Goal: Book appointment/travel/reservation

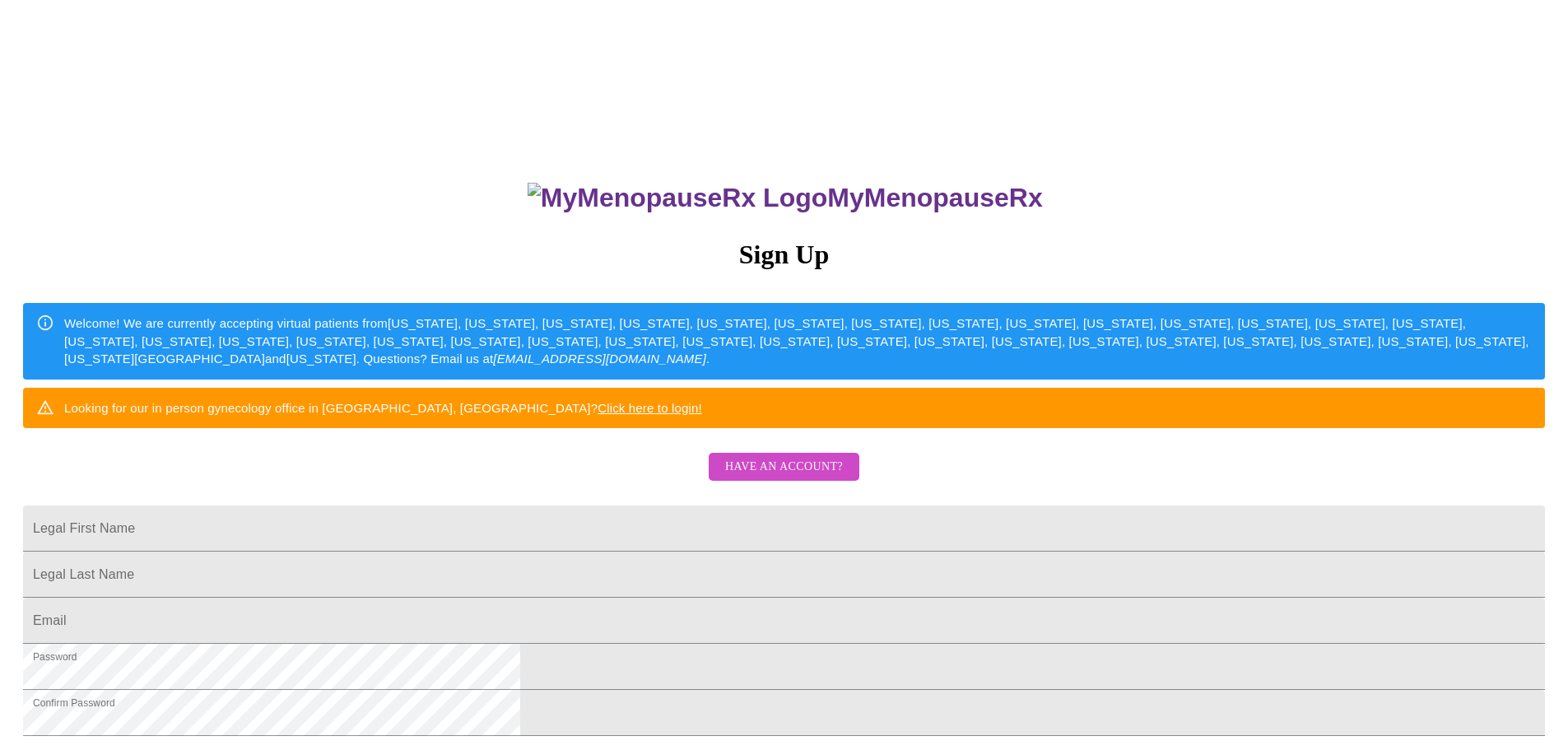
click at [798, 477] on span "Have an account?" at bounding box center [784, 467] width 118 height 21
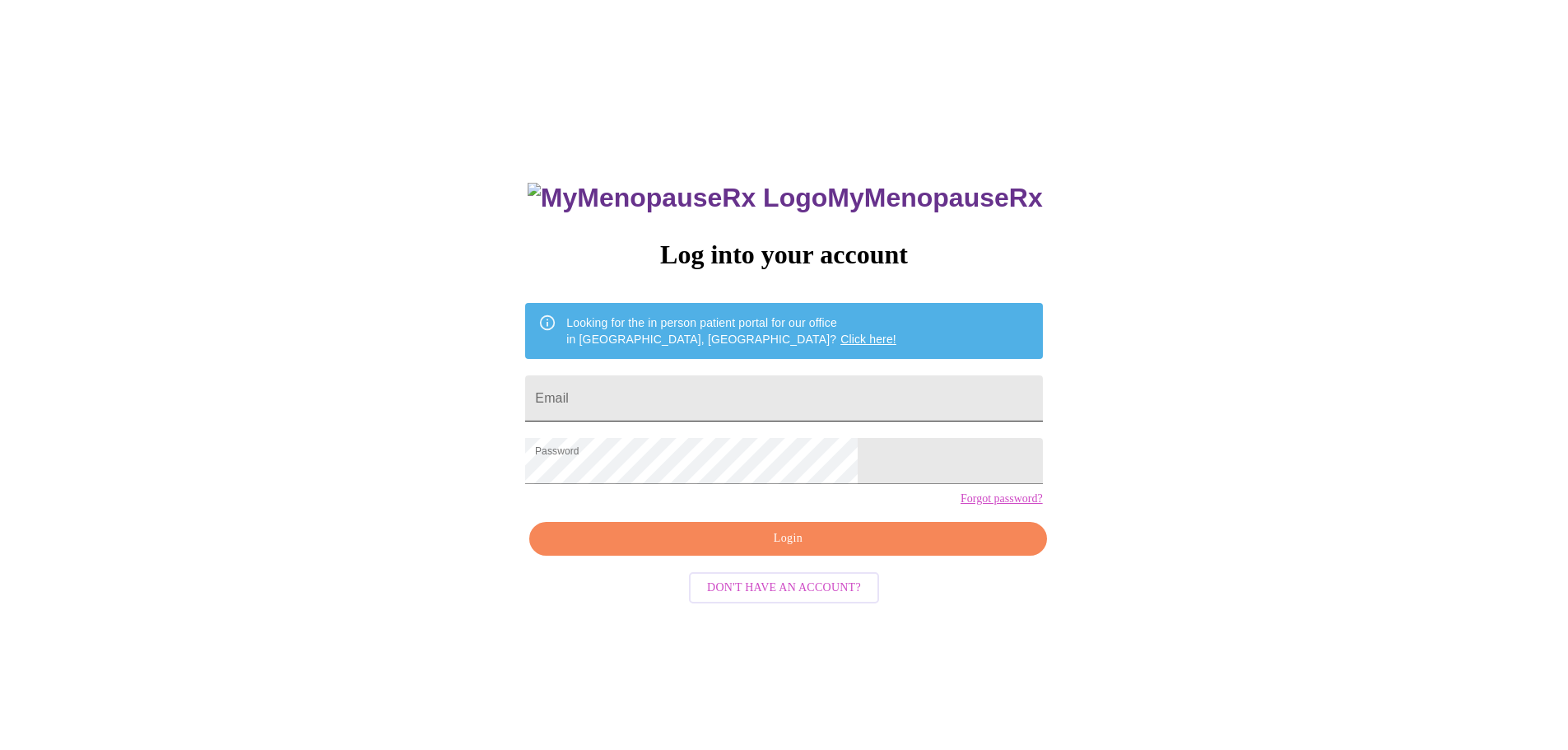
click at [656, 389] on input "Email" at bounding box center [784, 398] width 517 height 46
type input "Mdwyer12@gmail.com"
click at [745, 549] on span "Login" at bounding box center [787, 538] width 479 height 21
click at [961, 505] on link "Forgot password?" at bounding box center [1002, 499] width 83 height 13
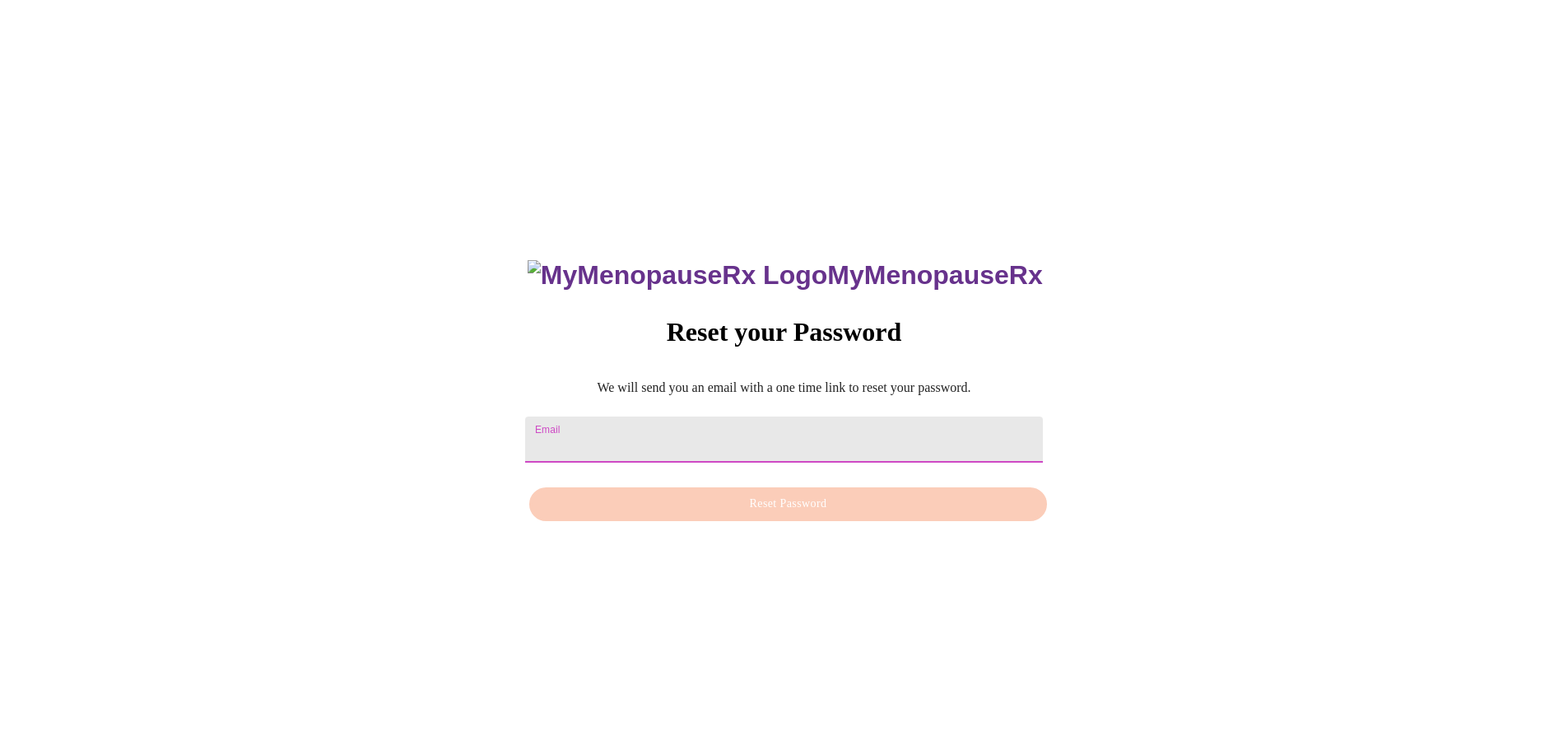
click at [617, 441] on input "Email" at bounding box center [784, 439] width 517 height 46
type input "Mdwyer12@gmail.com"
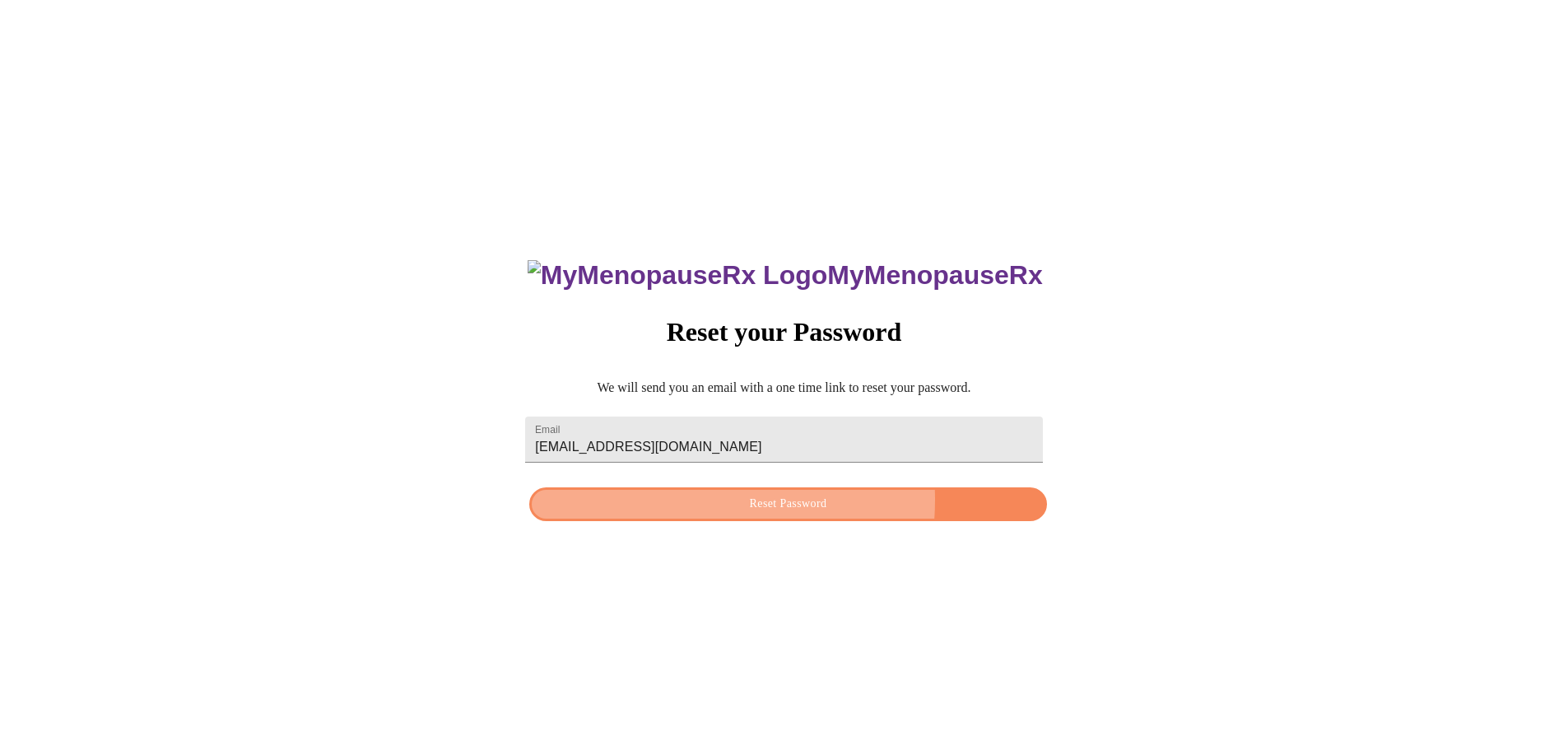
click at [707, 503] on span "Reset Password" at bounding box center [787, 504] width 479 height 21
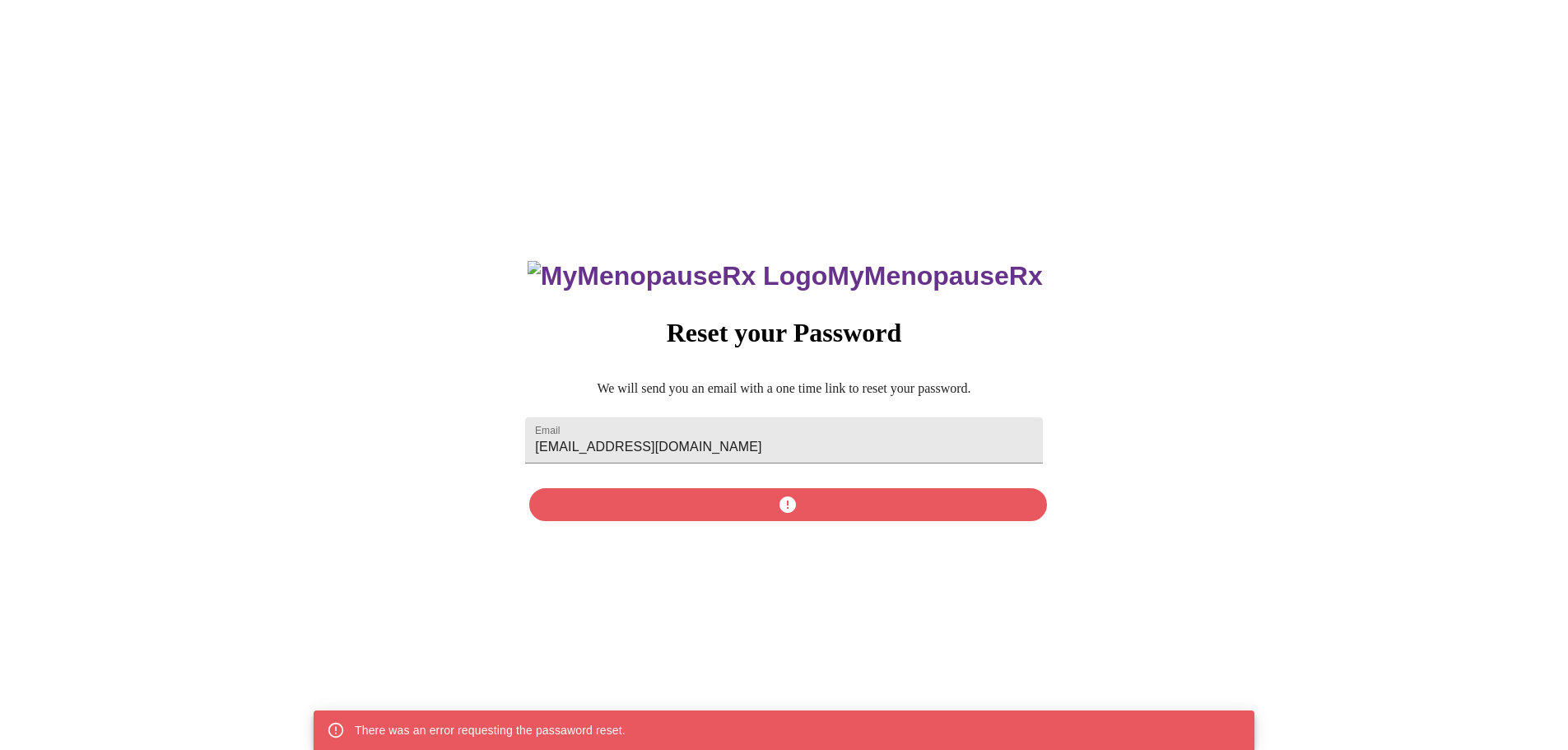
scroll to position [16, 0]
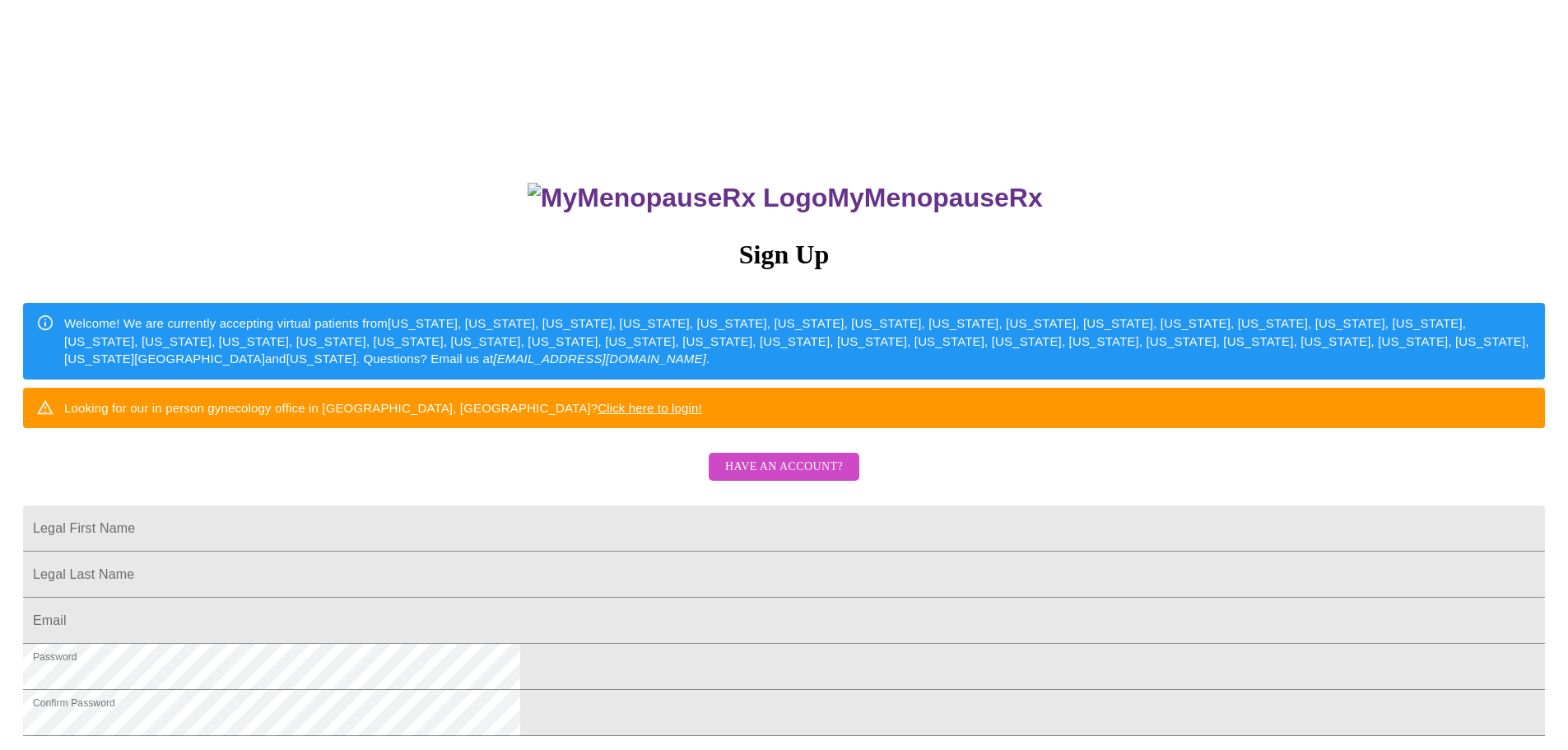
drag, startPoint x: 958, startPoint y: 471, endPoint x: 947, endPoint y: 469, distance: 11.2
click at [703, 415] on link "Click here to login!" at bounding box center [650, 407] width 105 height 14
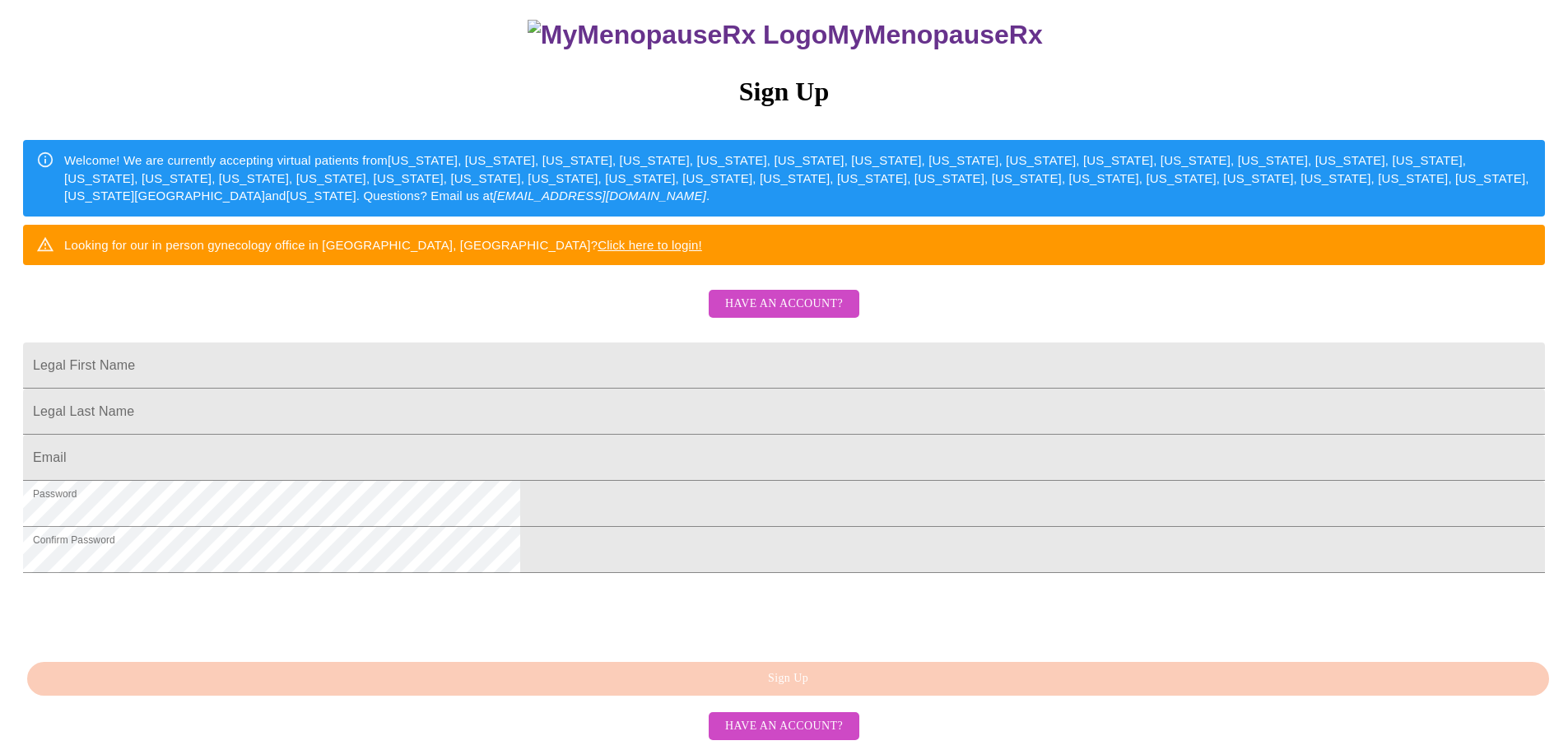
scroll to position [307, 0]
click at [831, 294] on span "Have an account?" at bounding box center [784, 304] width 118 height 21
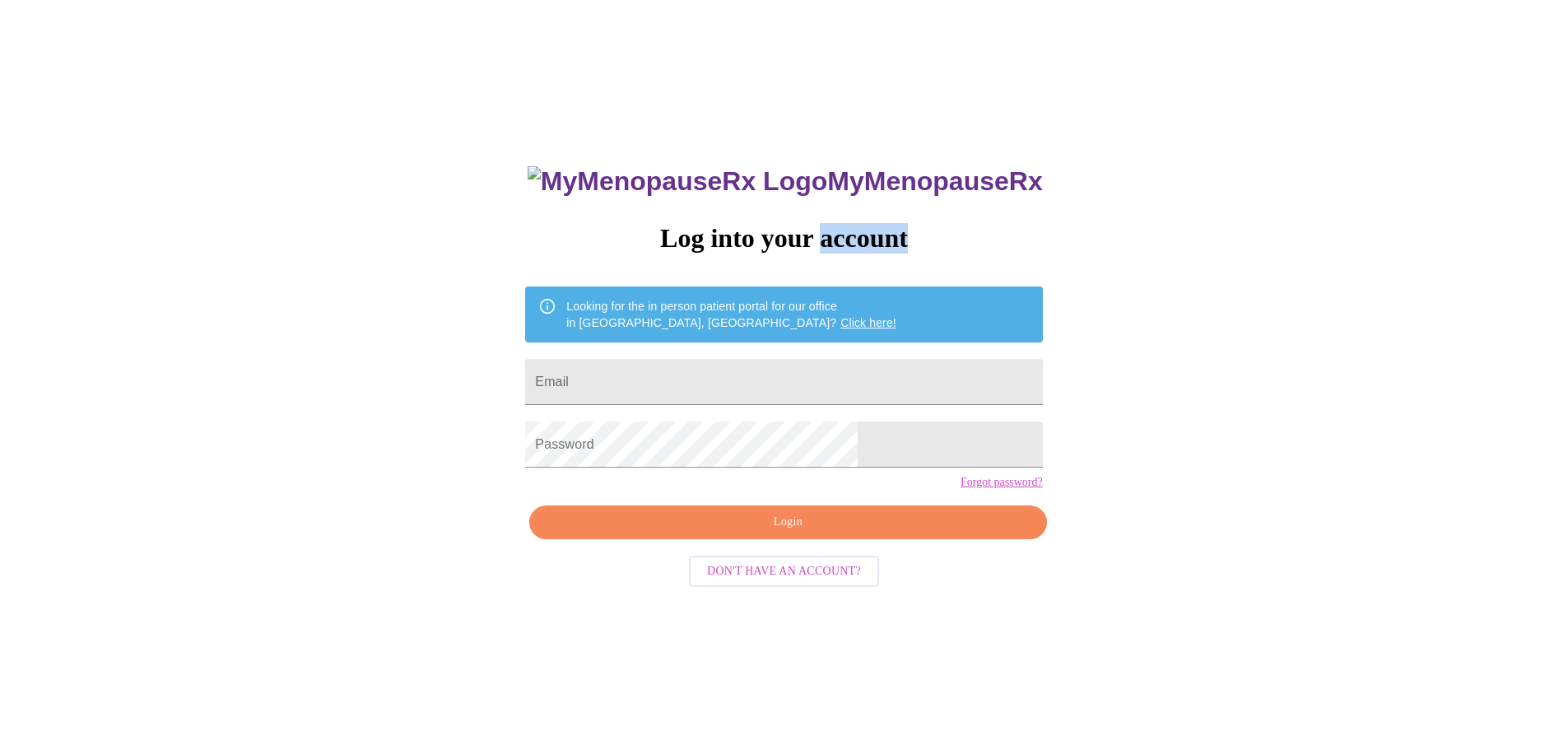
click at [831, 223] on h3 "Log into your account" at bounding box center [784, 238] width 517 height 31
click at [666, 365] on input "Email" at bounding box center [784, 382] width 517 height 46
type input "[EMAIL_ADDRESS][DOMAIN_NAME]"
click at [772, 533] on span "Login" at bounding box center [787, 522] width 479 height 21
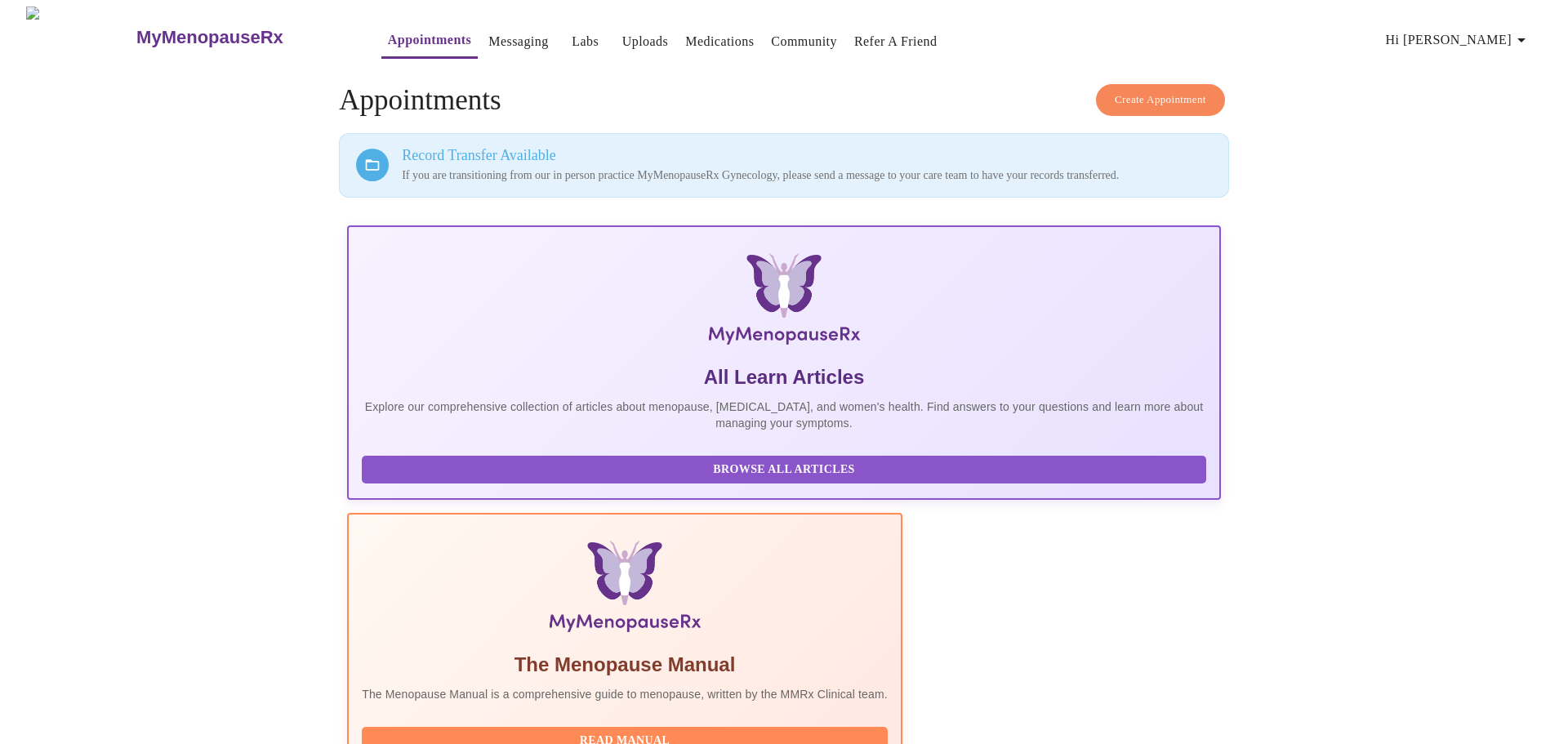
click at [1506, 30] on span "Hi [PERSON_NAME]" at bounding box center [1458, 40] width 145 height 23
click at [1506, 30] on li "Settings" at bounding box center [1501, 34] width 75 height 30
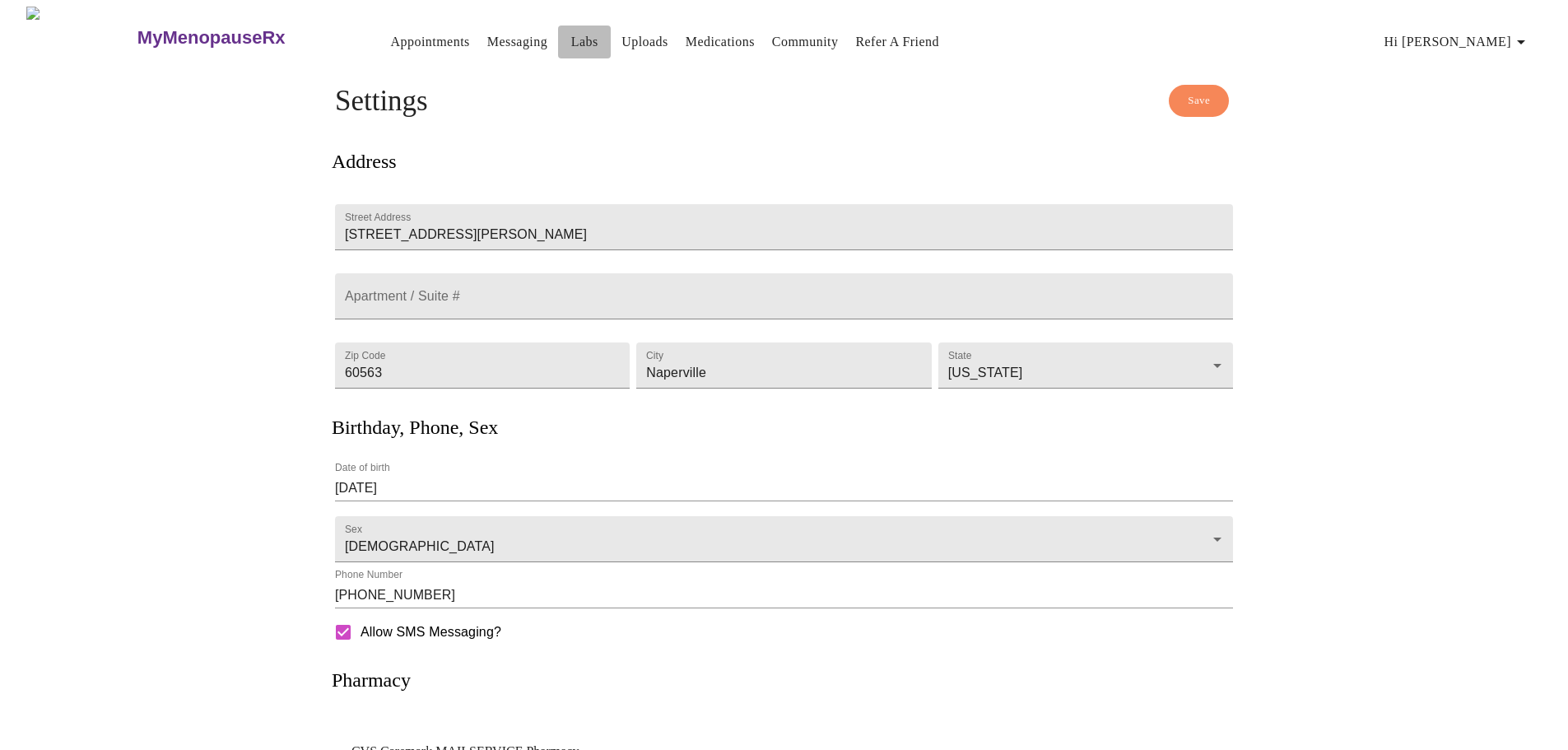
click at [572, 33] on link "Labs" at bounding box center [585, 42] width 27 height 23
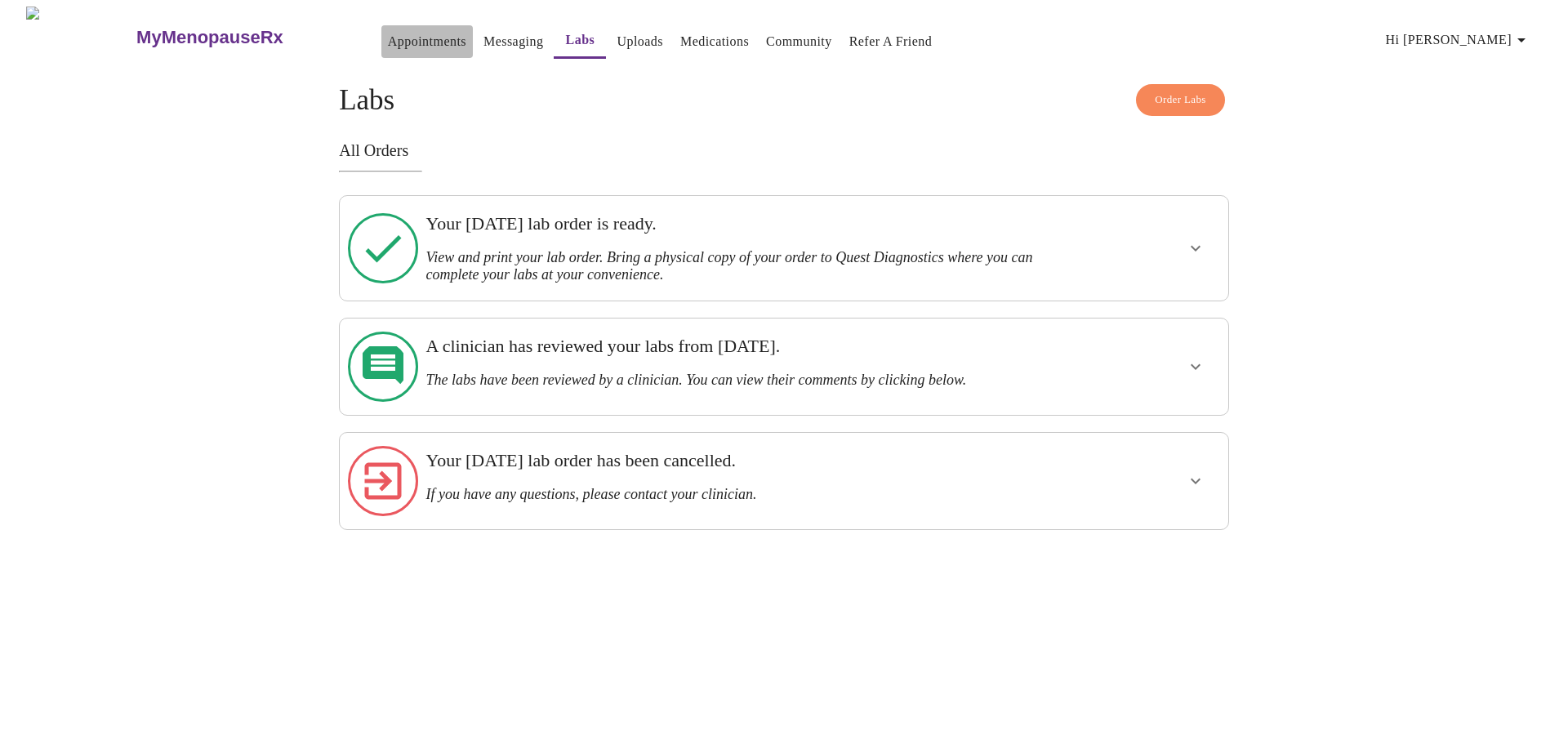
click at [388, 31] on link "Appointments" at bounding box center [426, 41] width 78 height 23
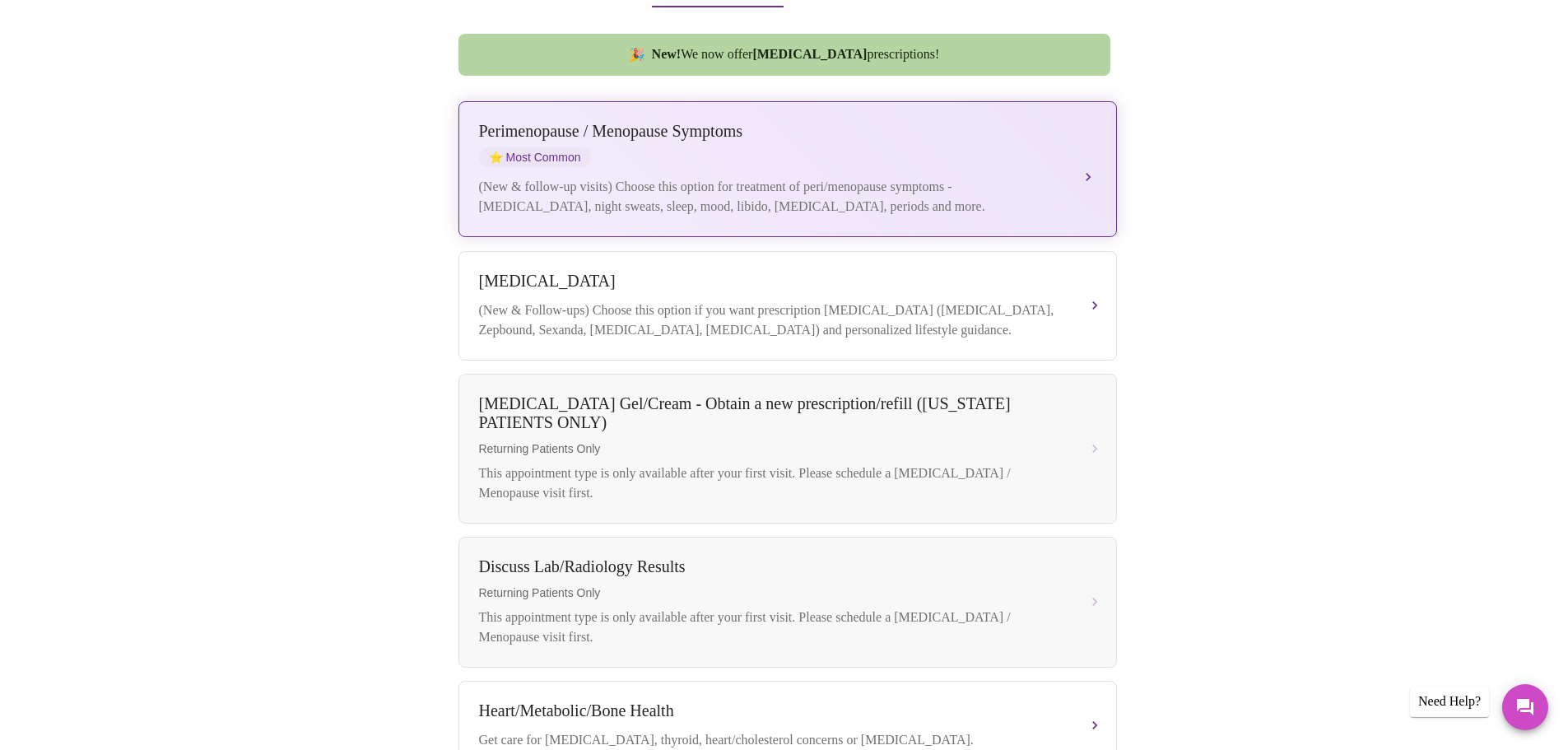
scroll to position [350, 0]
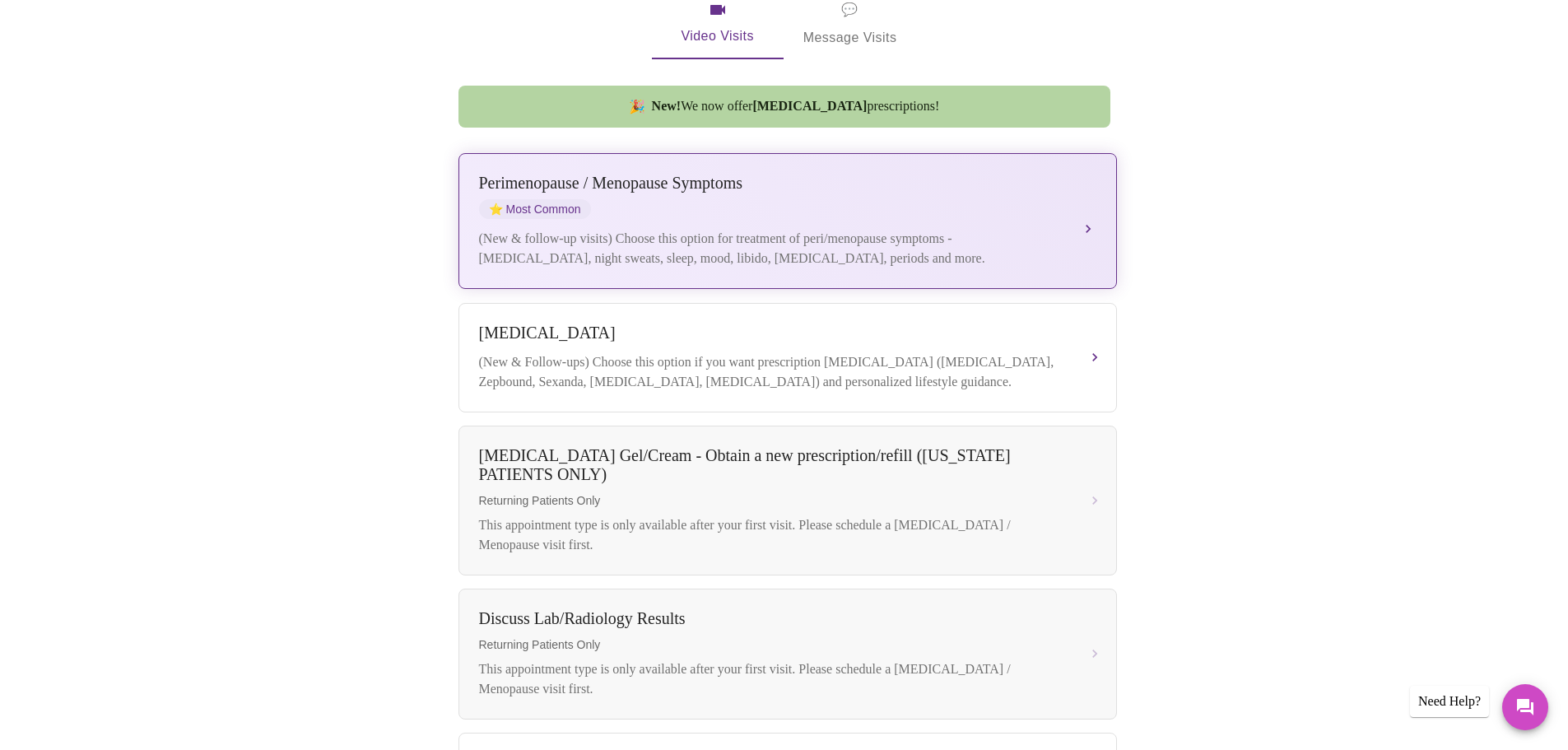
click at [1091, 208] on button "[MEDICAL_DATA] / Menopause Symptoms ⭐ Most Common (New & follow-up visits) Choo…" at bounding box center [787, 220] width 659 height 135
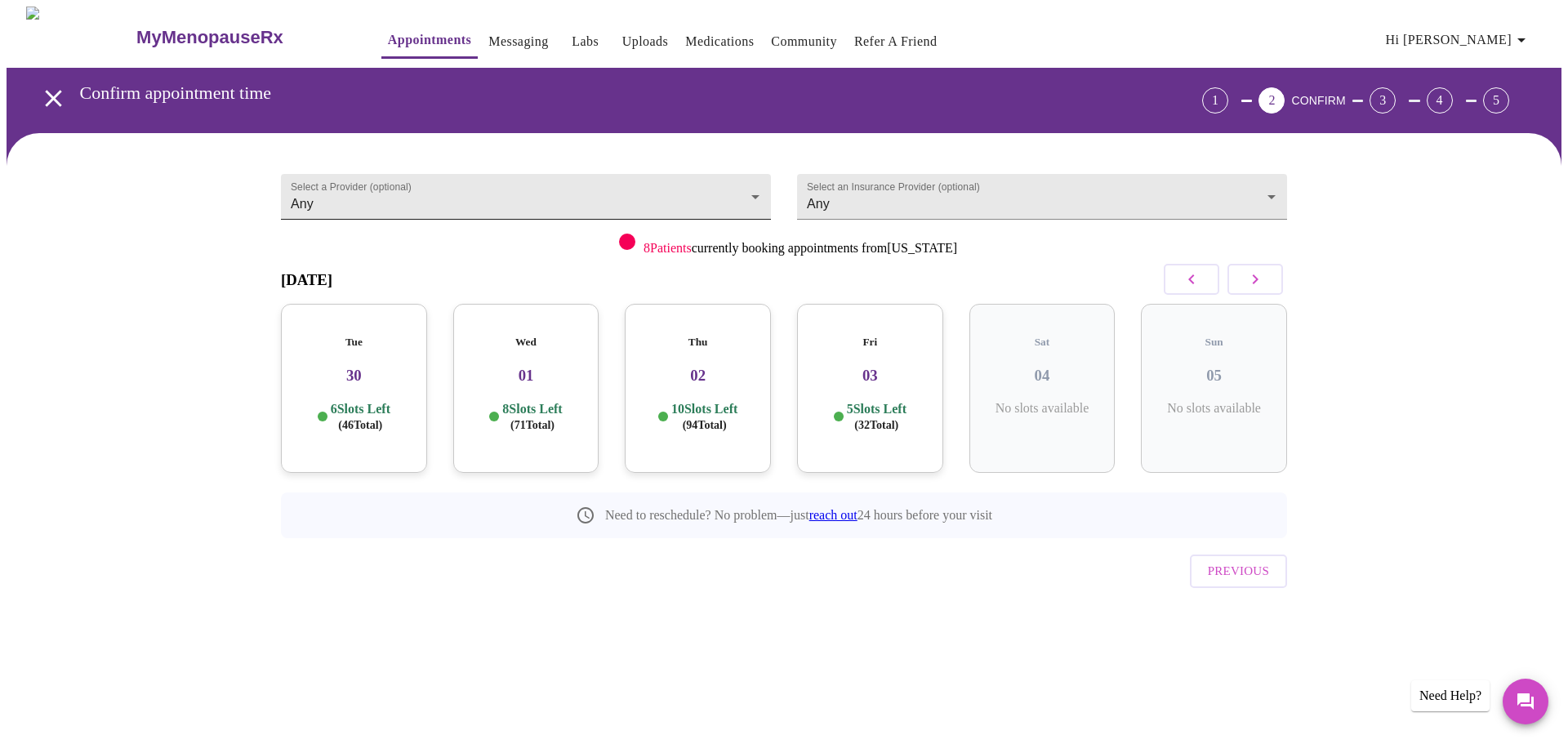
click at [379, 198] on body "MyMenopauseRx Appointments Messaging Labs Uploads Medications Community Refer a…" at bounding box center [784, 337] width 1554 height 663
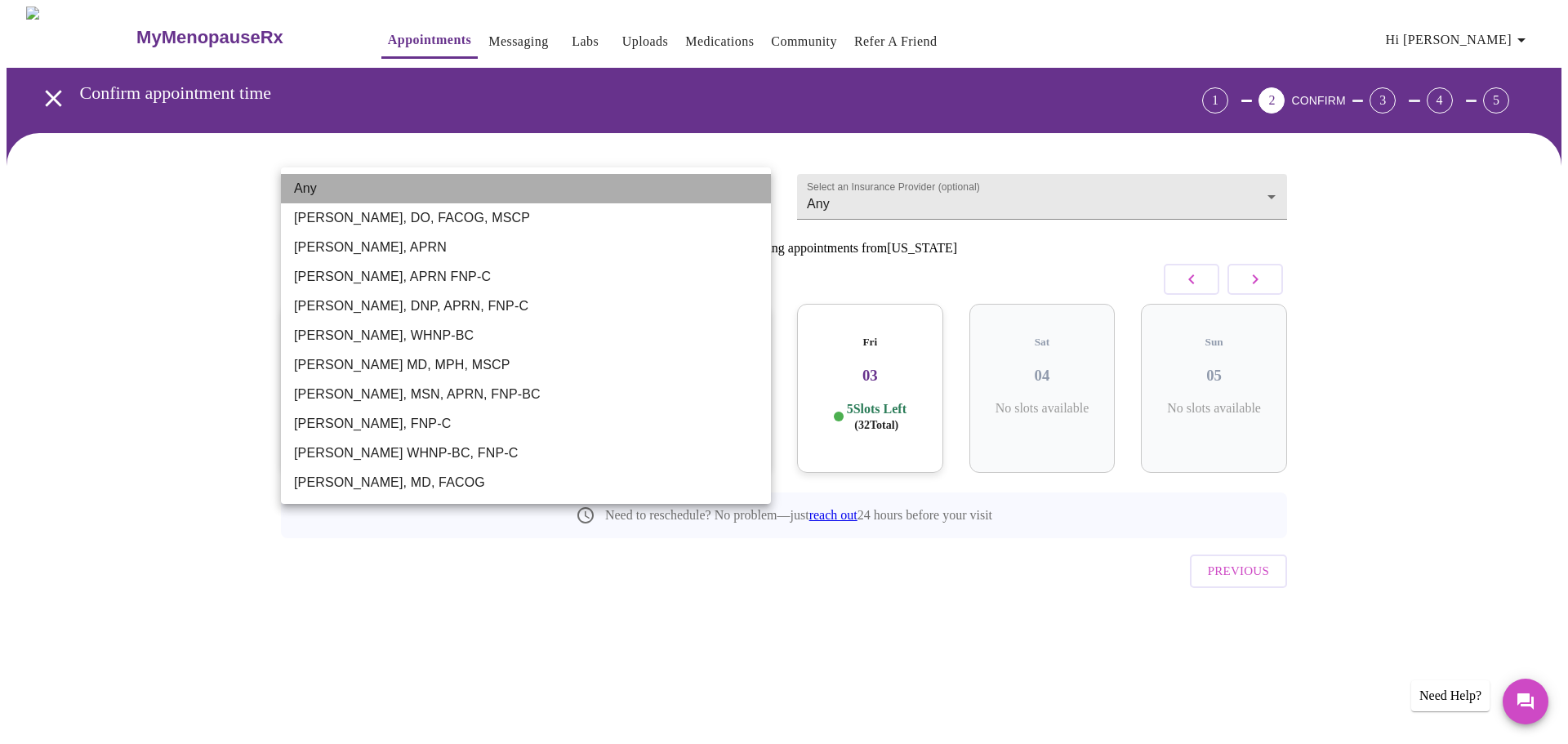
click at [379, 198] on li "Any" at bounding box center [526, 188] width 490 height 30
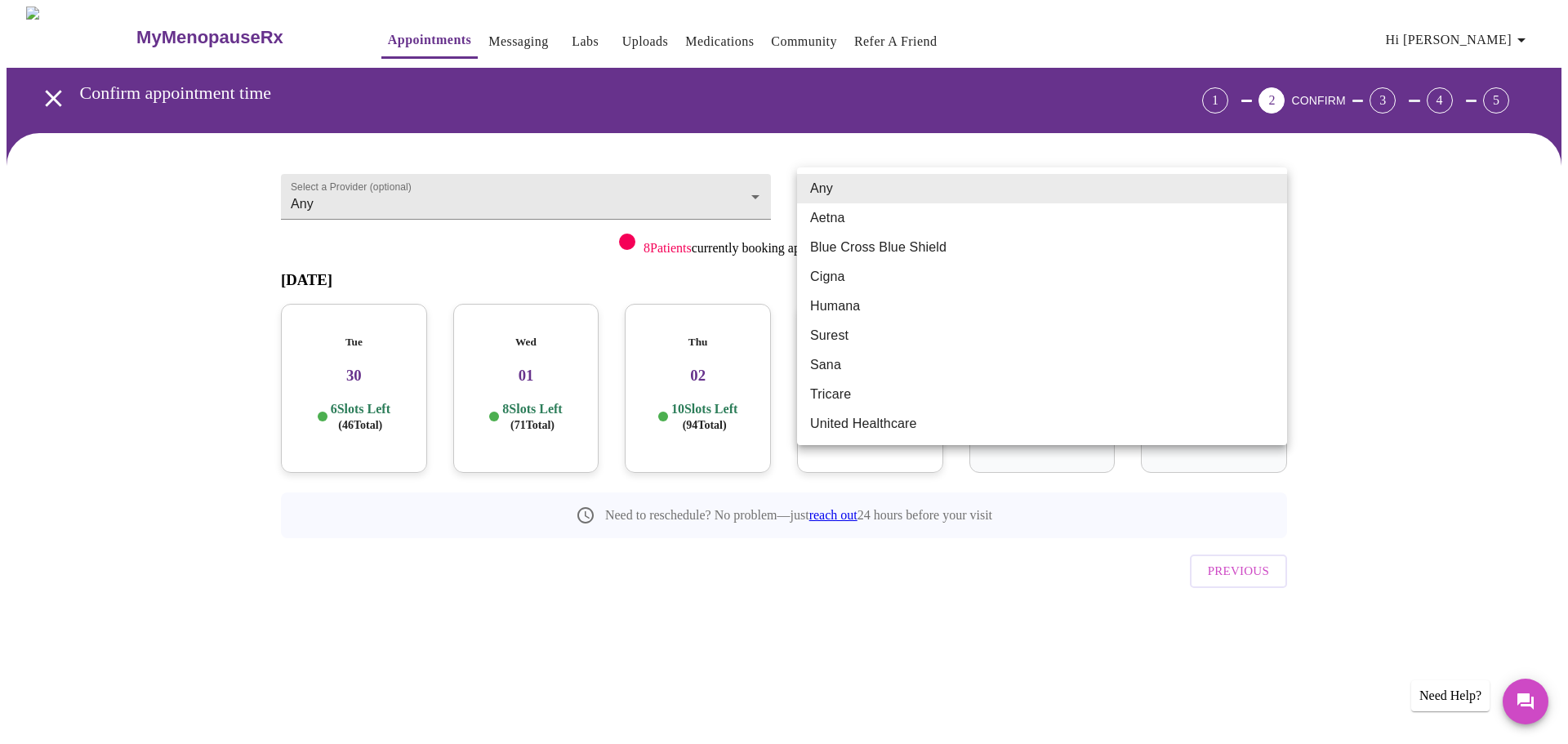
click at [1270, 198] on body "MyMenopauseRx Appointments Messaging Labs Uploads Medications Community Refer a…" at bounding box center [784, 337] width 1554 height 663
click at [845, 249] on li "Blue Cross Blue Shield" at bounding box center [1041, 247] width 490 height 30
type input "Blue Cross Blue Shield"
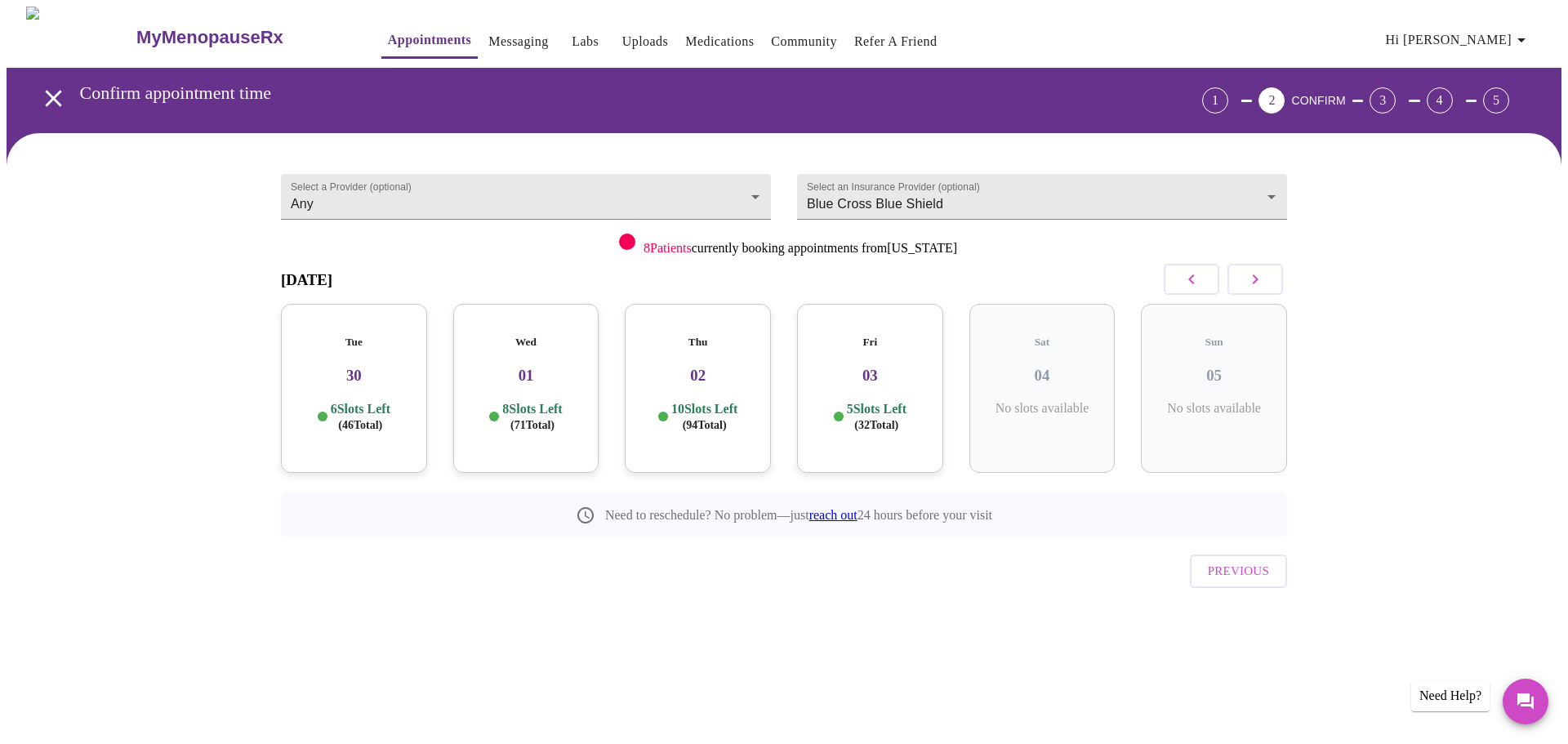
click at [353, 367] on h3 "30" at bounding box center [353, 376] width 120 height 18
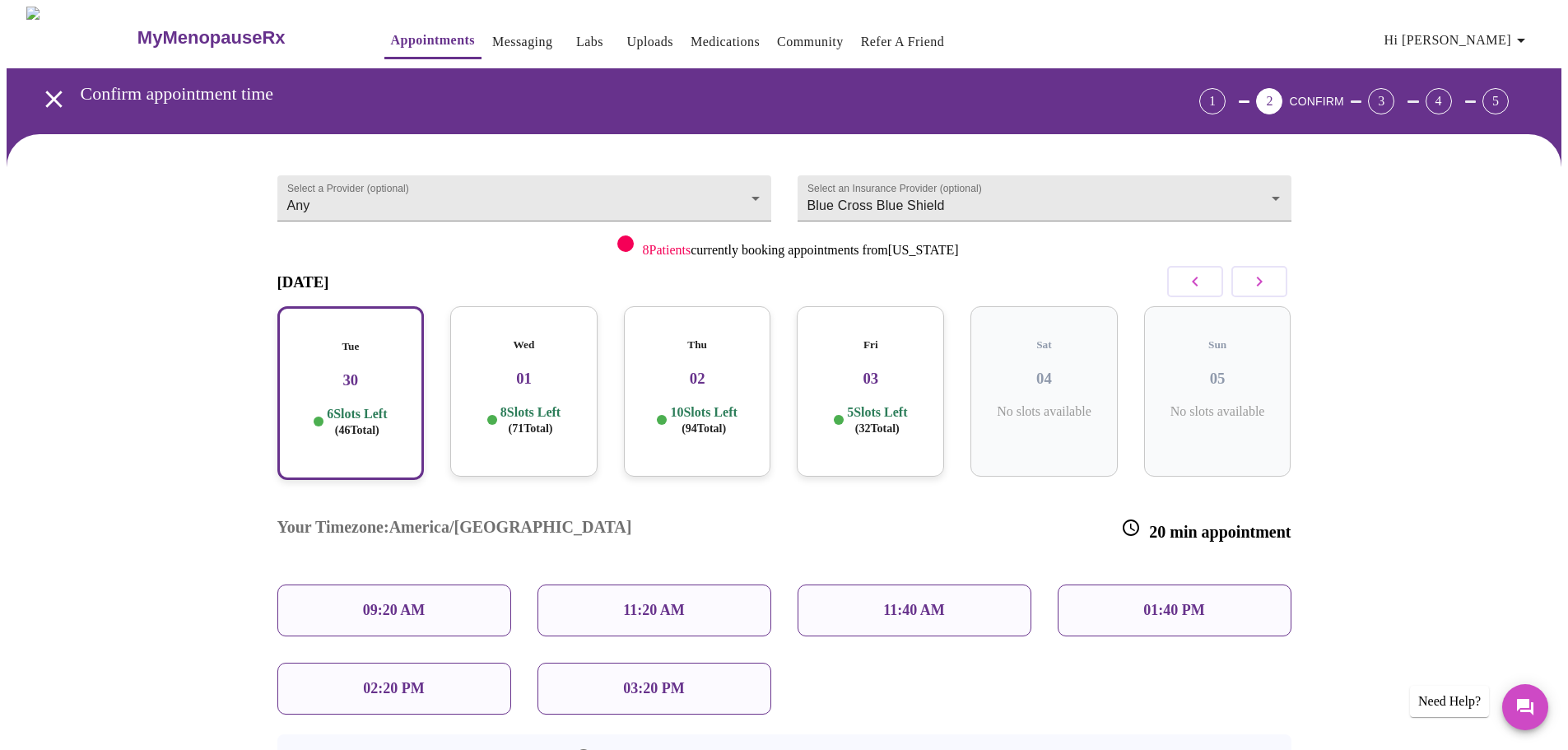
click at [389, 602] on p "09:20 AM" at bounding box center [394, 610] width 63 height 17
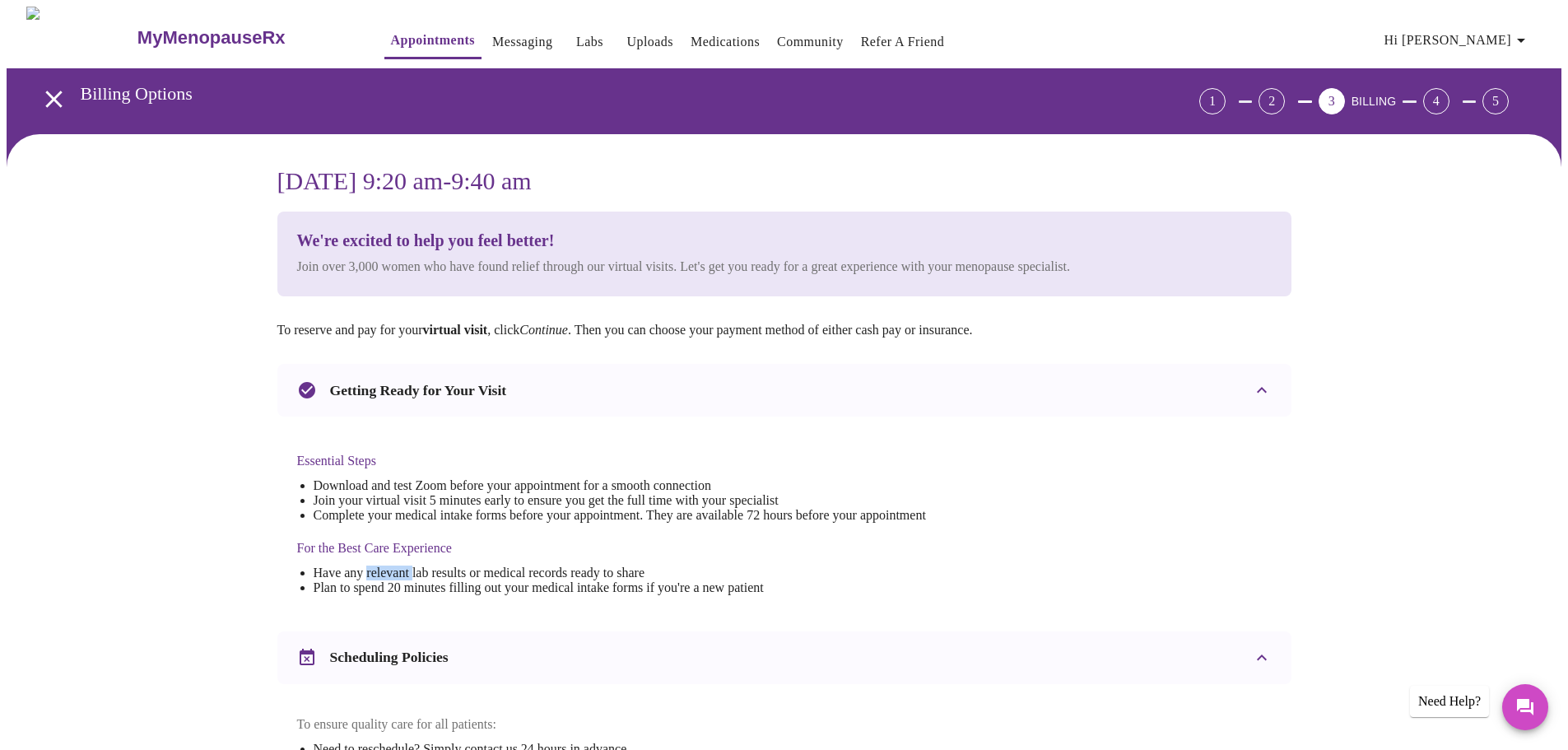
click at [389, 555] on div "Essential Steps Download and test Zoom before your appointment for a smooth con…" at bounding box center [612, 524] width 629 height 175
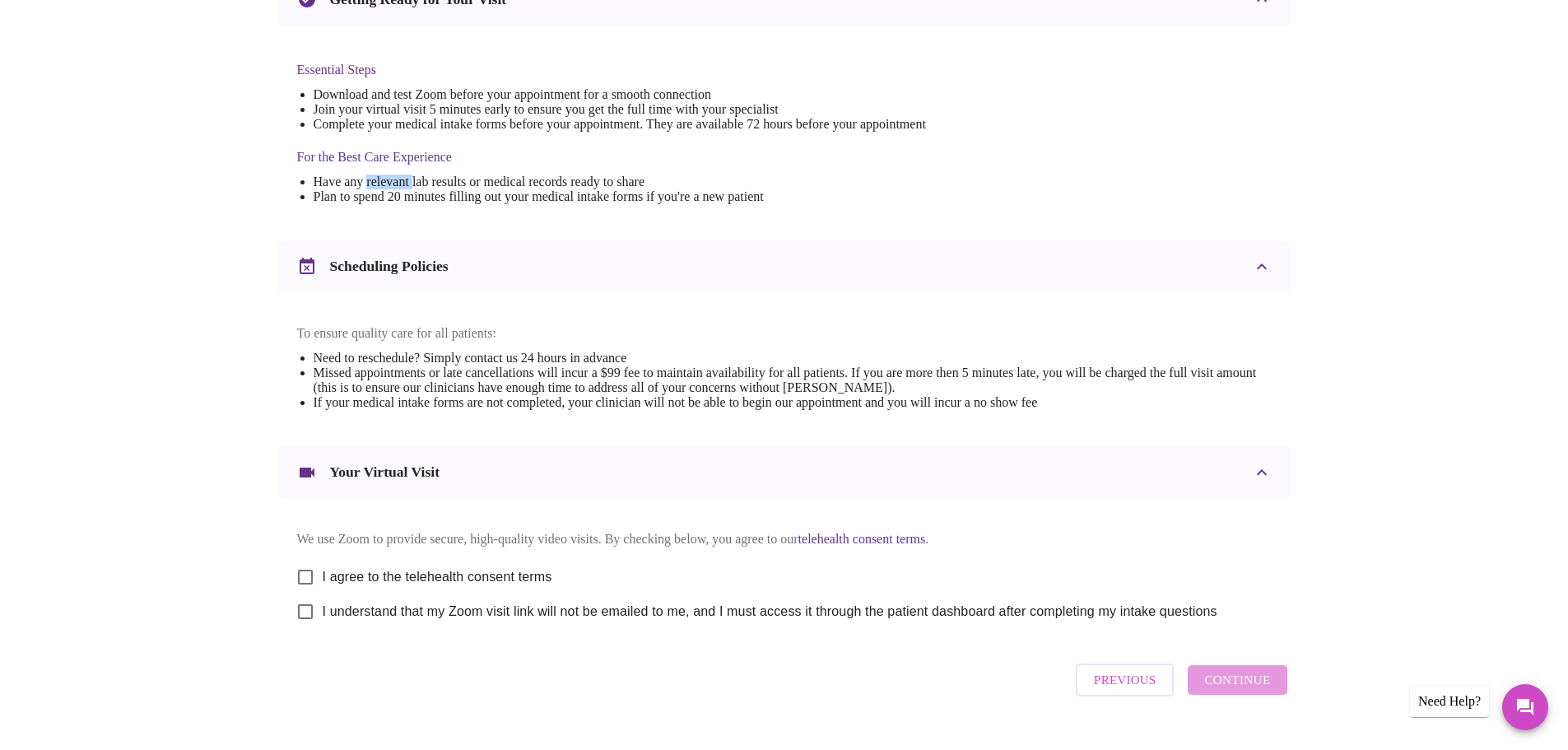
scroll to position [399, 0]
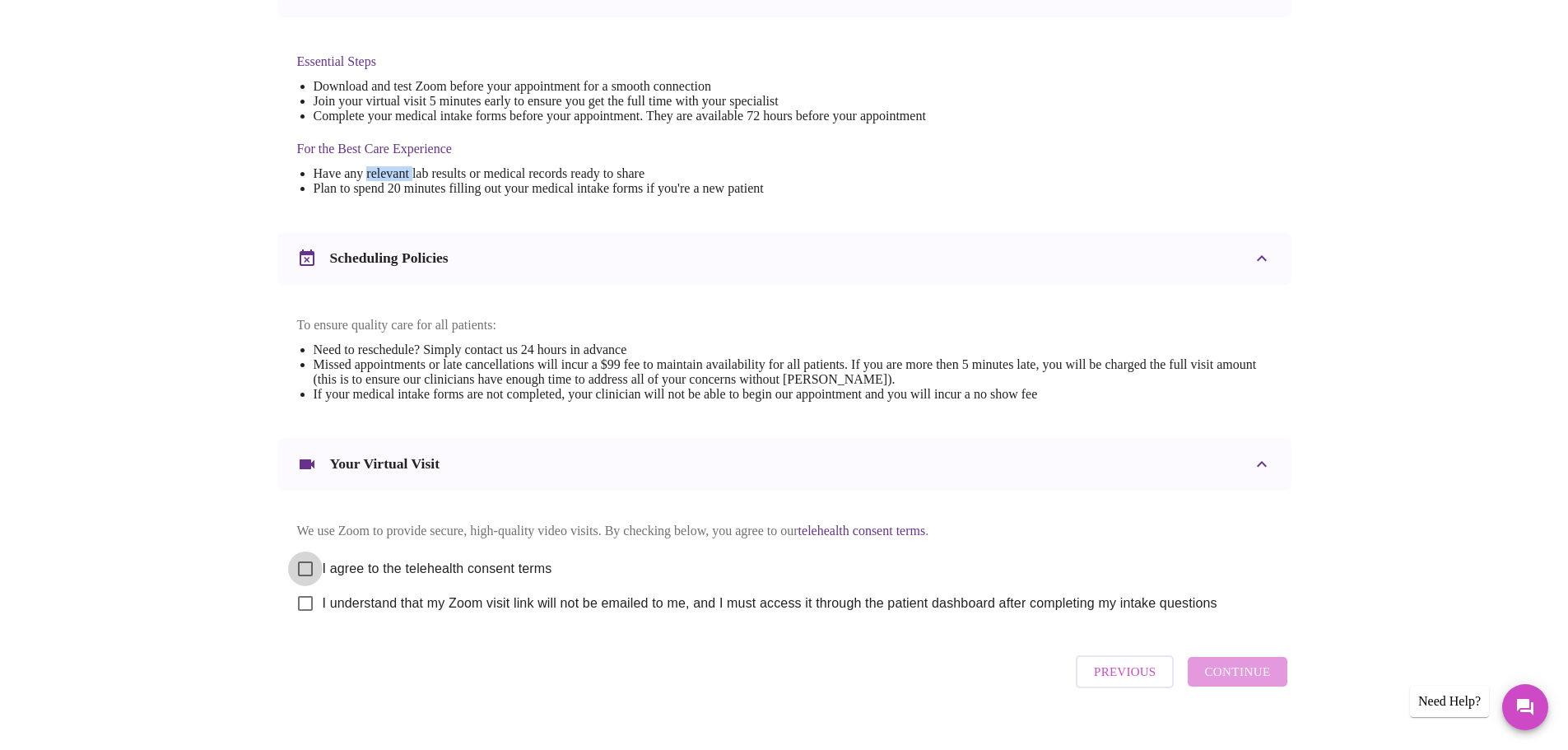
click at [300, 581] on input "I agree to the telehealth consent terms" at bounding box center [305, 569] width 35 height 35
checkbox input "true"
click at [303, 615] on input "I understand that my Zoom visit link will not be emailed to me, and I must acce…" at bounding box center [305, 604] width 35 height 35
checkbox input "true"
click at [1233, 683] on span "Continue" at bounding box center [1237, 672] width 65 height 22
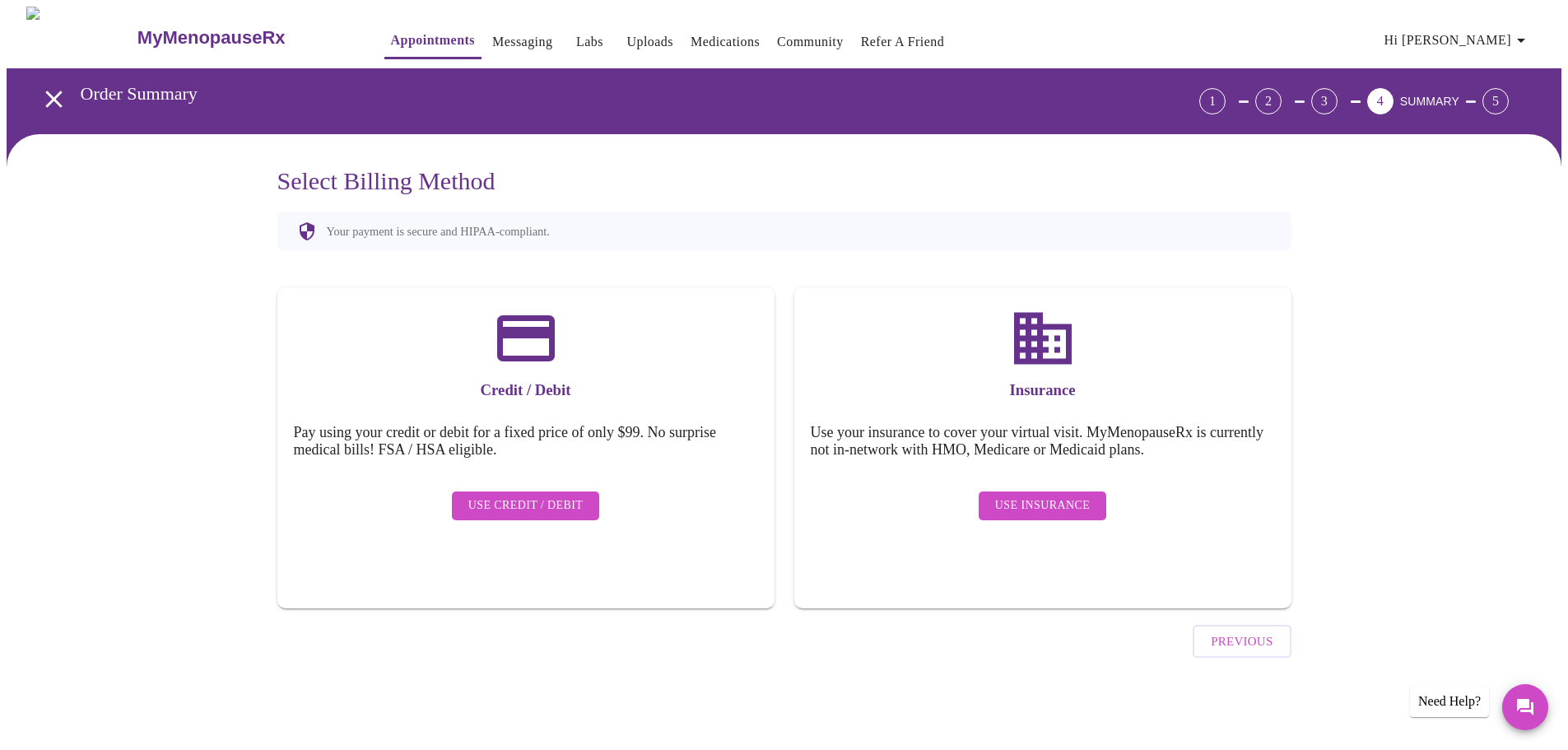
scroll to position [0, 0]
click at [1042, 495] on span "Use Insurance" at bounding box center [1048, 505] width 95 height 21
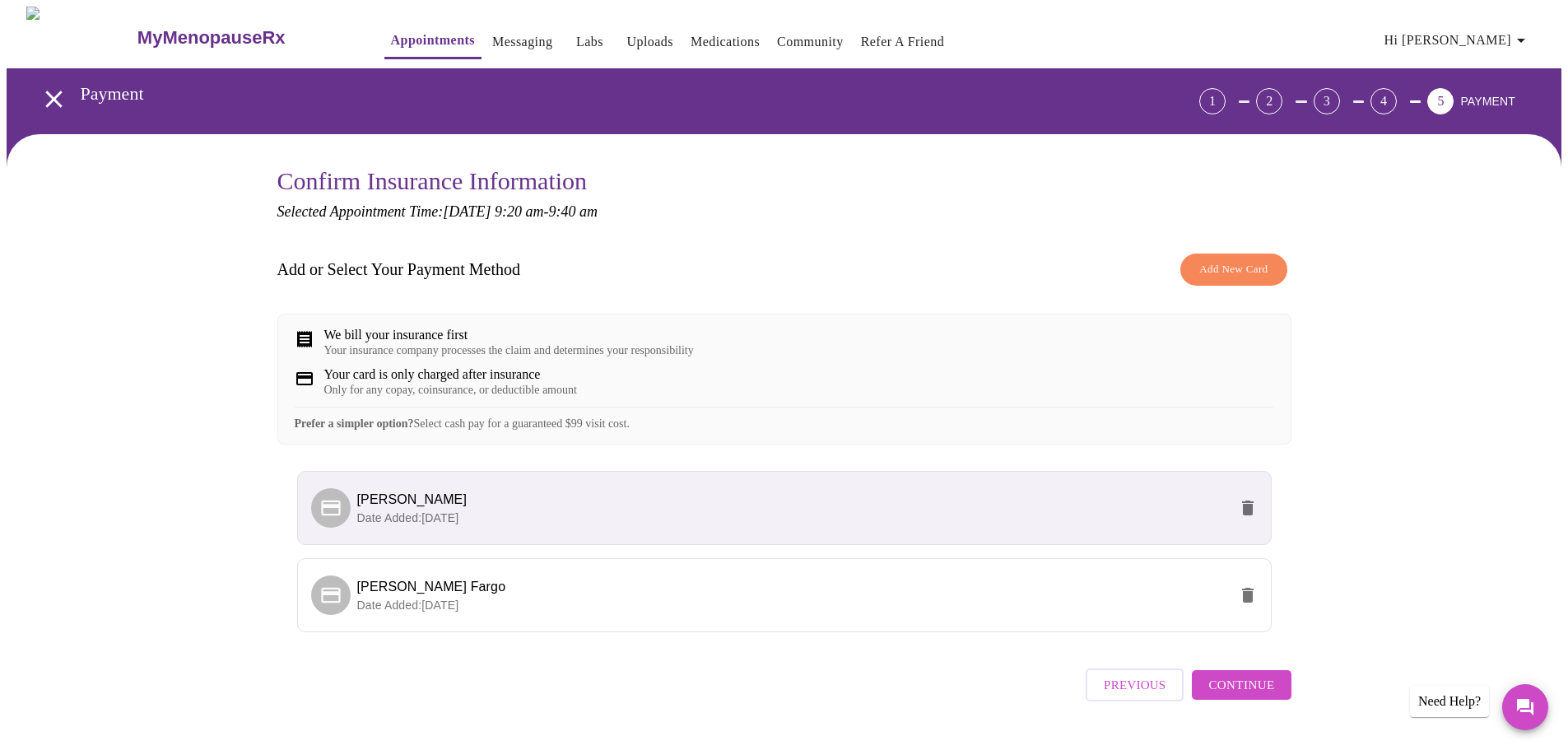
click at [1207, 273] on span "Add New Card" at bounding box center [1233, 269] width 68 height 19
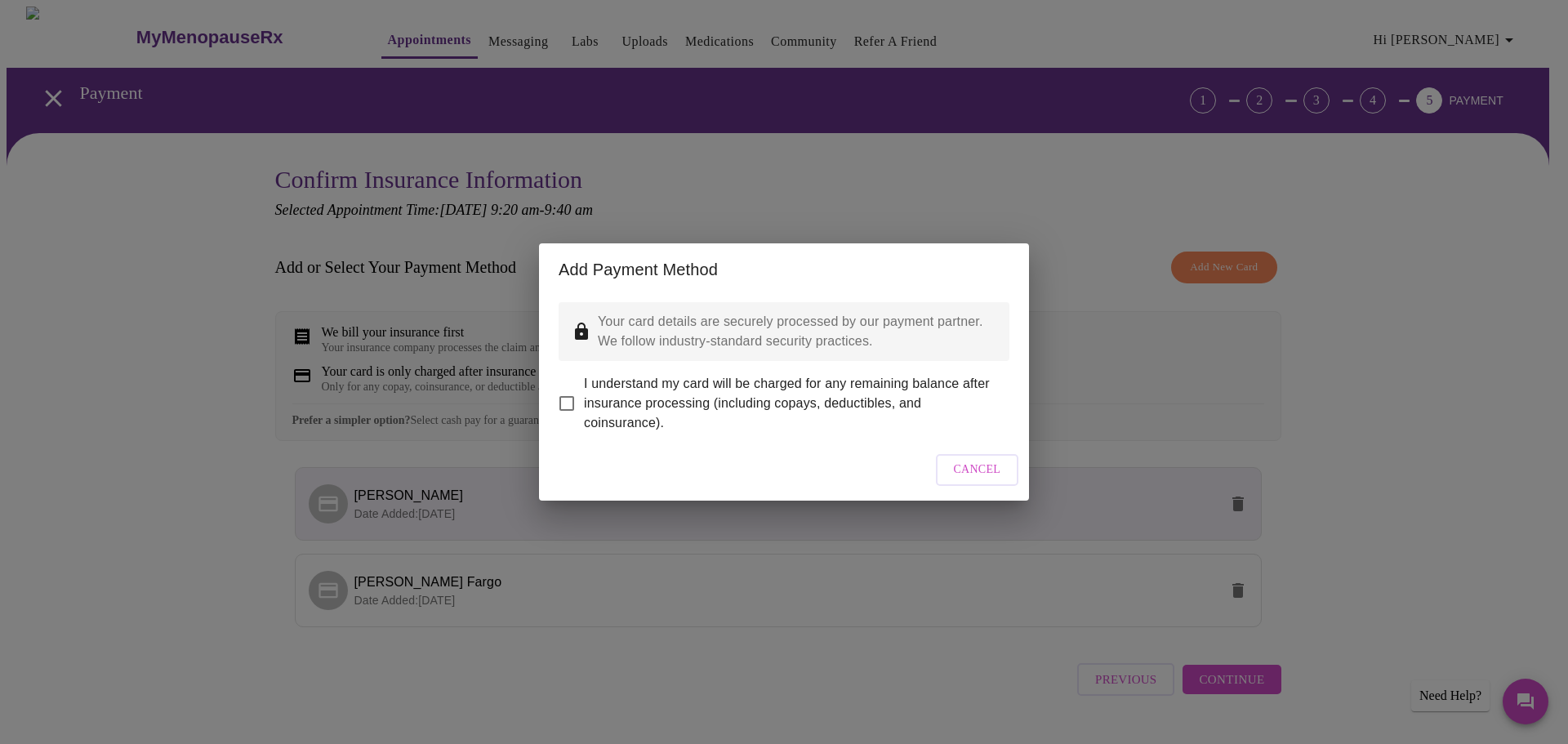
click at [563, 393] on input "I understand my card will be charged for any remaining balance after insurance …" at bounding box center [567, 403] width 34 height 34
checkbox input "true"
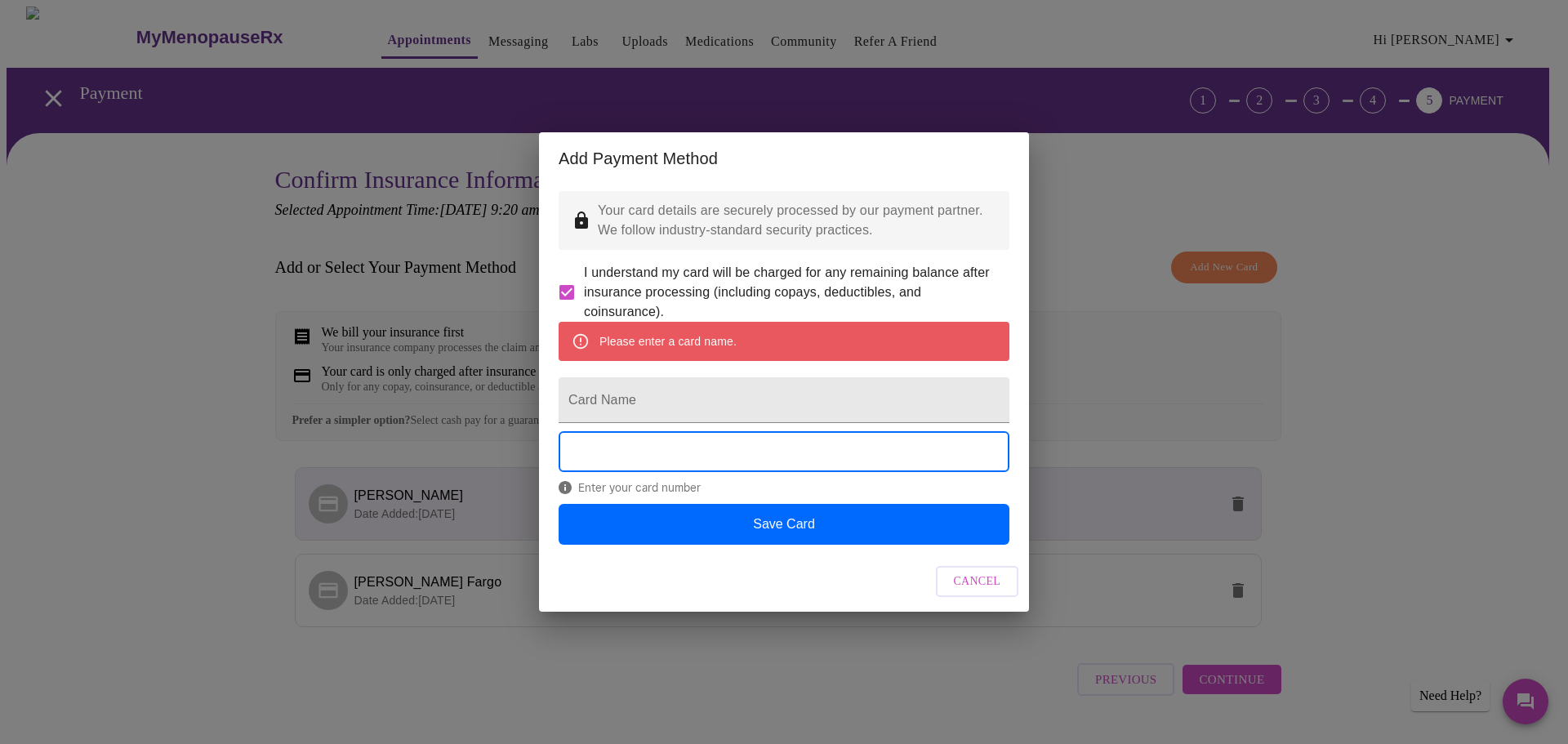
click at [986, 592] on span "Cancel" at bounding box center [977, 582] width 48 height 21
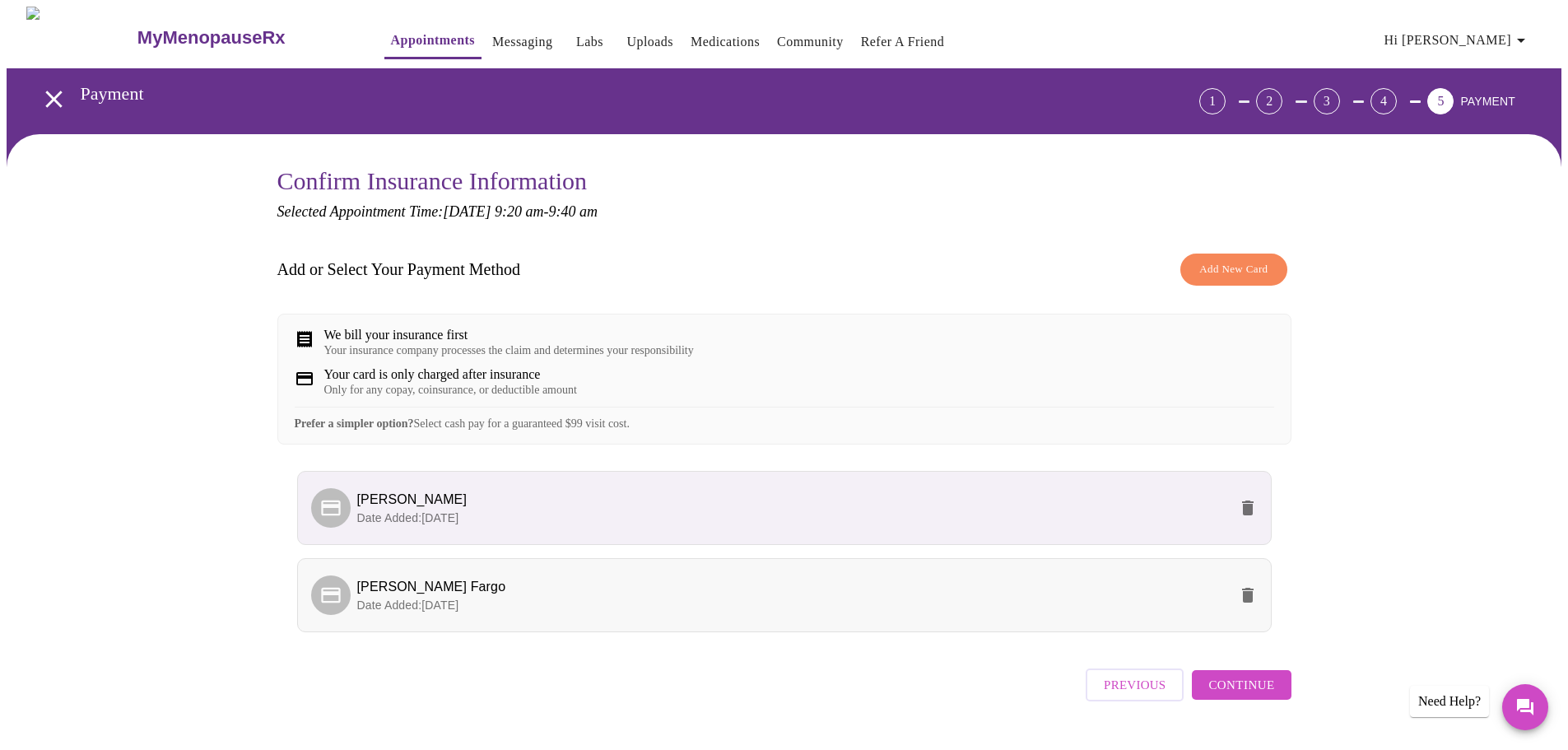
click at [659, 597] on span "[PERSON_NAME] Fargo" at bounding box center [793, 587] width 871 height 20
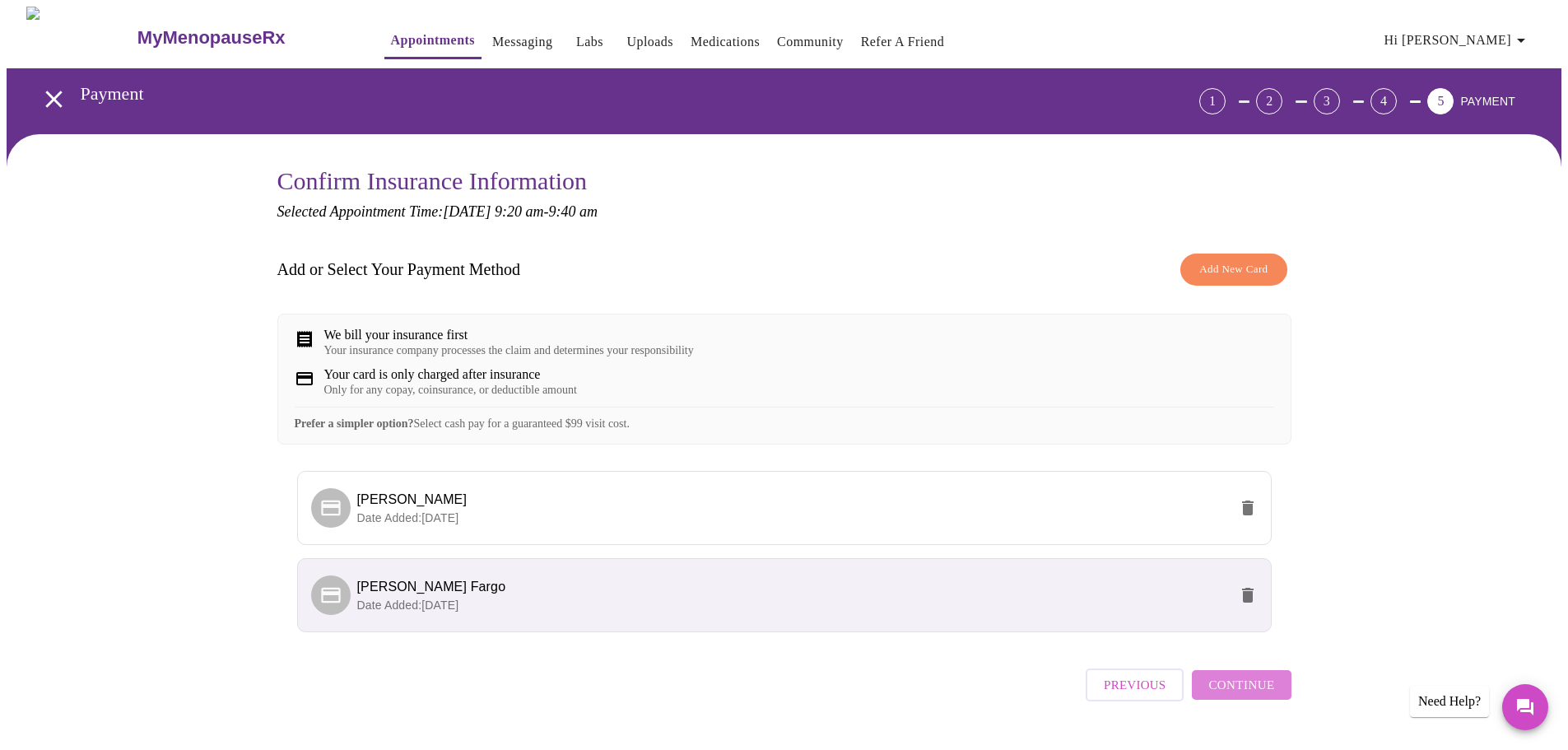
click at [1248, 695] on span "Continue" at bounding box center [1242, 685] width 65 height 22
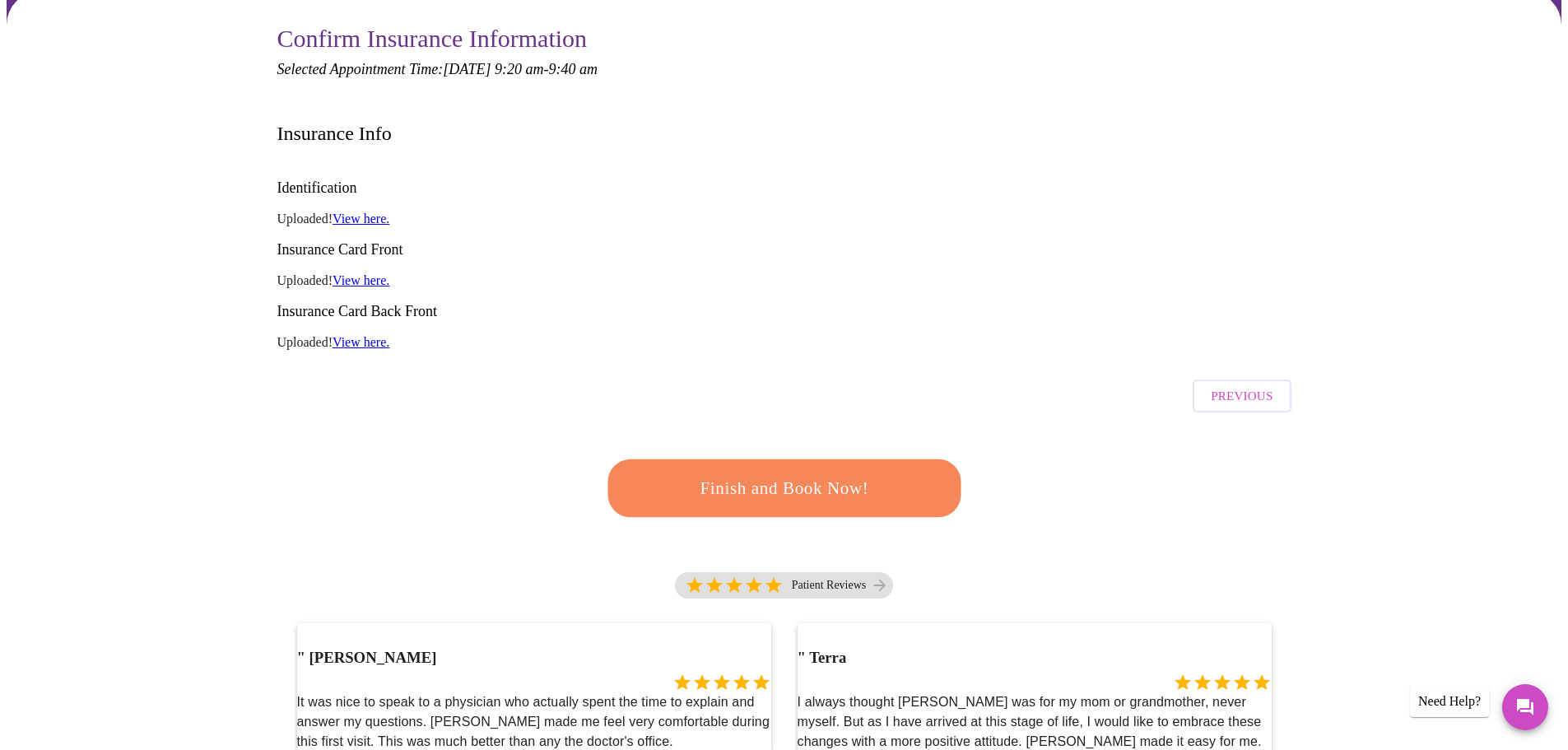
scroll to position [144, 0]
click at [355, 211] on link "View here." at bounding box center [361, 217] width 56 height 14
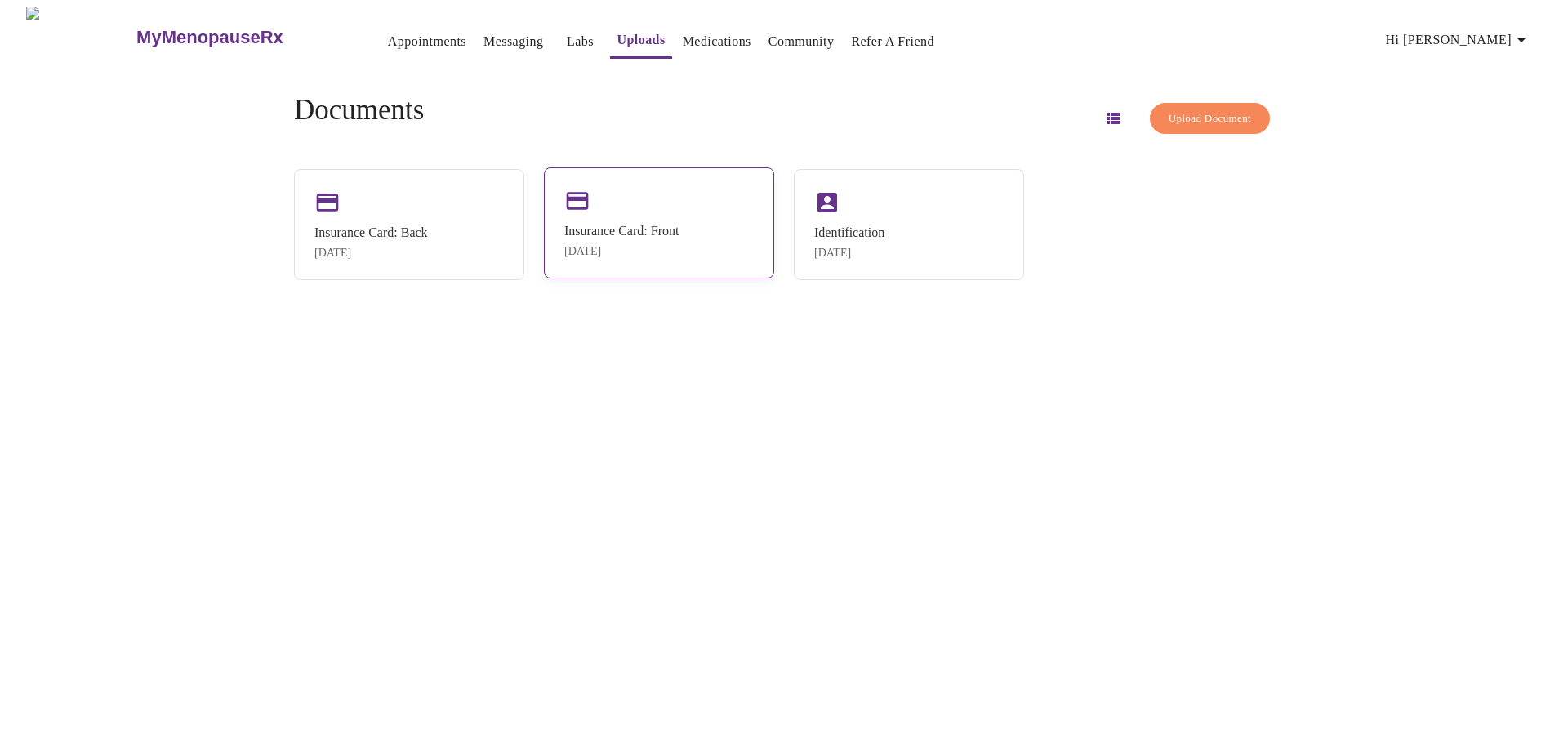
click at [625, 230] on div "Insurance Card: Front" at bounding box center [621, 231] width 115 height 14
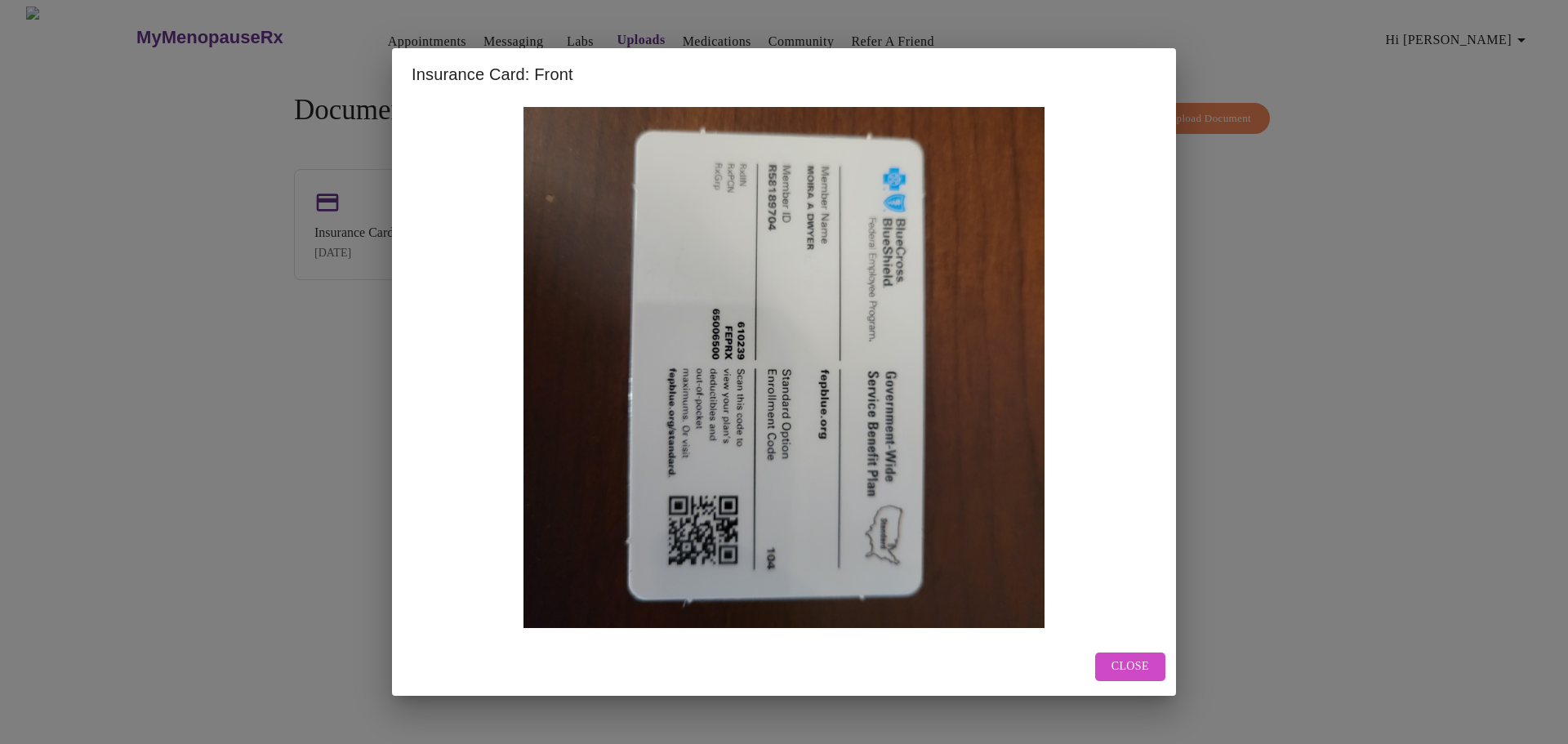
click at [1122, 677] on button "Close" at bounding box center [1131, 667] width 70 height 29
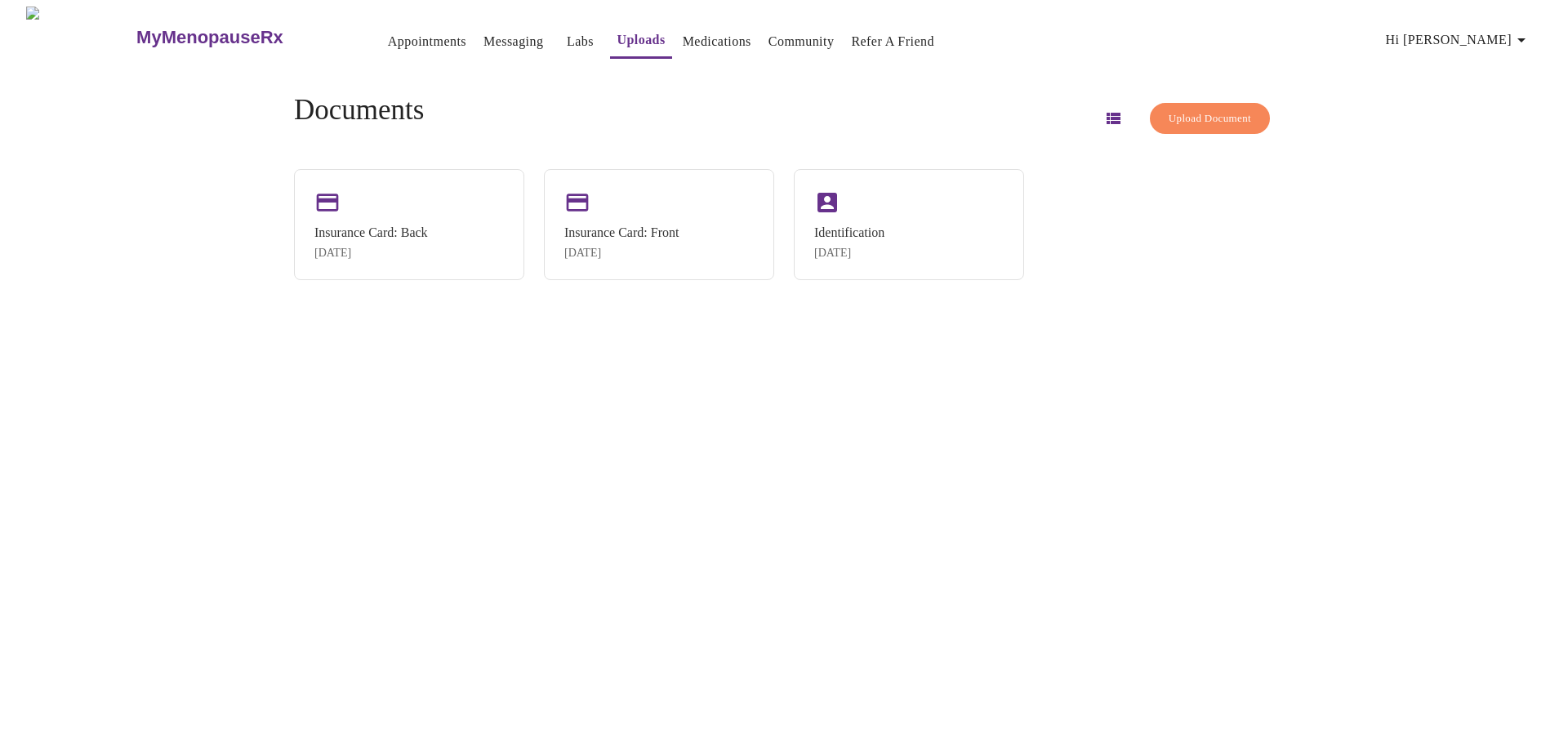
click at [1106, 114] on icon "button" at bounding box center [1113, 118] width 14 height 12
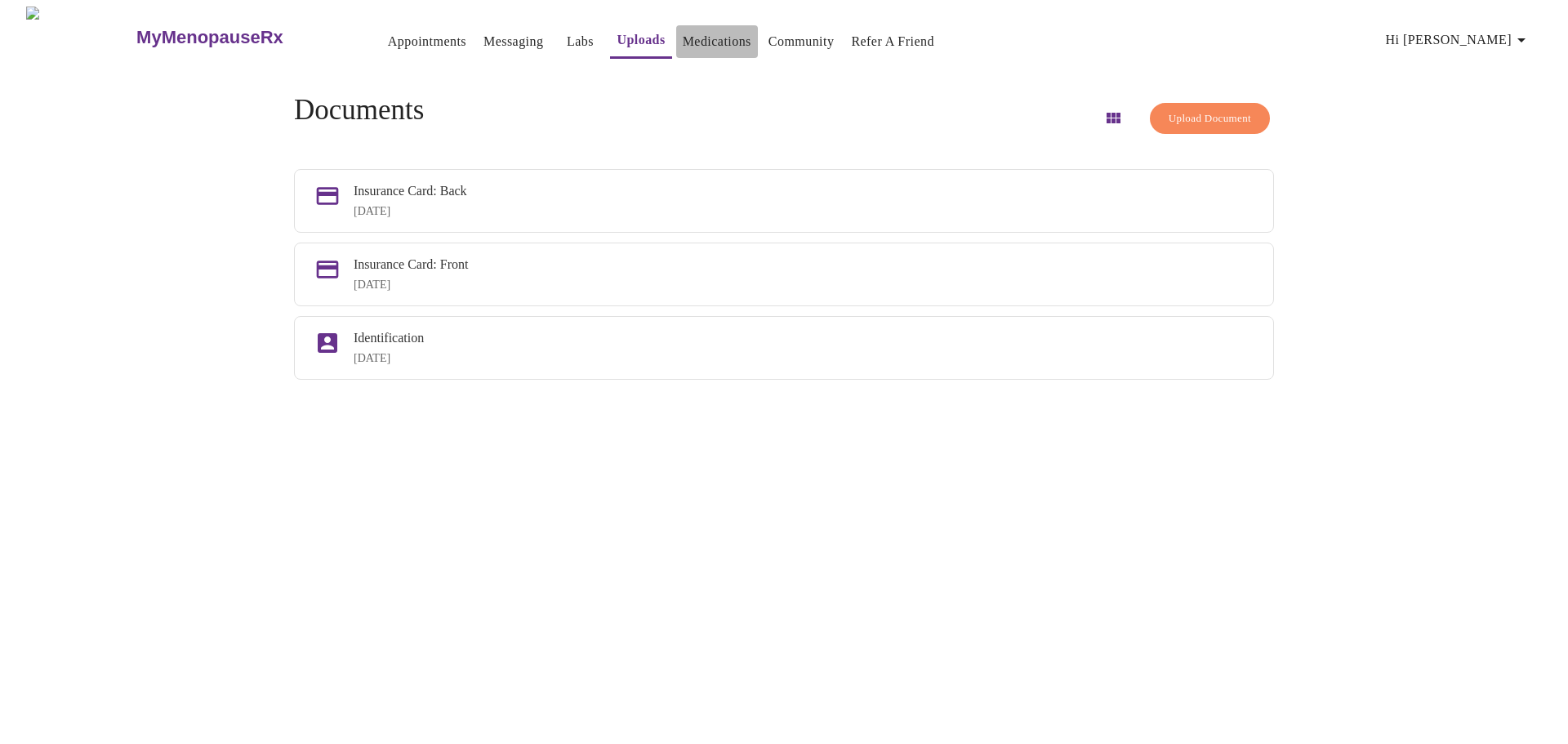
click at [683, 40] on link "Medications" at bounding box center [717, 41] width 69 height 23
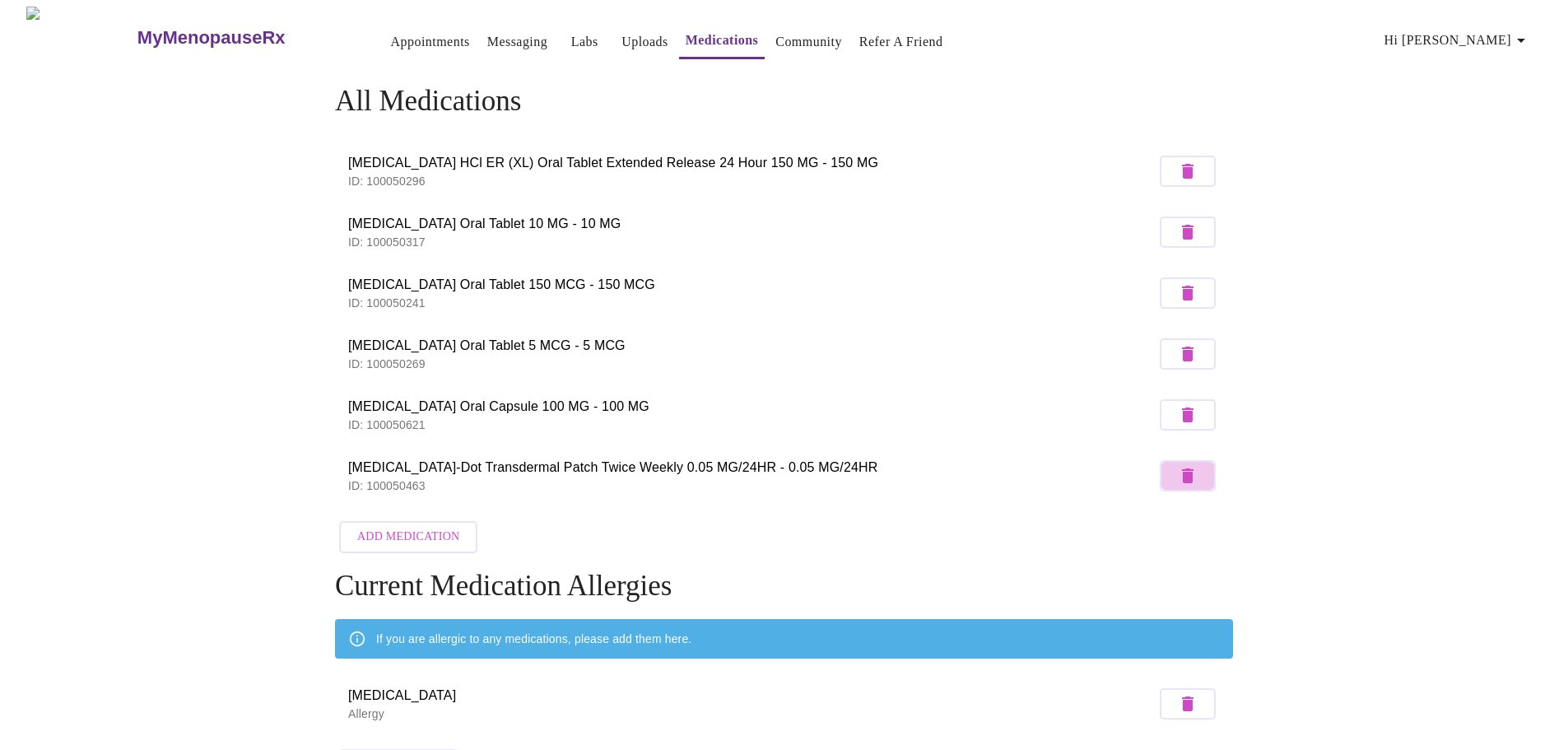
click at [1192, 468] on icon "button" at bounding box center [1188, 475] width 12 height 15
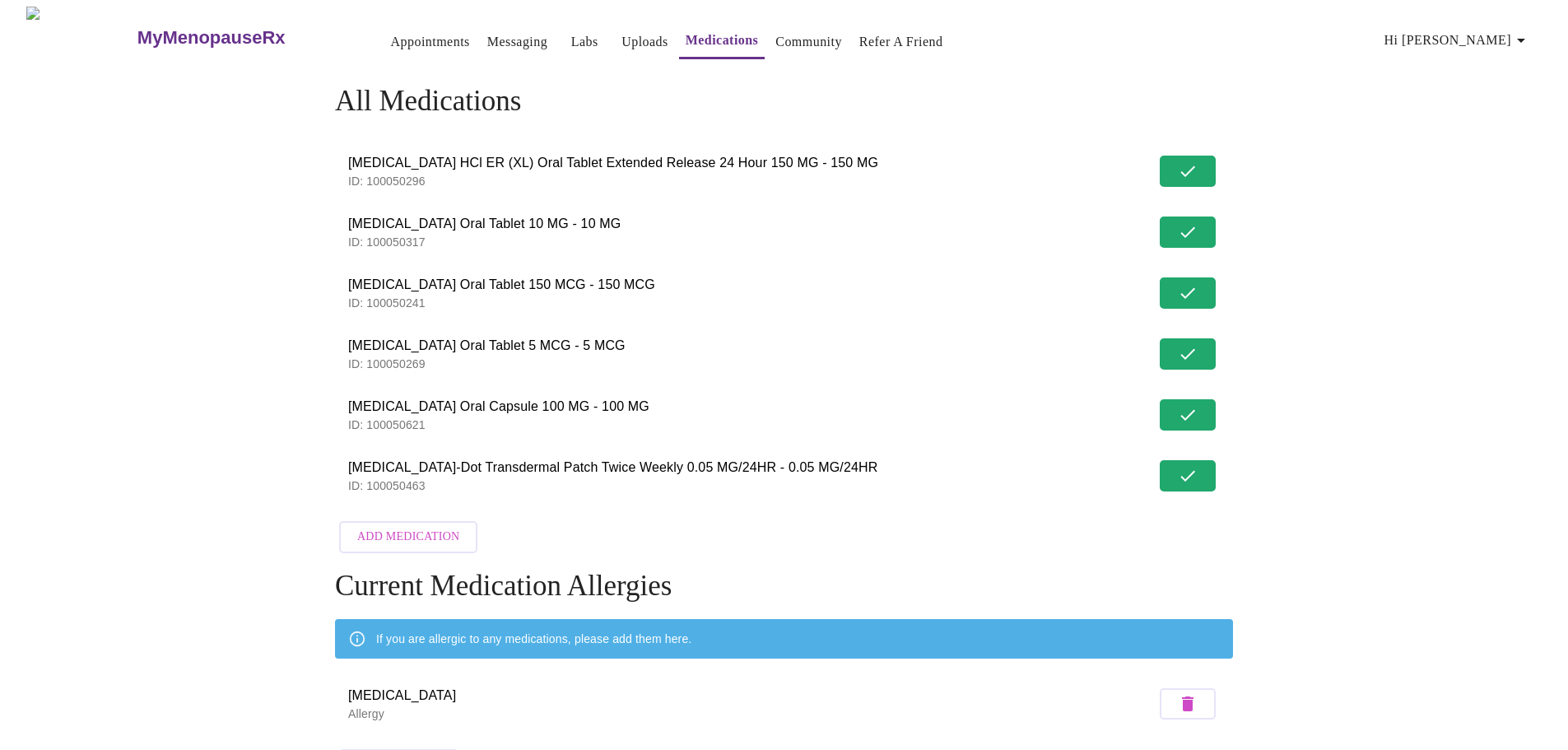
click at [430, 535] on span "Add Medication" at bounding box center [408, 537] width 102 height 21
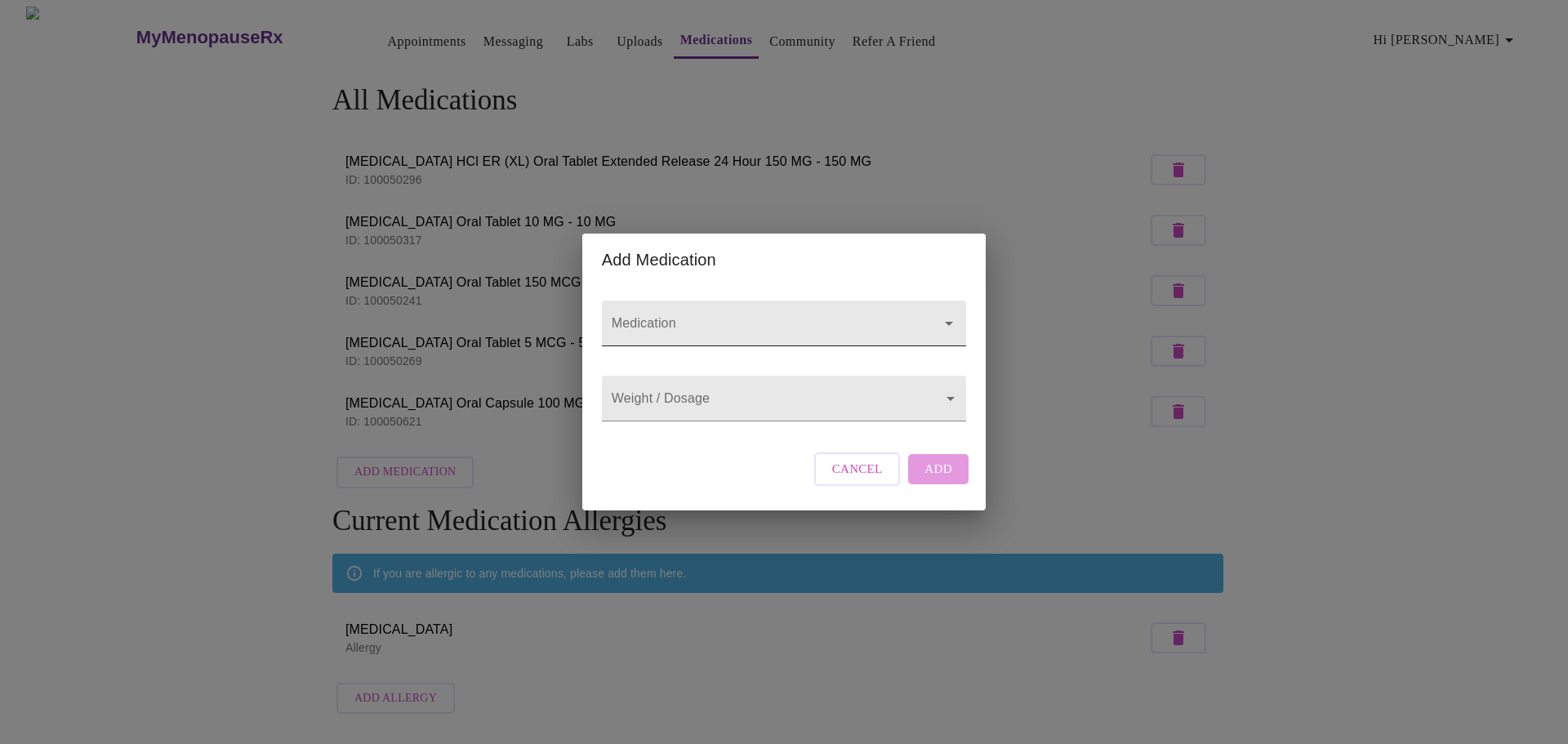
click at [737, 317] on input "Medication" at bounding box center [761, 332] width 305 height 31
type input "[MEDICAL_DATA]"
click at [736, 385] on body "MyMenopauseRx Appointments Messaging Labs Uploads Medications Community Refer a…" at bounding box center [784, 363] width 1554 height 715
click at [724, 403] on div at bounding box center [784, 372] width 1568 height 744
click at [683, 317] on input "Medication" at bounding box center [761, 332] width 305 height 31
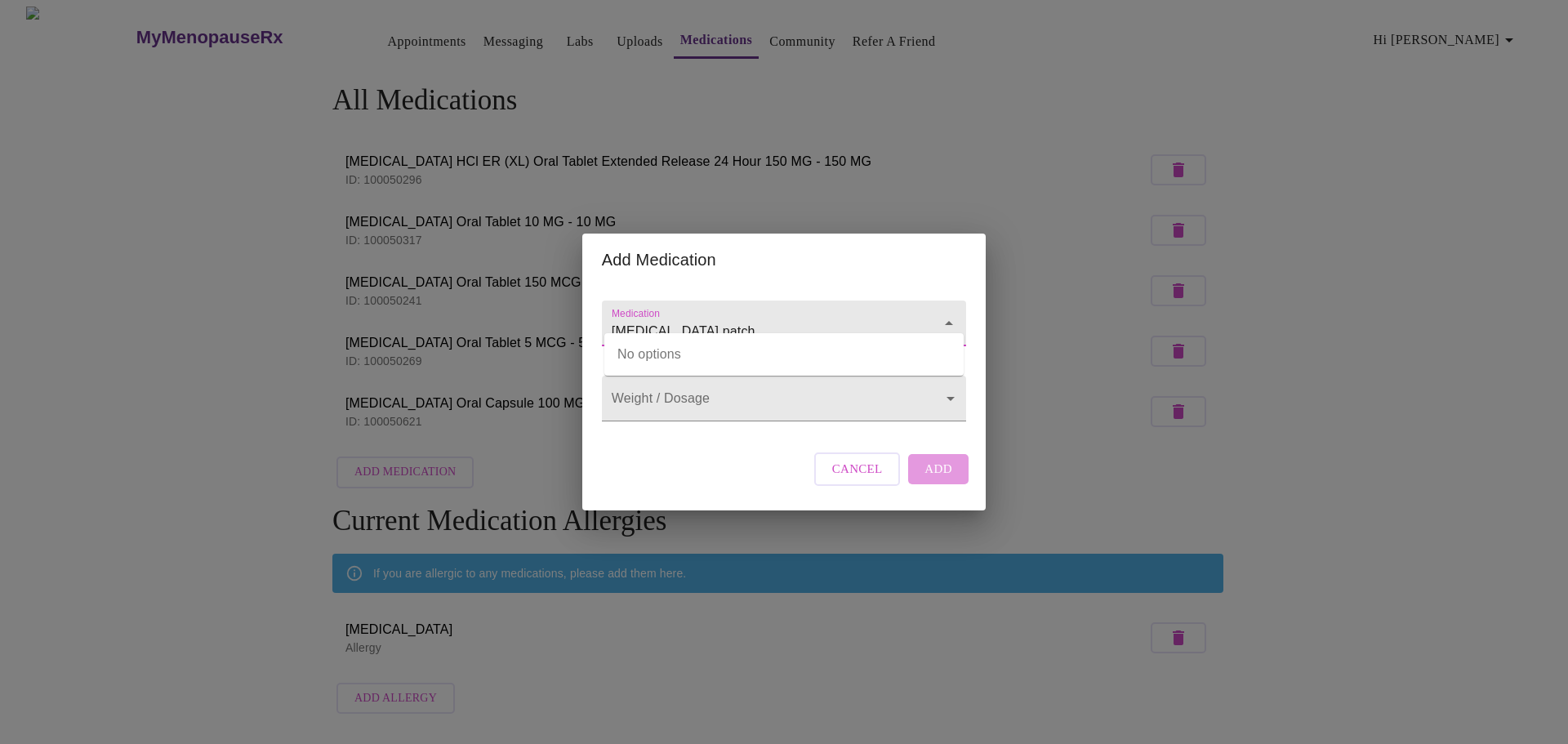
type input "[MEDICAL_DATA] patch"
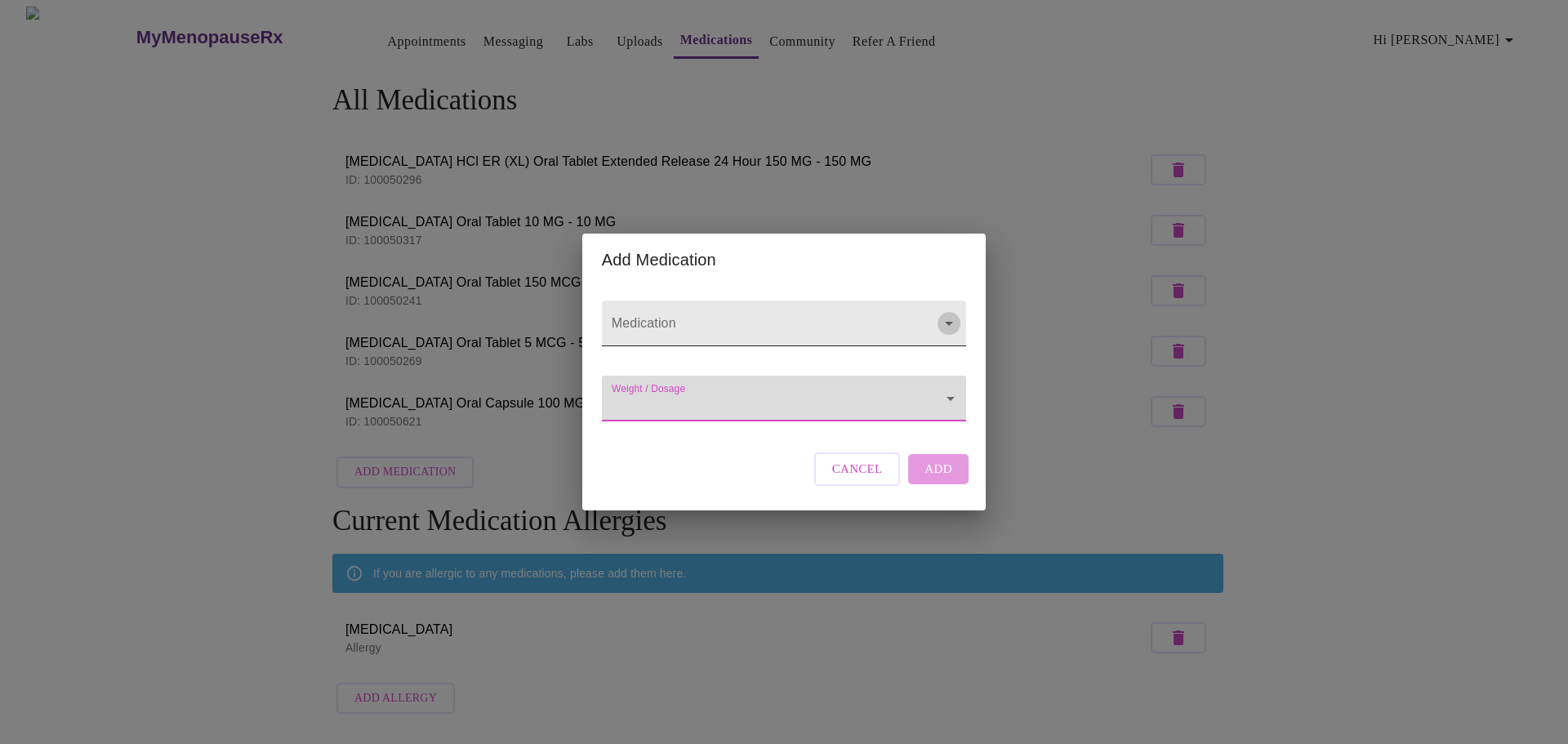
click at [949, 314] on icon "Open" at bounding box center [949, 324] width 20 height 20
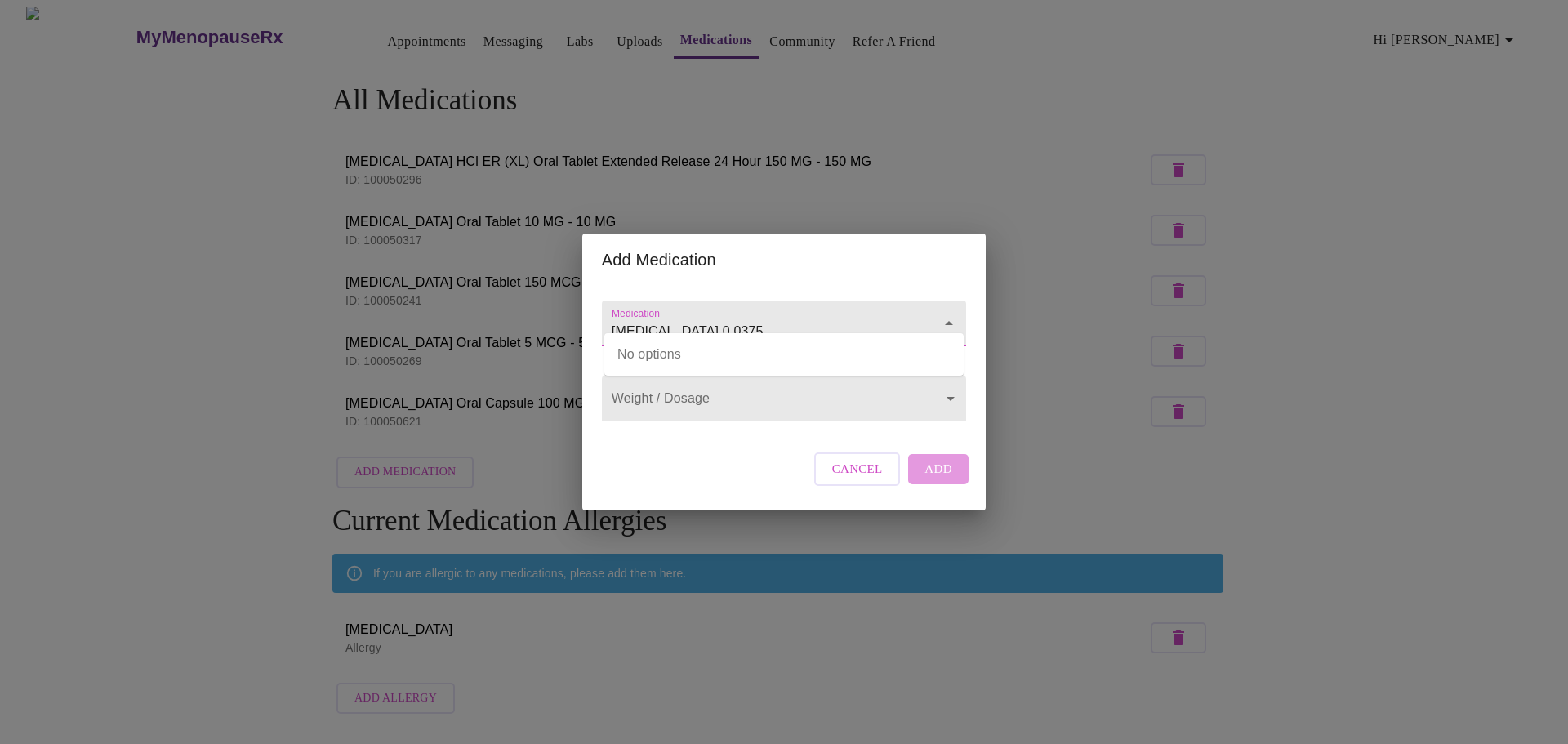
type input "[MEDICAL_DATA] 0.0375"
click at [797, 401] on body "MyMenopauseRx Appointments Messaging Labs Uploads Medications Community Refer a…" at bounding box center [784, 363] width 1554 height 715
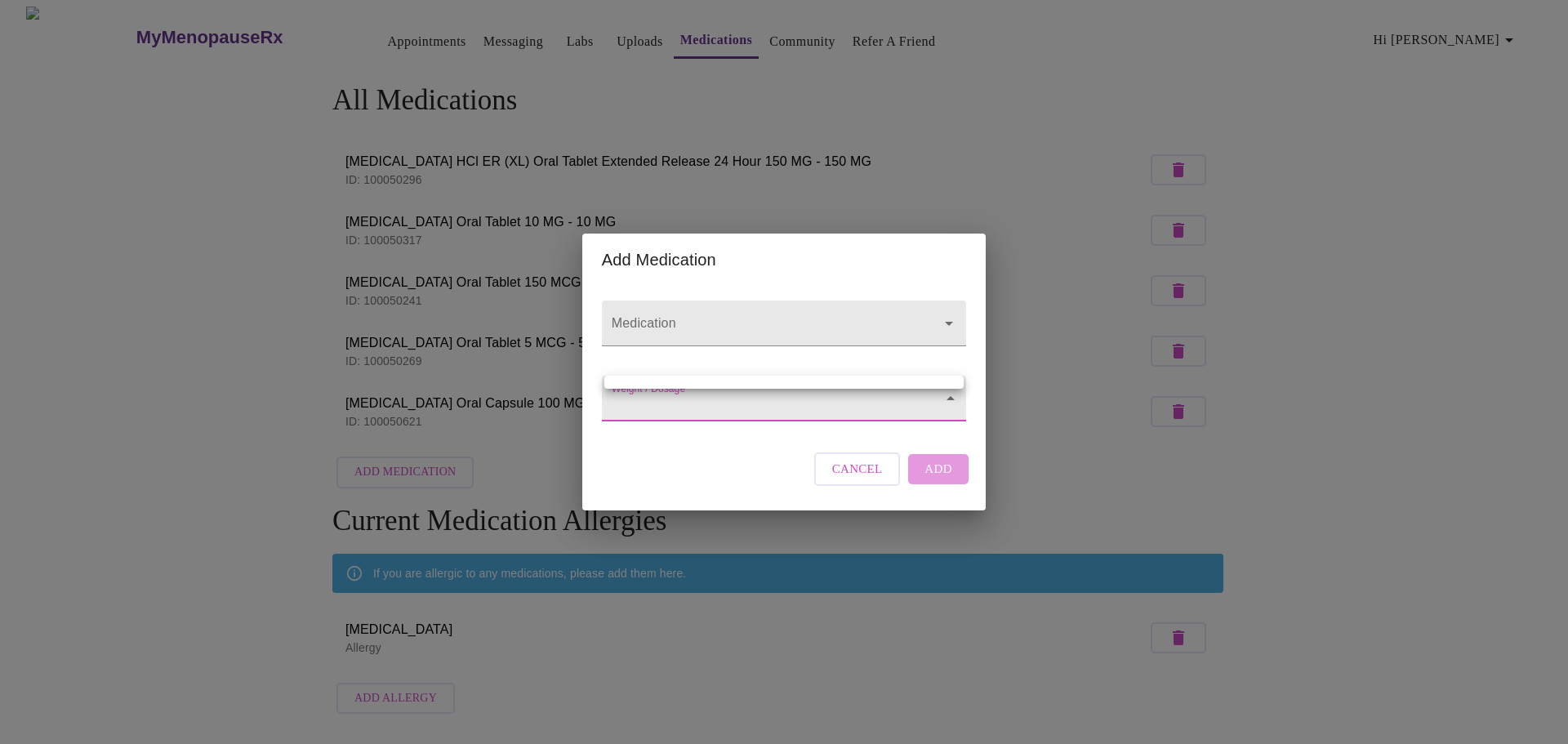
click at [942, 413] on div at bounding box center [784, 372] width 1568 height 744
click at [912, 482] on div "Cancel Add" at bounding box center [891, 469] width 162 height 49
click at [389, 464] on div "Add Medication Medication Weight / Dosage ​ Cancel Add" at bounding box center [784, 372] width 1568 height 744
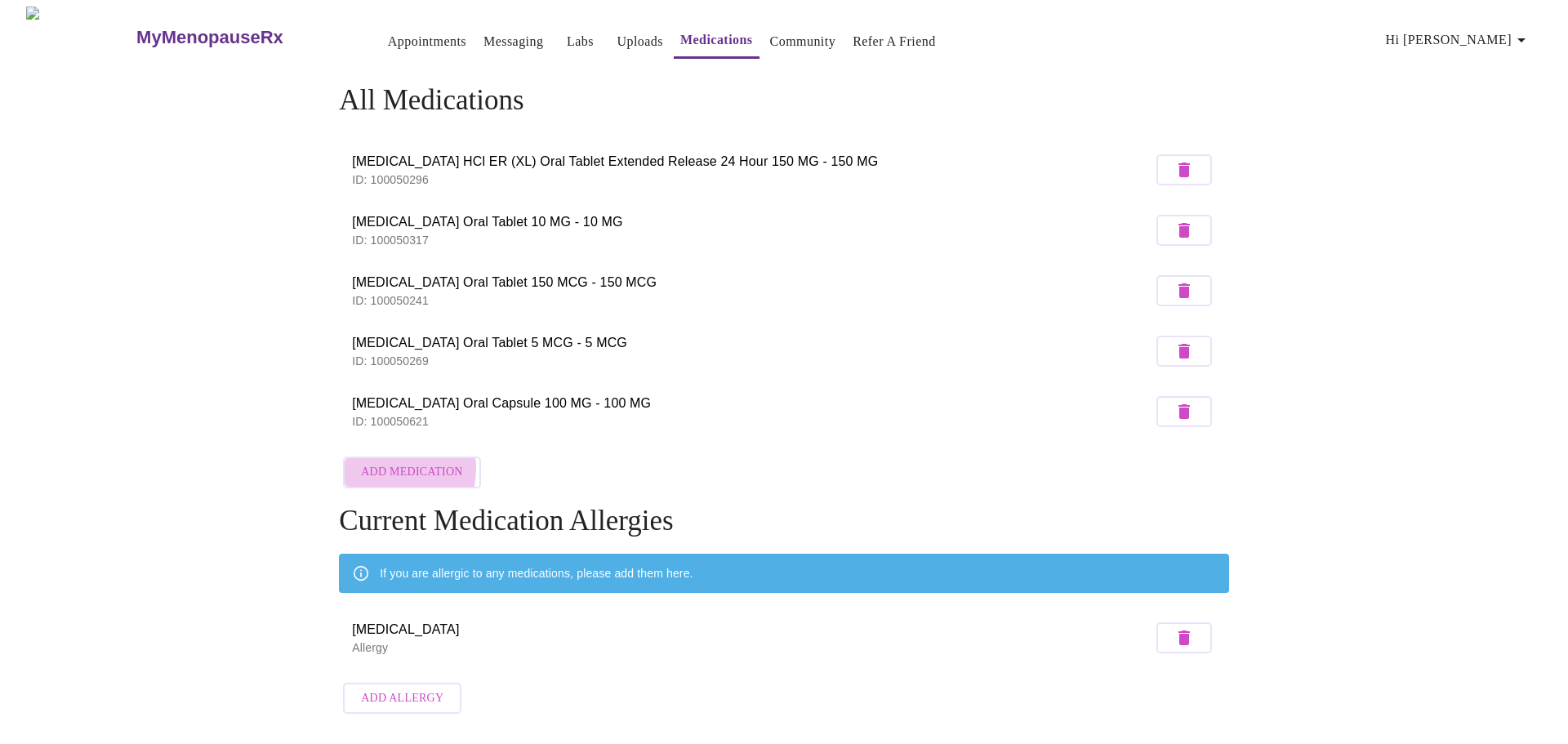
click at [389, 464] on span "Add Medication" at bounding box center [411, 473] width 101 height 21
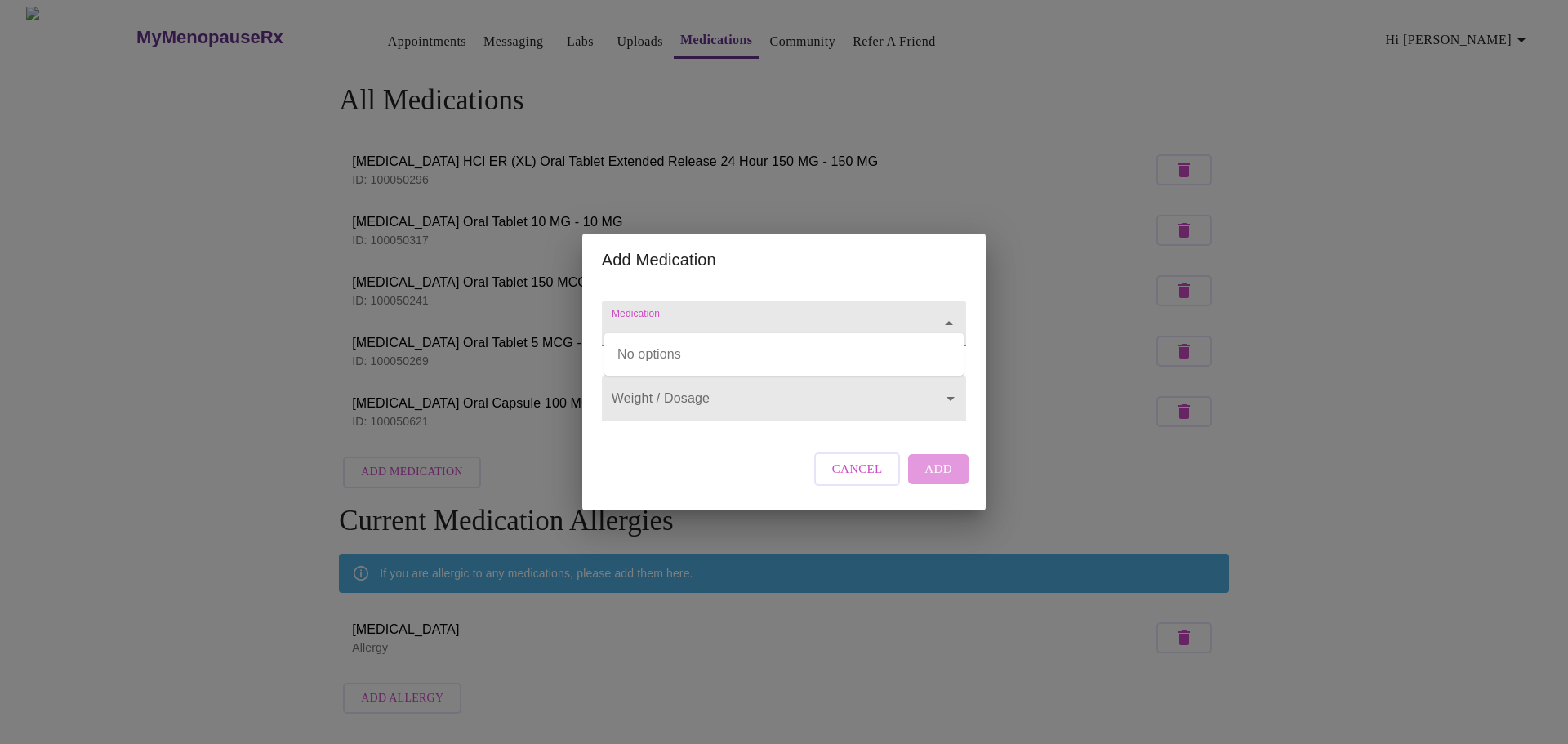
click at [639, 317] on input "Medication" at bounding box center [761, 332] width 305 height 31
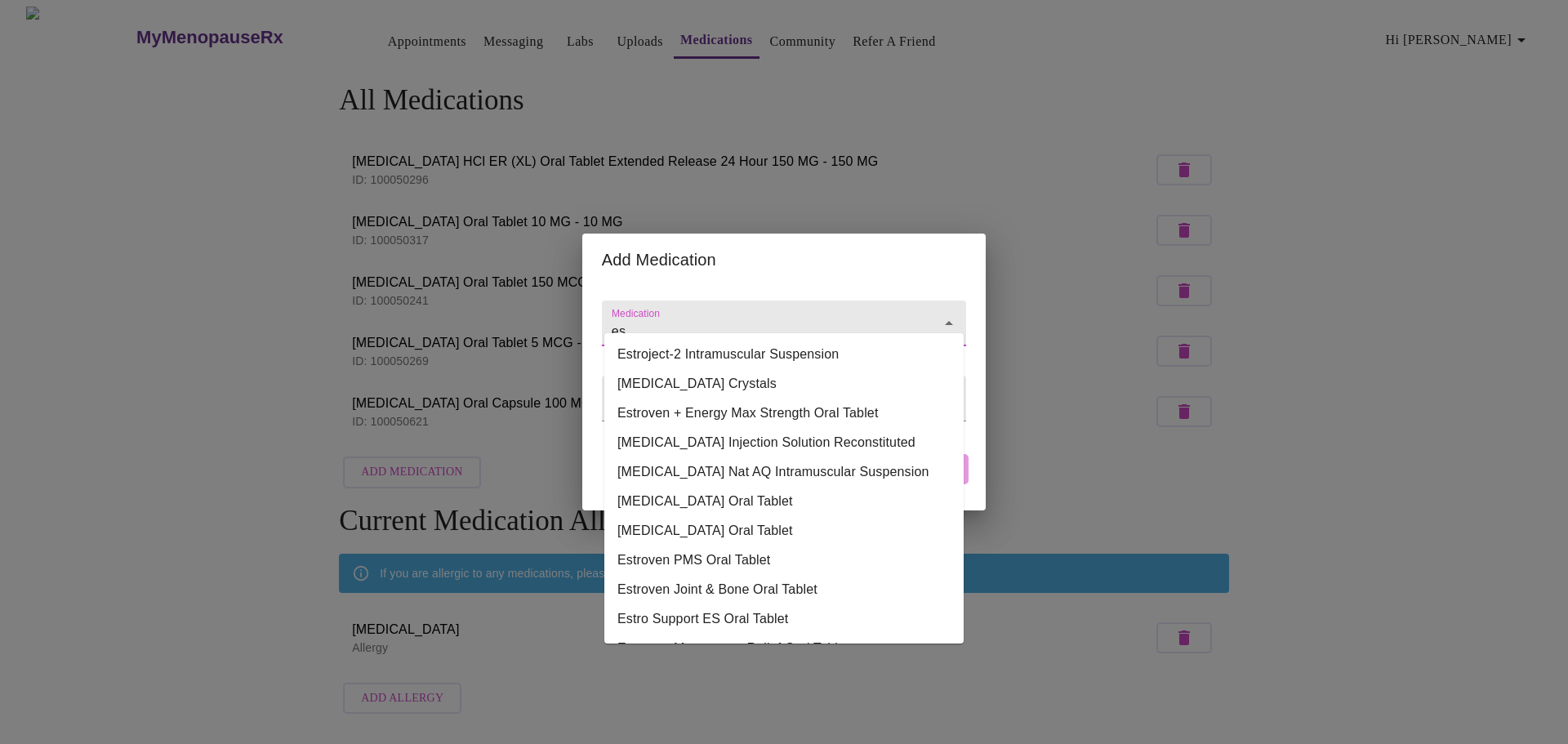
type input "e"
drag, startPoint x: 916, startPoint y: 502, endPoint x: 956, endPoint y: 401, distance: 108.6
click at [956, 401] on ul "Estroject-2 Intramuscular Suspension Estrone Crystals Estroven + Energy Max Str…" at bounding box center [784, 489] width 360 height 310
click at [714, 334] on ul "Estroject-2 Intramuscular Suspension Estrone Crystals Estroven + Energy Max Str…" at bounding box center [784, 489] width 360 height 310
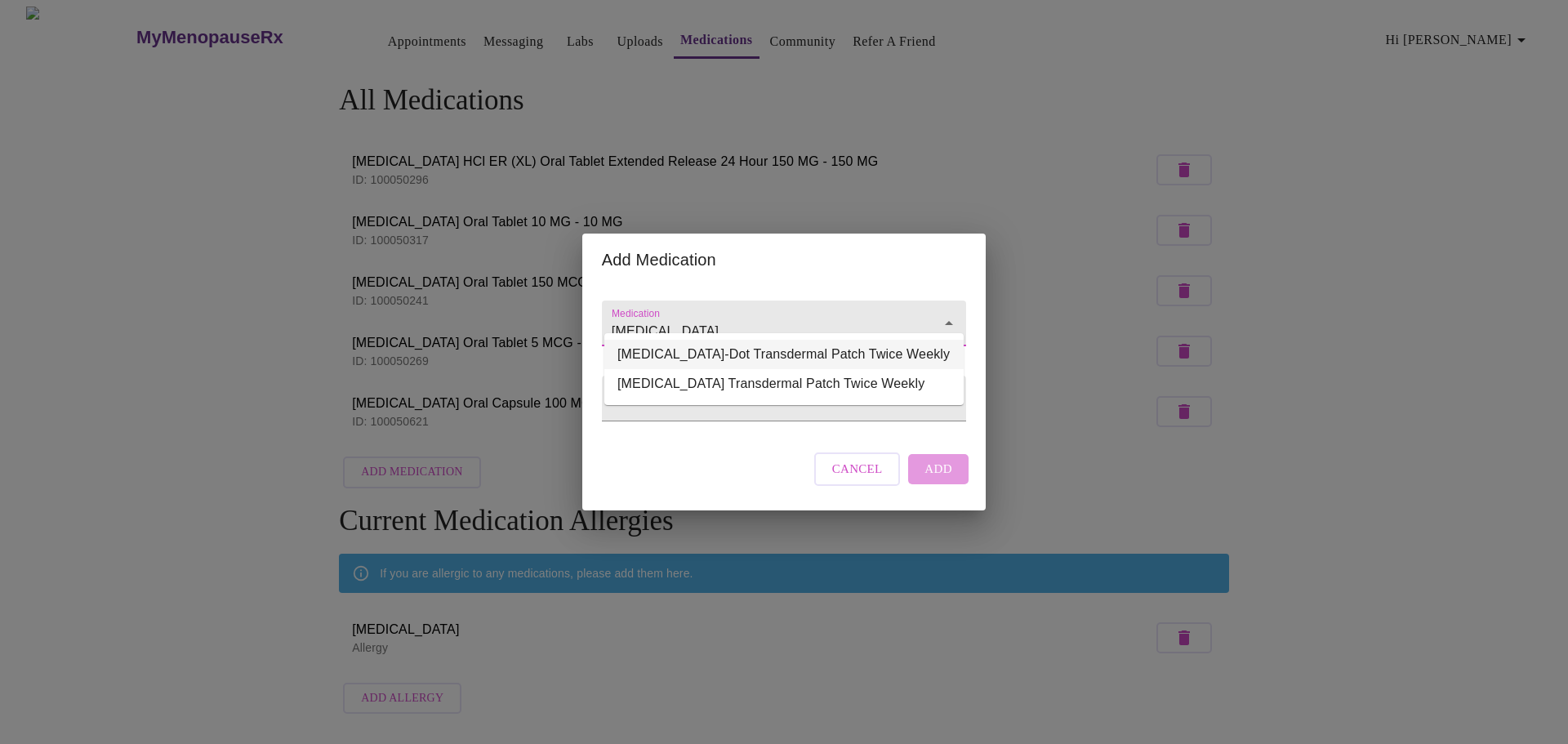
click at [714, 351] on li "Vivelle-Dot Transdermal Patch Twice Weekly" at bounding box center [784, 354] width 360 height 30
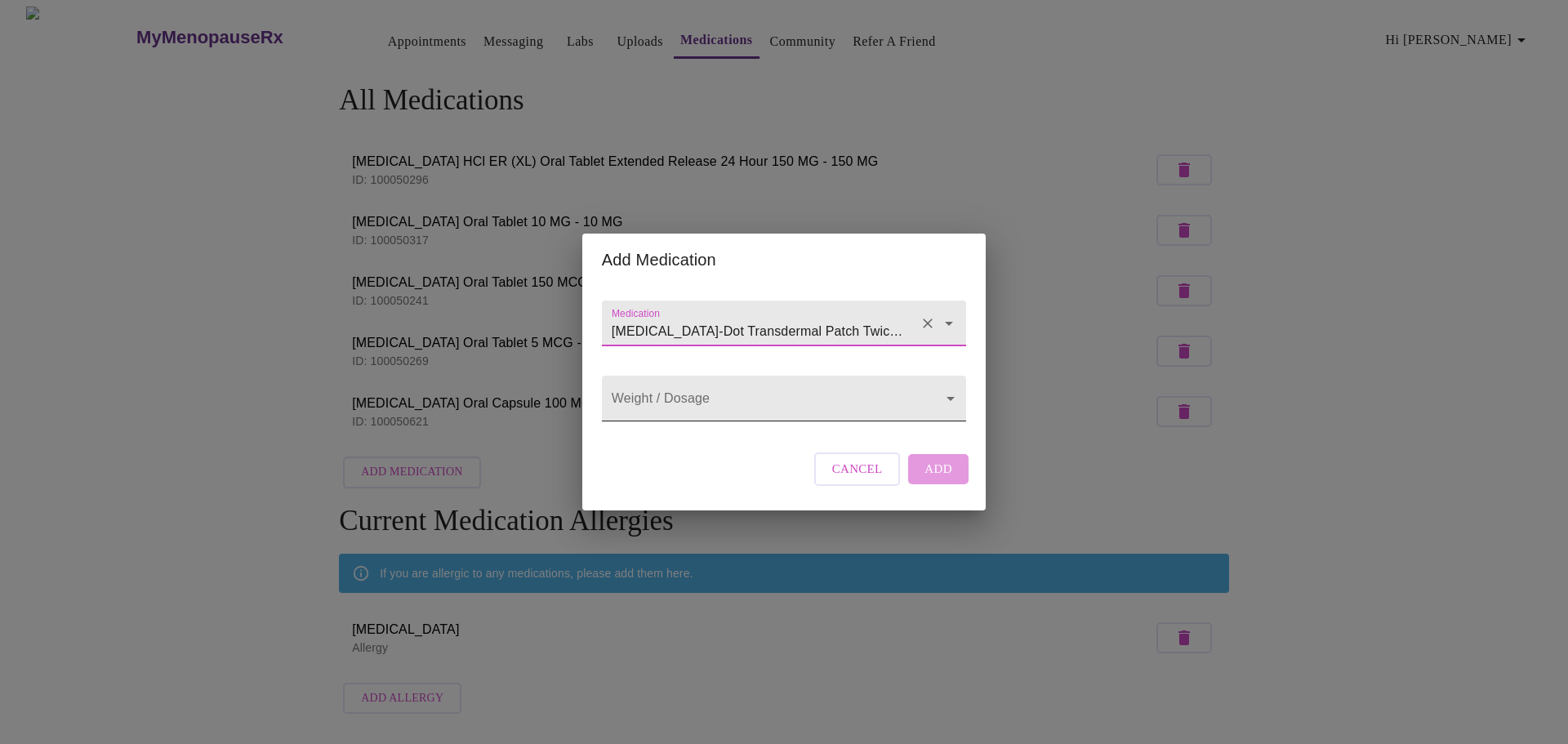
type input "Vivelle-Dot Transdermal Patch Twice Weekly"
click at [714, 394] on body "MyMenopauseRx Appointments Messaging Labs Uploads Medications Community Refer a…" at bounding box center [784, 363] width 1554 height 715
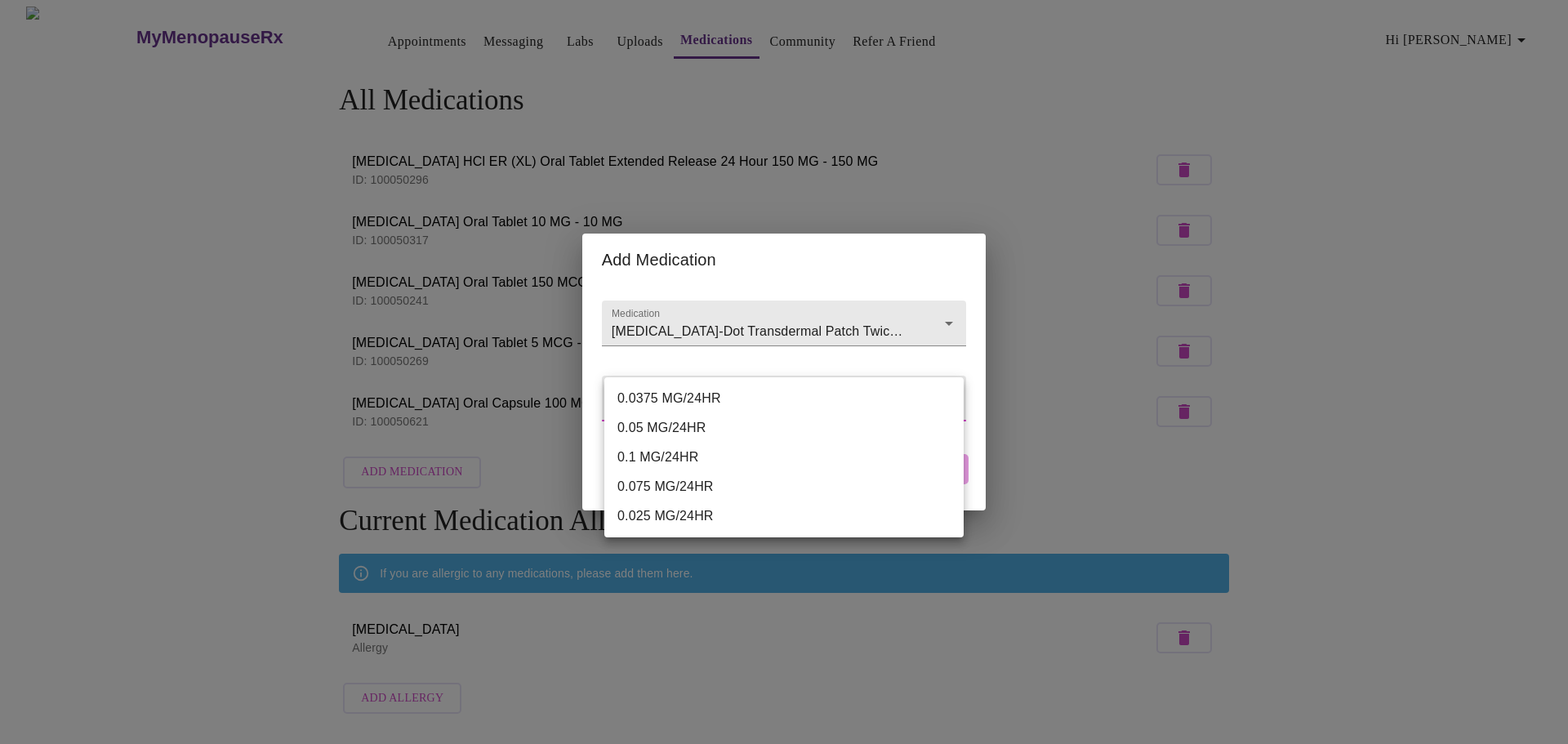
click at [707, 383] on ul "0.0375 MG/24HR 0.05 MG/24HR 0.1 MG/24HR 0.075 MG/24HR 0.025 MG/24HR" at bounding box center [784, 457] width 360 height 161
click at [711, 394] on li "0.0375 MG/24HR" at bounding box center [784, 399] width 360 height 30
type input "0.0375 MG/24HR"
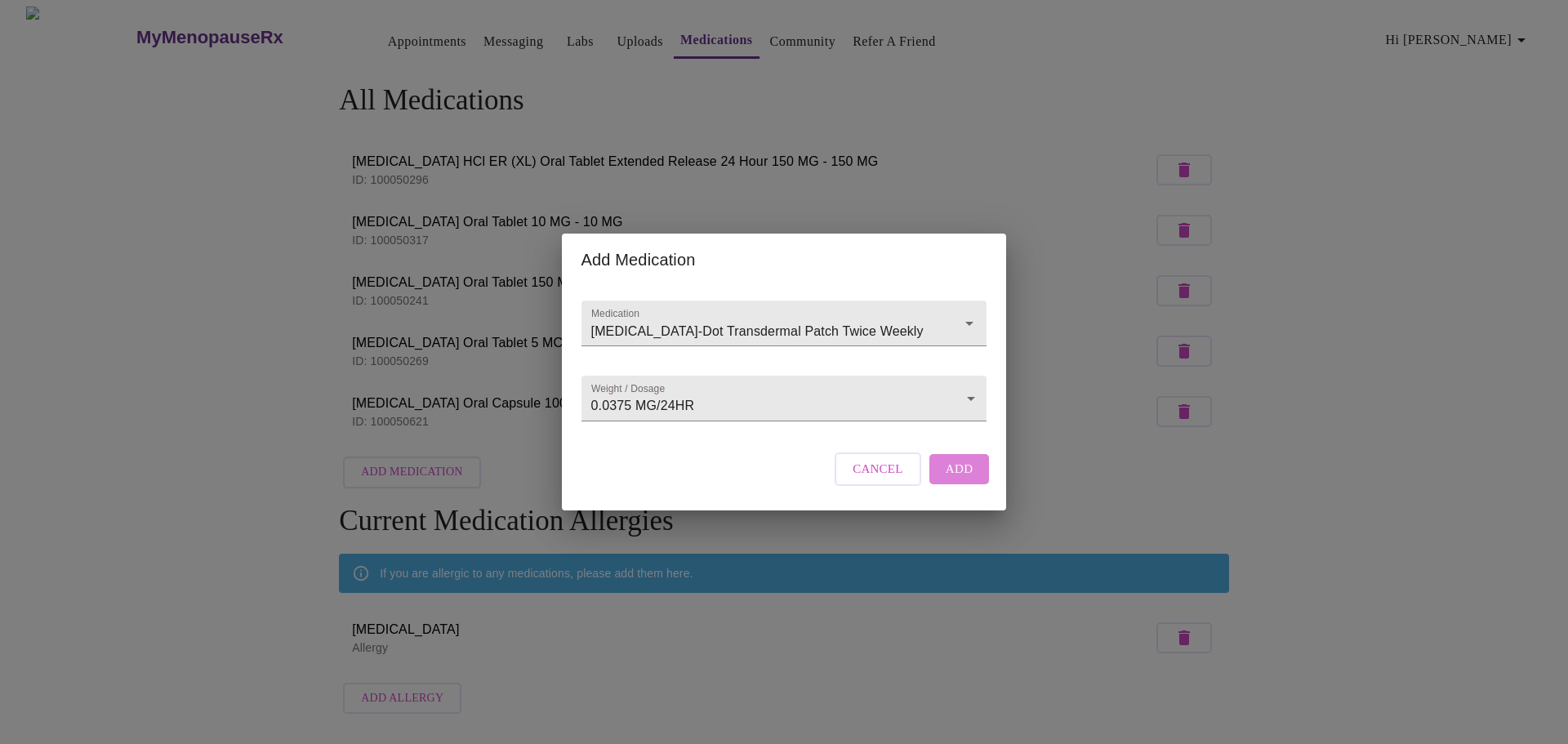
click at [956, 480] on span "Add" at bounding box center [959, 469] width 28 height 22
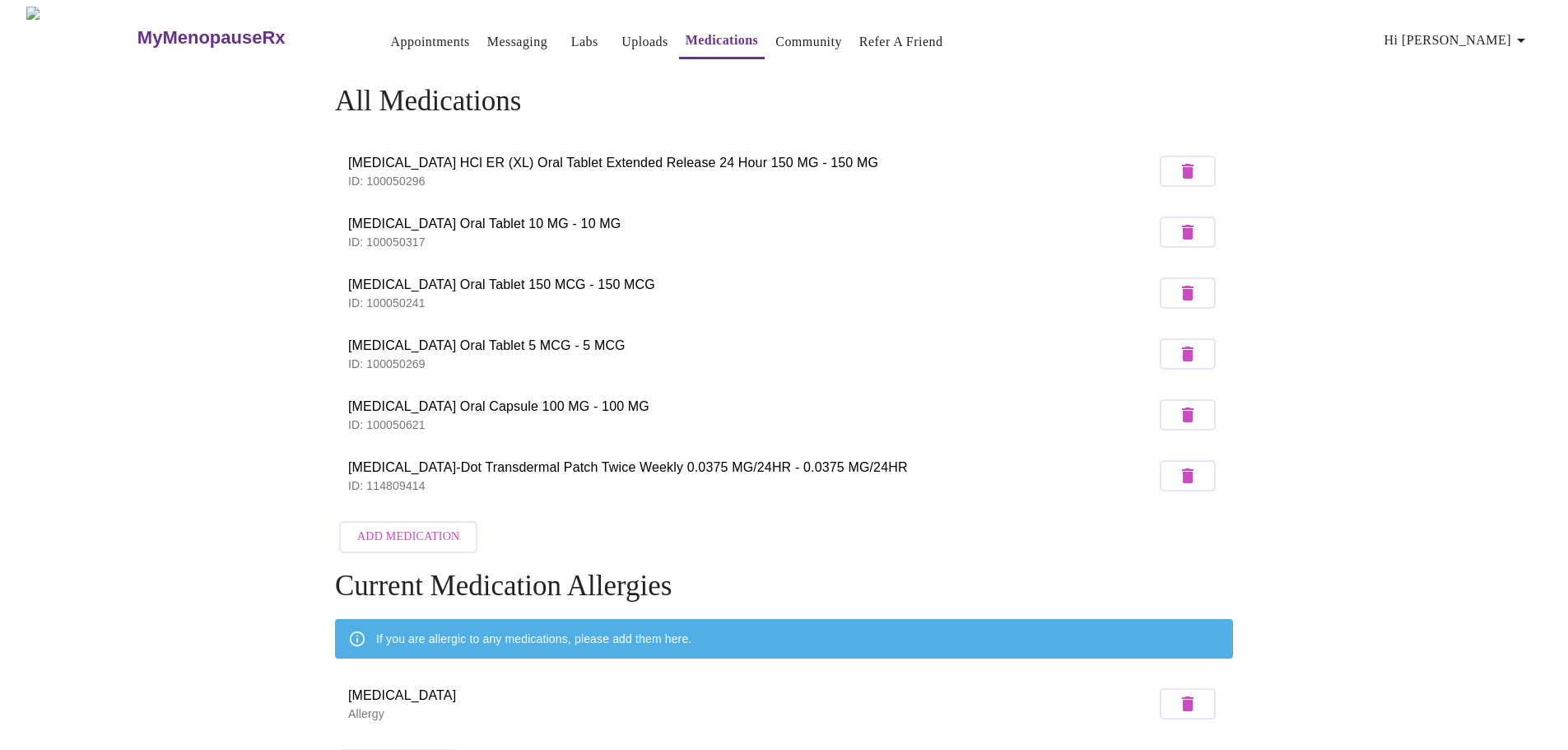
click at [777, 35] on link "Community" at bounding box center [808, 42] width 66 height 23
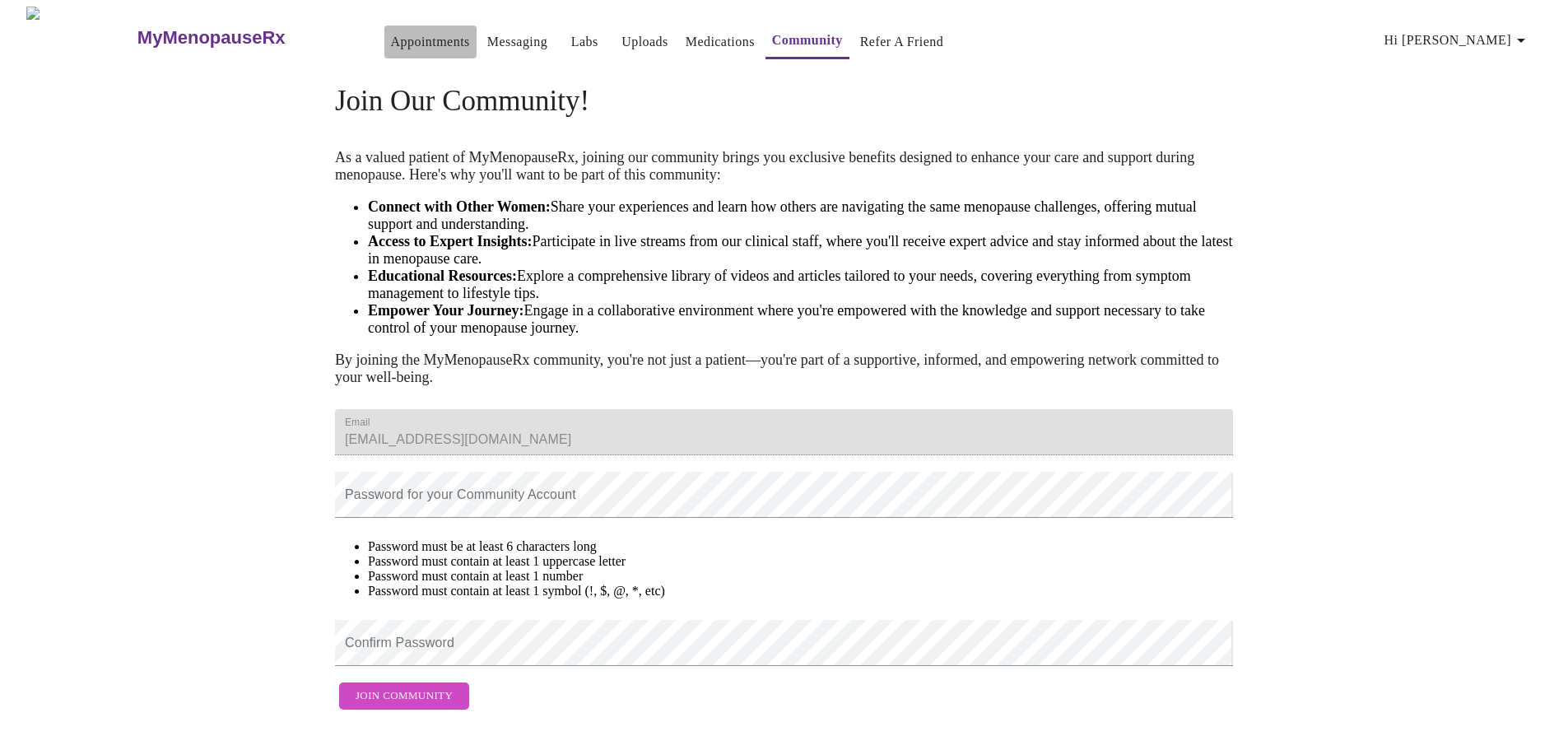
click at [391, 35] on link "Appointments" at bounding box center [430, 42] width 79 height 23
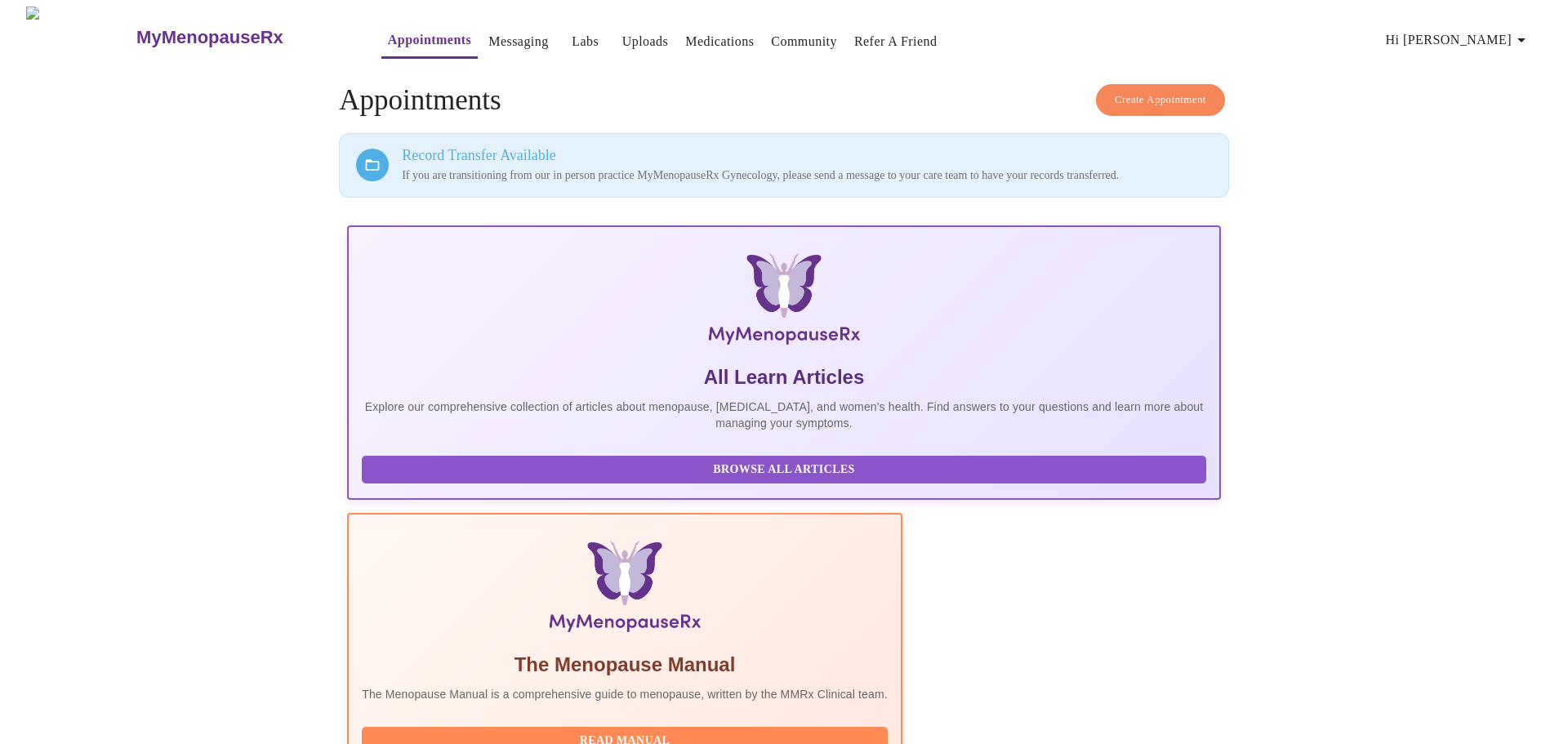
click at [489, 39] on link "Messaging" at bounding box center [518, 41] width 60 height 23
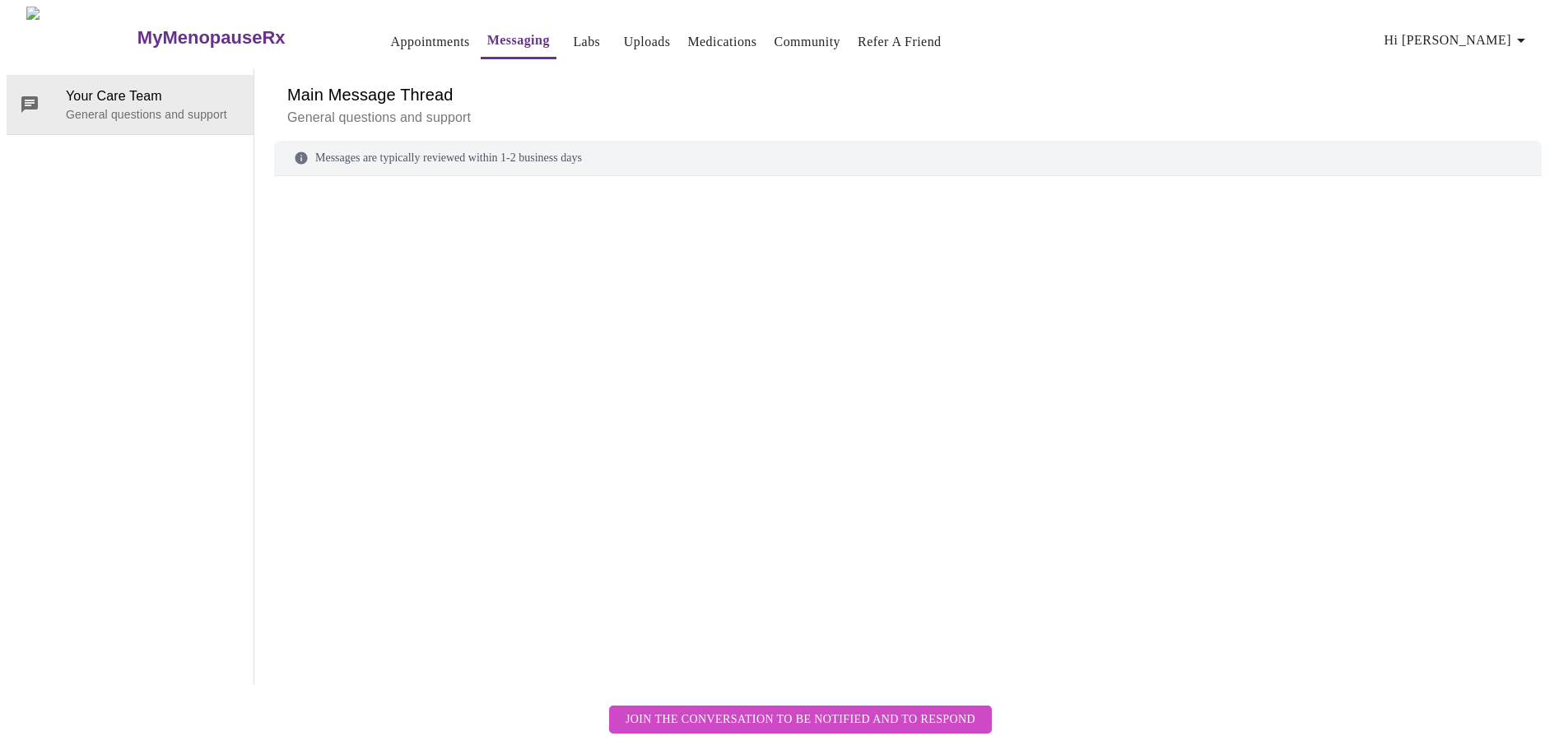
scroll to position [62, 0]
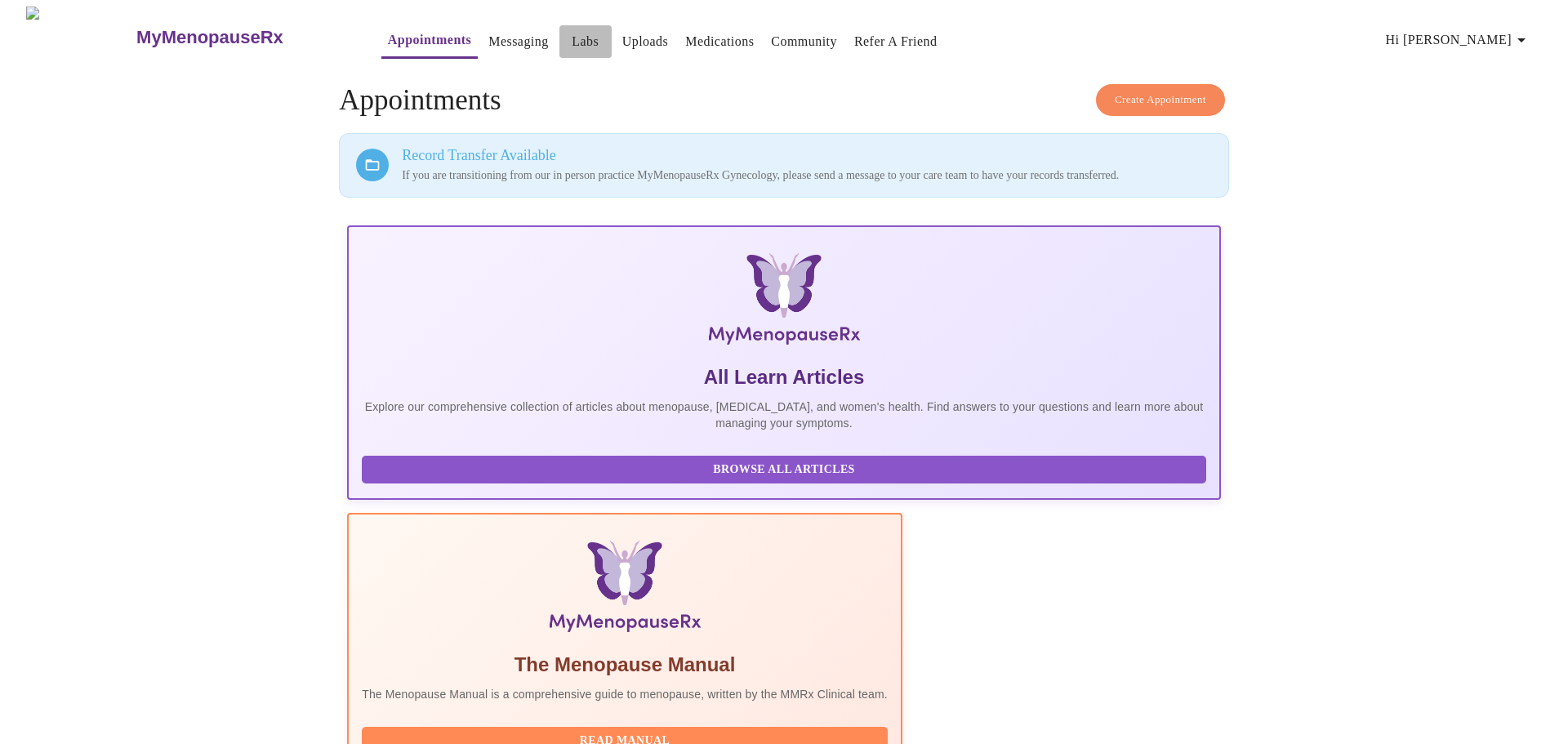
click at [572, 35] on link "Labs" at bounding box center [585, 41] width 27 height 23
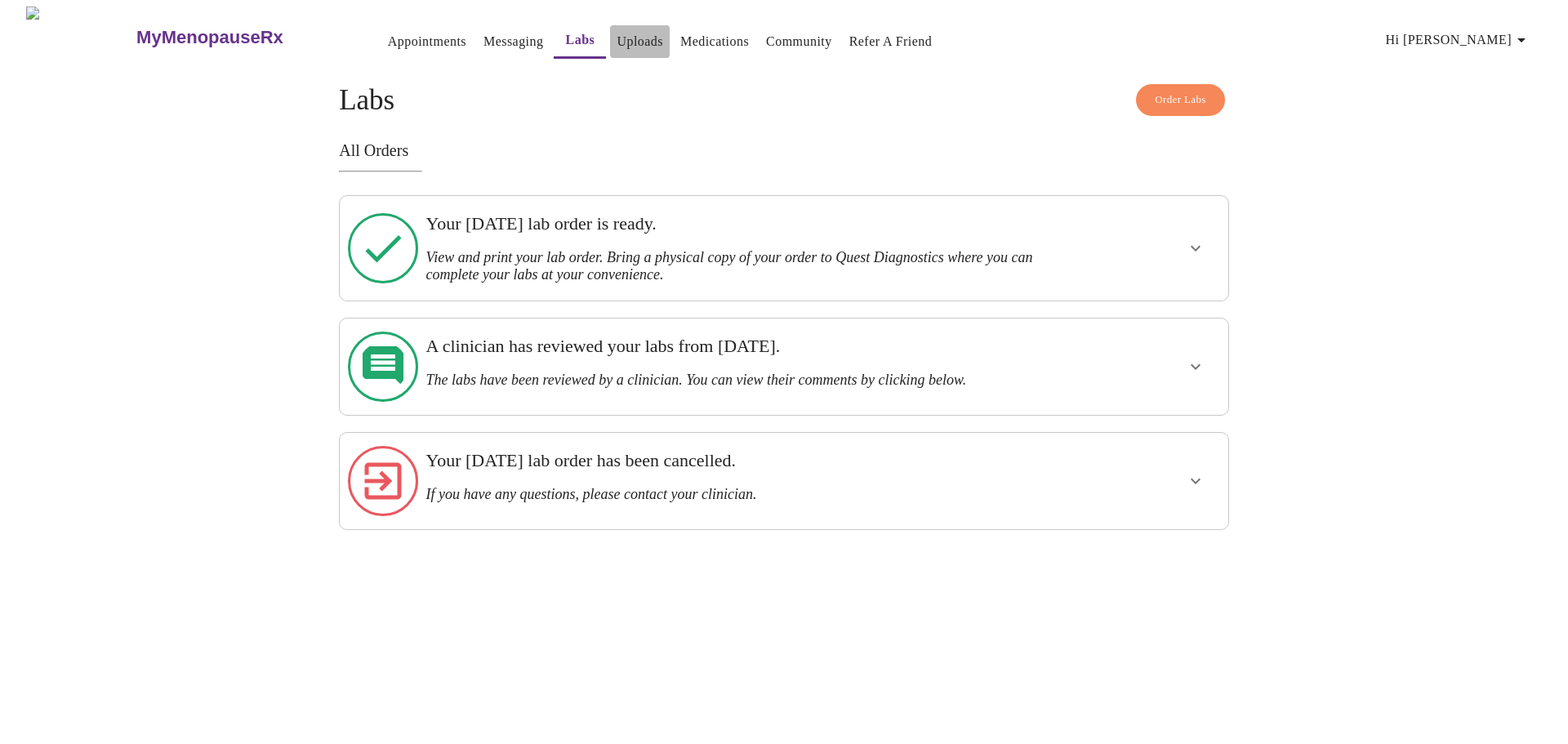
click at [617, 37] on link "Uploads" at bounding box center [640, 41] width 47 height 23
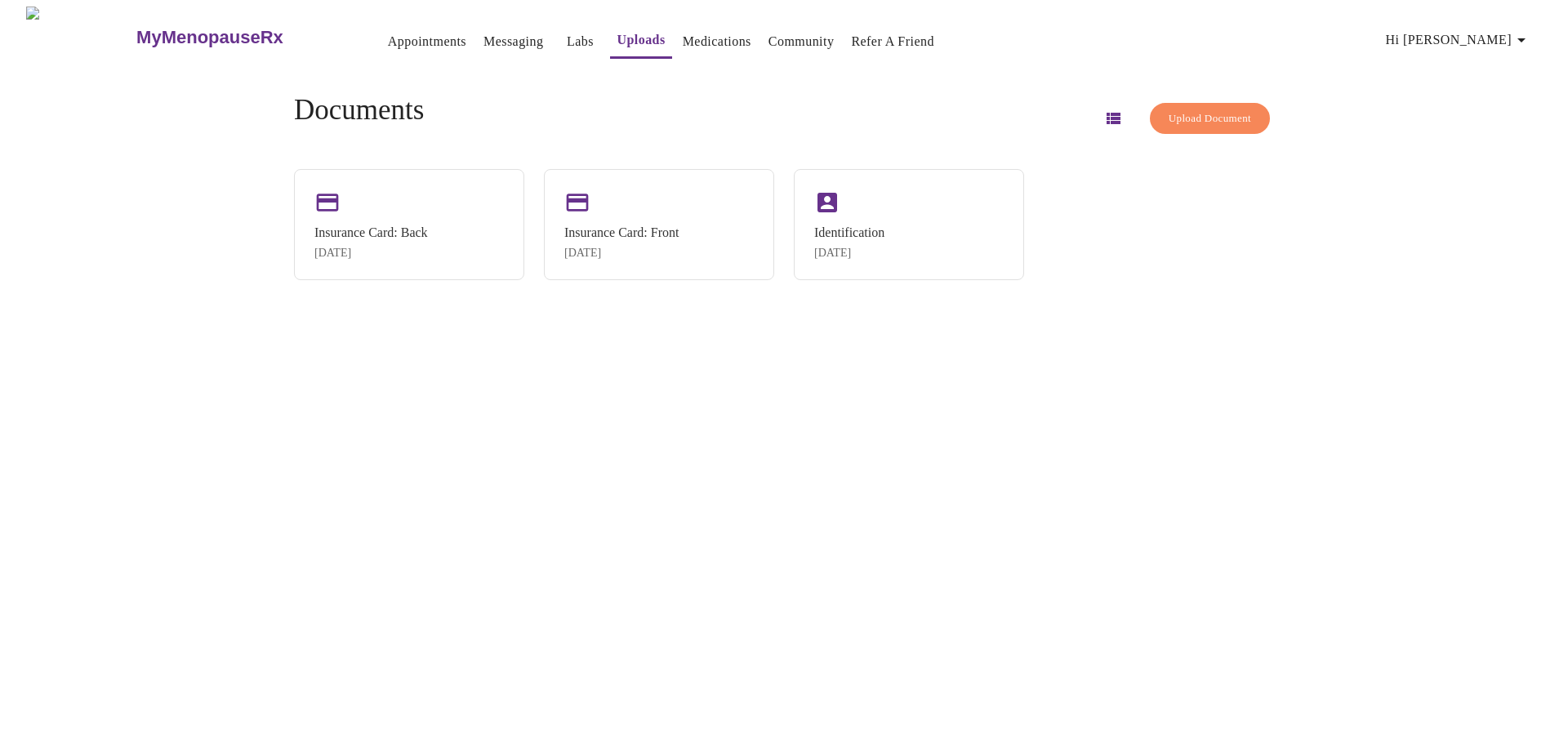
click at [683, 37] on link "Medications" at bounding box center [717, 41] width 69 height 23
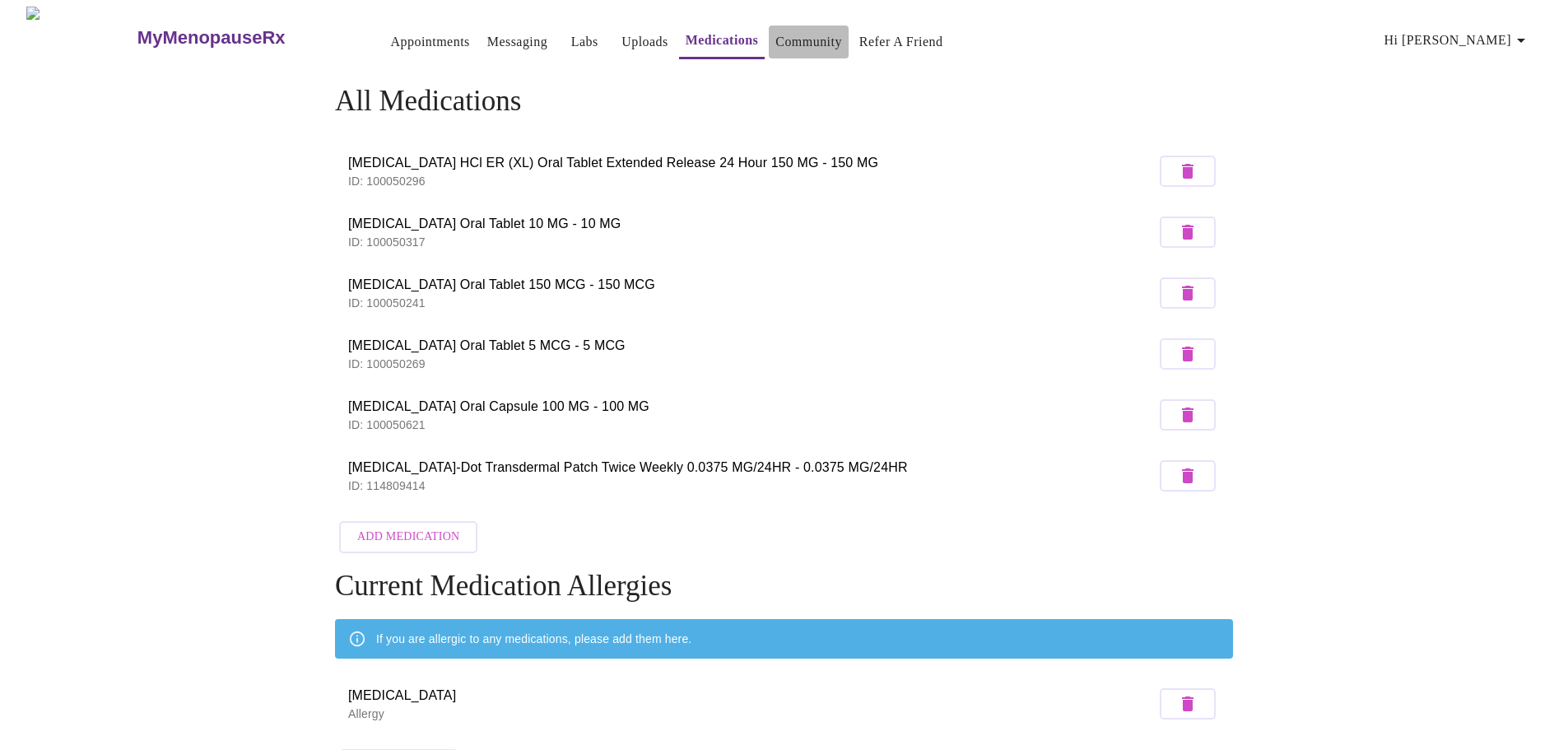
click at [775, 35] on link "Community" at bounding box center [808, 42] width 66 height 23
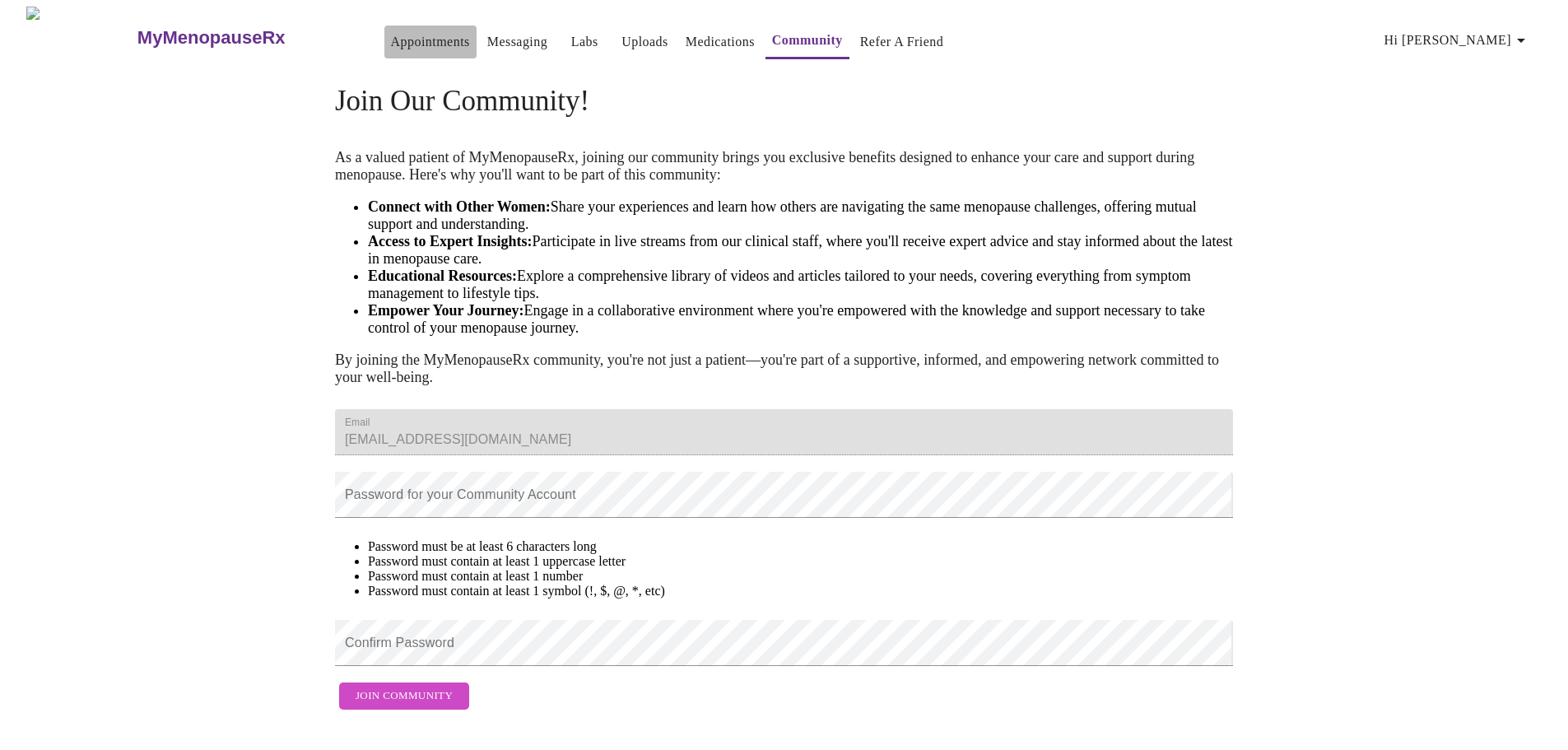
click at [391, 38] on link "Appointments" at bounding box center [430, 42] width 79 height 23
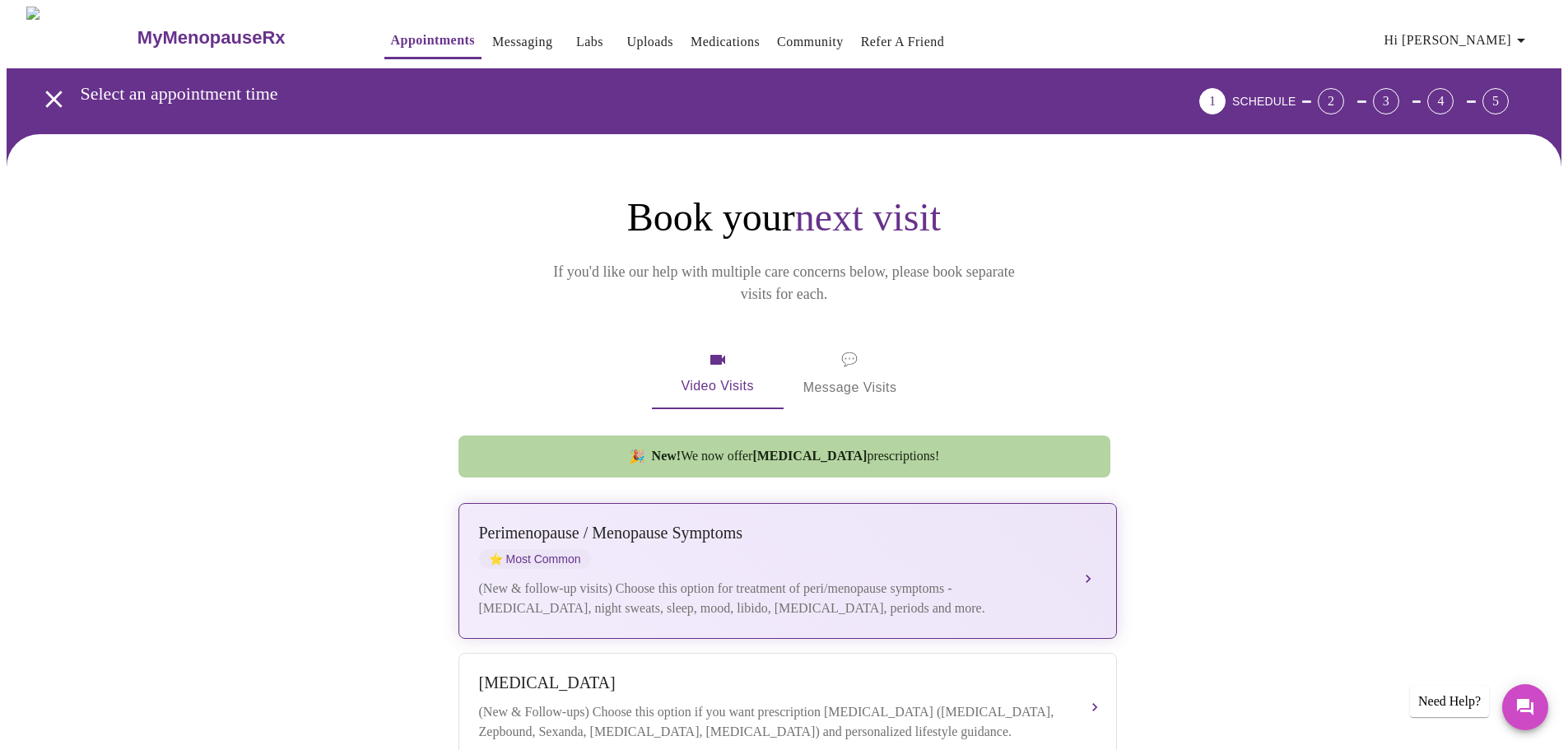
click at [1079, 552] on button "[MEDICAL_DATA] / Menopause Symptoms ⭐ Most Common (New & follow-up visits) Choo…" at bounding box center [787, 570] width 659 height 135
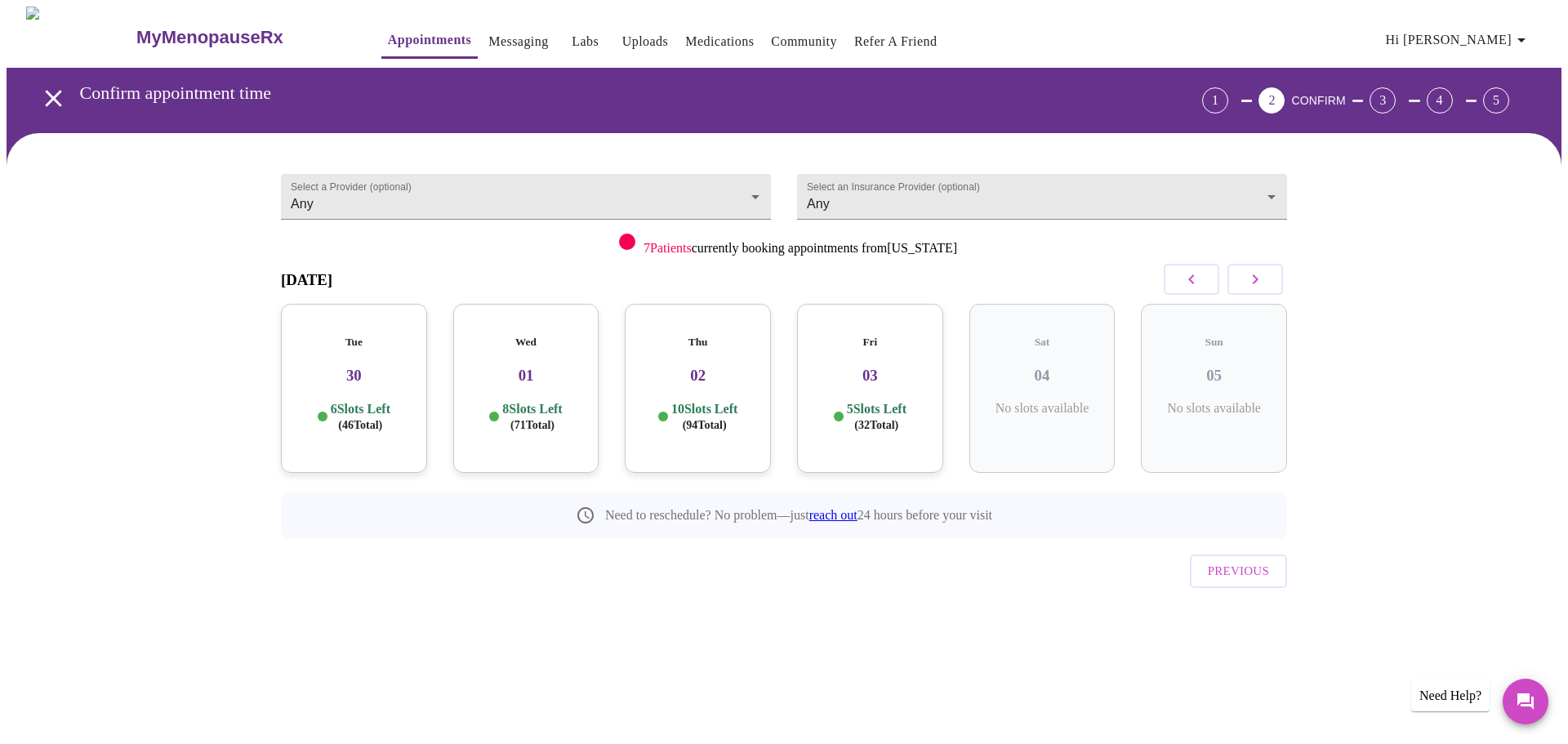
click at [331, 402] on p "6 Slots Left ( 46 Total)" at bounding box center [361, 417] width 60 height 32
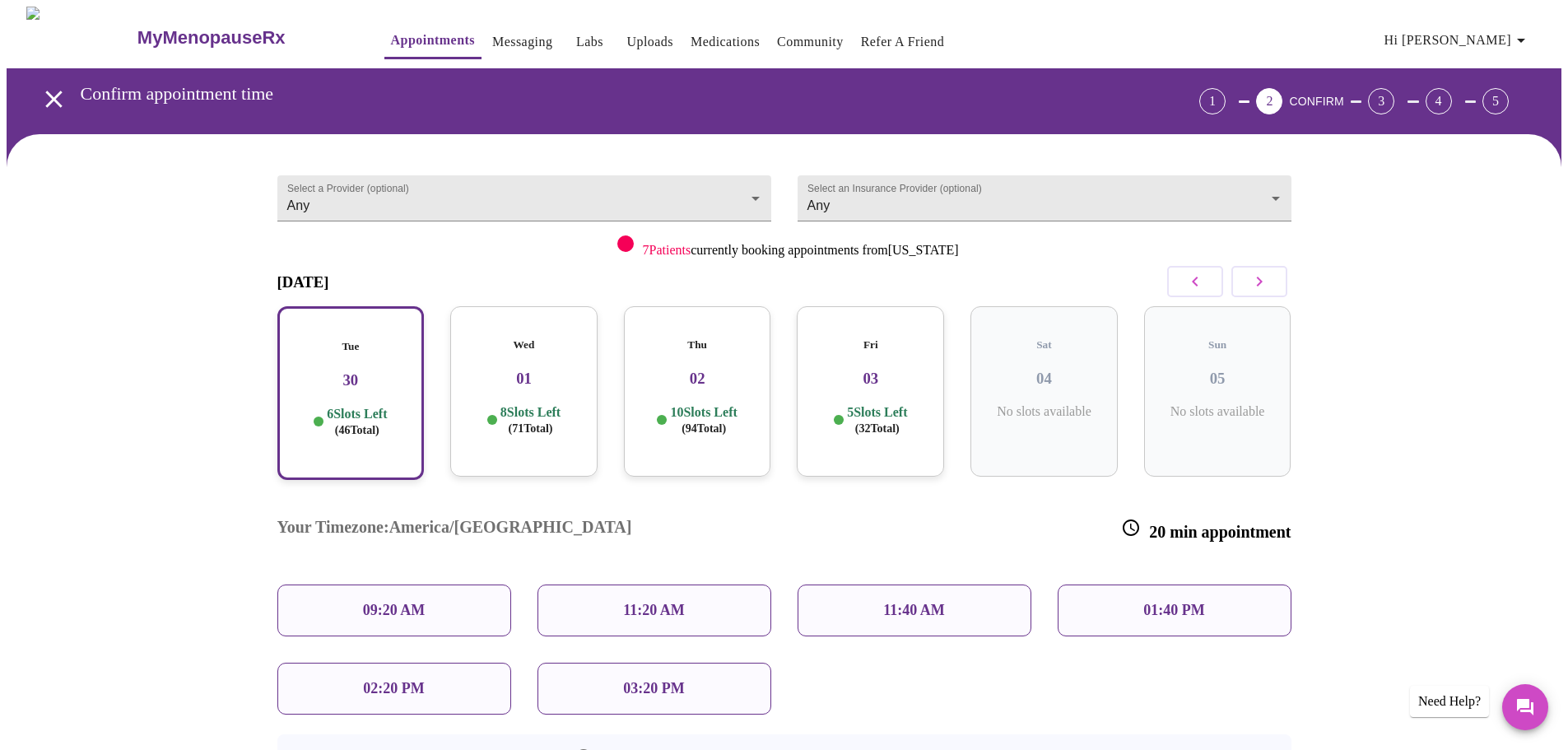
click at [400, 602] on p "09:20 AM" at bounding box center [394, 610] width 63 height 17
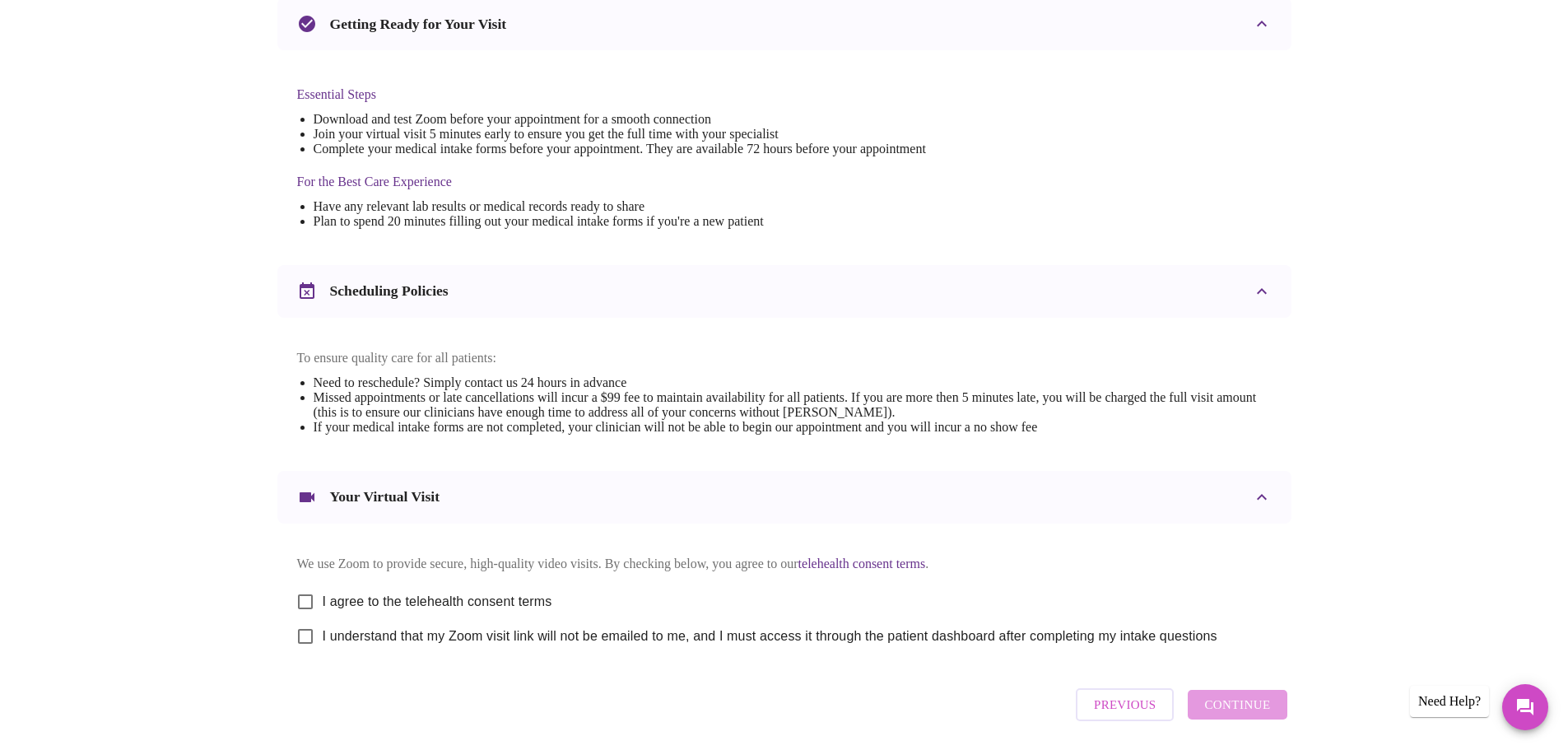
scroll to position [444, 0]
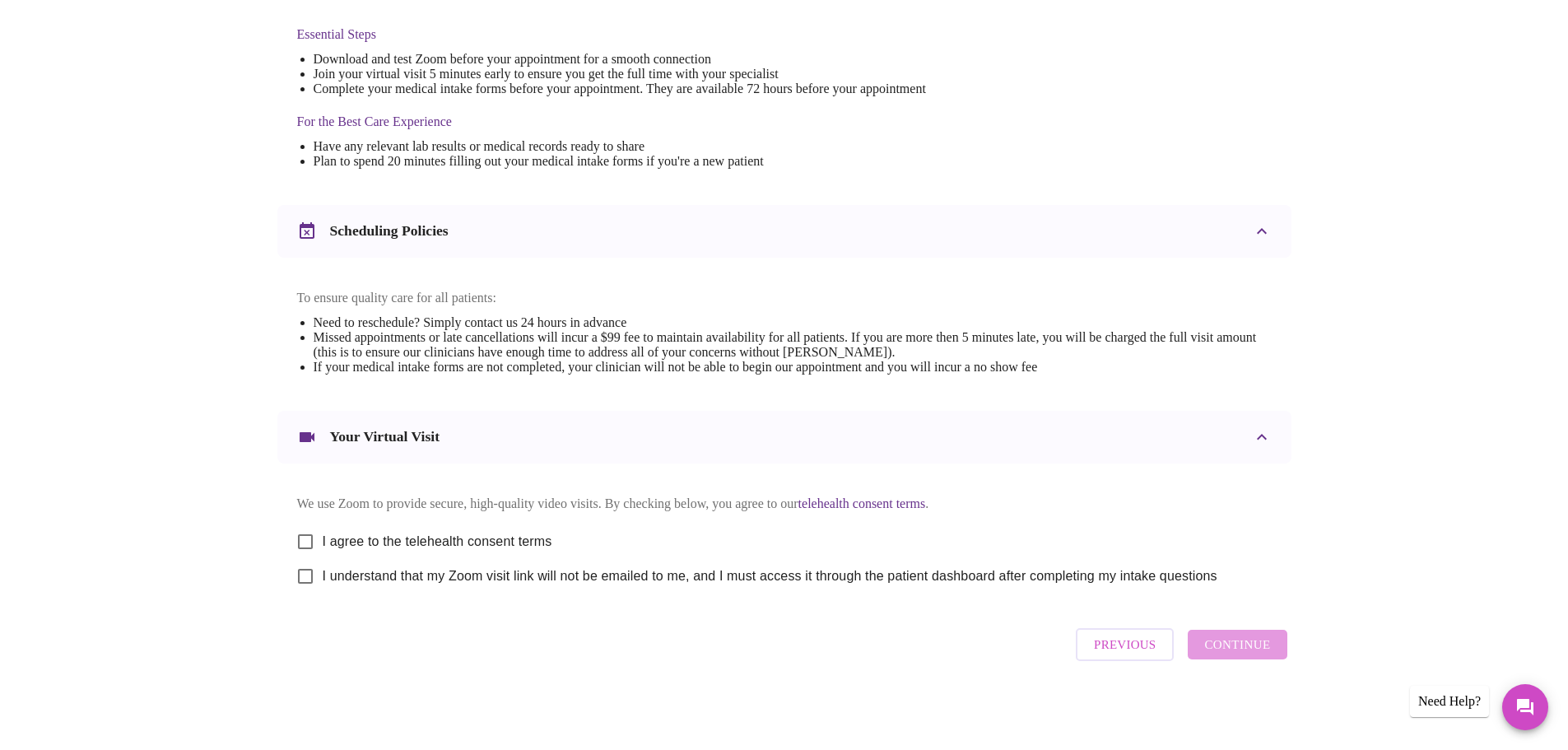
click at [1253, 649] on div "Previous Continue" at bounding box center [1181, 645] width 219 height 49
click at [301, 532] on input "I agree to the telehealth consent terms" at bounding box center [305, 542] width 35 height 35
checkbox input "true"
click at [305, 576] on input "I understand that my Zoom visit link will not be emailed to me, and I must acce…" at bounding box center [305, 576] width 35 height 35
checkbox input "true"
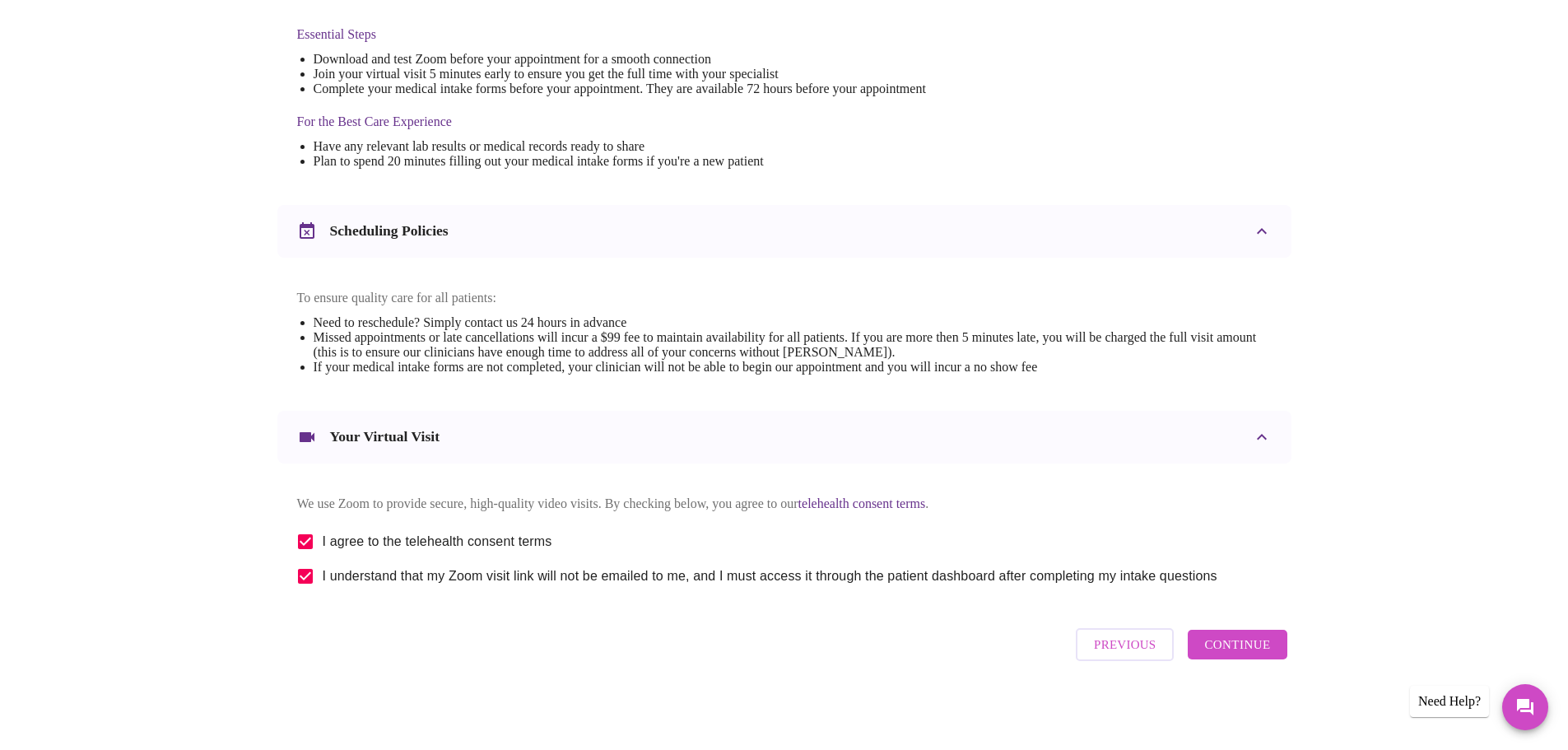
click at [1251, 651] on span "Continue" at bounding box center [1237, 645] width 65 height 22
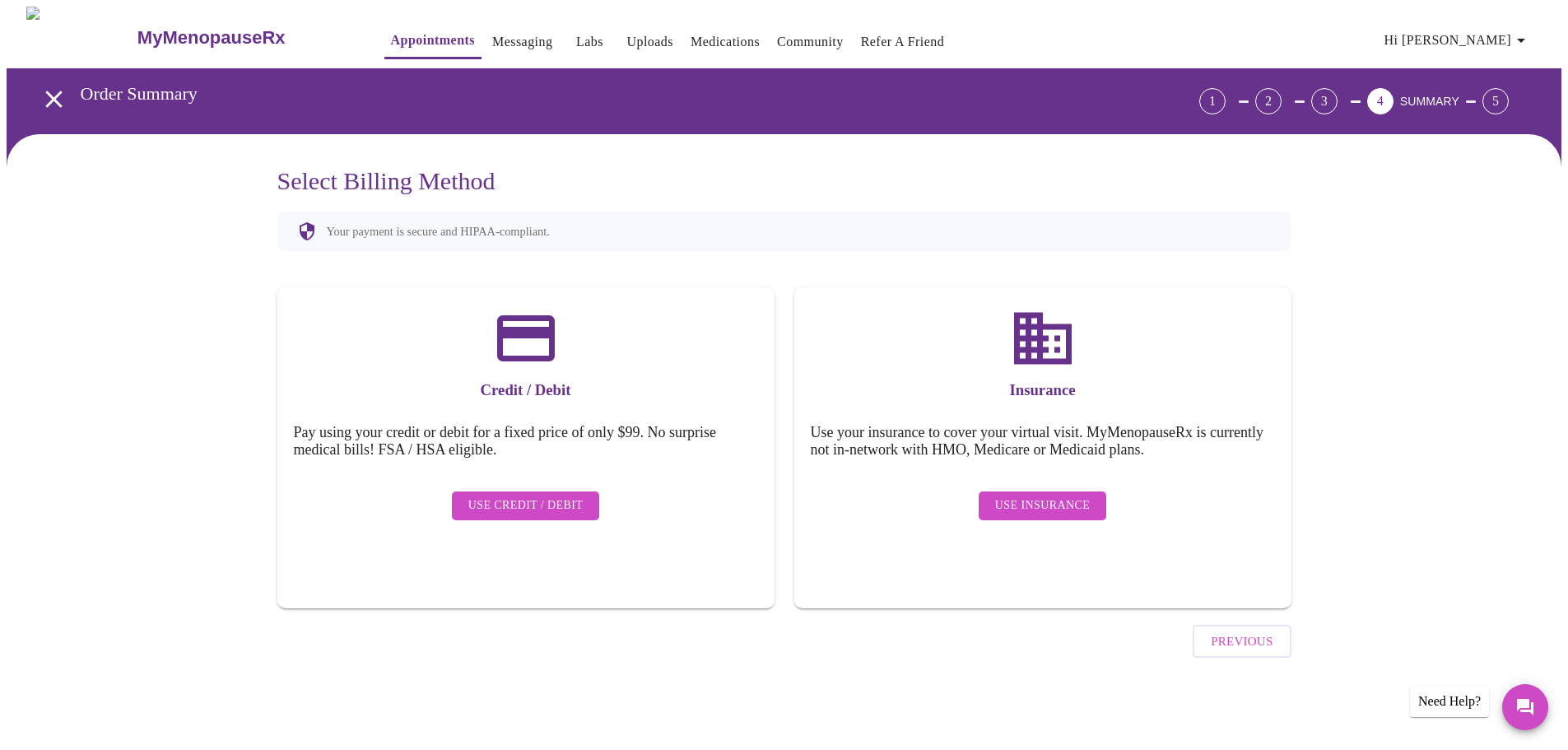
scroll to position [0, 0]
click at [1074, 495] on span "Use Insurance" at bounding box center [1048, 505] width 95 height 21
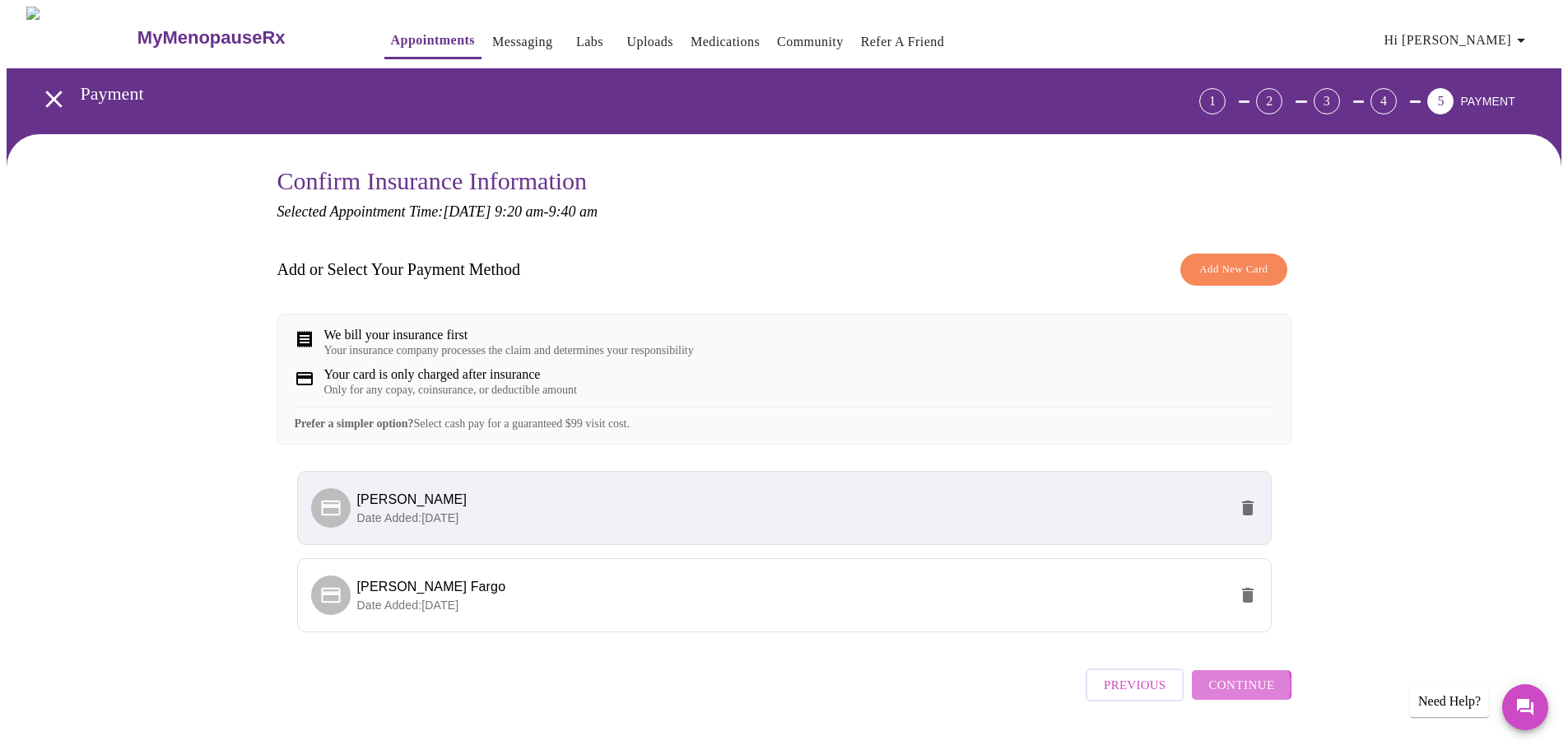
click at [1235, 695] on span "Continue" at bounding box center [1242, 685] width 65 height 22
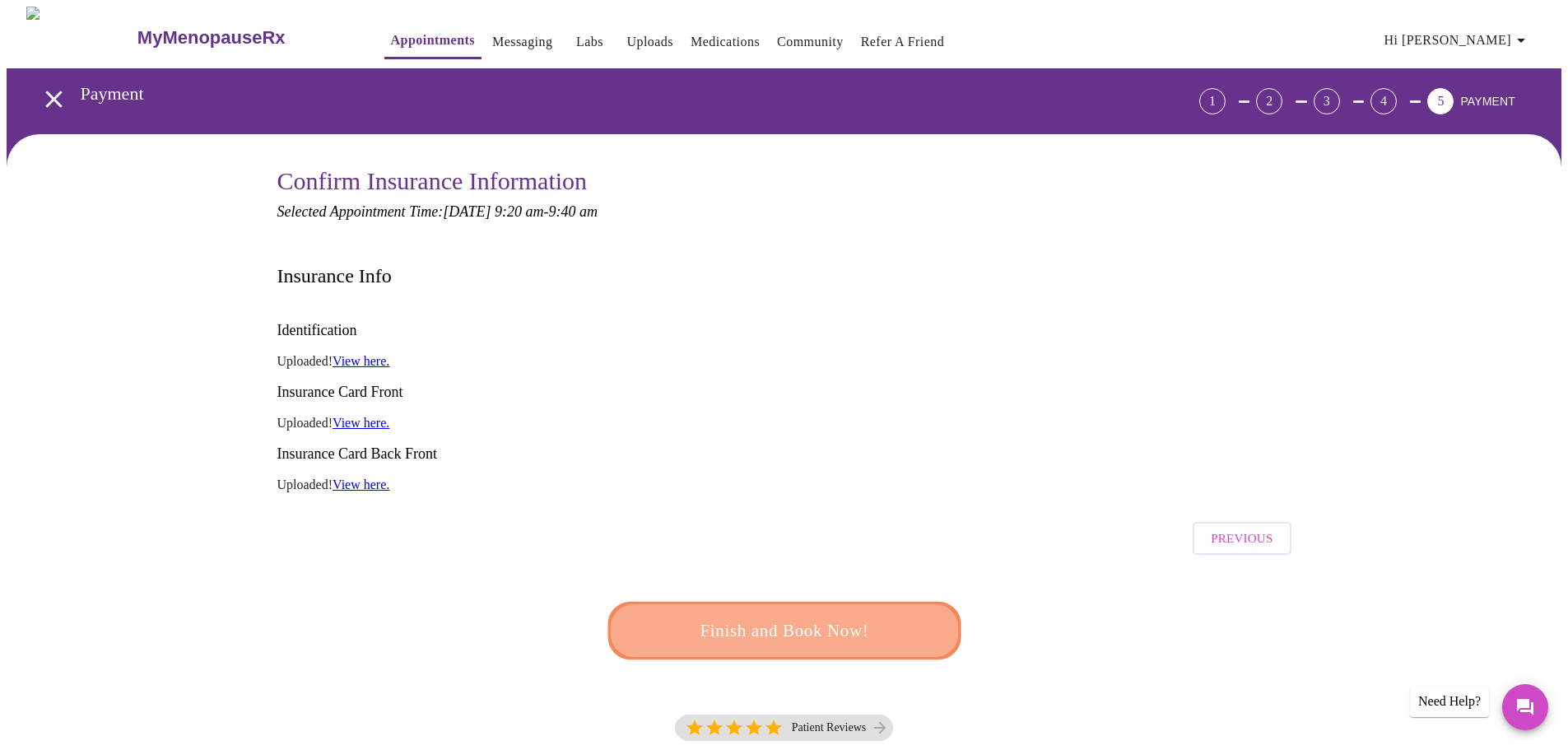
click at [798, 615] on span "Finish and Book Now!" at bounding box center [784, 631] width 305 height 31
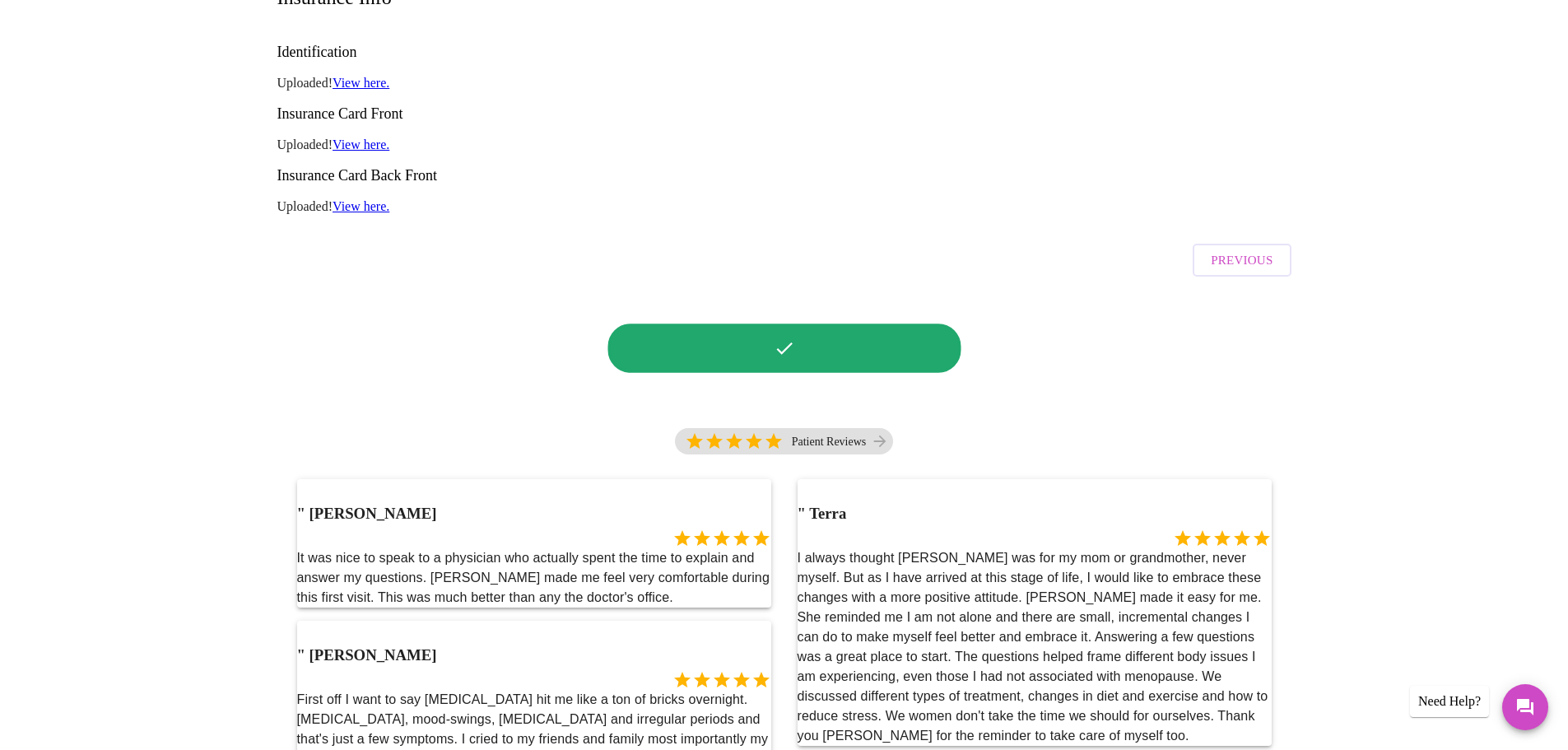
scroll to position [279, 0]
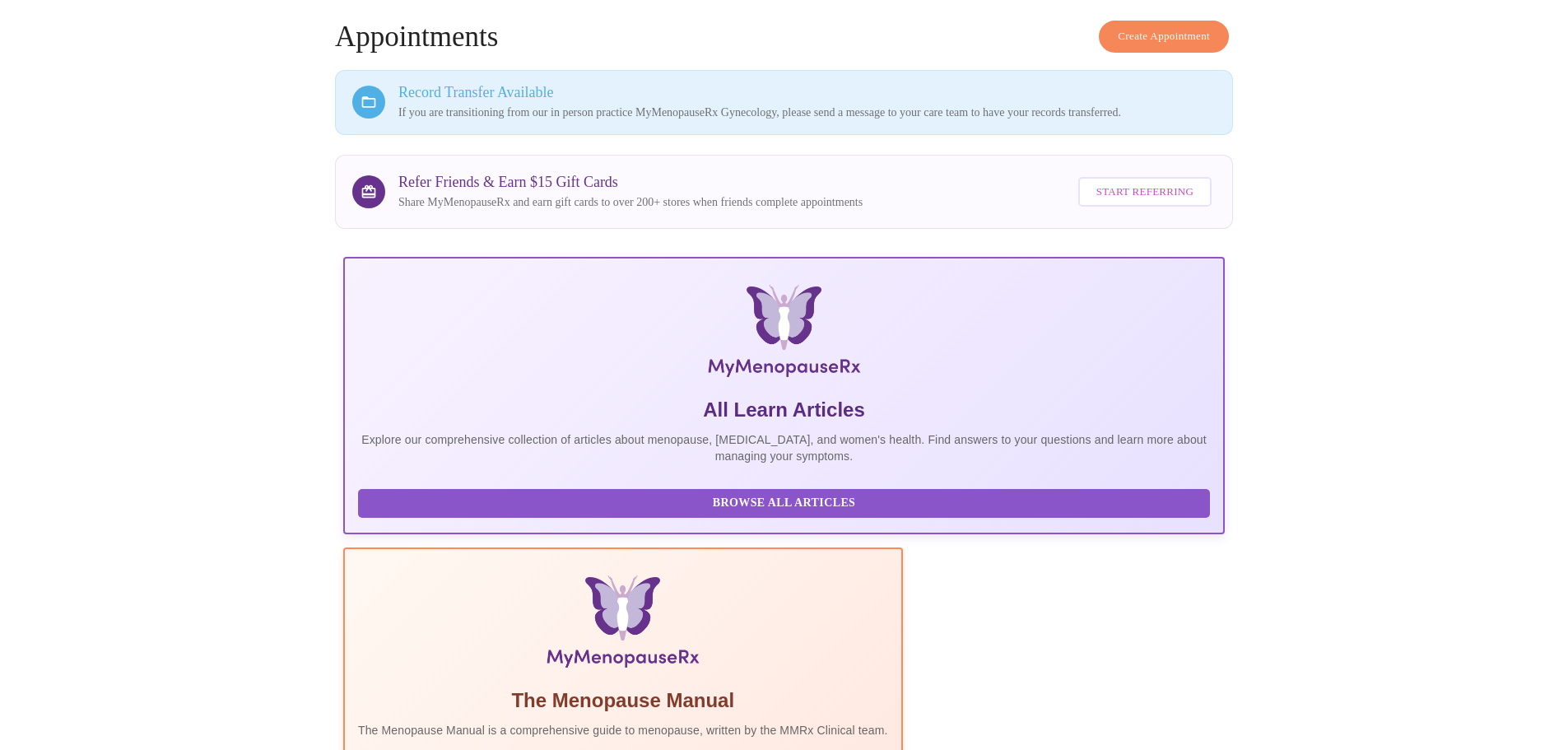
scroll to position [236, 0]
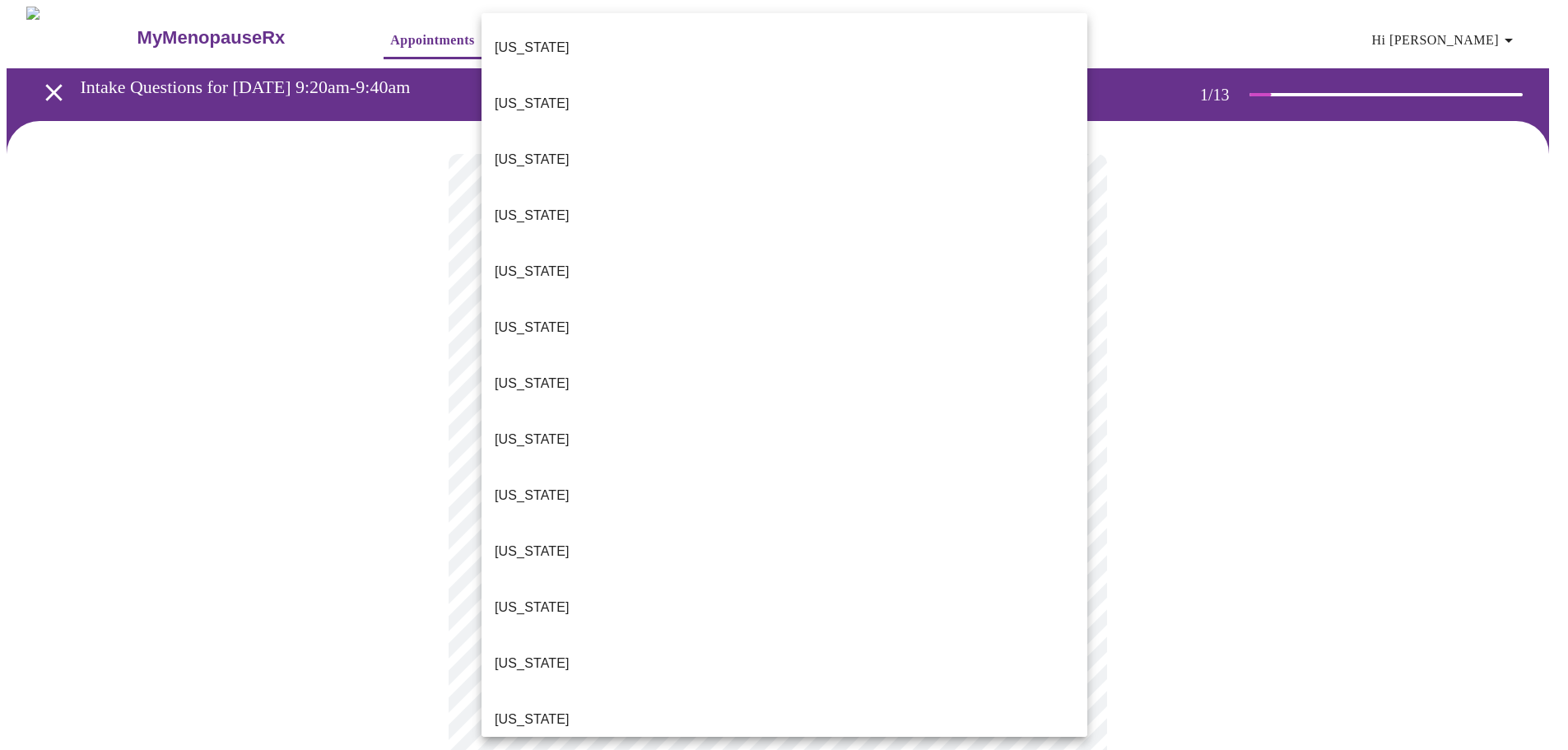
click at [1072, 365] on body "MyMenopauseRx Appointments Messaging Labs Uploads Medications Community Refer a…" at bounding box center [784, 764] width 1555 height 1515
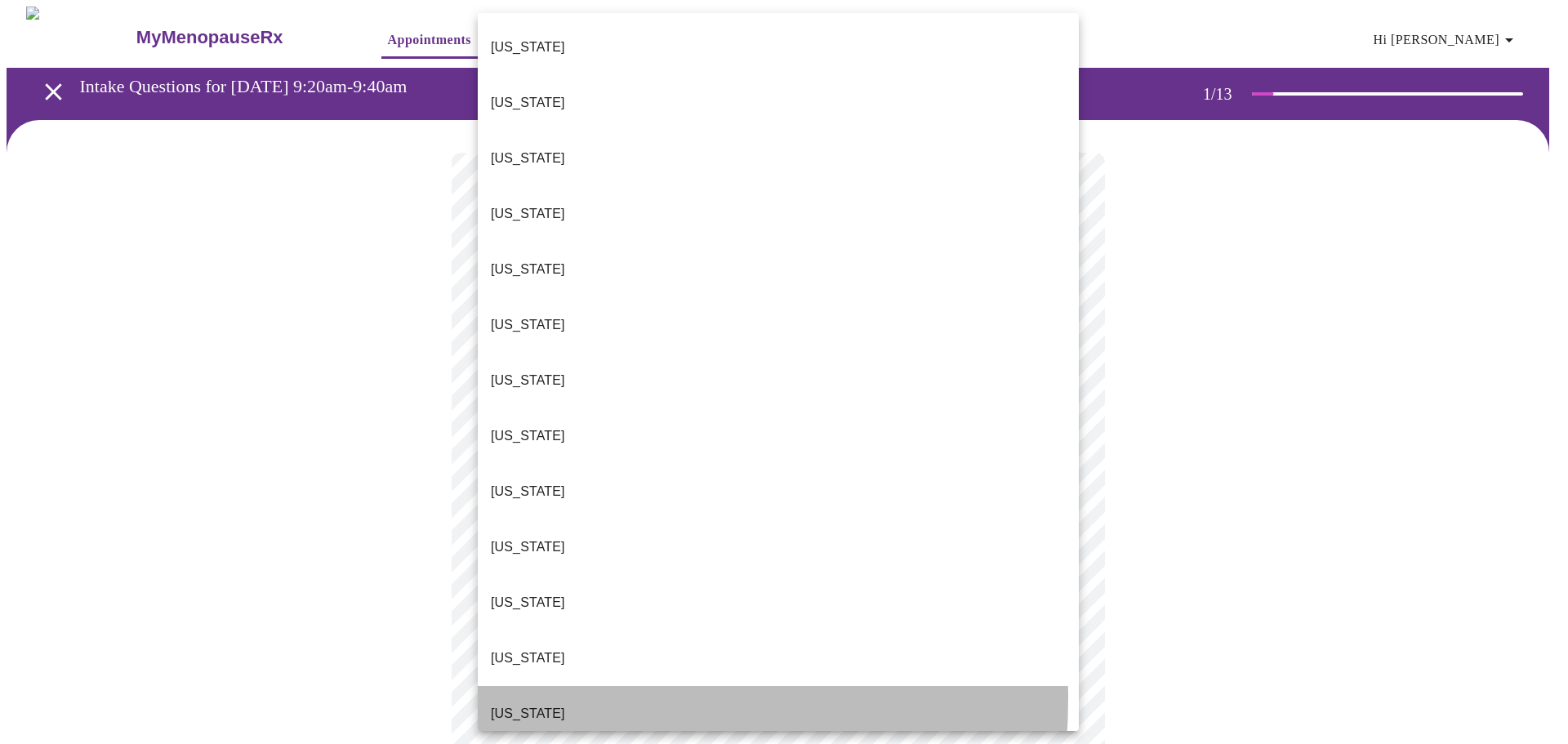
click at [498, 704] on p "[US_STATE]" at bounding box center [527, 714] width 74 height 20
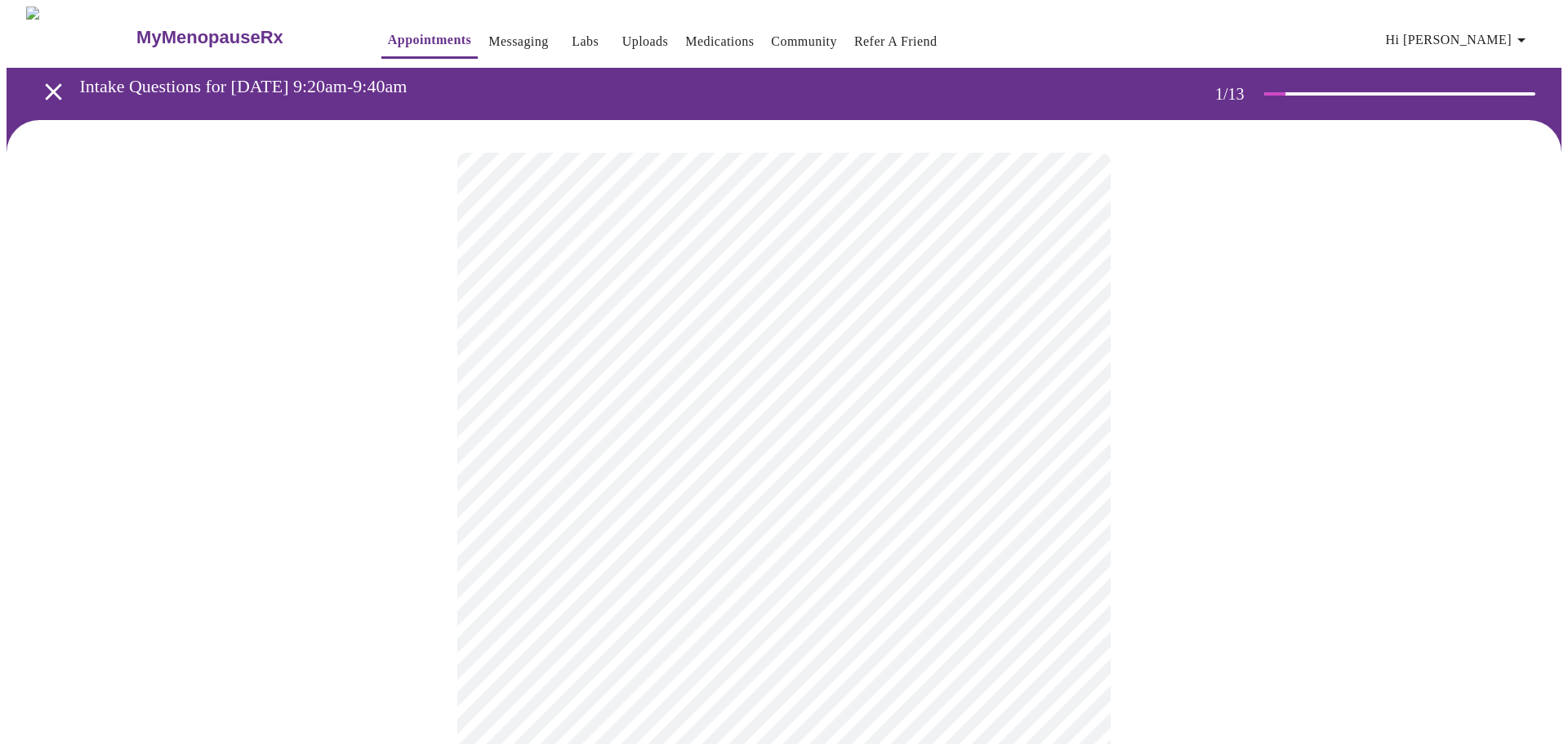
click at [490, 473] on body "MyMenopauseRx Appointments Messaging Labs Uploads Medications Community Refer a…" at bounding box center [784, 752] width 1554 height 1493
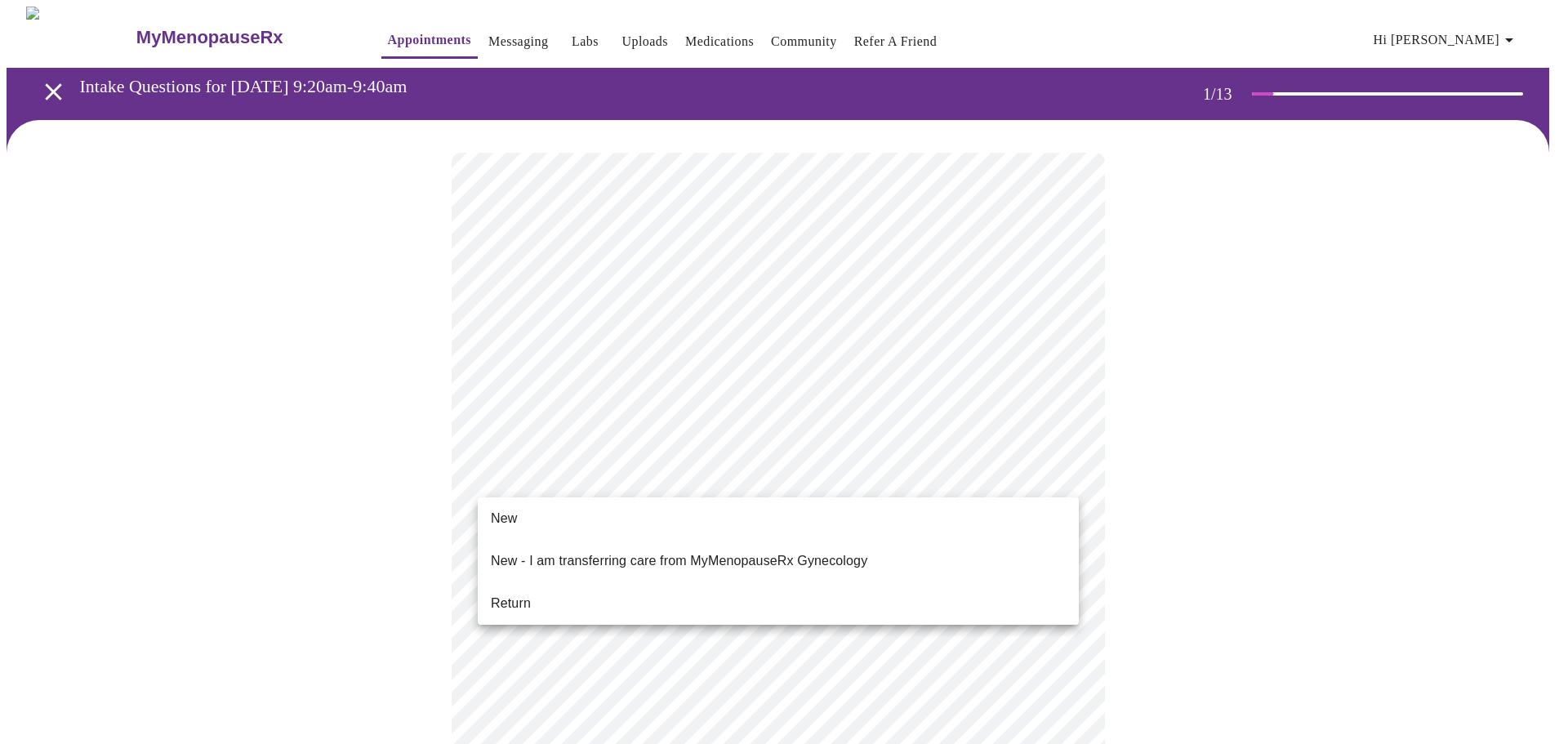
click at [495, 521] on span "New" at bounding box center [503, 519] width 26 height 20
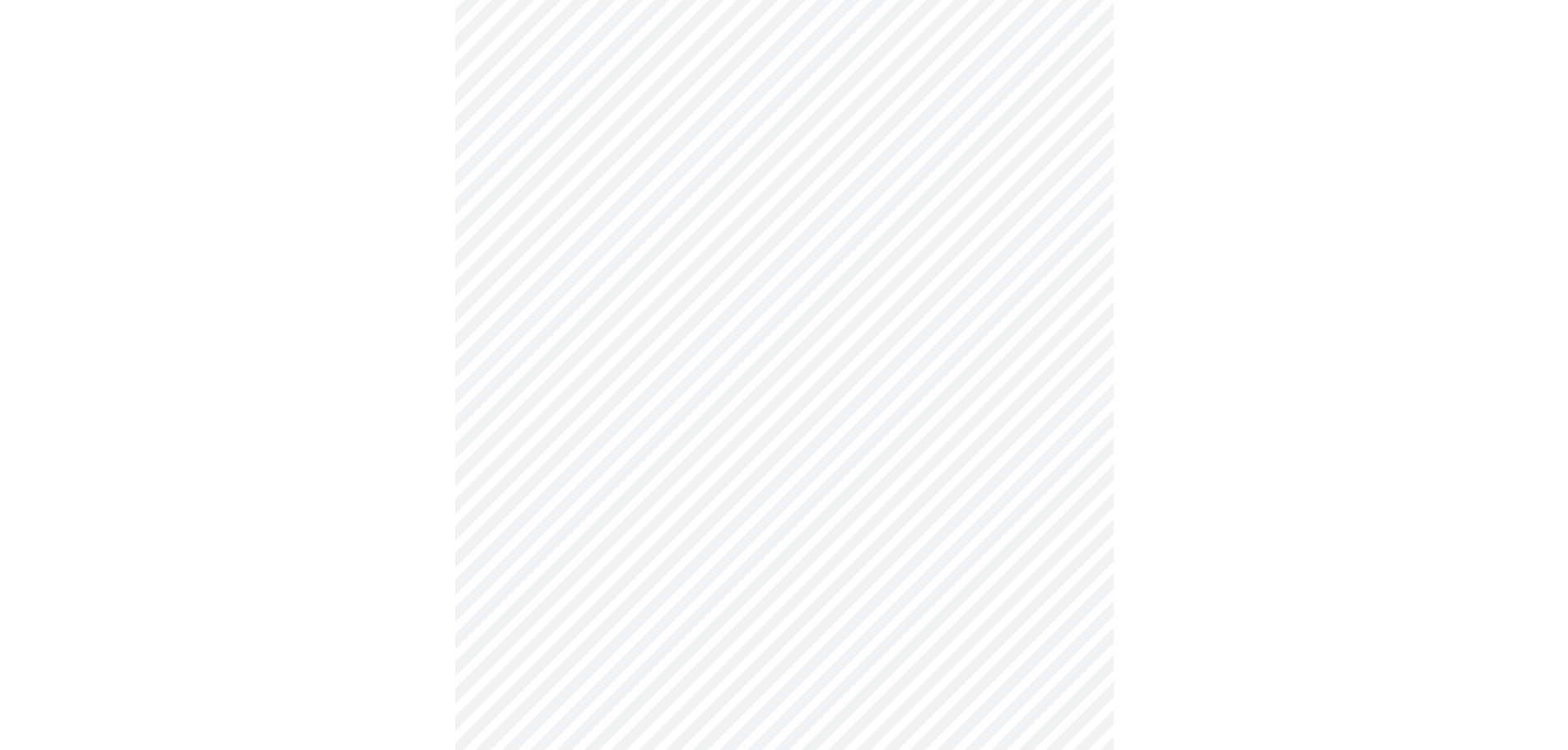
scroll to position [695, 0]
click at [531, 573] on body "MyMenopauseRx Appointments Messaging Labs Uploads Medications Community Refer a…" at bounding box center [790, 53] width 1567 height 1481
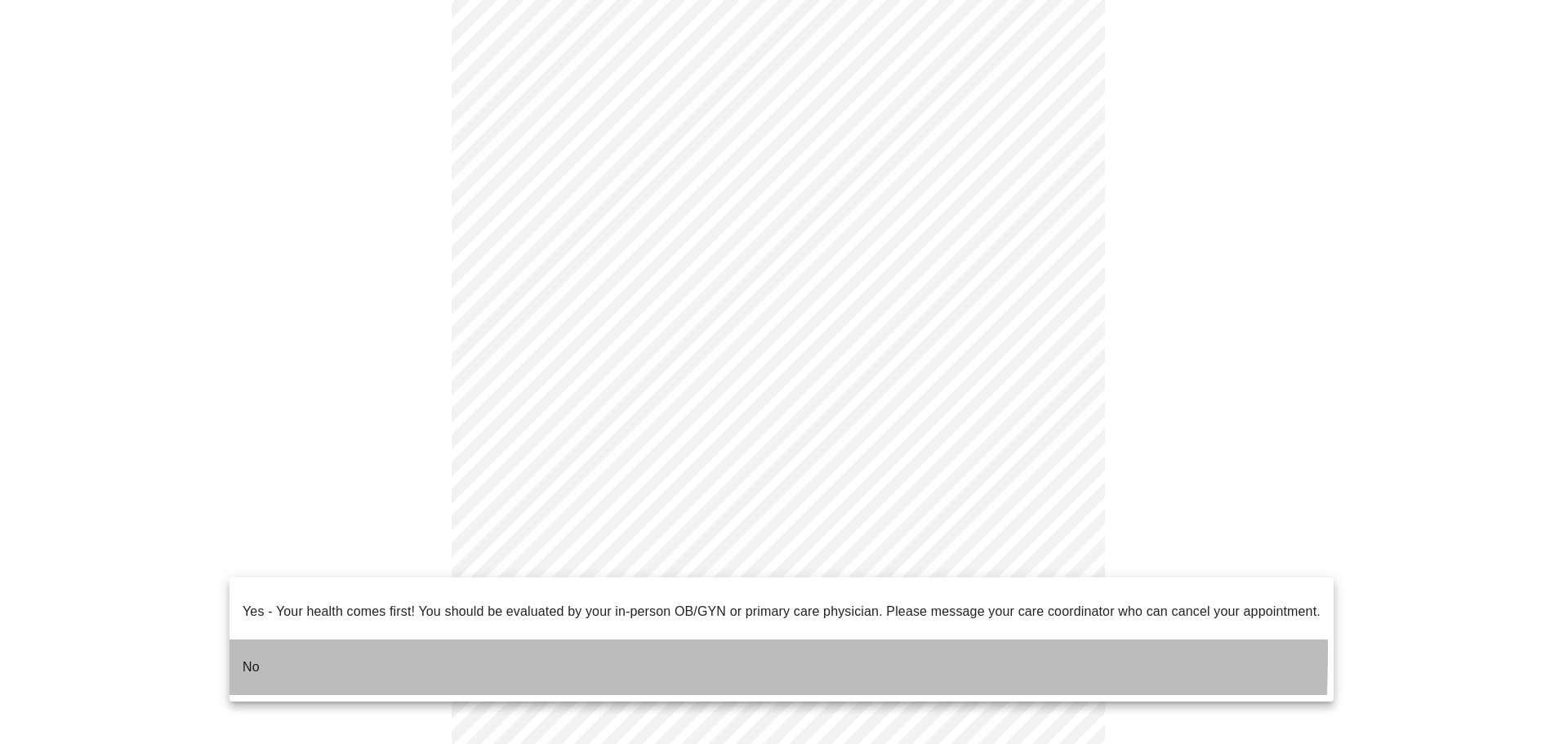
click at [263, 639] on li "No" at bounding box center [782, 667] width 1105 height 56
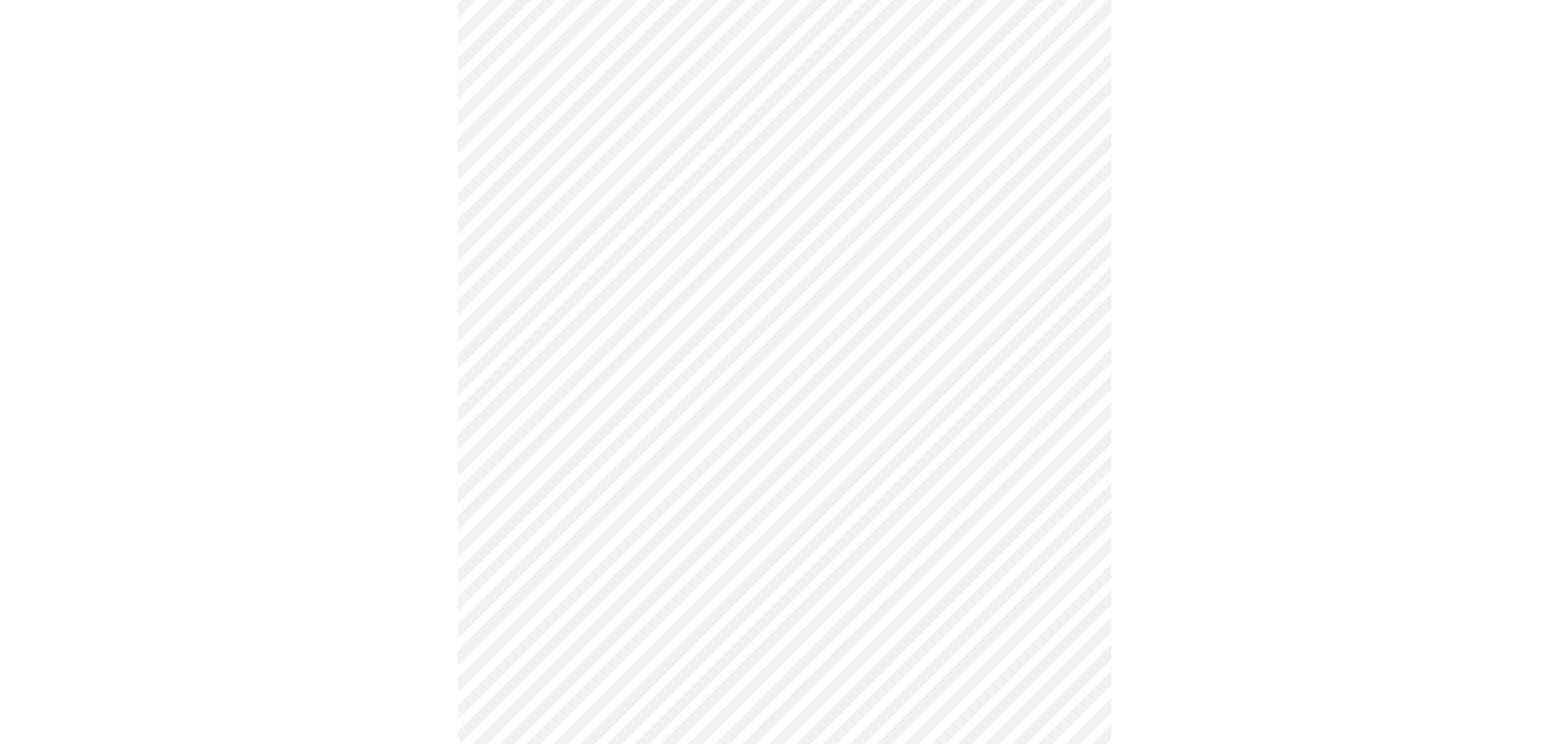
scroll to position [0, 0]
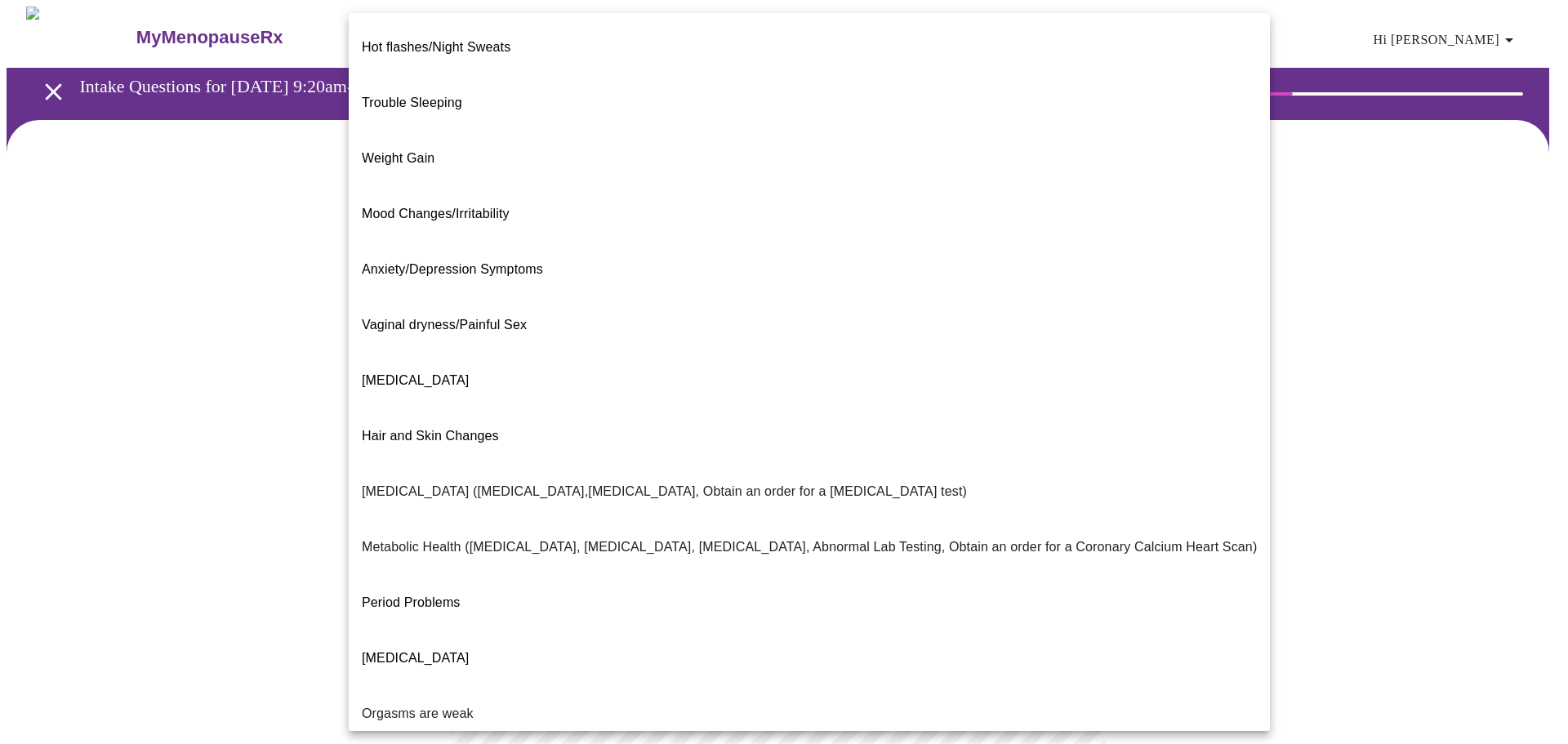
click at [499, 348] on body "MyMenopauseRx Appointments Messaging Labs Uploads Medications Community Refer a…" at bounding box center [784, 497] width 1554 height 982
click at [1318, 308] on div at bounding box center [784, 372] width 1568 height 744
click at [848, 328] on body "MyMenopauseRx Appointments Messaging Labs Uploads Medications Community Refer a…" at bounding box center [784, 497] width 1554 height 982
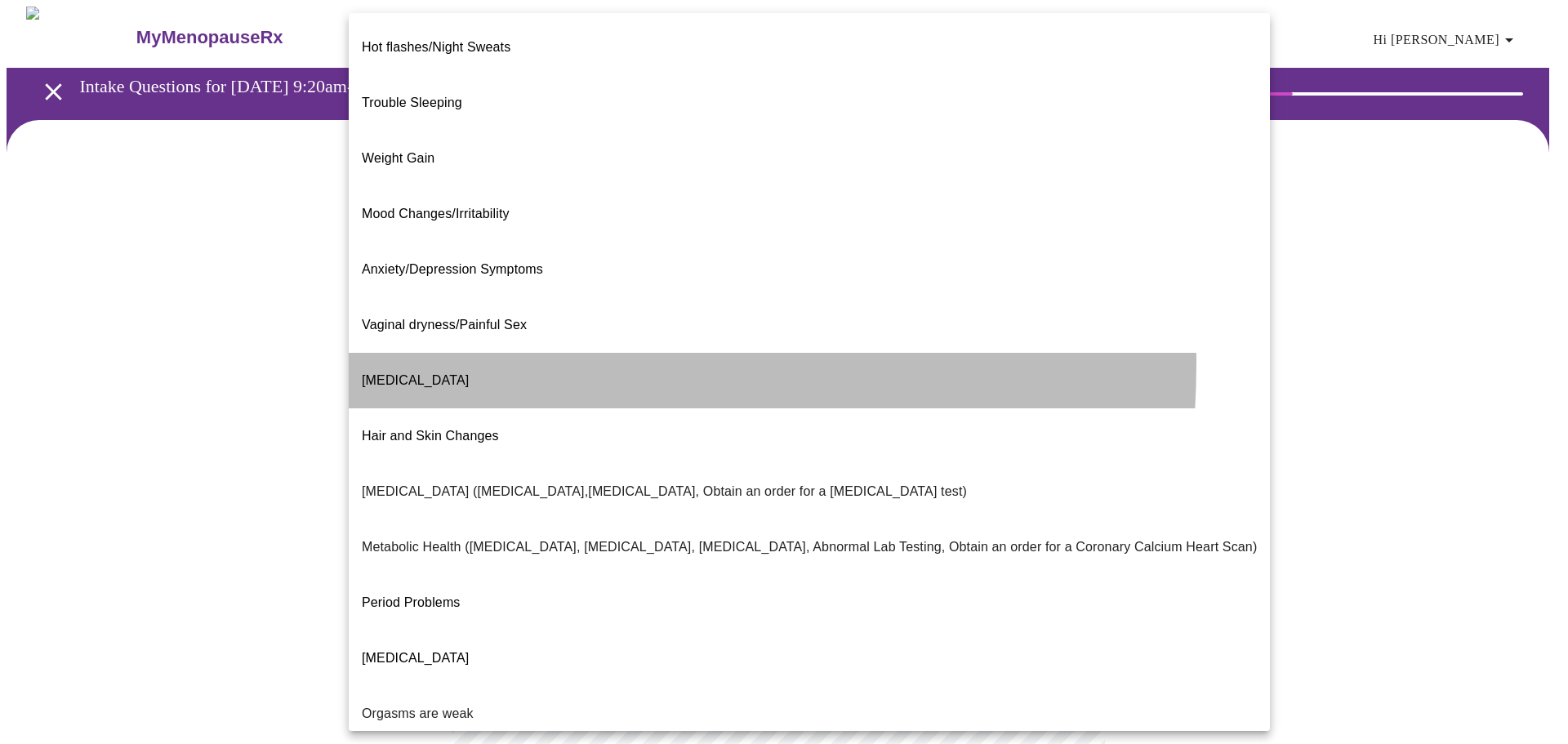
click at [420, 373] on span "Decreased libido" at bounding box center [415, 380] width 107 height 14
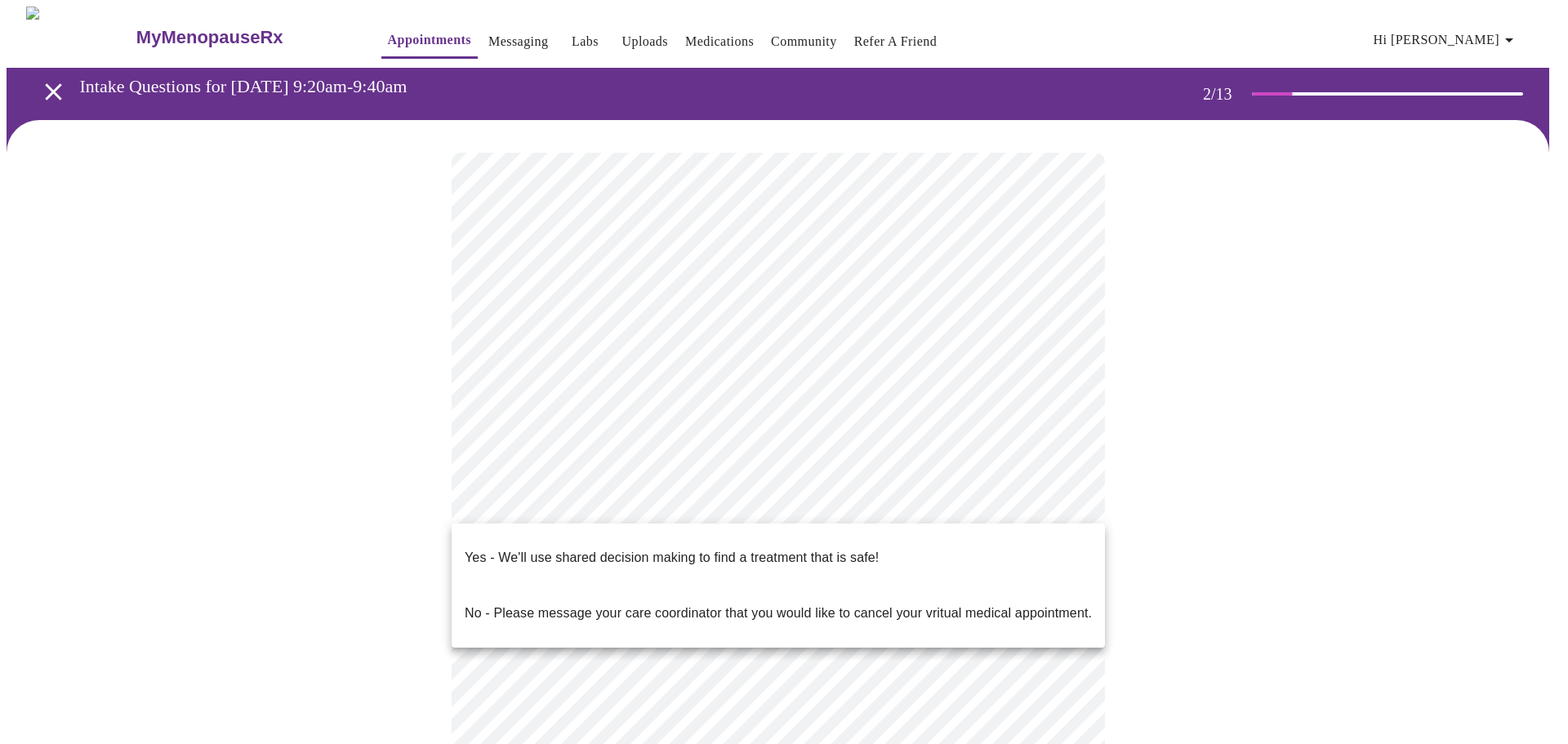
click at [610, 498] on body "MyMenopauseRx Appointments Messaging Labs Uploads Medications Community Refer a…" at bounding box center [784, 492] width 1554 height 972
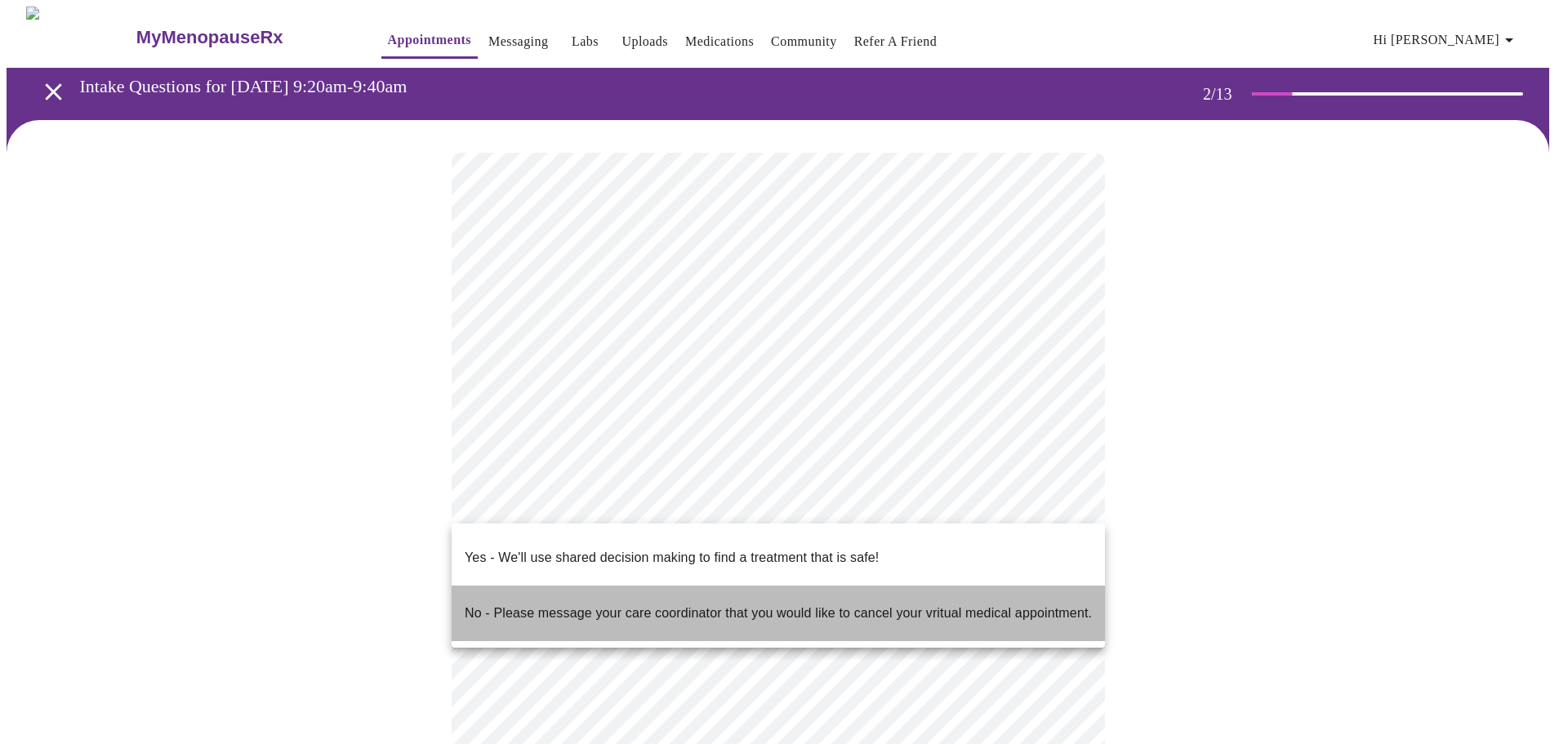
click at [610, 603] on p "No - Please message your care coordinator that you would like to cancel your vr…" at bounding box center [778, 613] width 628 height 20
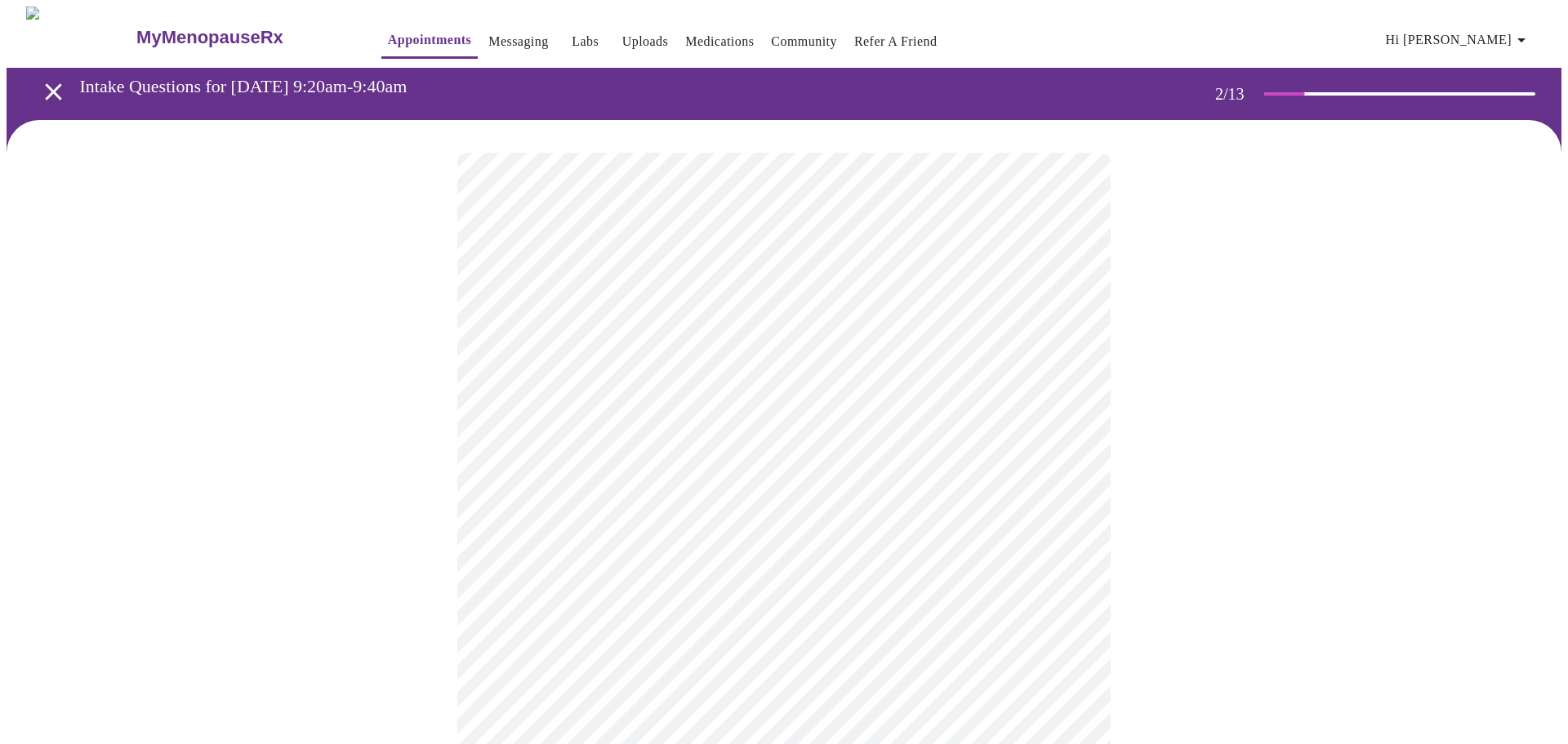
click at [516, 503] on body "MyMenopauseRx Appointments Messaging Labs Uploads Medications Community Refer a…" at bounding box center [784, 487] width 1554 height 962
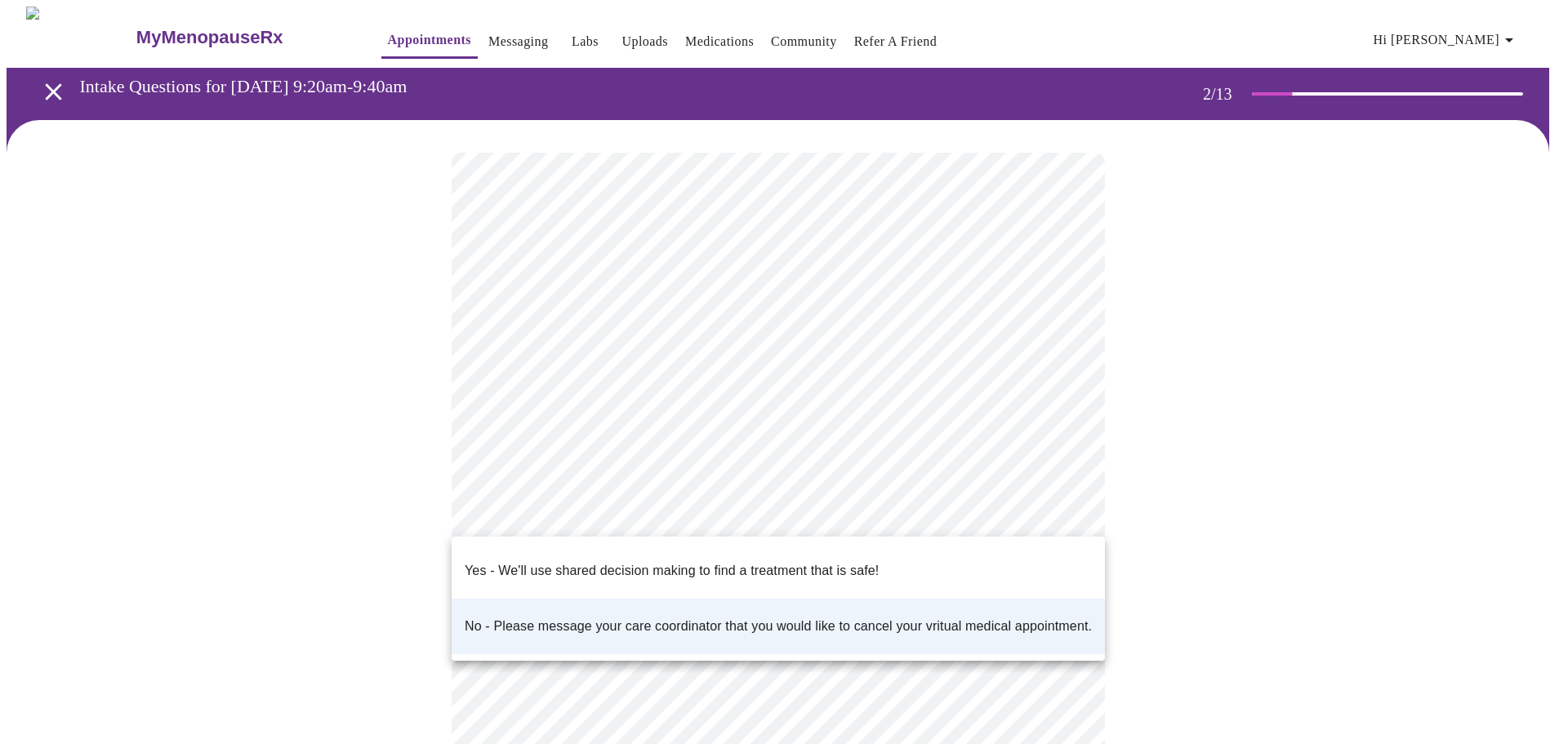
drag, startPoint x: 492, startPoint y: 556, endPoint x: 394, endPoint y: 492, distance: 117.0
click at [394, 492] on div at bounding box center [784, 372] width 1568 height 744
click at [530, 519] on body "MyMenopauseRx Appointments Messaging Labs Uploads Medications Community Refer a…" at bounding box center [784, 487] width 1554 height 962
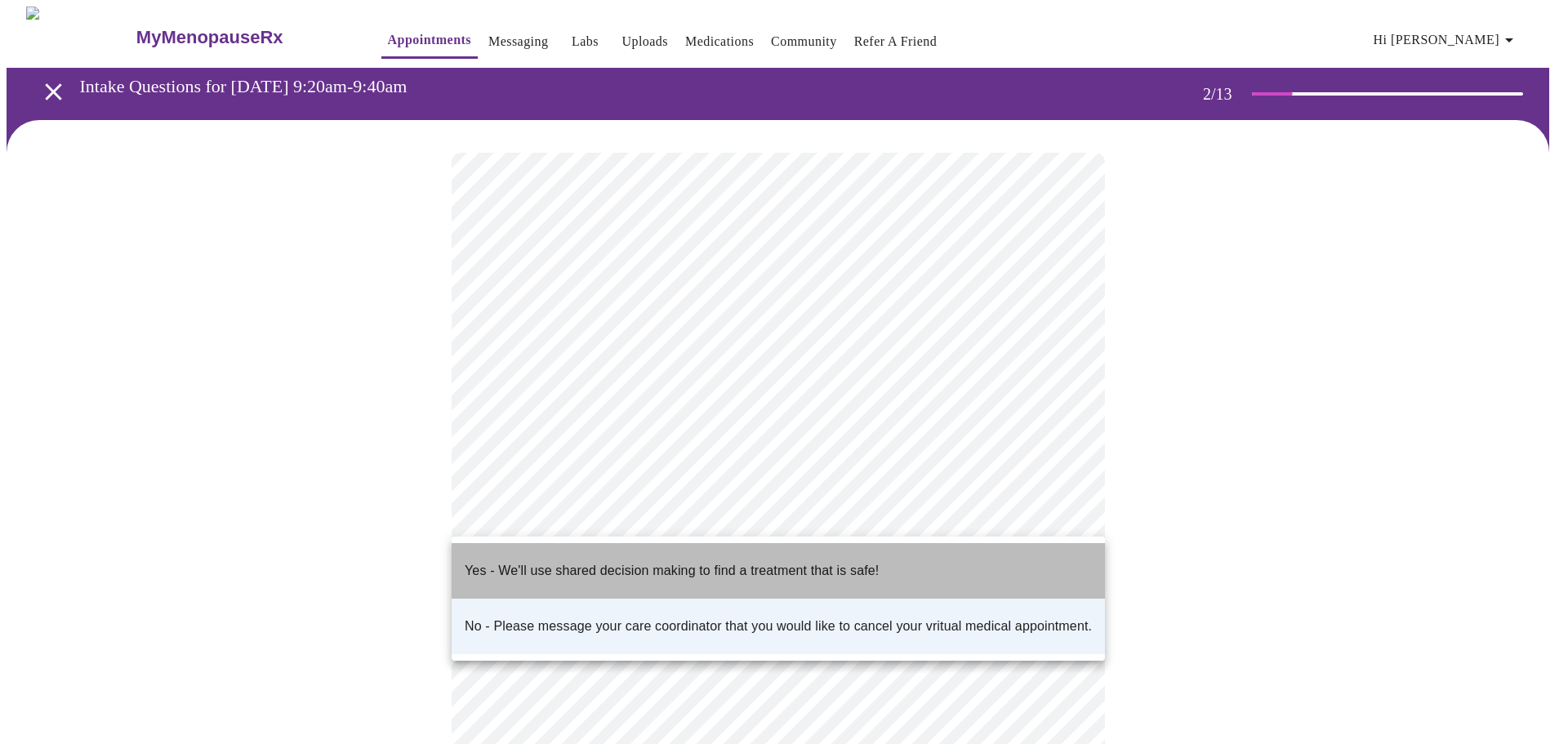
click at [534, 566] on p "Yes - We'll use shared decision making to find a treatment that is safe!" at bounding box center [671, 571] width 414 height 20
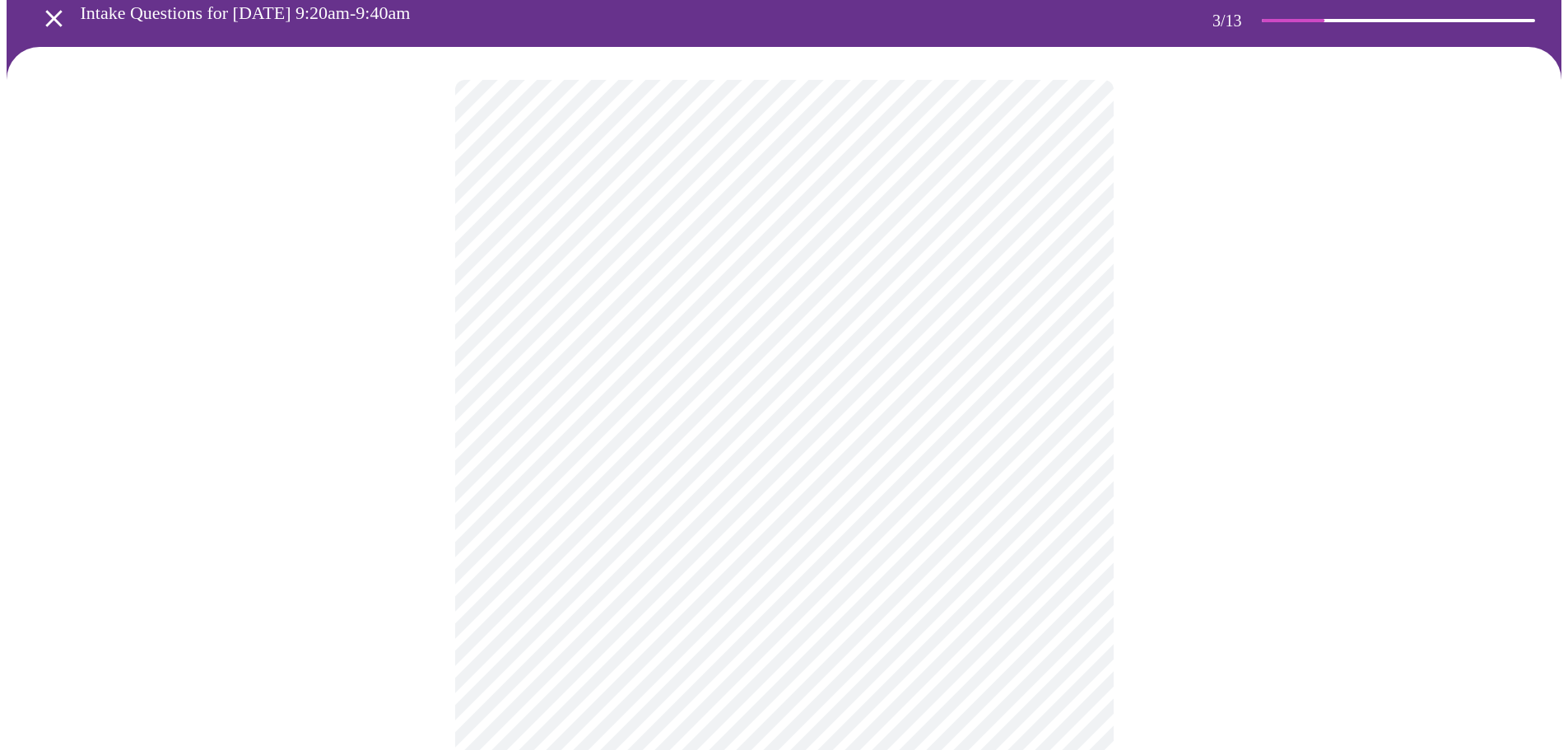
scroll to position [75, 0]
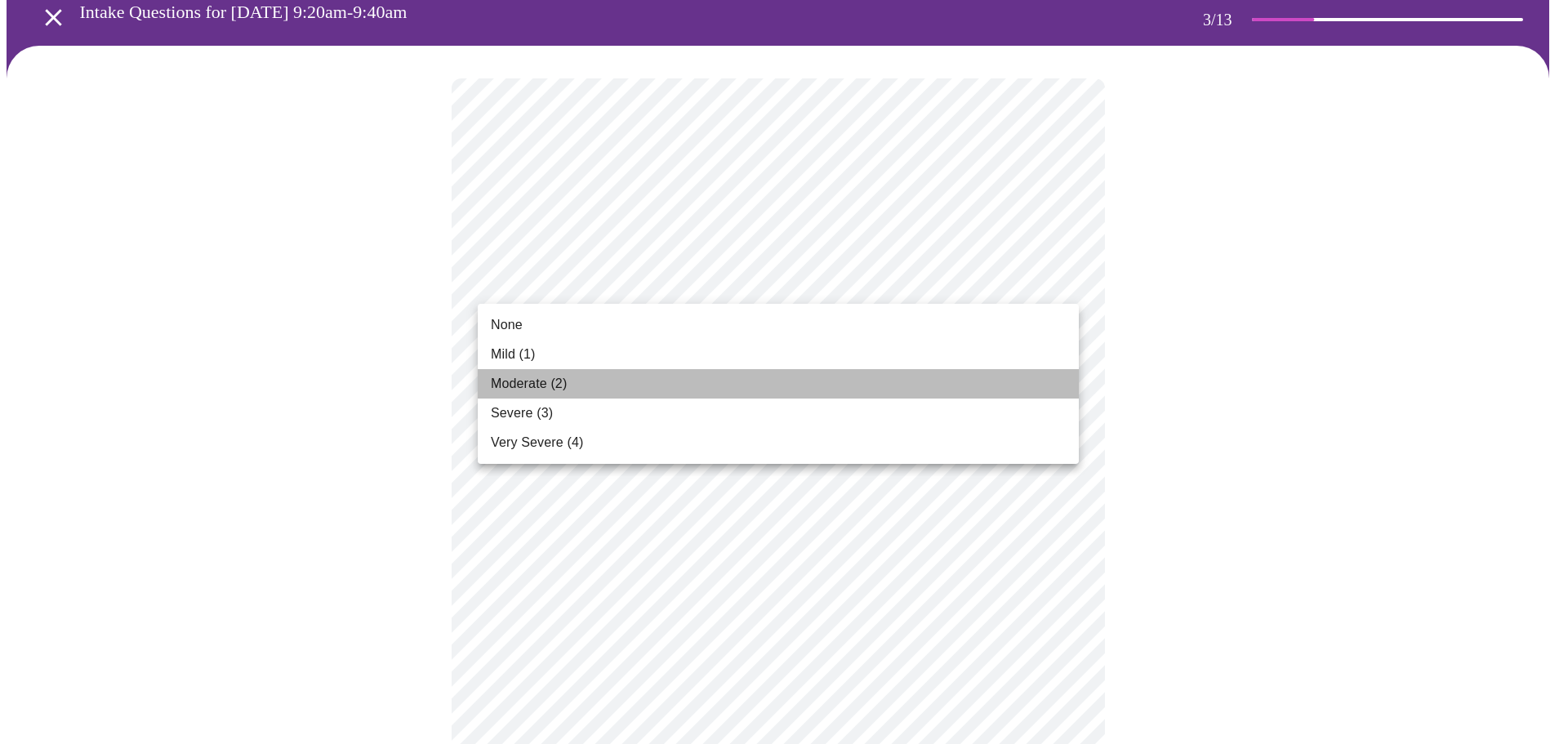
click at [529, 383] on span "Moderate (2)" at bounding box center [528, 384] width 76 height 20
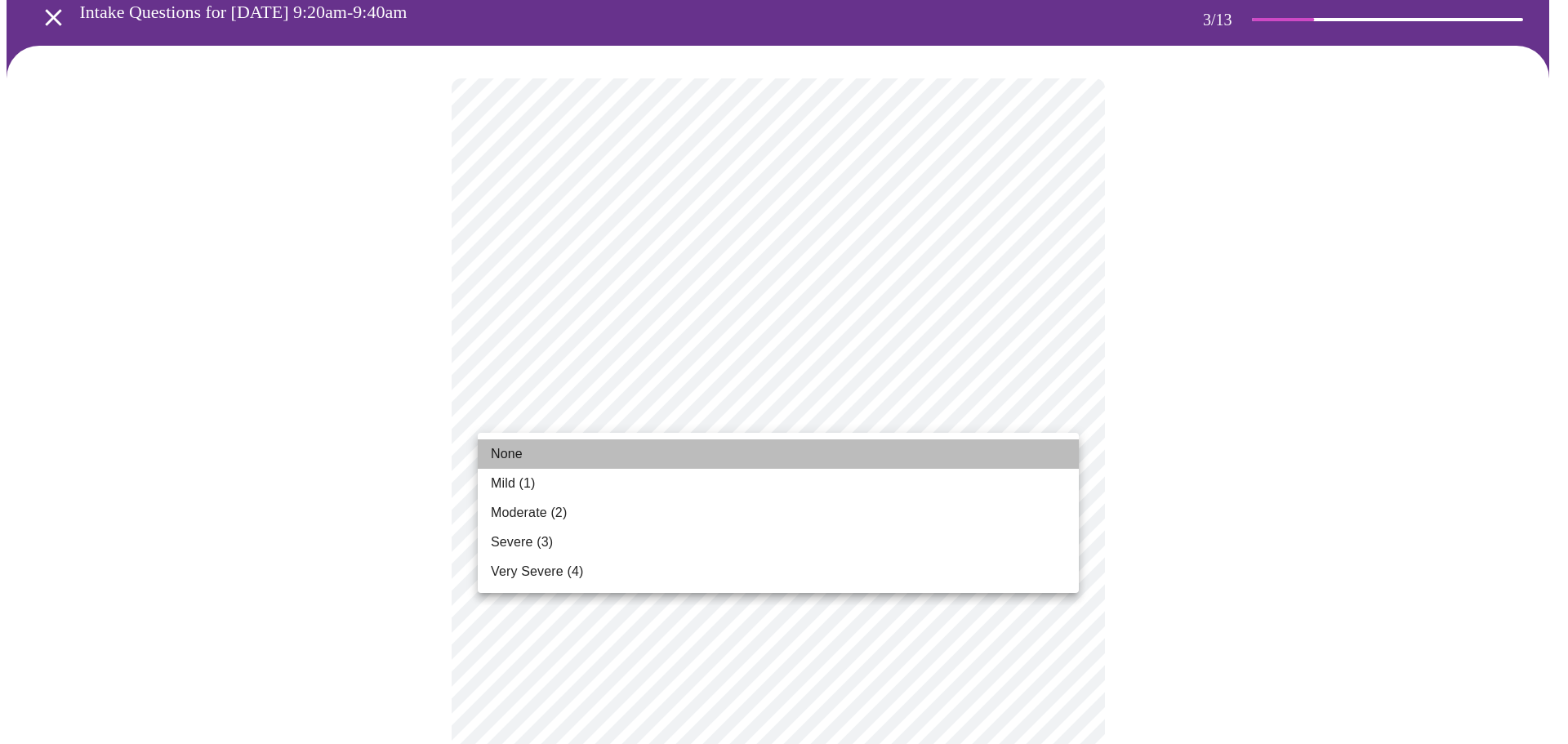
click at [706, 441] on li "None" at bounding box center [778, 454] width 601 height 30
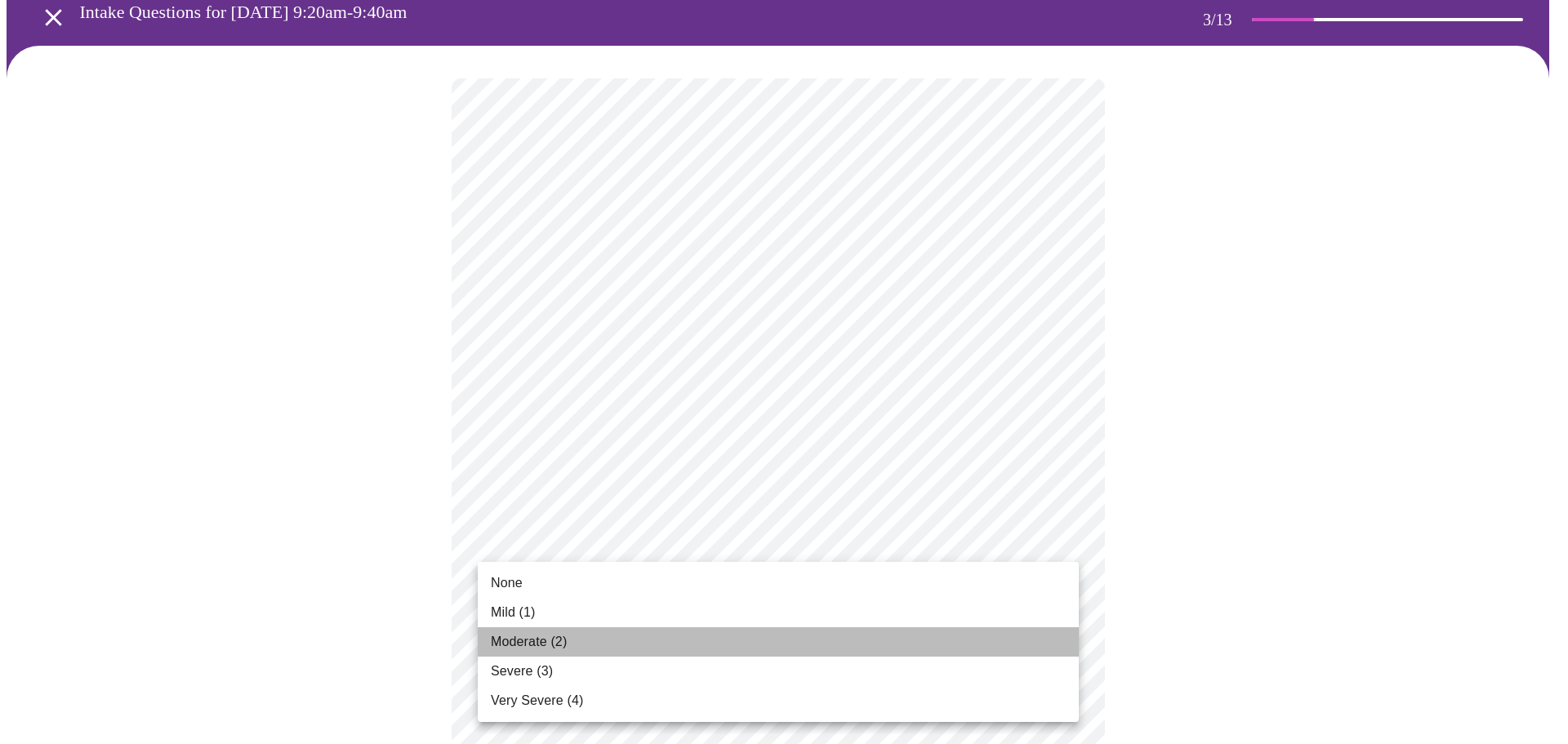
click at [507, 643] on span "Moderate (2)" at bounding box center [528, 642] width 76 height 20
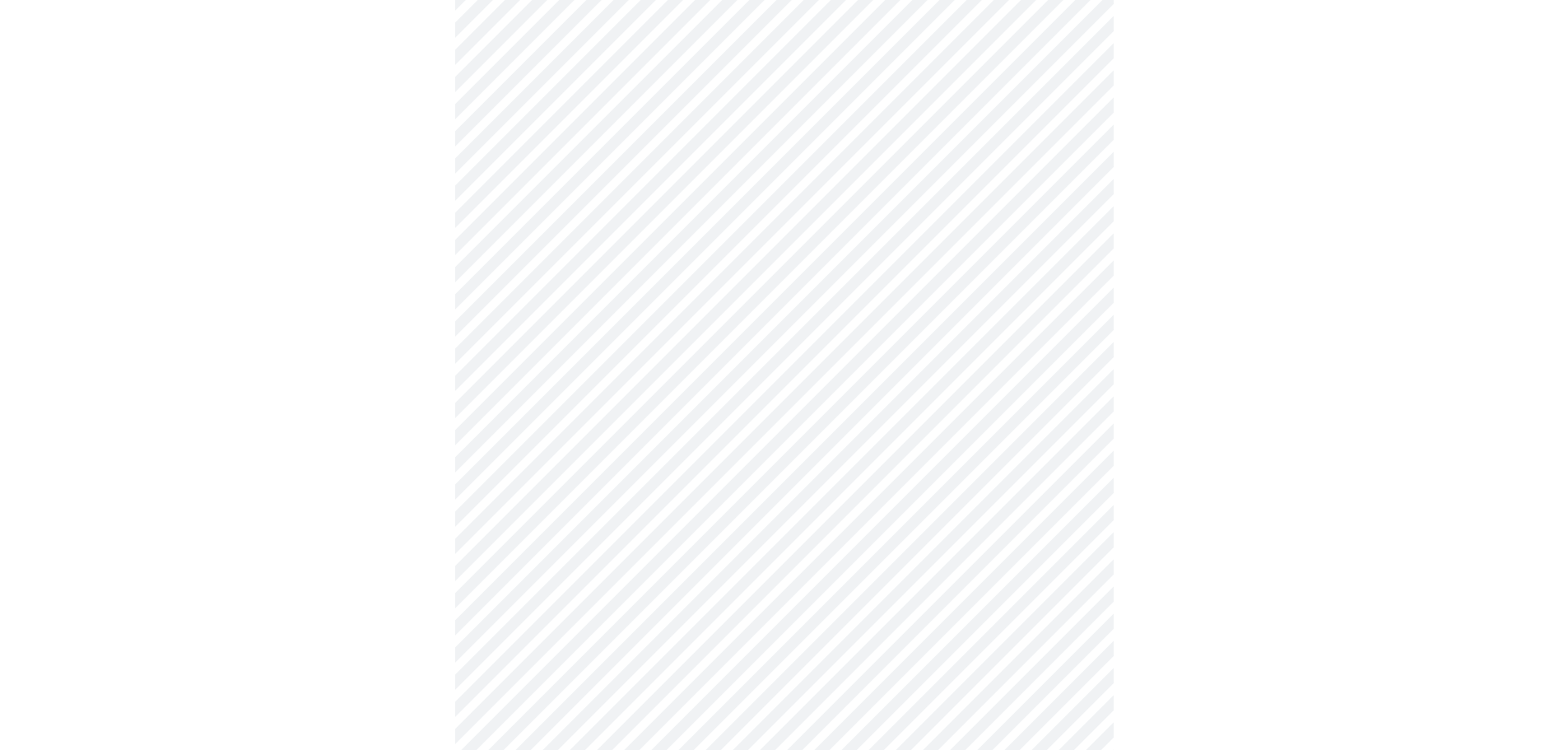
scroll to position [444, 0]
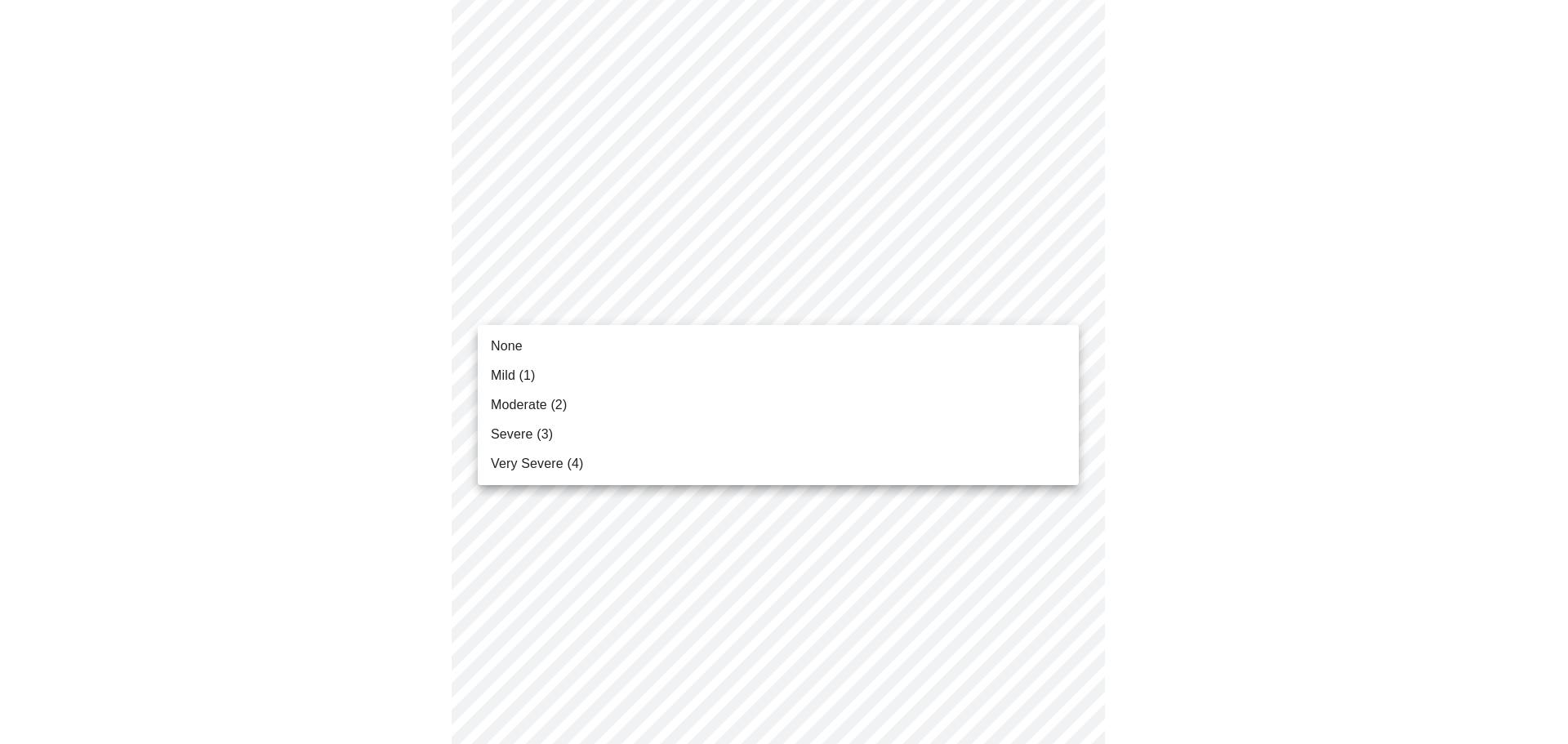
click at [1053, 308] on body "MyMenopauseRx Appointments Messaging Labs Uploads Medications Community Refer a…" at bounding box center [784, 618] width 1554 height 2104
click at [1053, 308] on div at bounding box center [784, 372] width 1568 height 744
click at [1053, 308] on body "MyMenopauseRx Appointments Messaging Labs Uploads Medications Community Refer a…" at bounding box center [784, 618] width 1554 height 2104
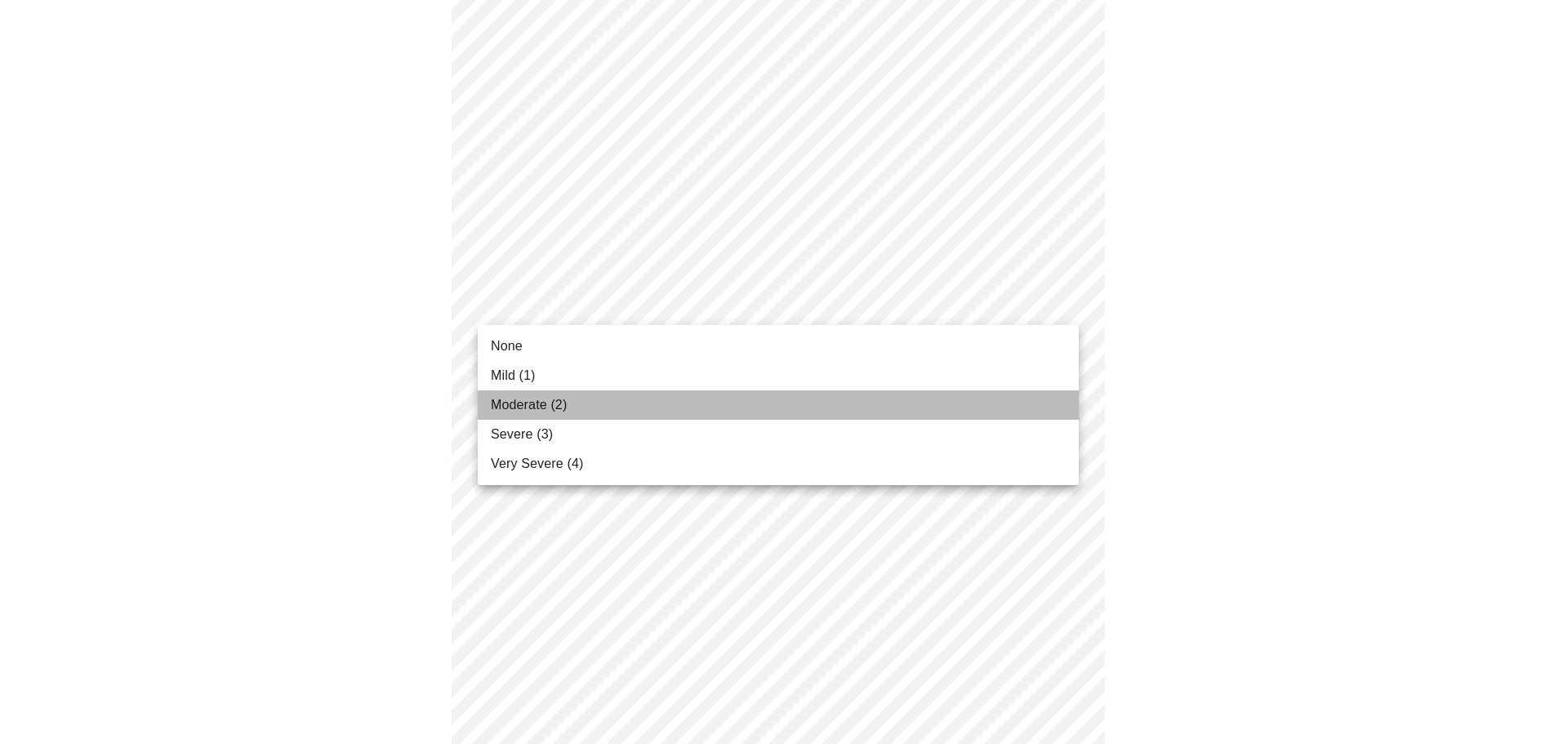
click at [706, 398] on li "Moderate (2)" at bounding box center [778, 405] width 601 height 30
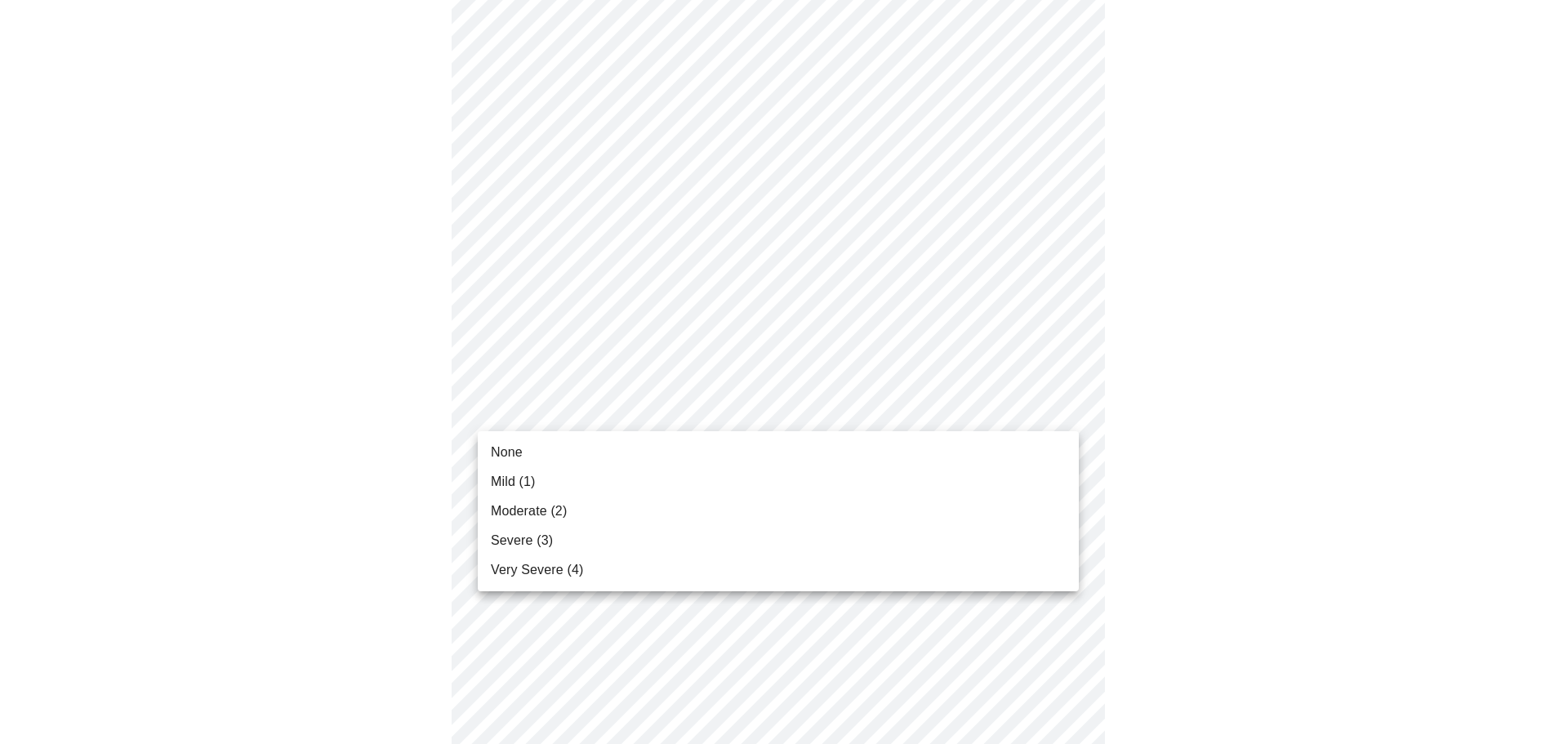
click at [720, 413] on body "MyMenopauseRx Appointments Messaging Labs Uploads Medications Community Refer a…" at bounding box center [784, 607] width 1554 height 2081
click at [511, 539] on span "Severe (3)" at bounding box center [521, 541] width 62 height 20
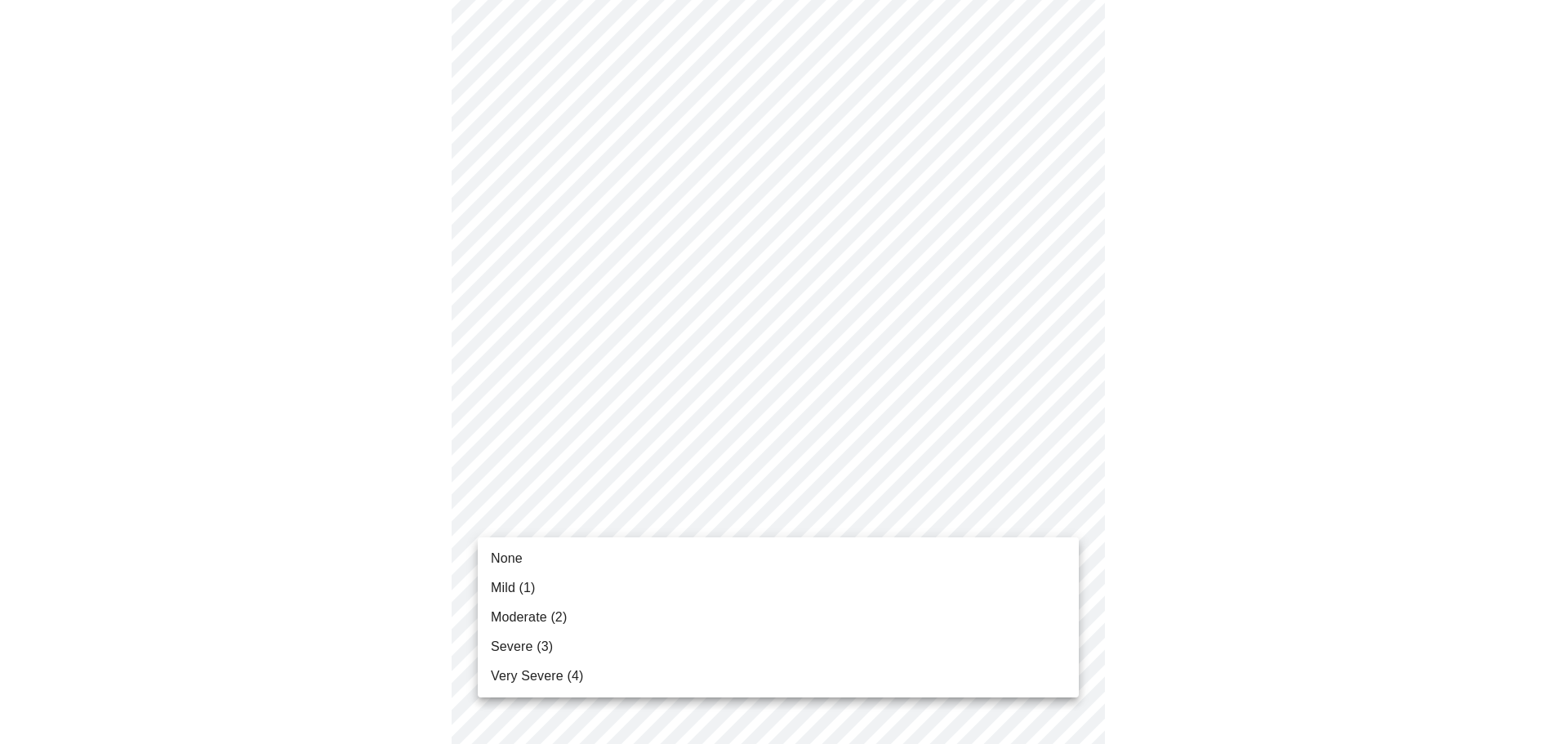
click at [1062, 519] on body "MyMenopauseRx Appointments Messaging Labs Uploads Medications Community Refer a…" at bounding box center [784, 595] width 1554 height 2058
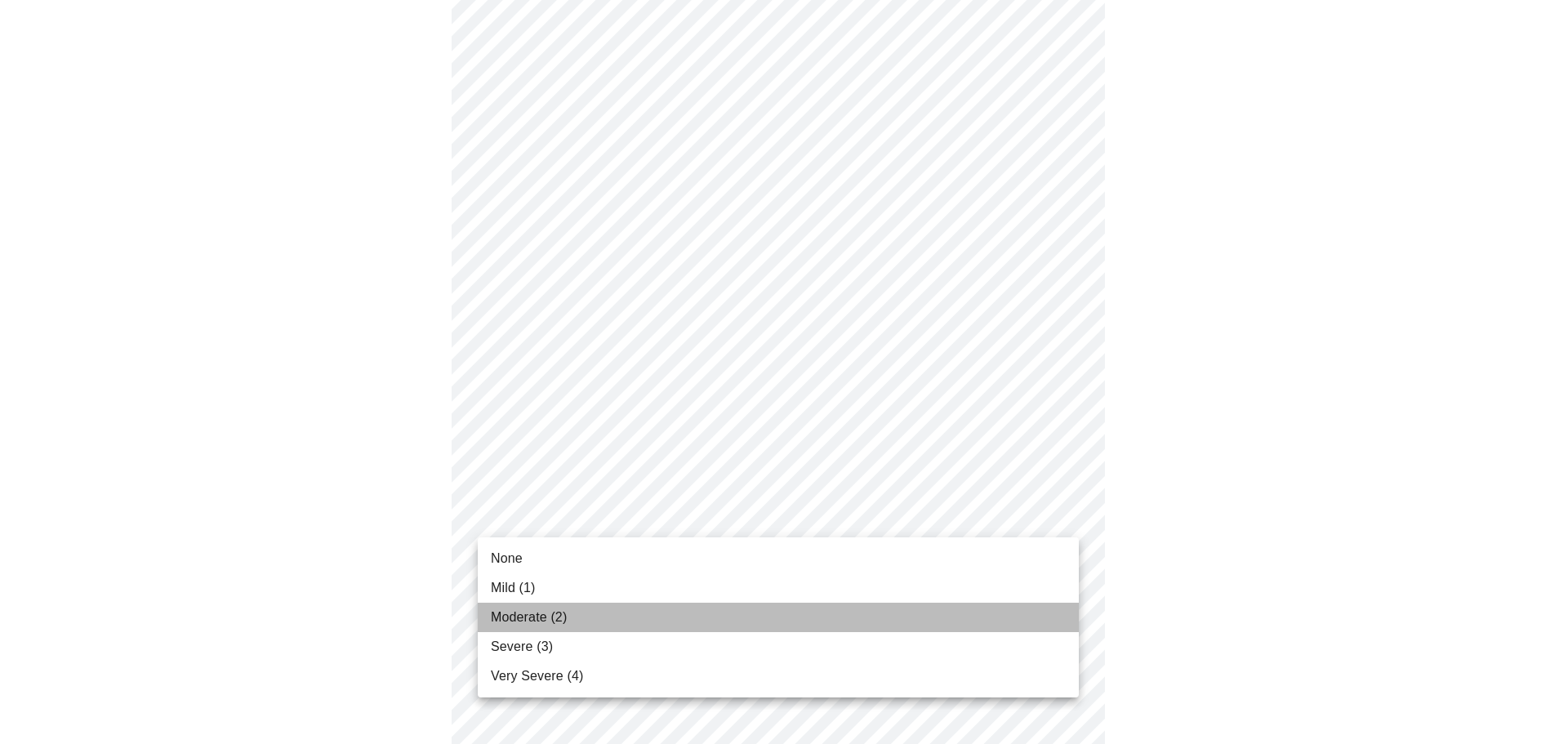
click at [740, 617] on li "Moderate (2)" at bounding box center [778, 617] width 601 height 30
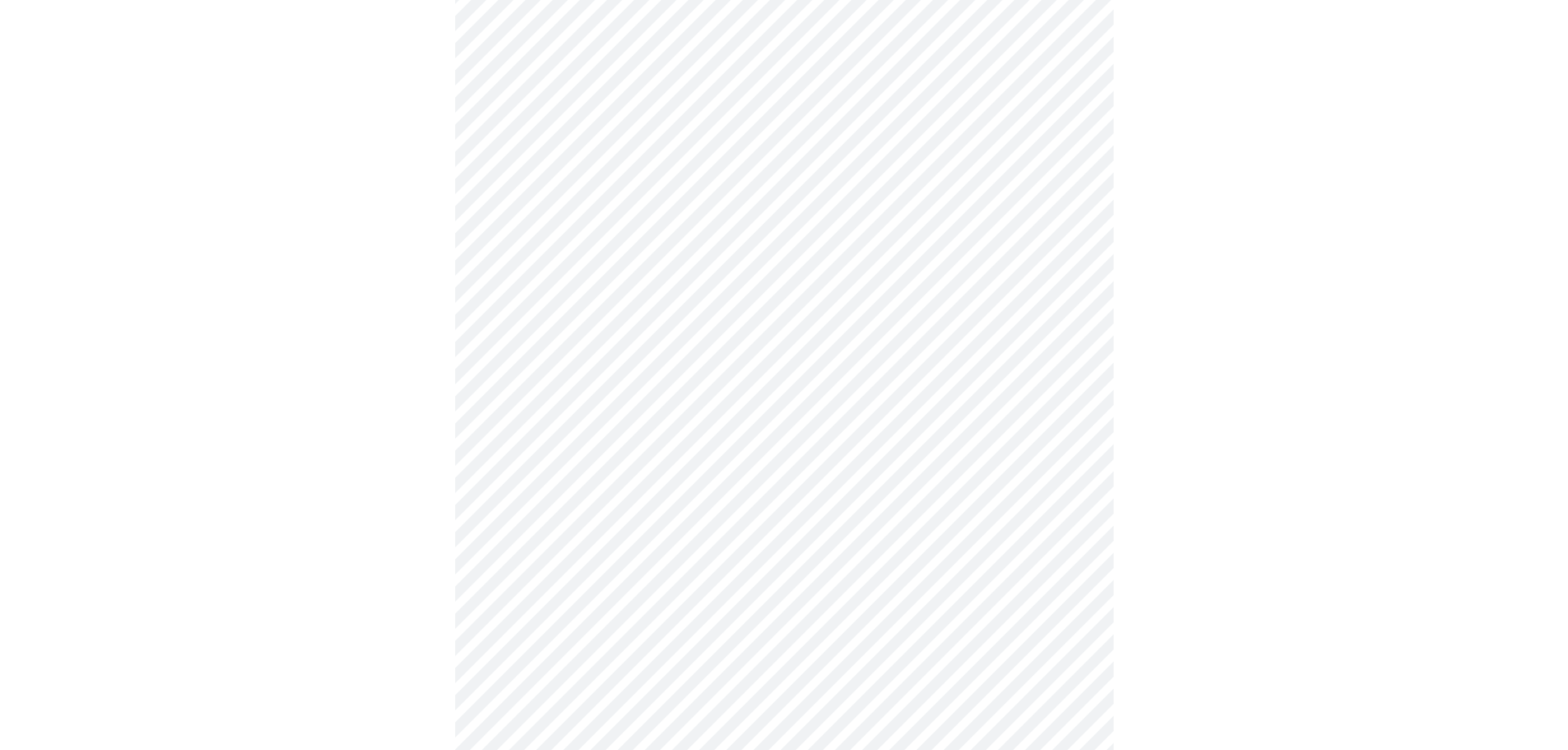
scroll to position [969, 0]
click at [1072, 124] on body "MyMenopauseRx Appointments Messaging Labs Uploads Medications Community Refer a…" at bounding box center [790, 63] width 1567 height 2052
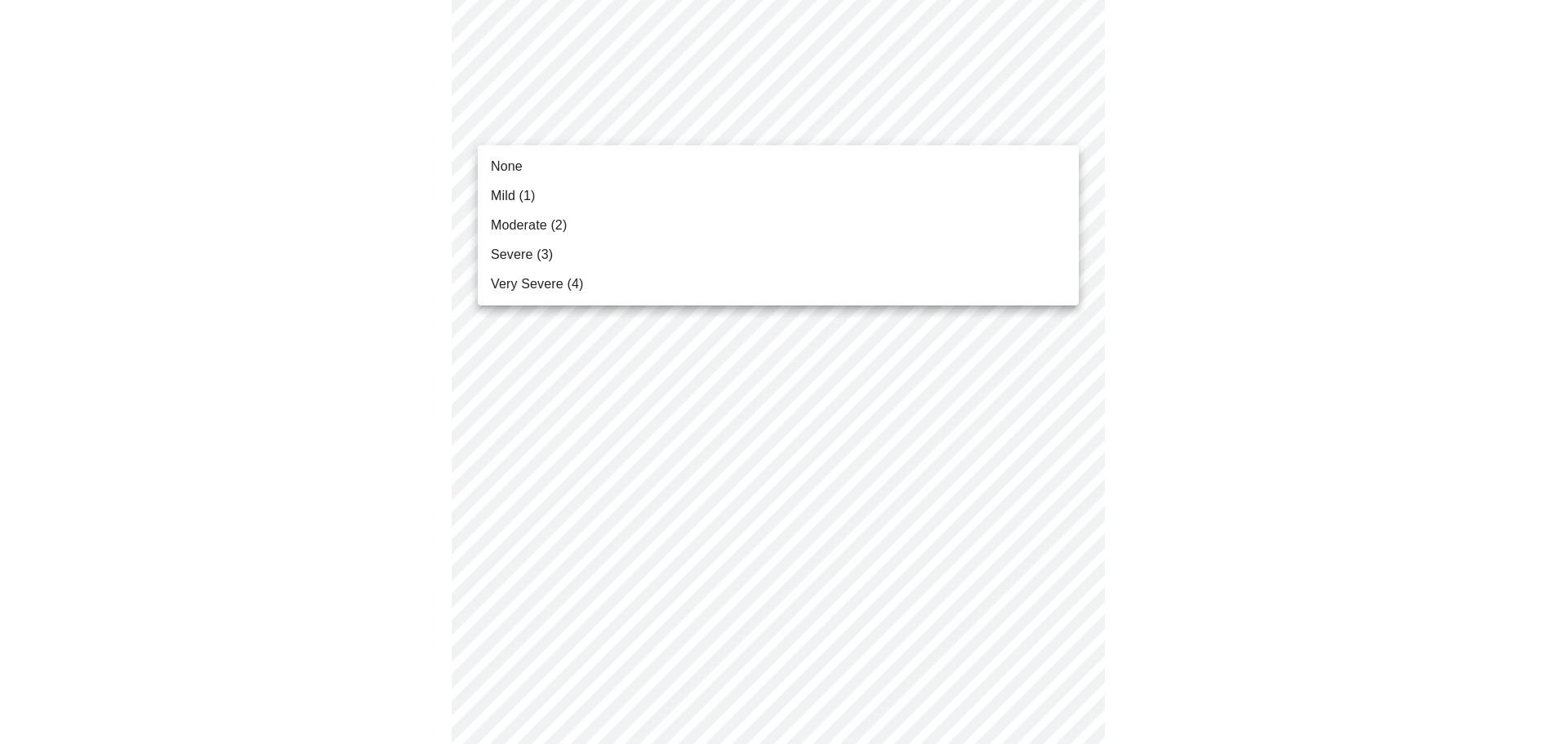
click at [561, 189] on li "Mild (1)" at bounding box center [778, 196] width 601 height 30
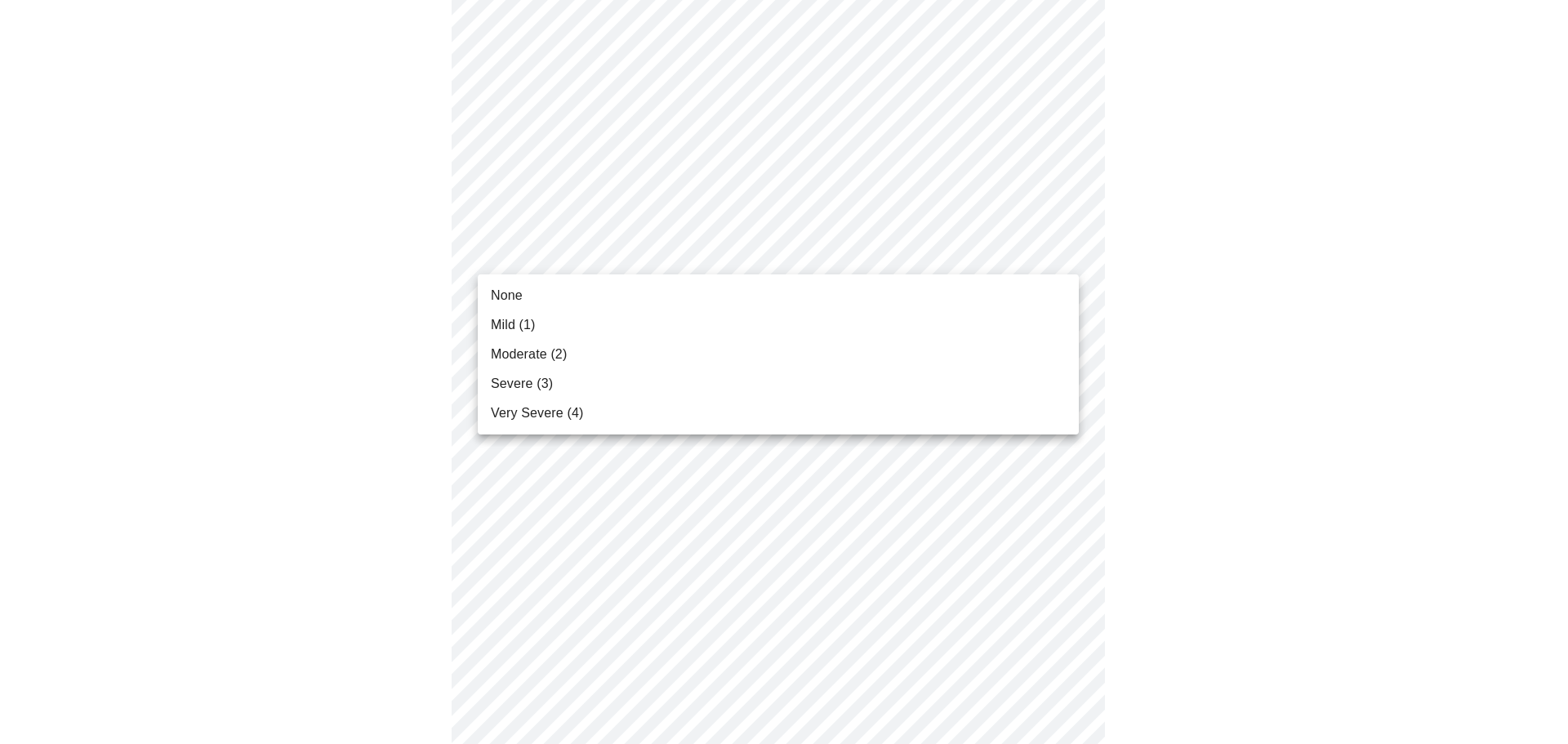
click at [566, 259] on body "MyMenopauseRx Appointments Messaging Labs Uploads Medications Community Refer a…" at bounding box center [784, 51] width 1554 height 2013
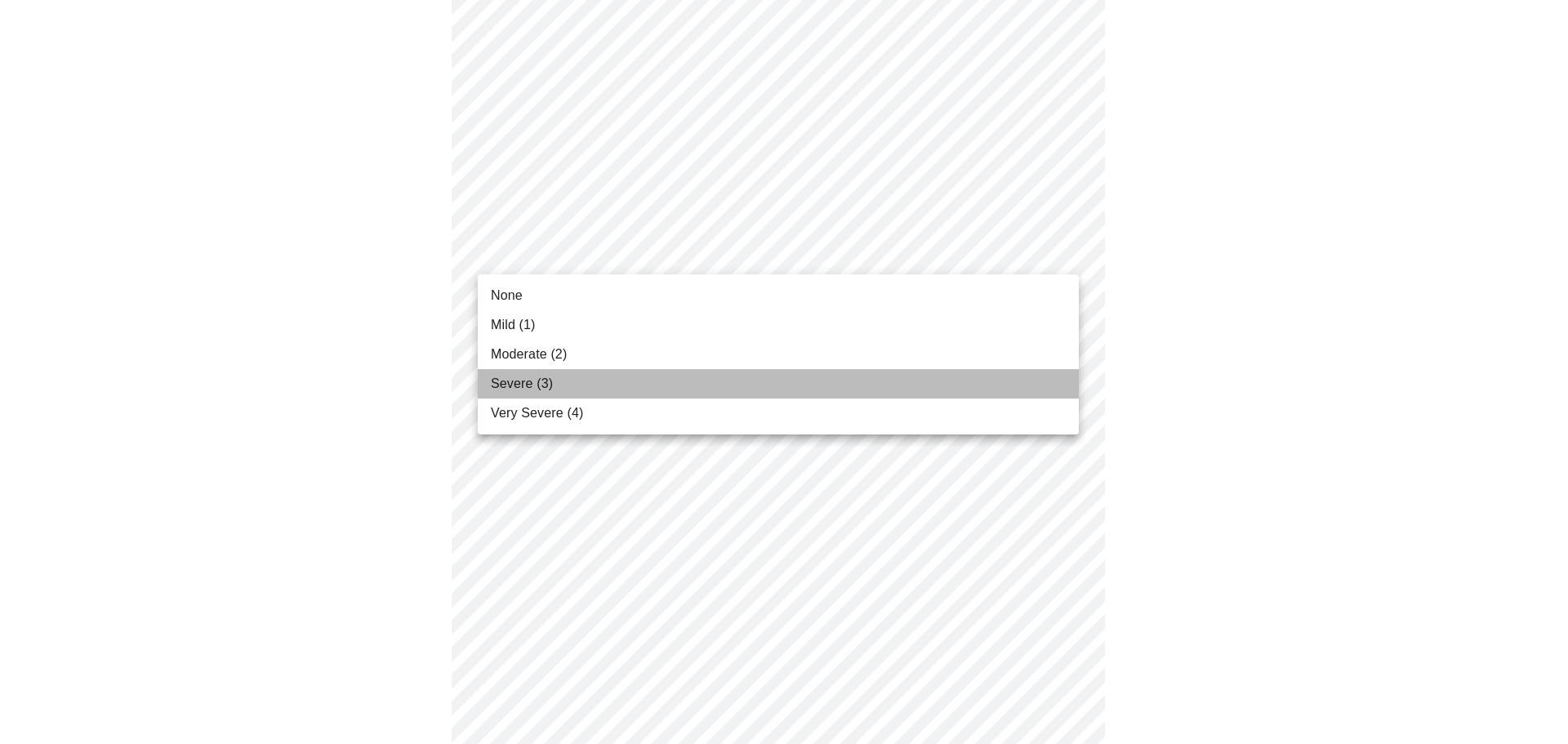
click at [521, 378] on span "Severe (3)" at bounding box center [521, 384] width 62 height 20
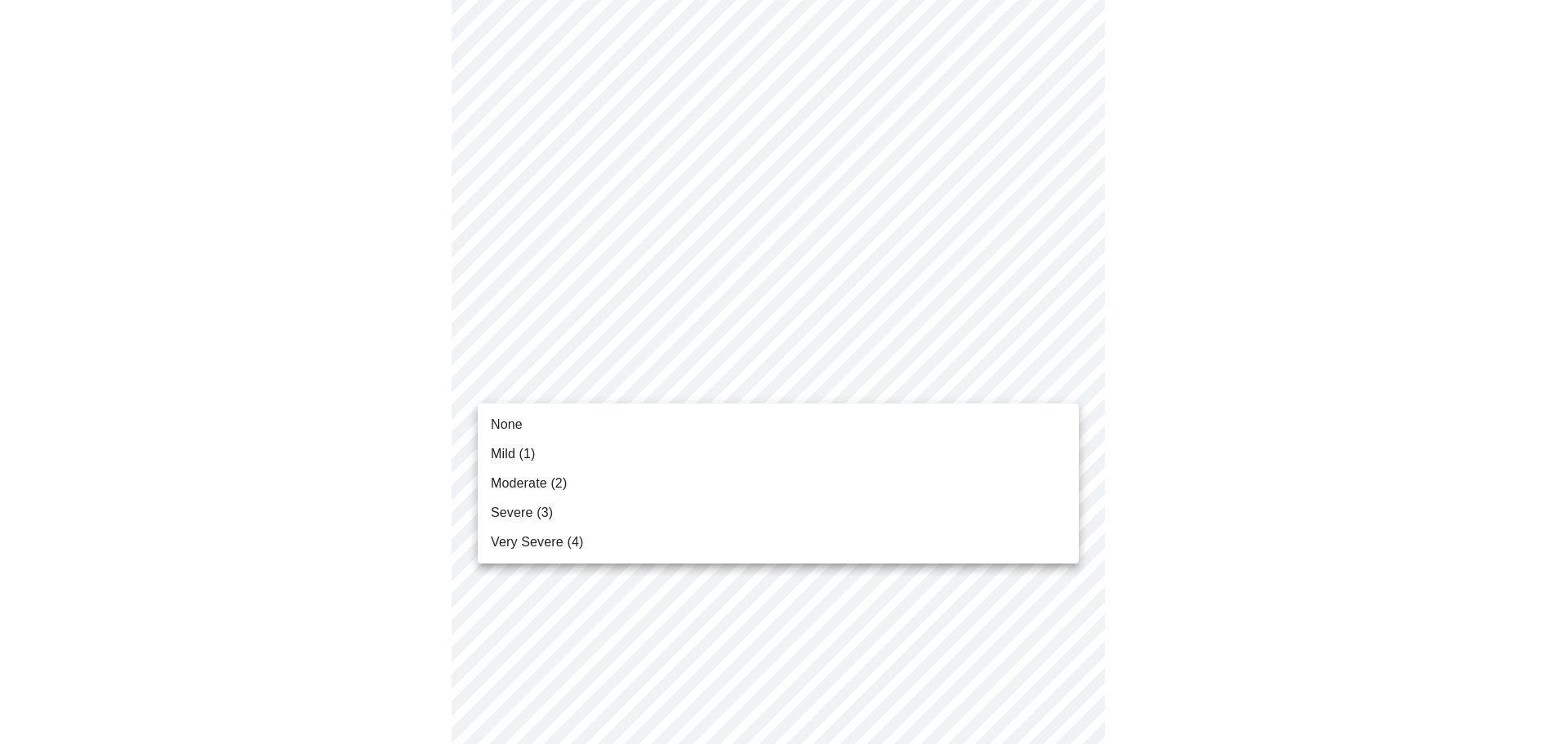
click at [521, 378] on body "MyMenopauseRx Appointments Messaging Labs Uploads Medications Community Refer a…" at bounding box center [784, 40] width 1554 height 1989
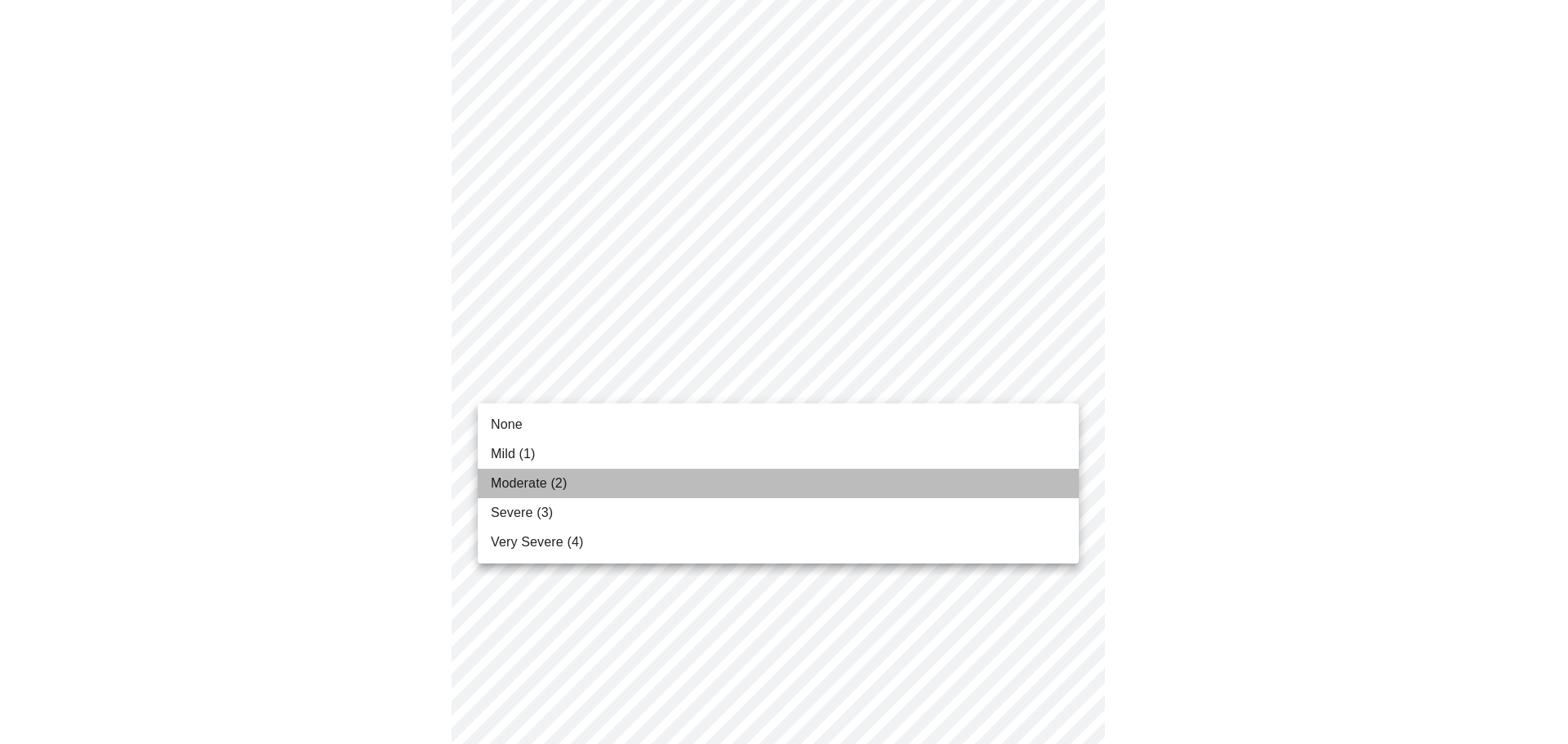
click at [503, 481] on span "Moderate (2)" at bounding box center [528, 483] width 76 height 20
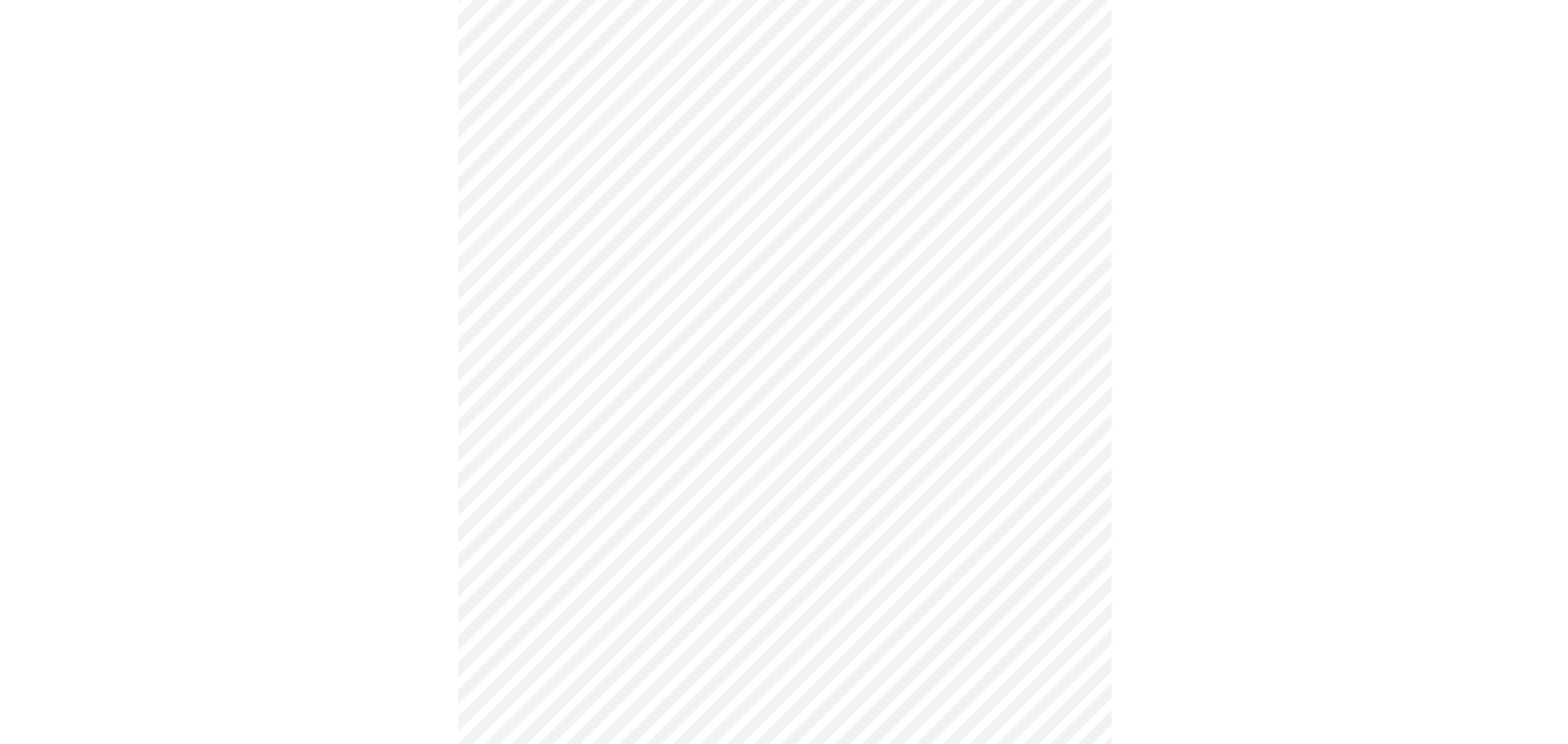
scroll to position [1223, 0]
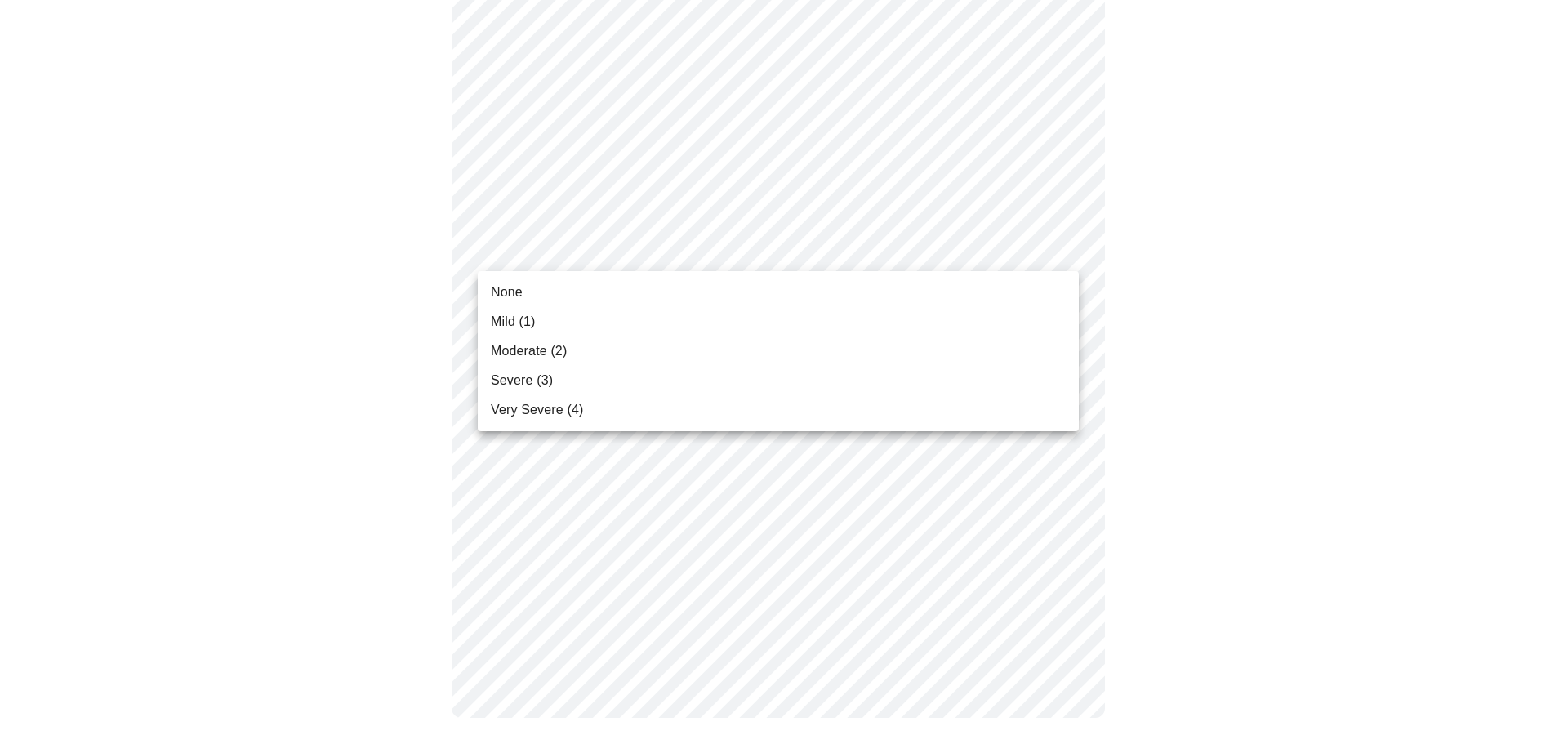
click at [558, 322] on li "Mild (1)" at bounding box center [778, 322] width 601 height 30
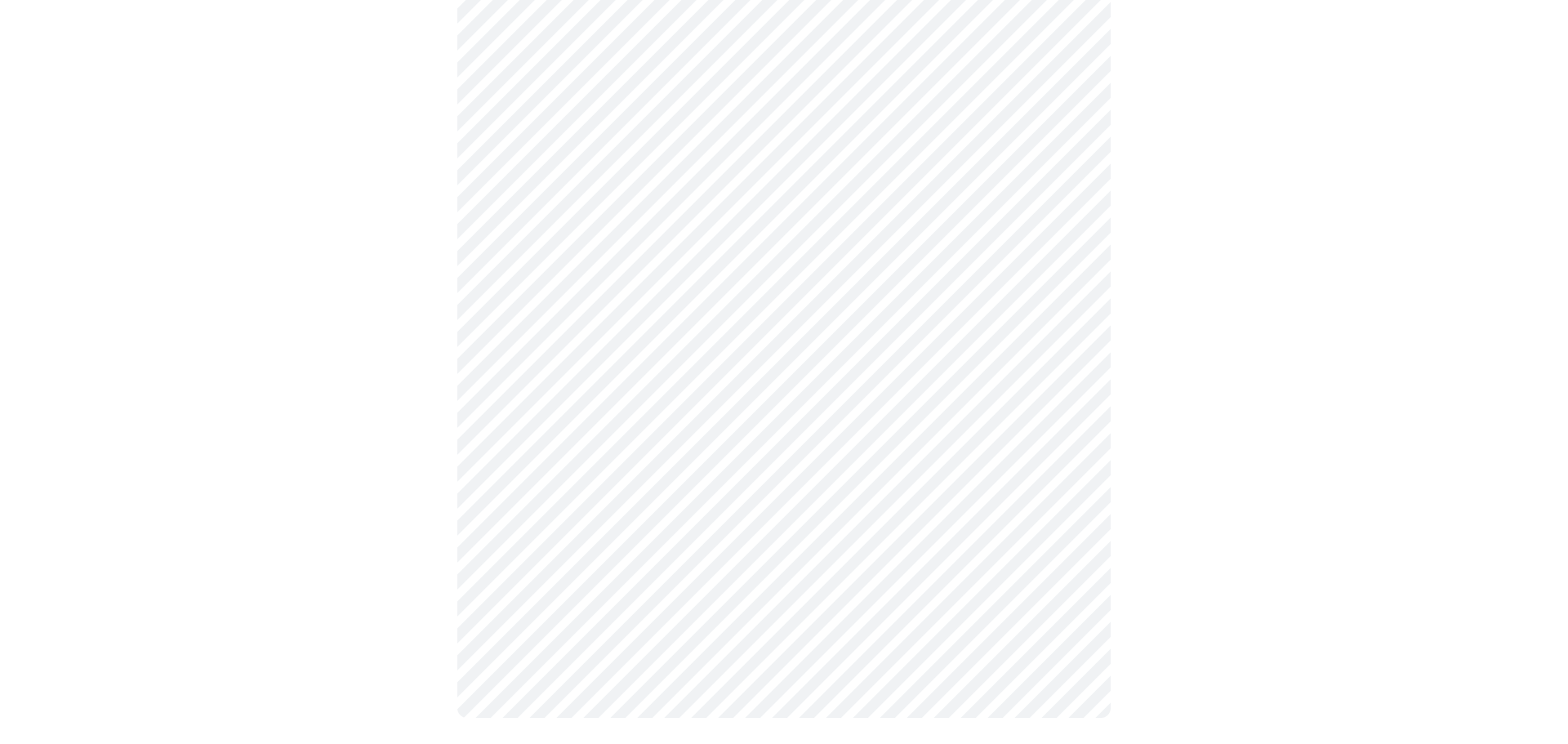
scroll to position [1199, 0]
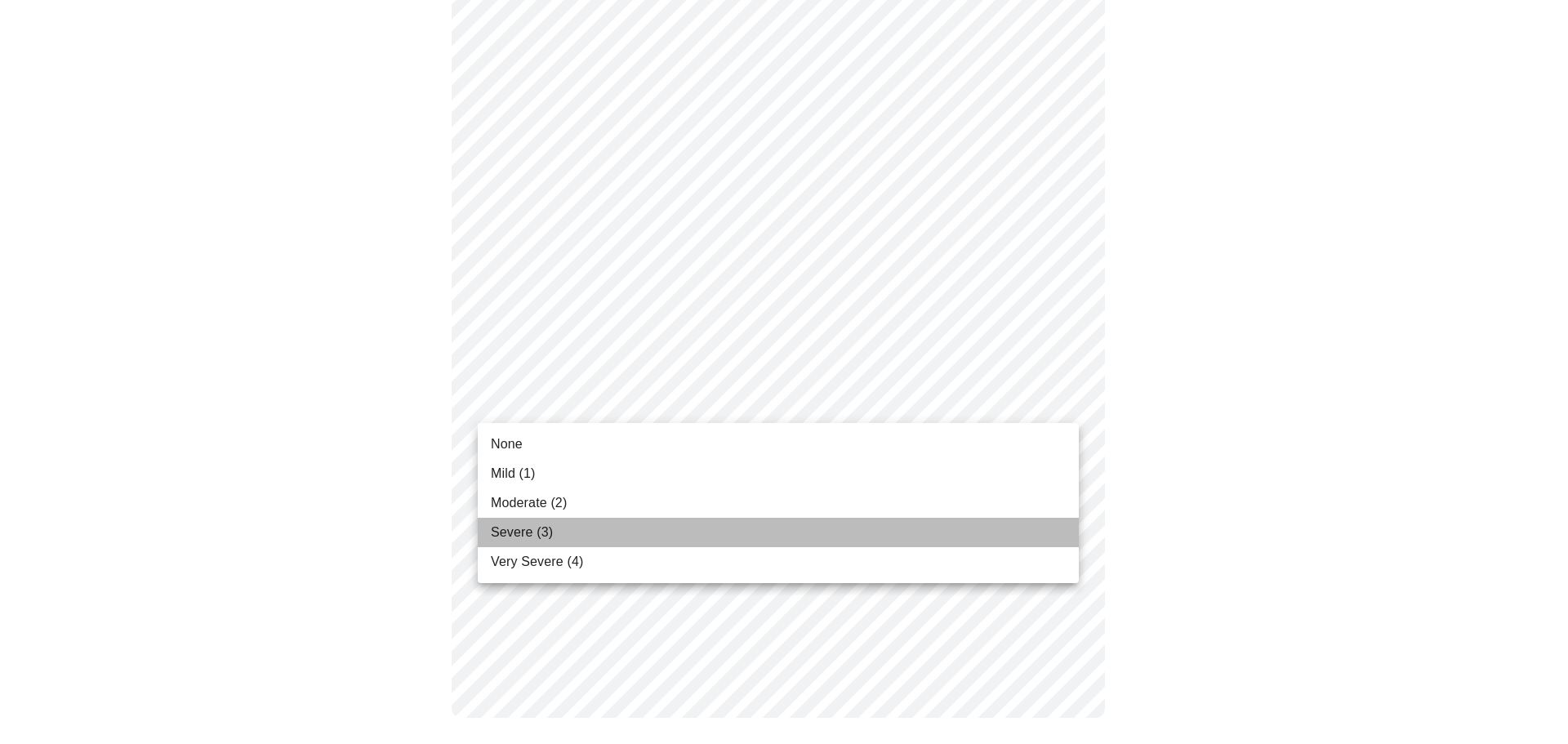
click at [520, 524] on span "Severe (3)" at bounding box center [521, 533] width 62 height 20
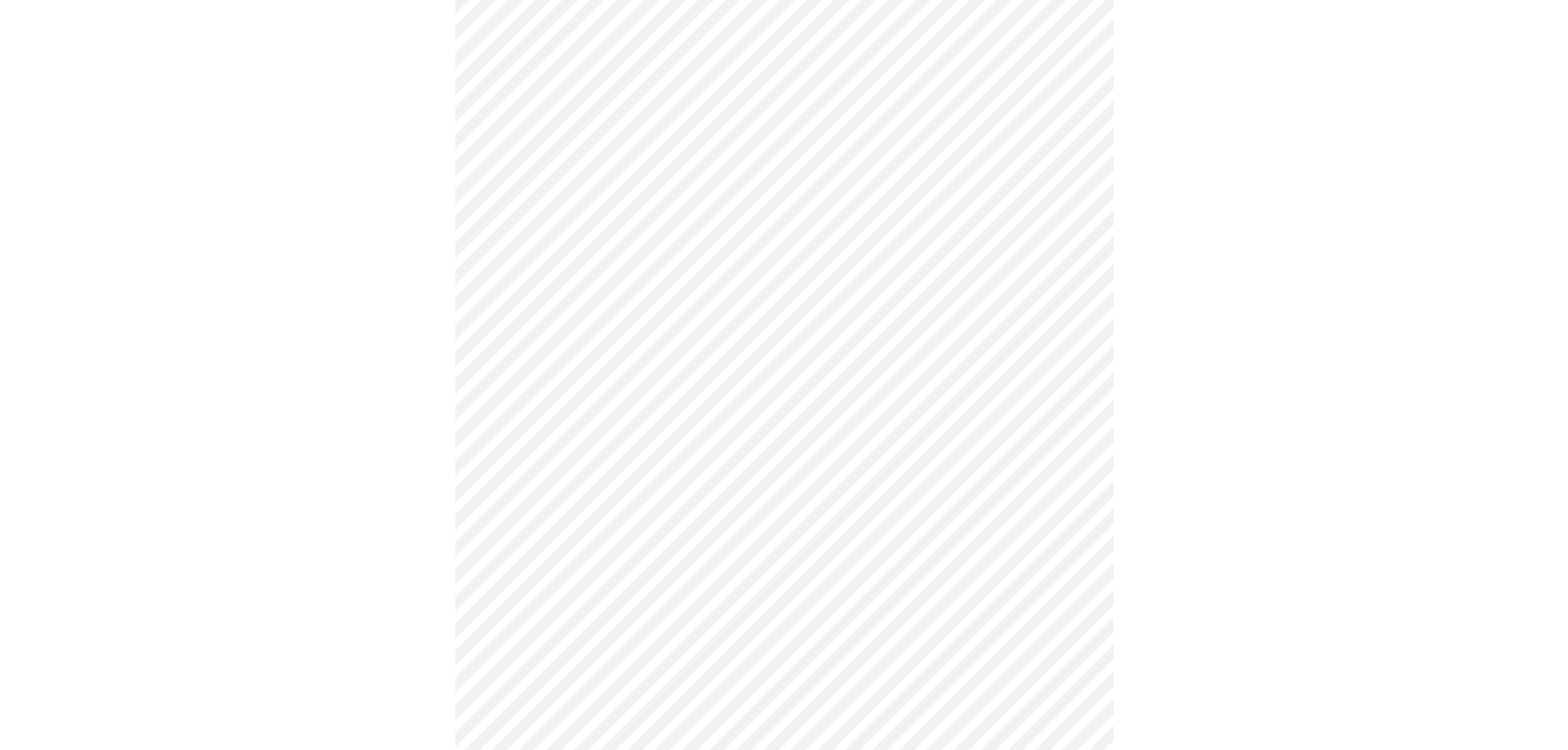
scroll to position [596, 0]
click at [544, 445] on body "MyMenopauseRx Appointments Messaging Labs Uploads Medications Community Refer a…" at bounding box center [784, 241] width 1555 height 1661
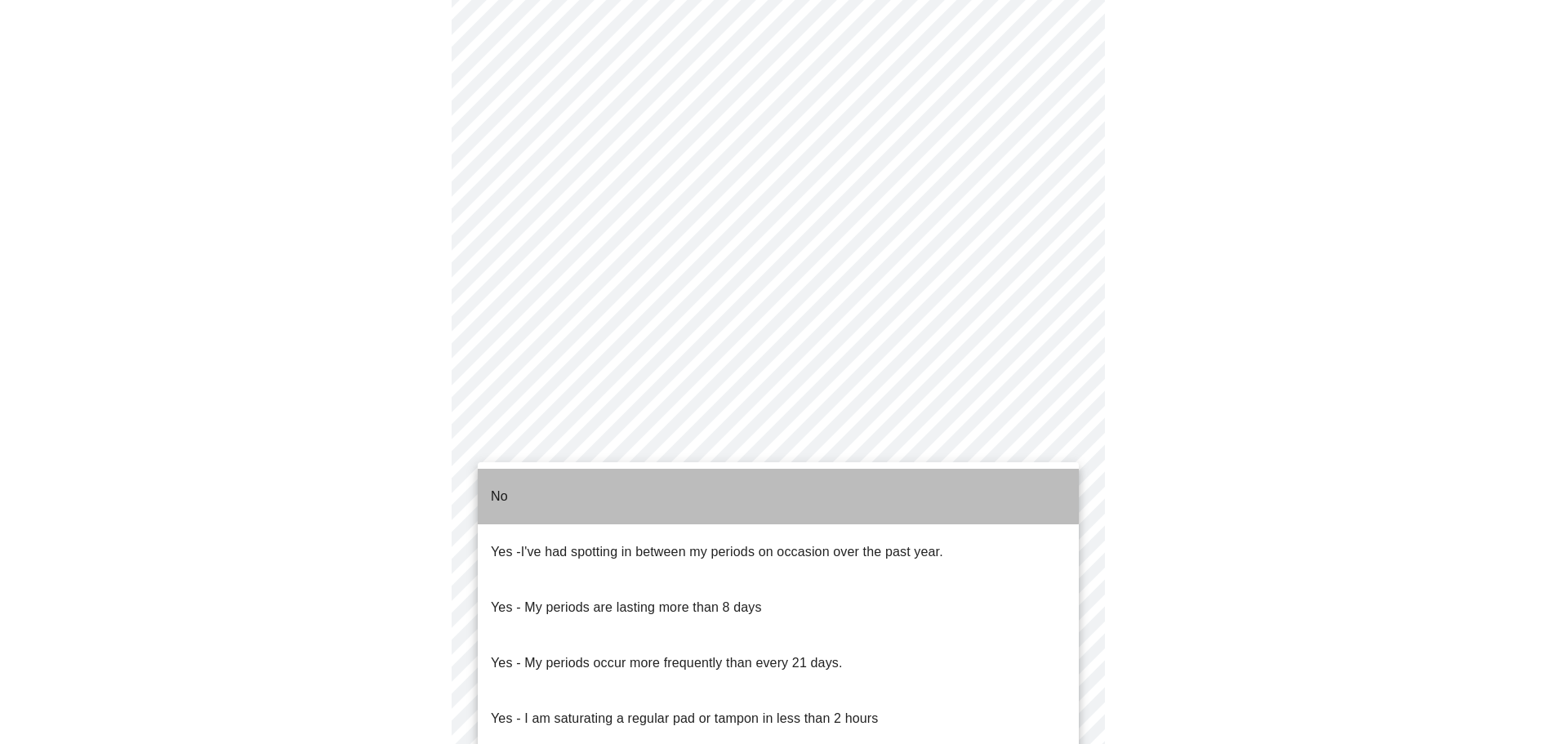
click at [504, 487] on p "No" at bounding box center [499, 497] width 17 height 20
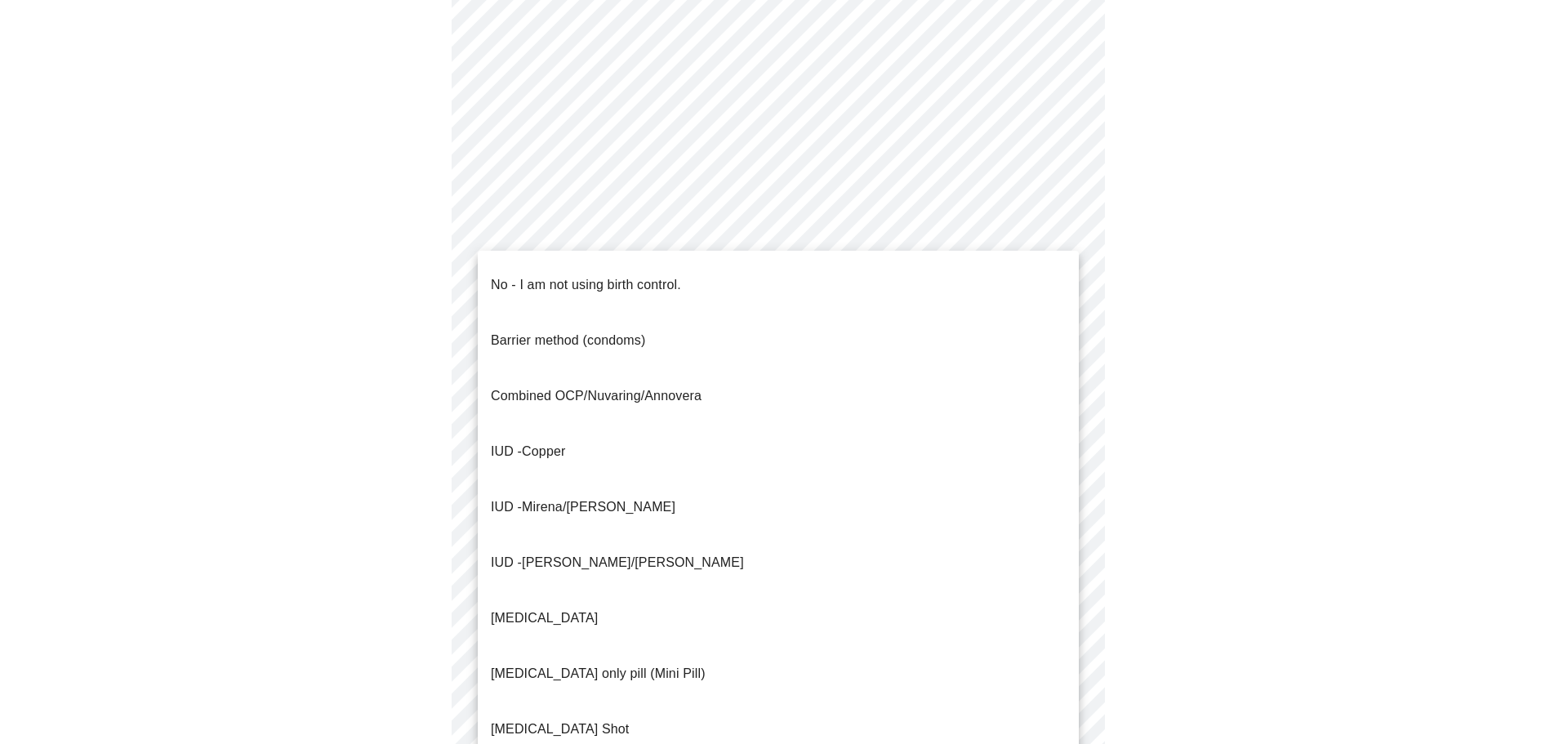
click at [528, 565] on body "MyMenopauseRx Appointments Messaging Labs Uploads Medications Community Refer a…" at bounding box center [784, 234] width 1554 height 1638
click at [523, 275] on p "No - I am not using birth control." at bounding box center [585, 285] width 190 height 20
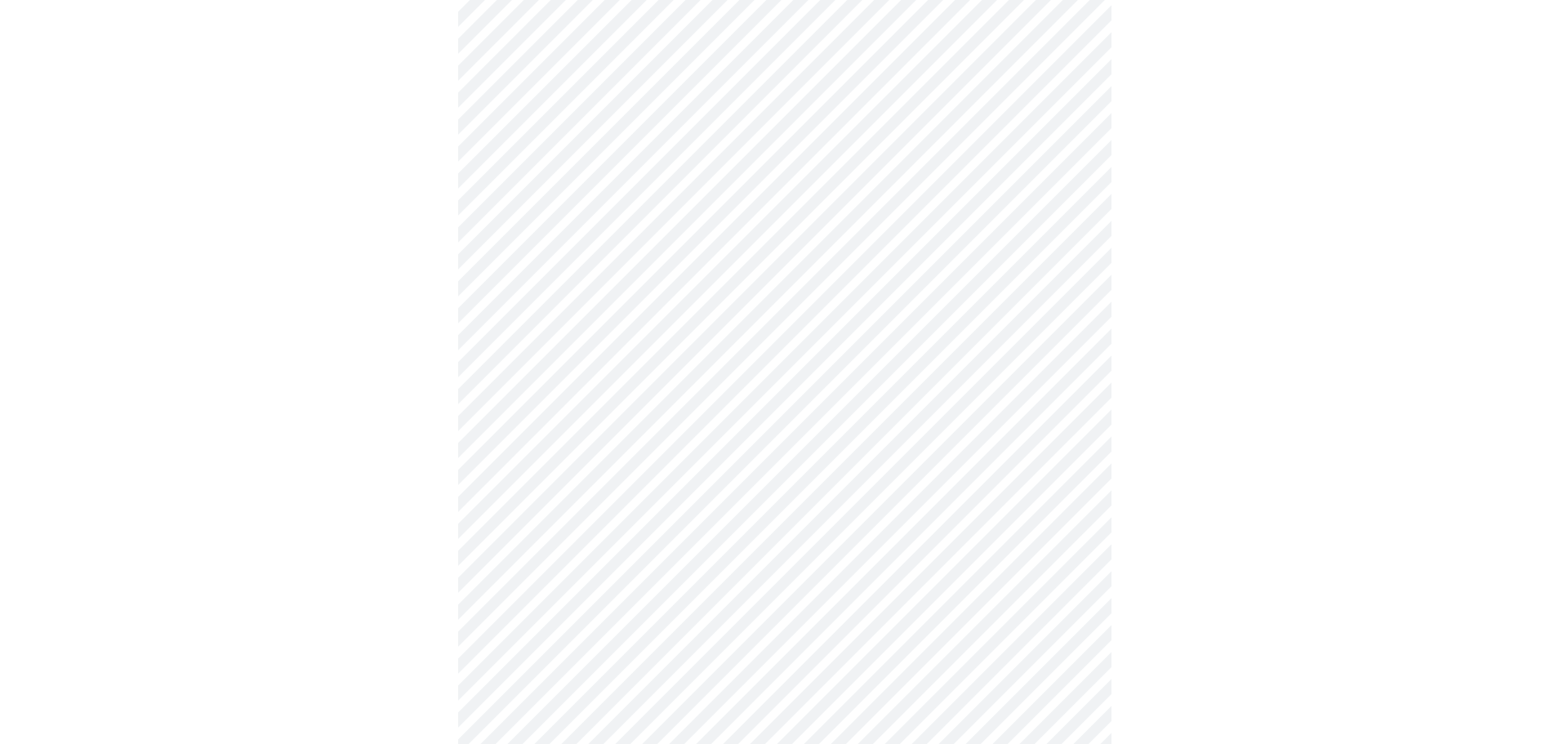
scroll to position [884, 0]
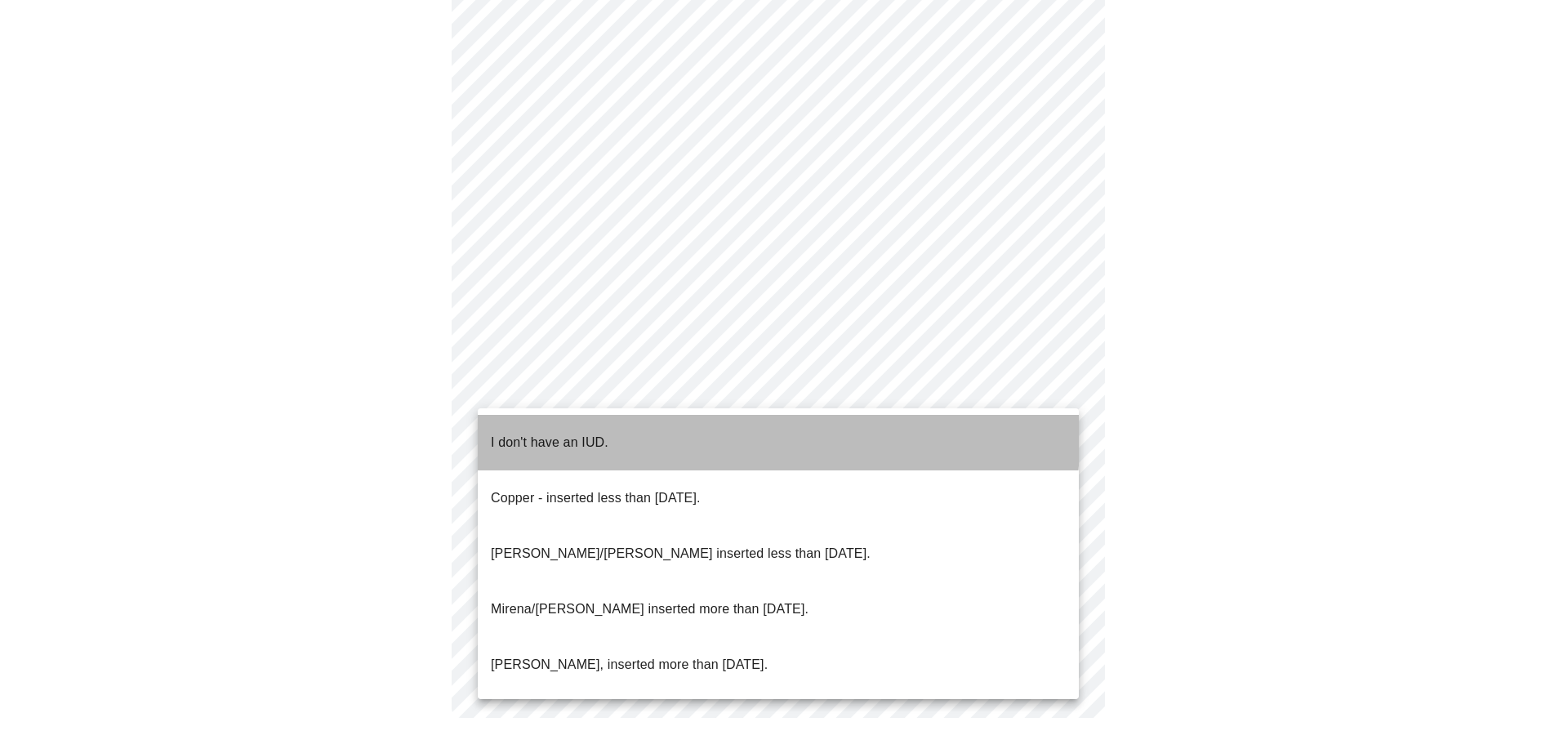
click at [600, 433] on p "I don't have an IUD." at bounding box center [549, 443] width 117 height 20
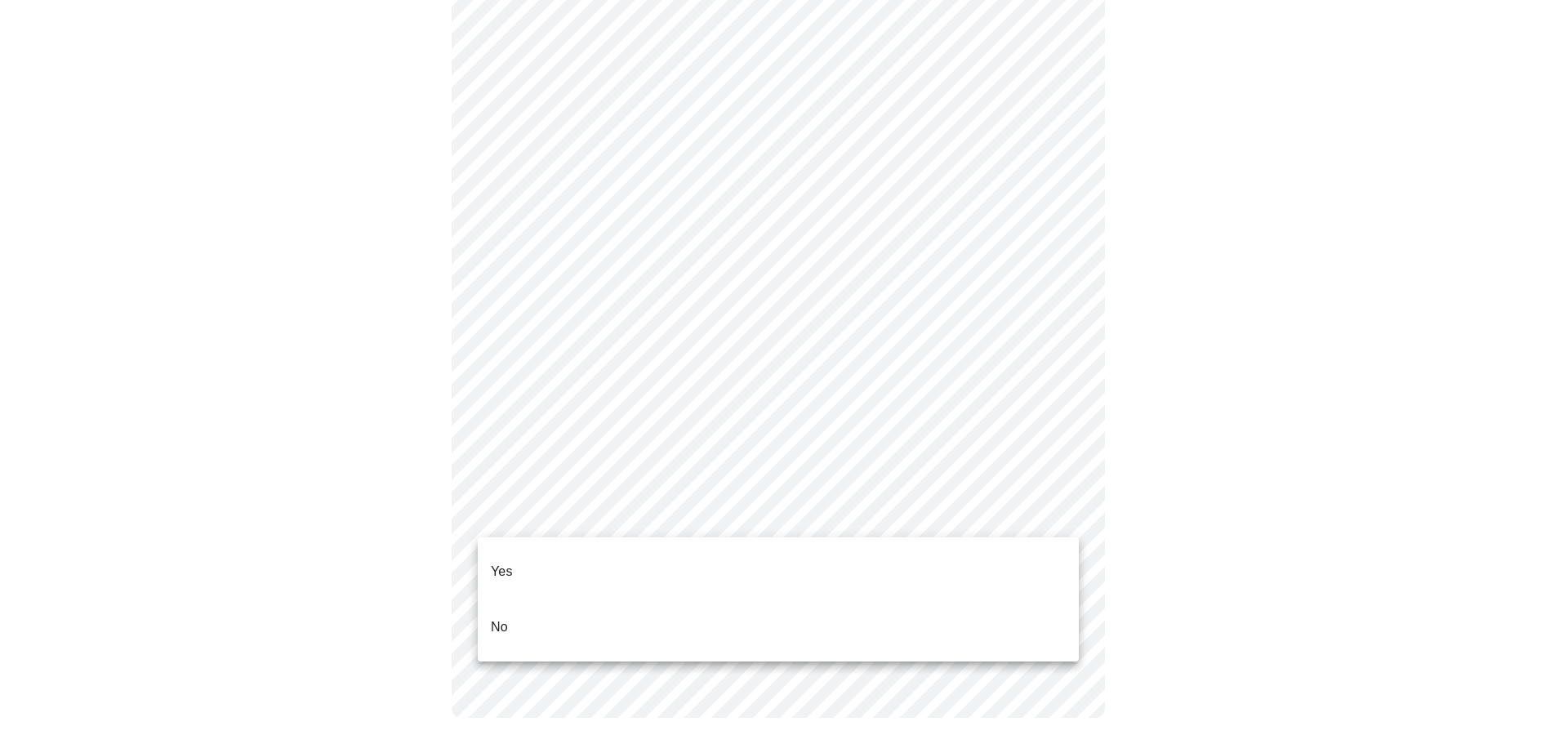
click at [508, 562] on p "Yes" at bounding box center [501, 572] width 22 height 20
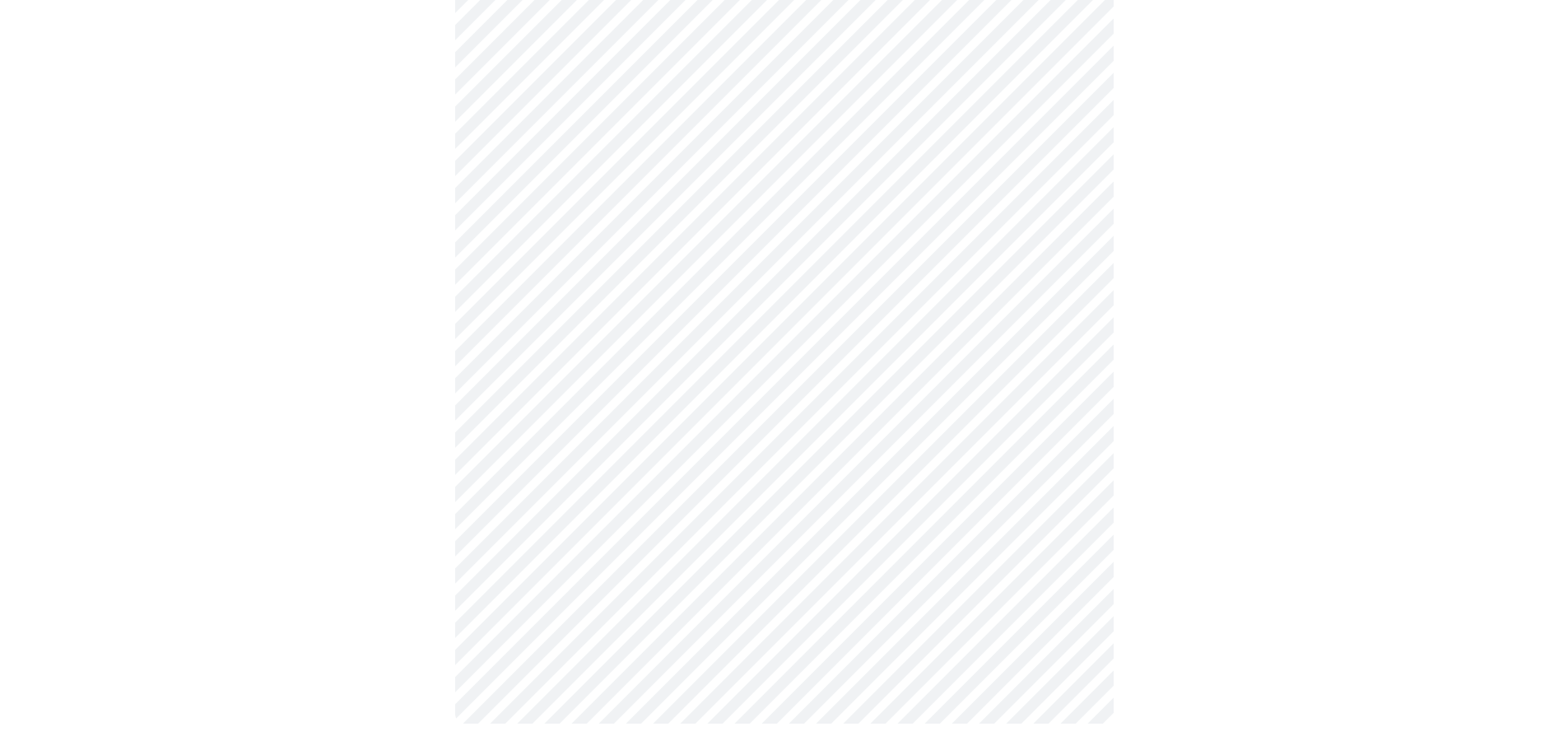
scroll to position [0, 0]
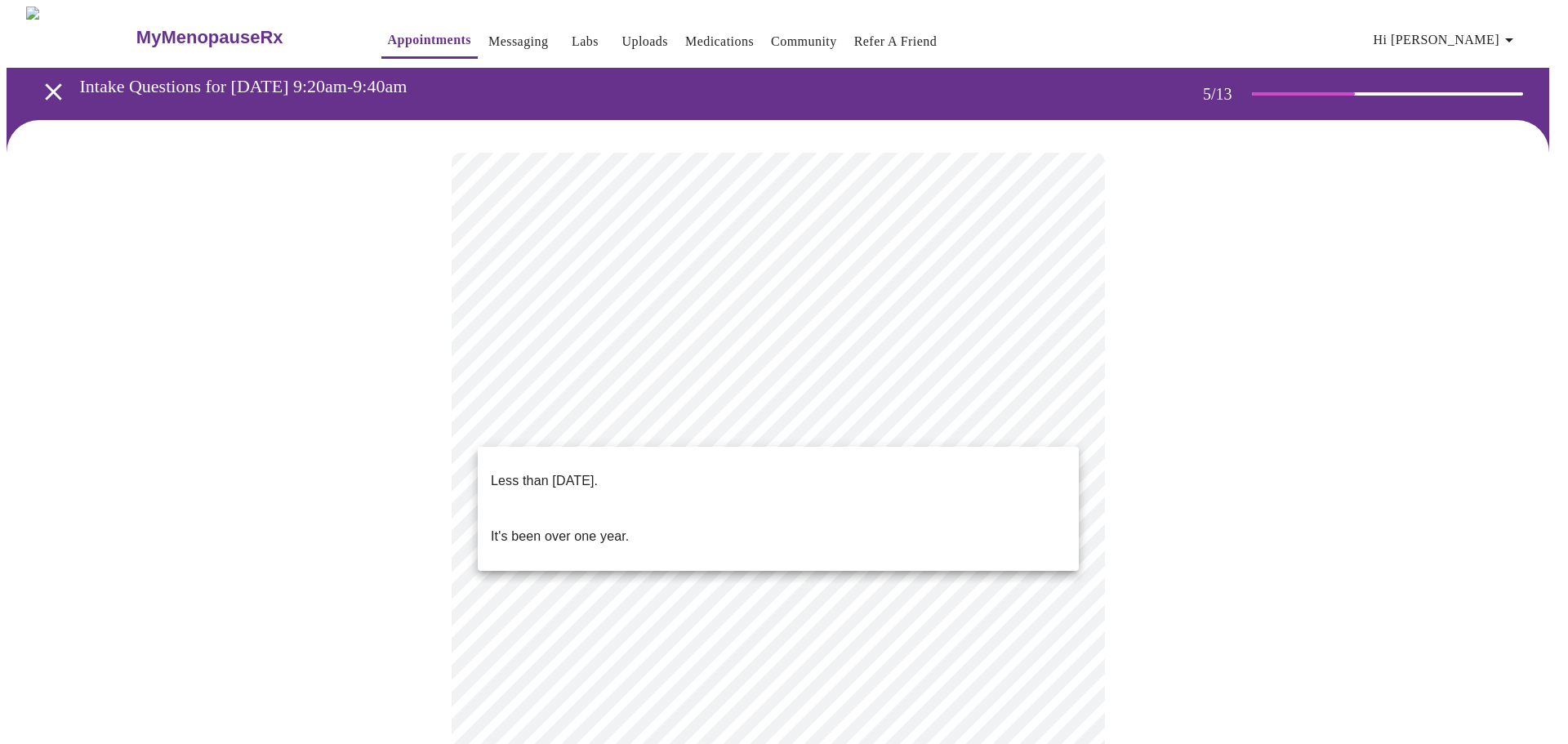
click at [1062, 422] on body "MyMenopauseRx Appointments Messaging Labs Uploads Medications Community Refer a…" at bounding box center [784, 667] width 1554 height 1323
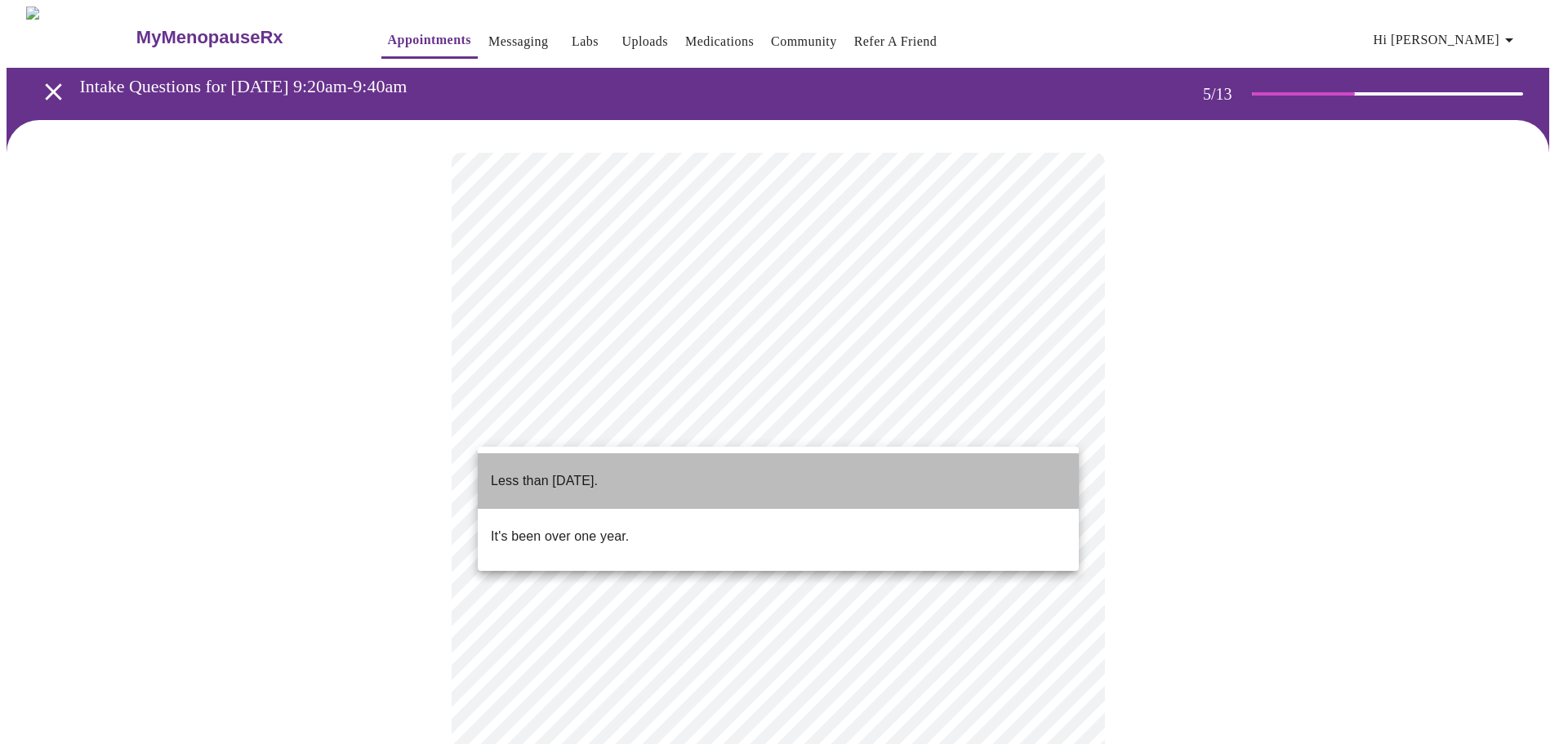
click at [644, 469] on li "Less than one year ago." at bounding box center [778, 482] width 601 height 56
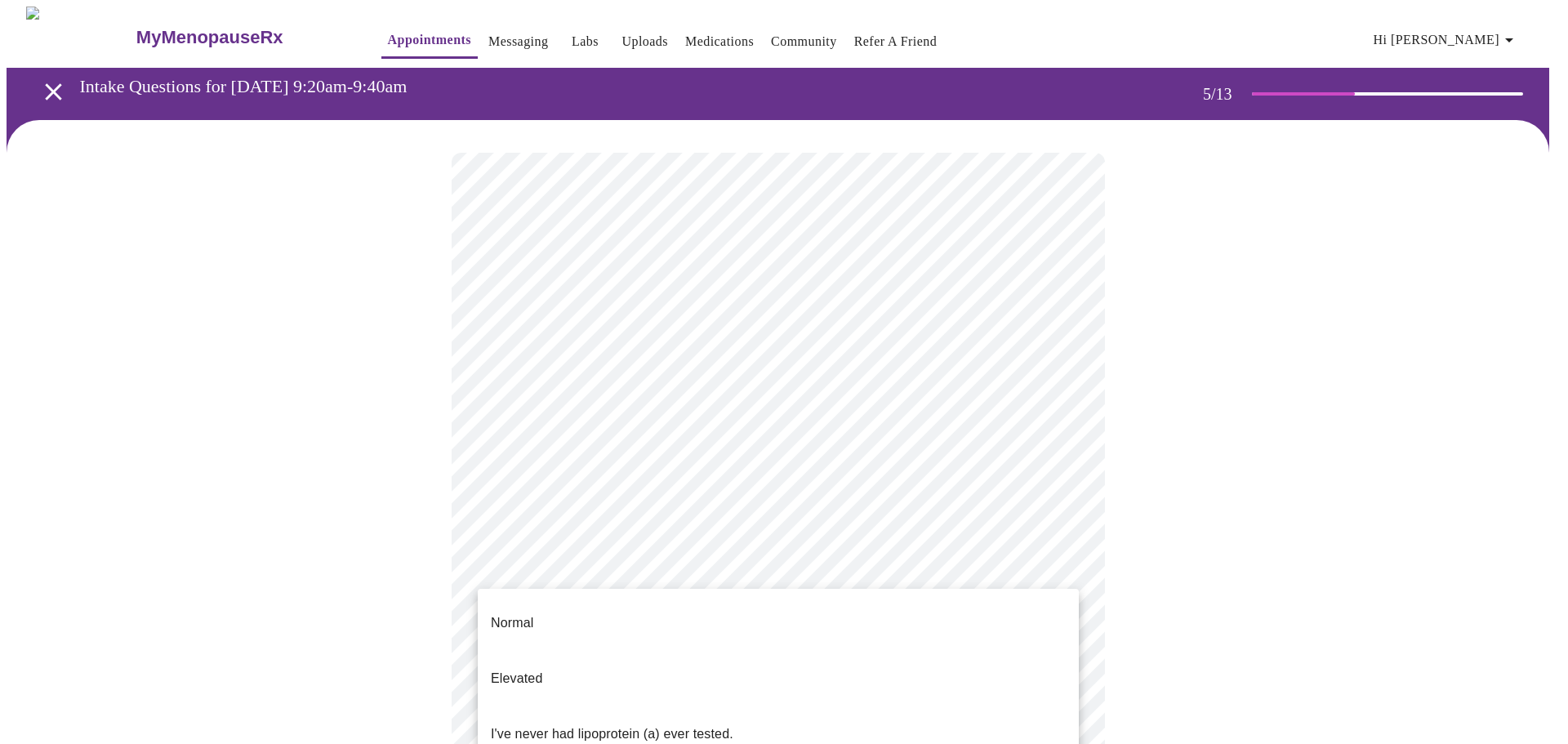
click at [1071, 565] on body "MyMenopauseRx Appointments Messaging Labs Uploads Medications Community Refer a…" at bounding box center [784, 663] width 1554 height 1313
click at [1117, 575] on div at bounding box center [784, 372] width 1568 height 744
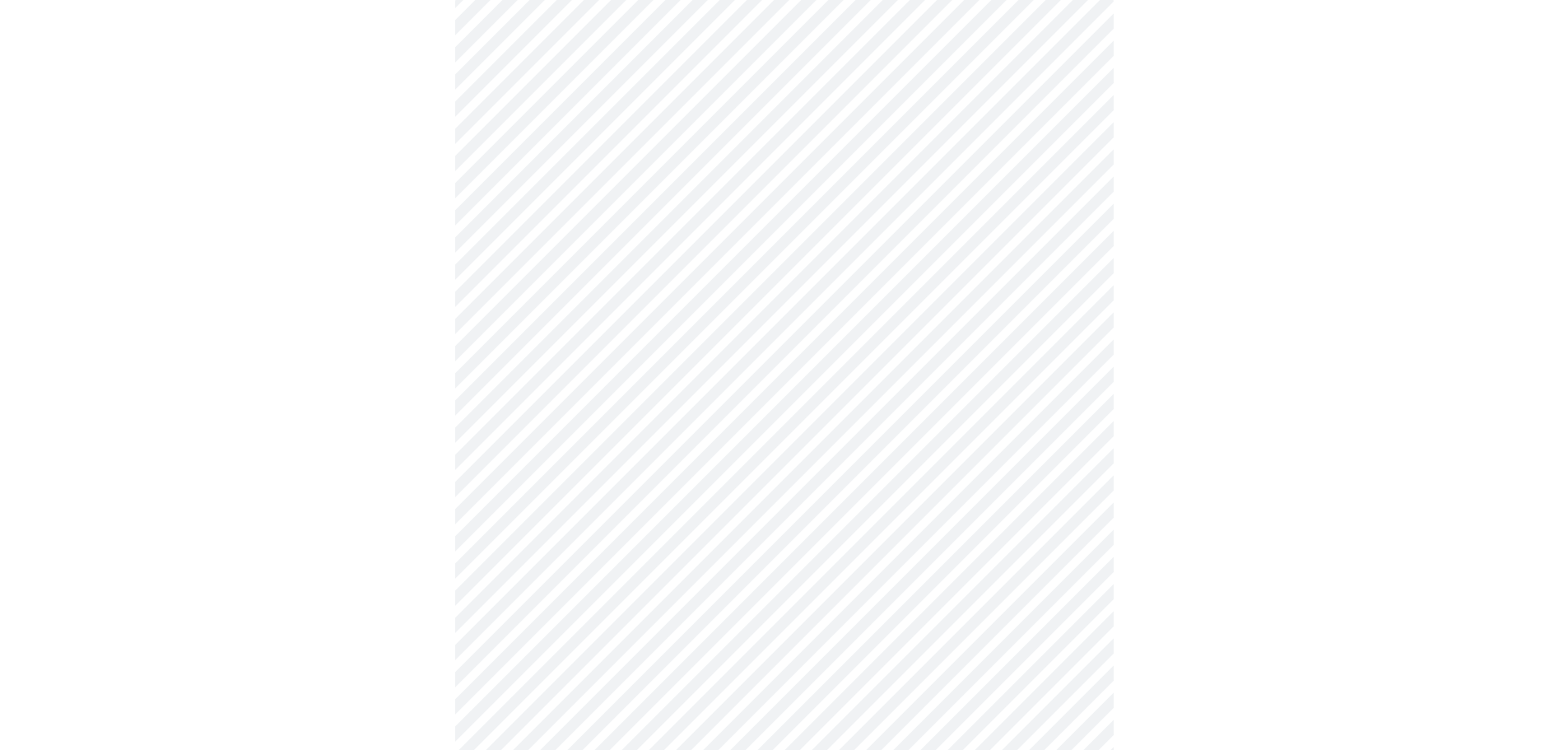
scroll to position [161, 0]
click at [643, 414] on body "MyMenopauseRx Appointments Messaging Labs Uploads Medications Community Refer a…" at bounding box center [790, 490] width 1567 height 1288
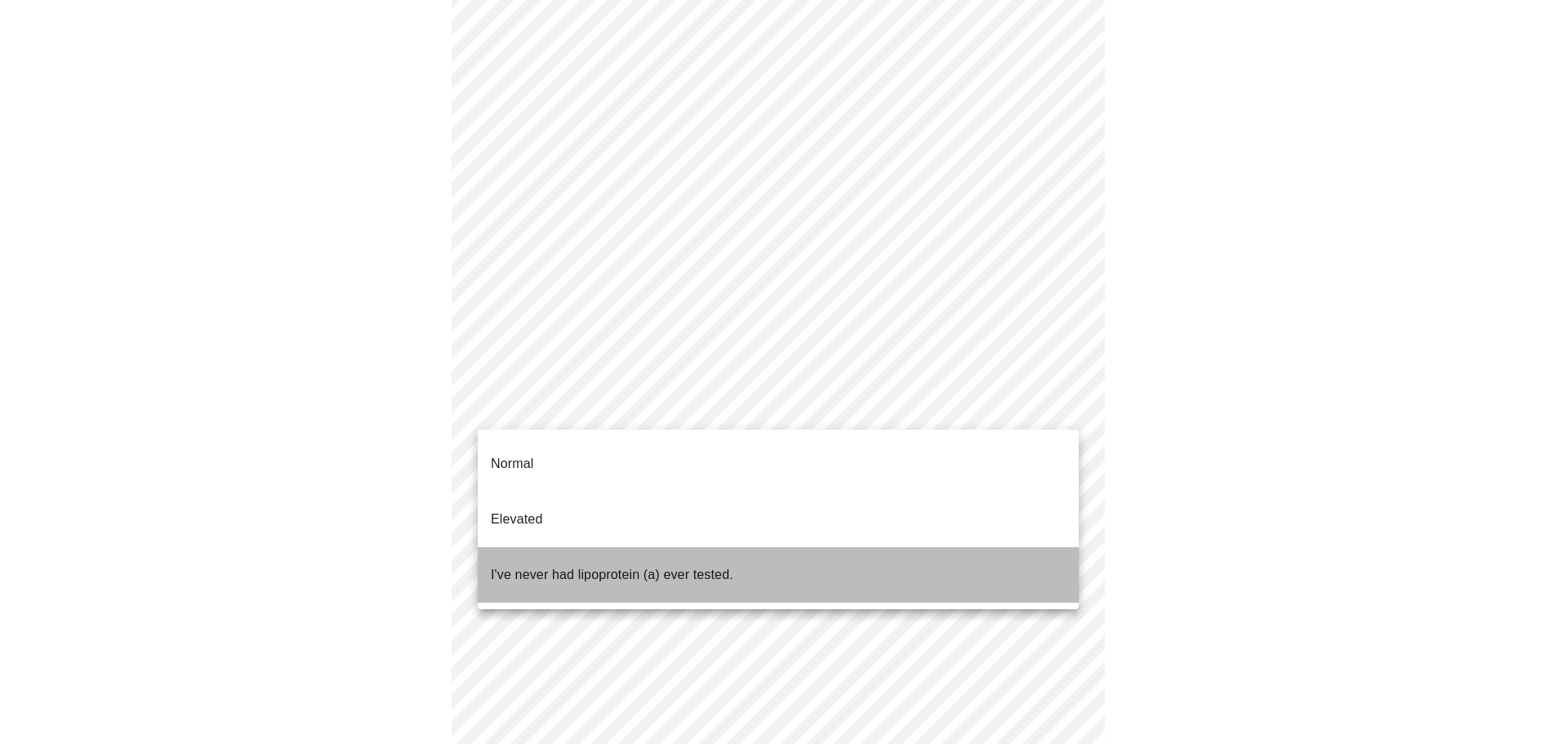
click at [559, 565] on p "I've never had lipoprotein (a) ever tested." at bounding box center [611, 575] width 243 height 20
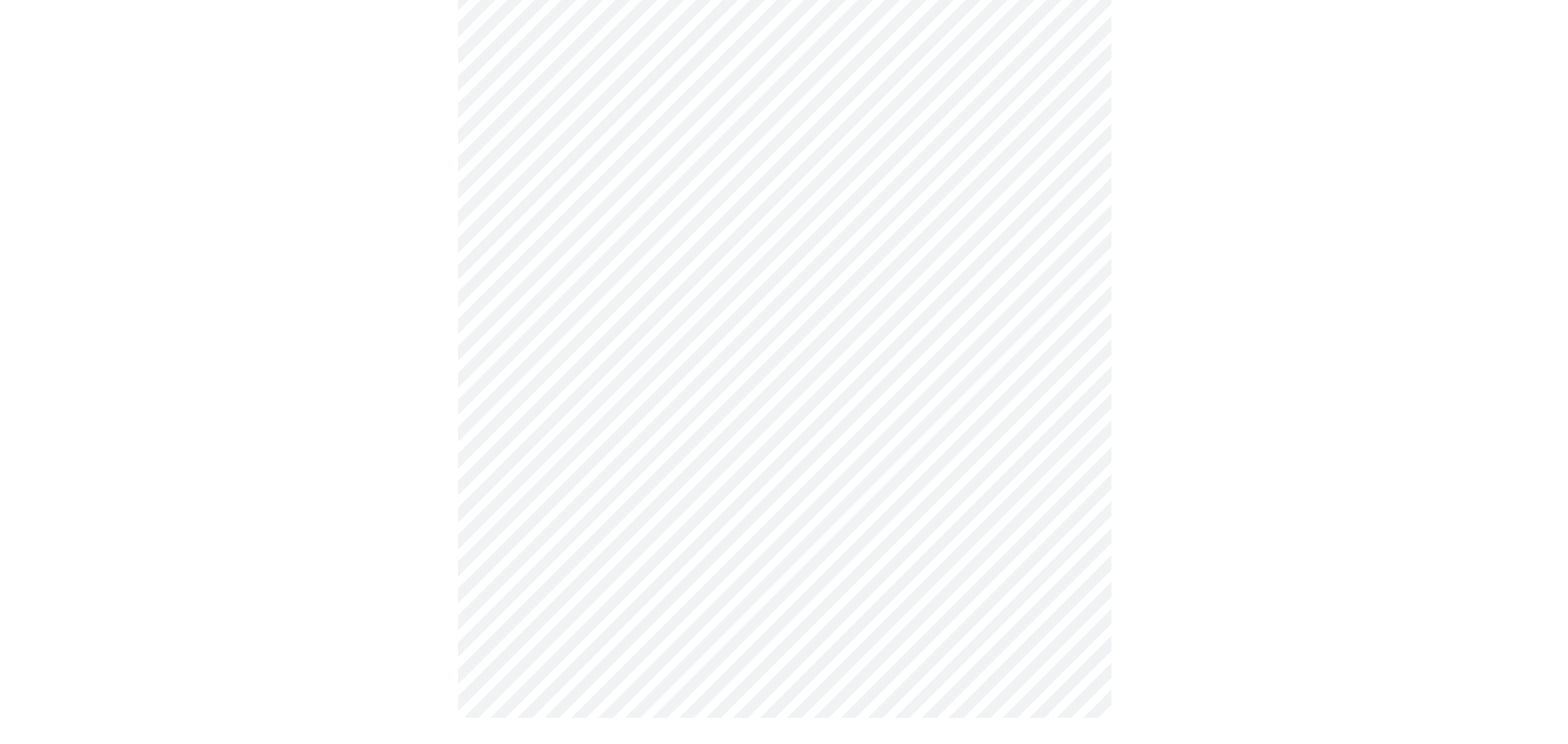
scroll to position [0, 0]
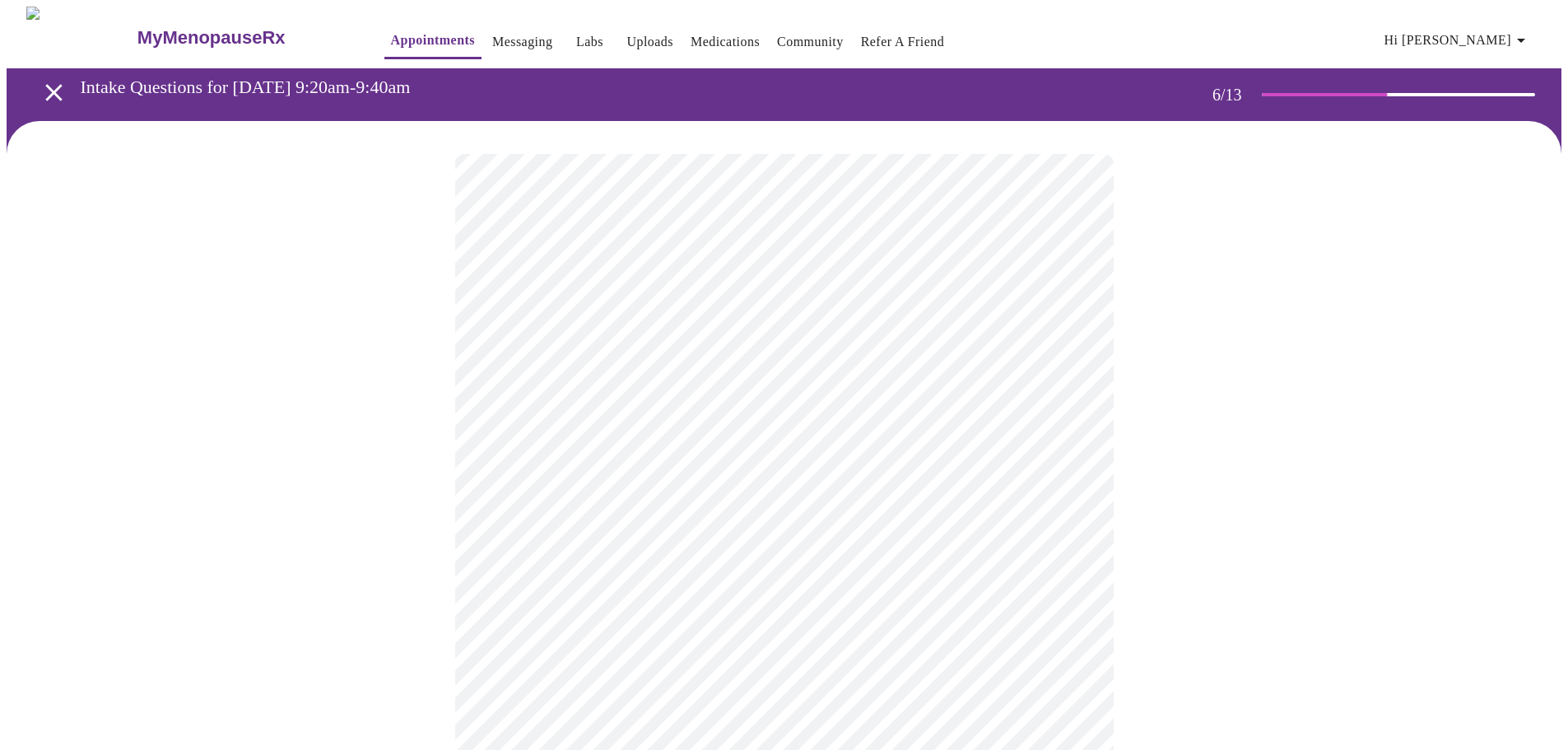
click at [515, 468] on body "MyMenopauseRx Appointments Messaging Labs Uploads Medications Community Refer a…" at bounding box center [784, 445] width 1555 height 879
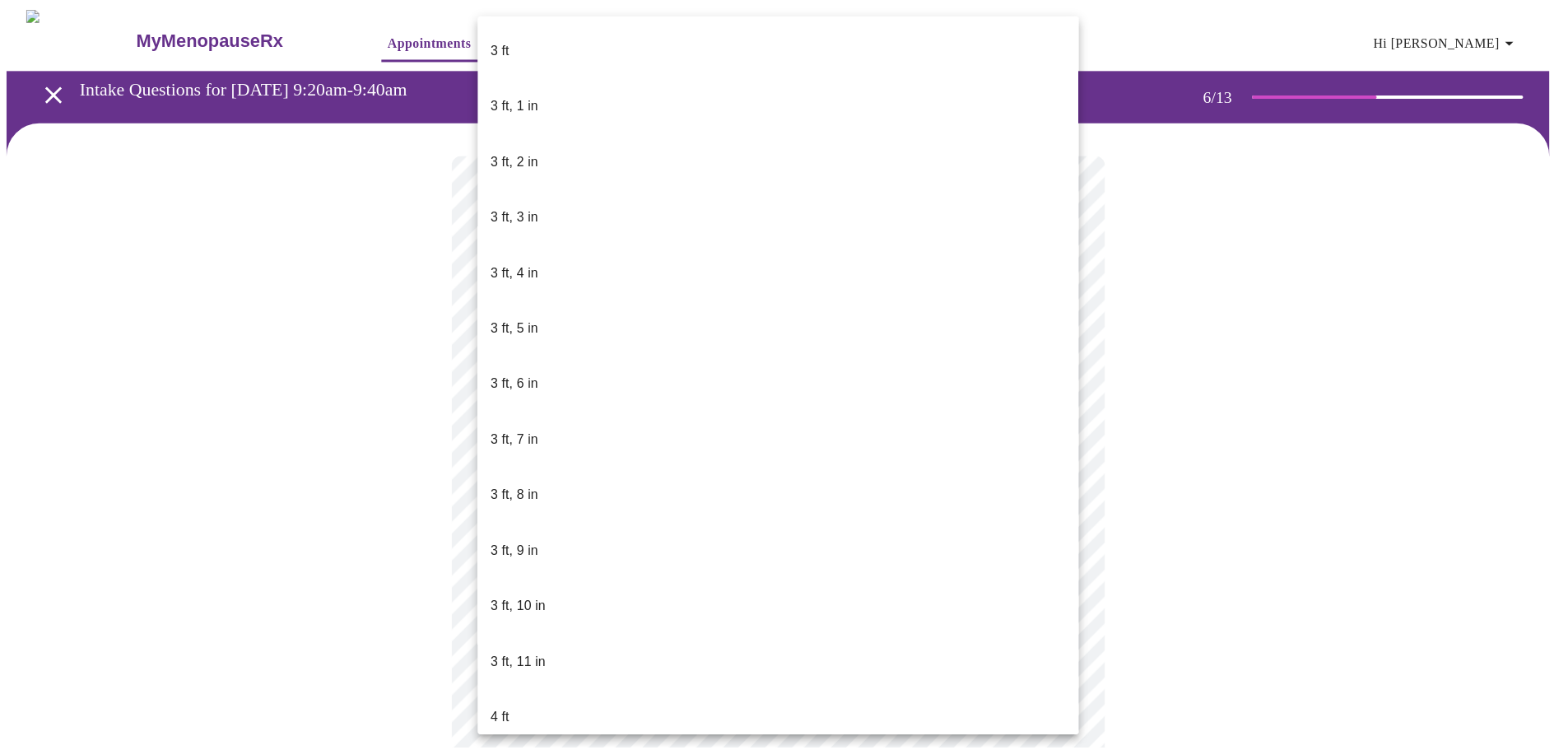
scroll to position [633, 0]
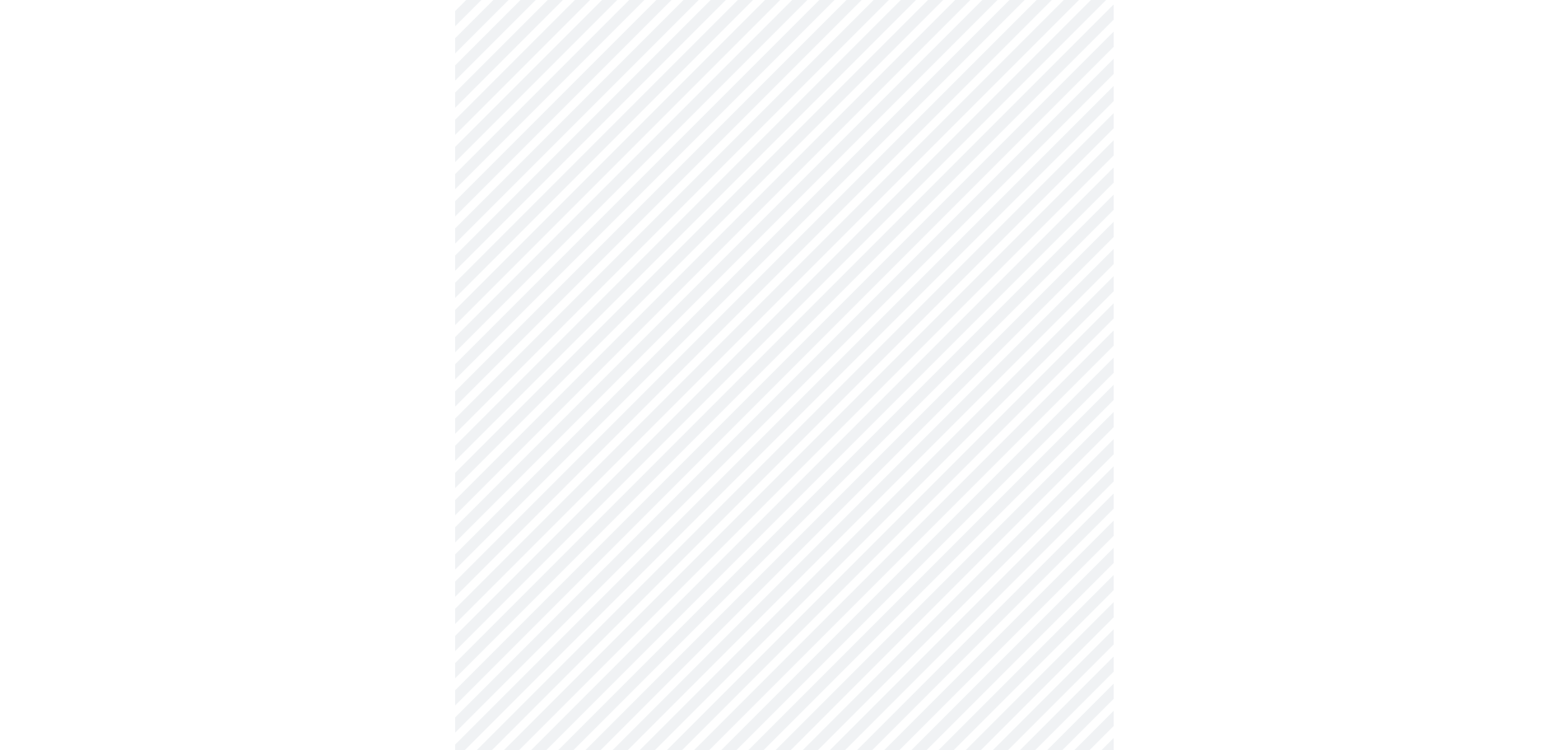
scroll to position [4328, 0]
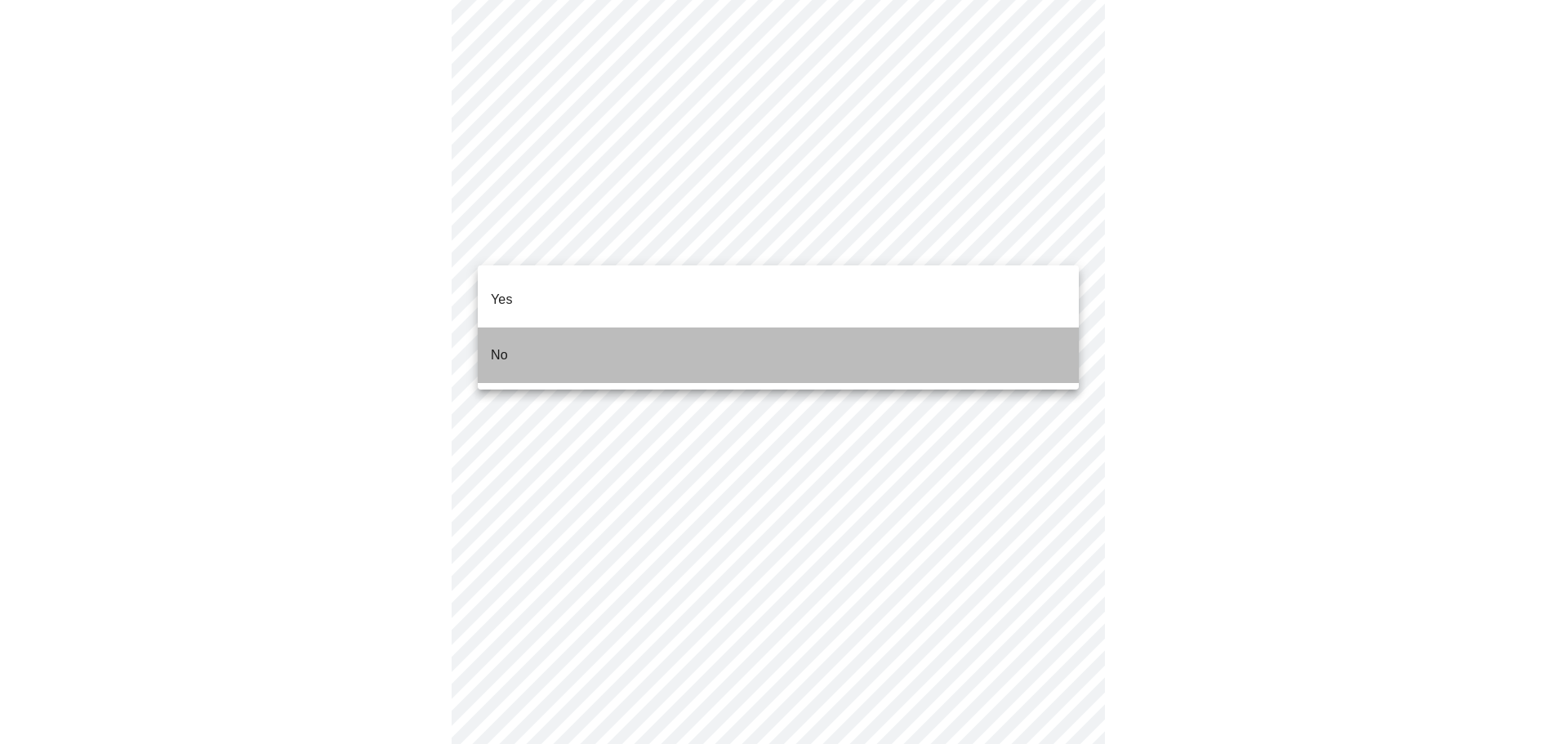
click at [484, 338] on li "No" at bounding box center [778, 355] width 601 height 56
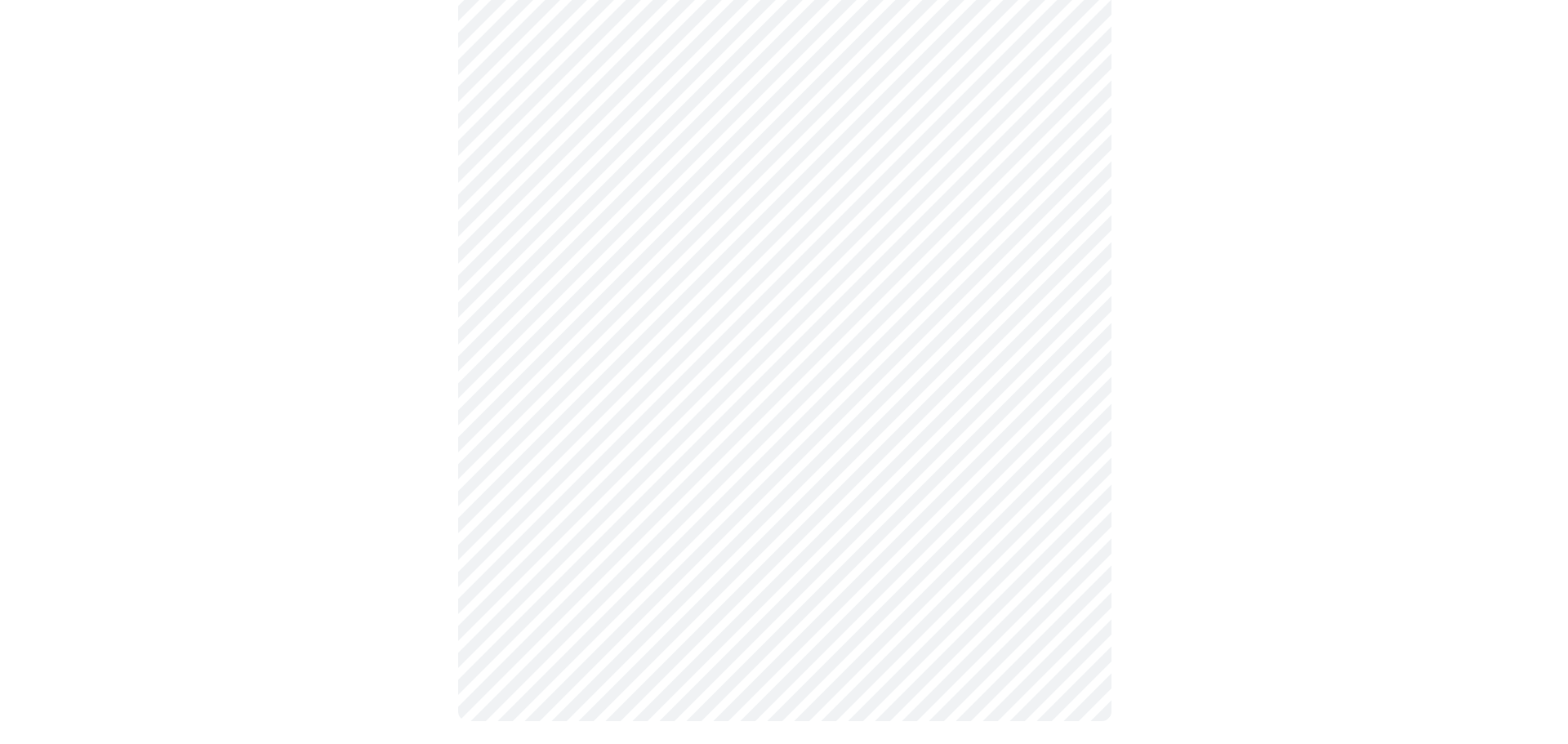
scroll to position [851, 0]
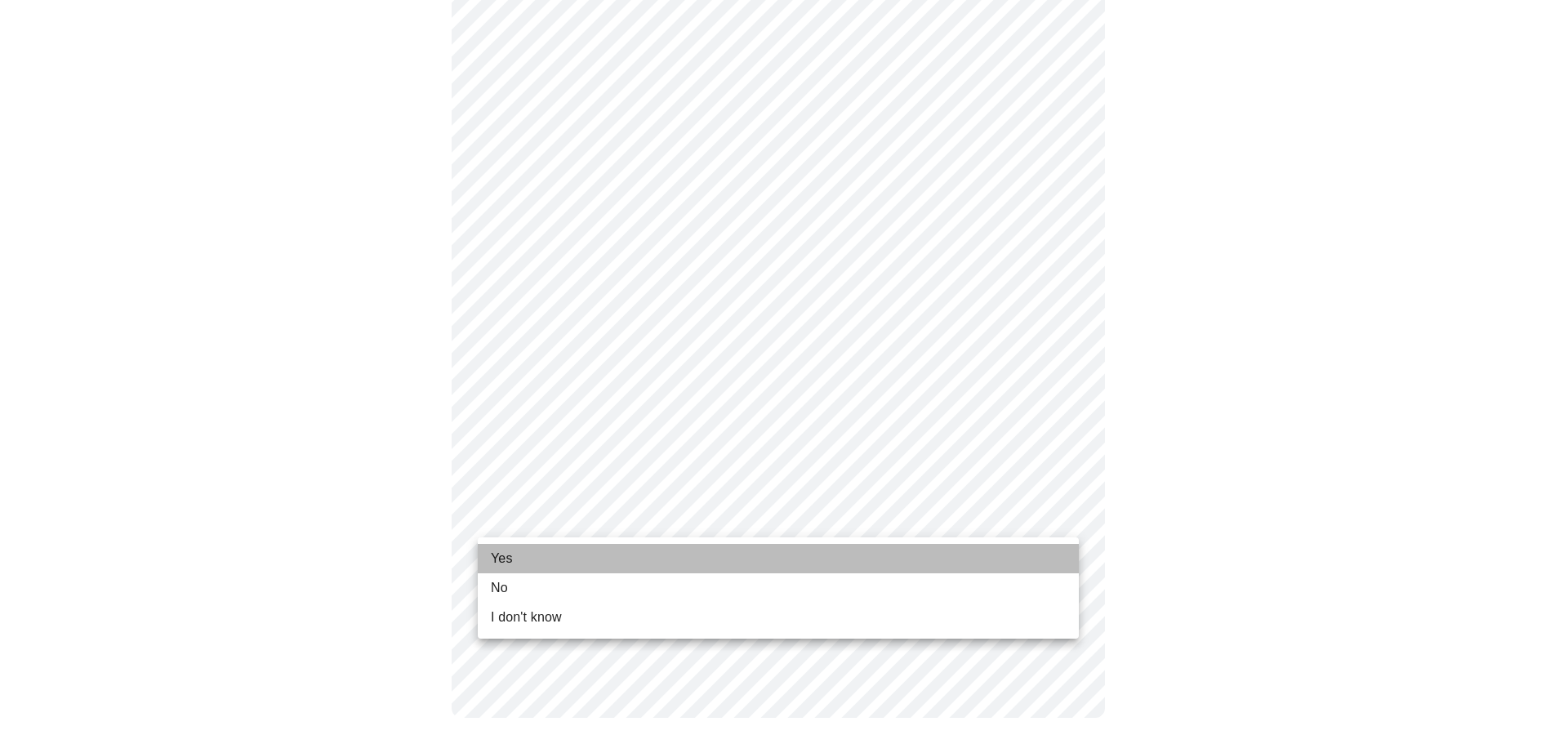
click at [495, 559] on span "Yes" at bounding box center [501, 559] width 22 height 20
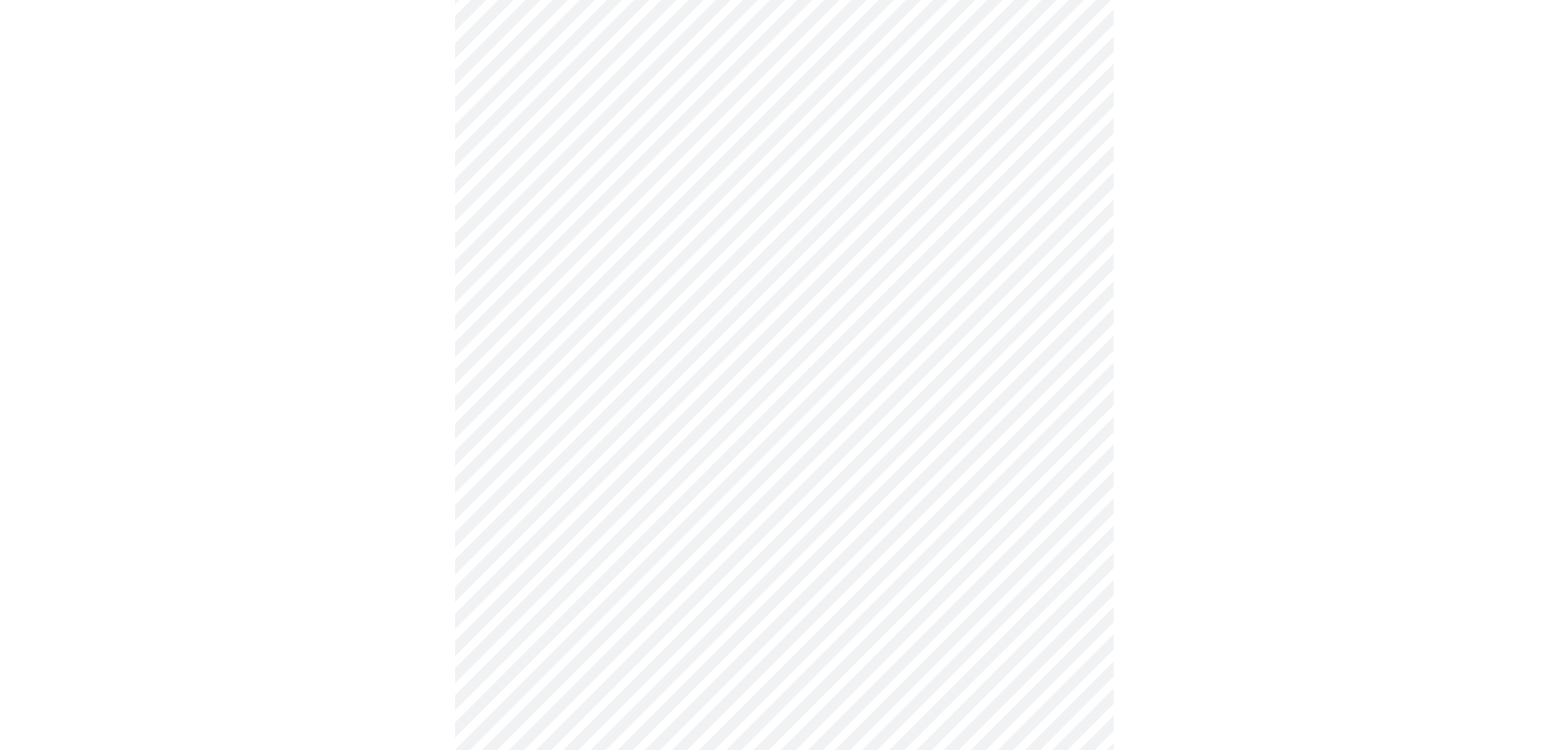
scroll to position [0, 0]
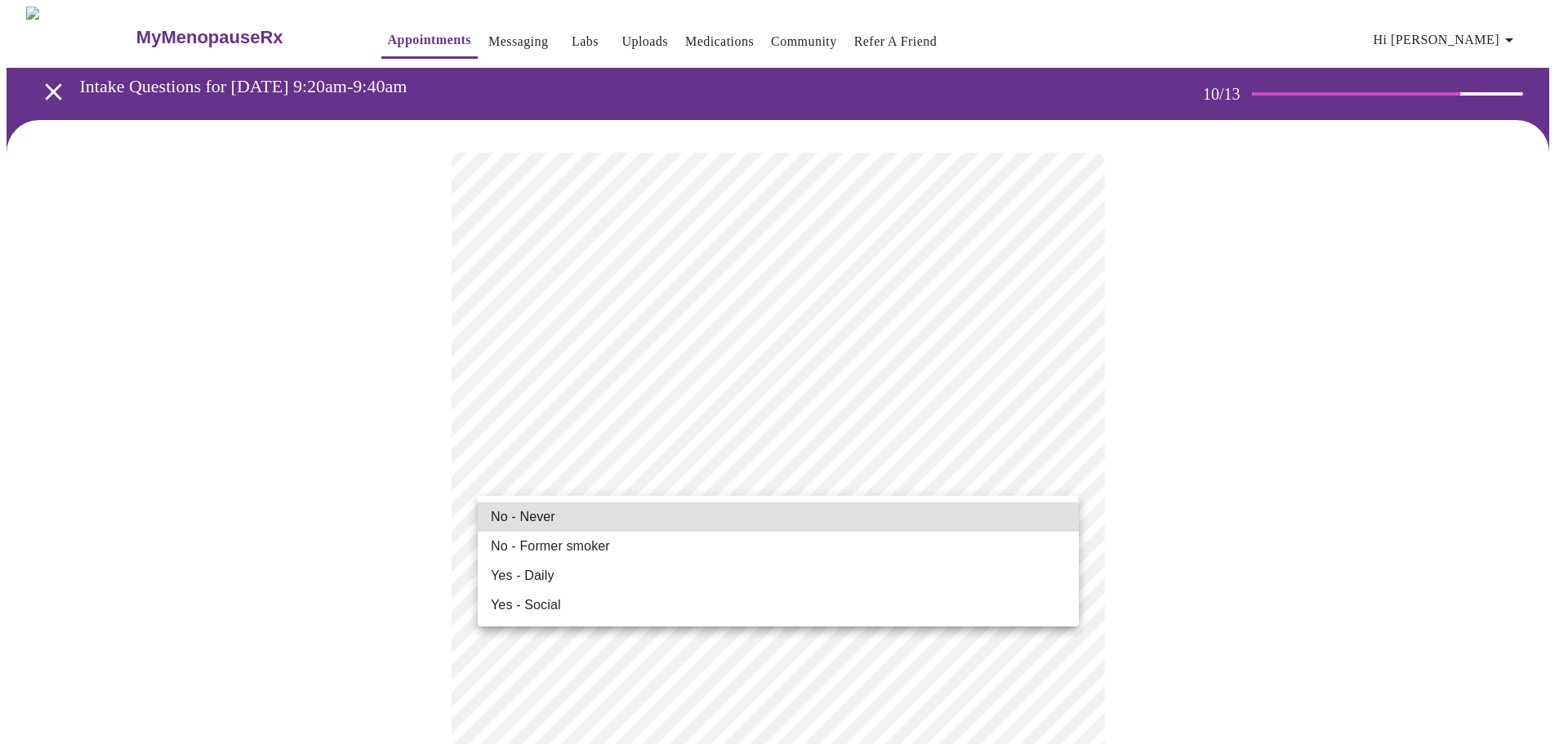
click at [524, 539] on span "No - Former smoker" at bounding box center [550, 547] width 119 height 20
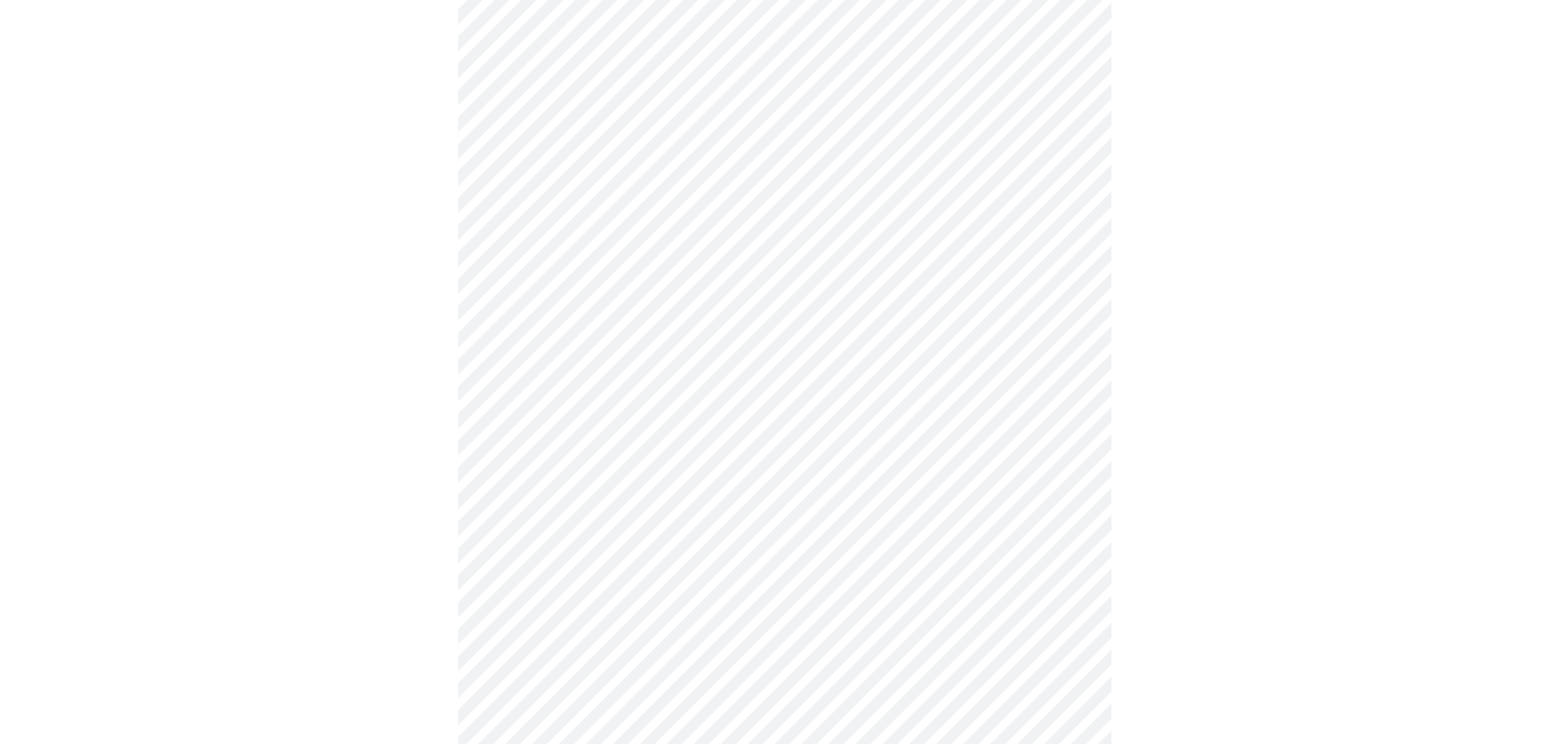
scroll to position [1396, 0]
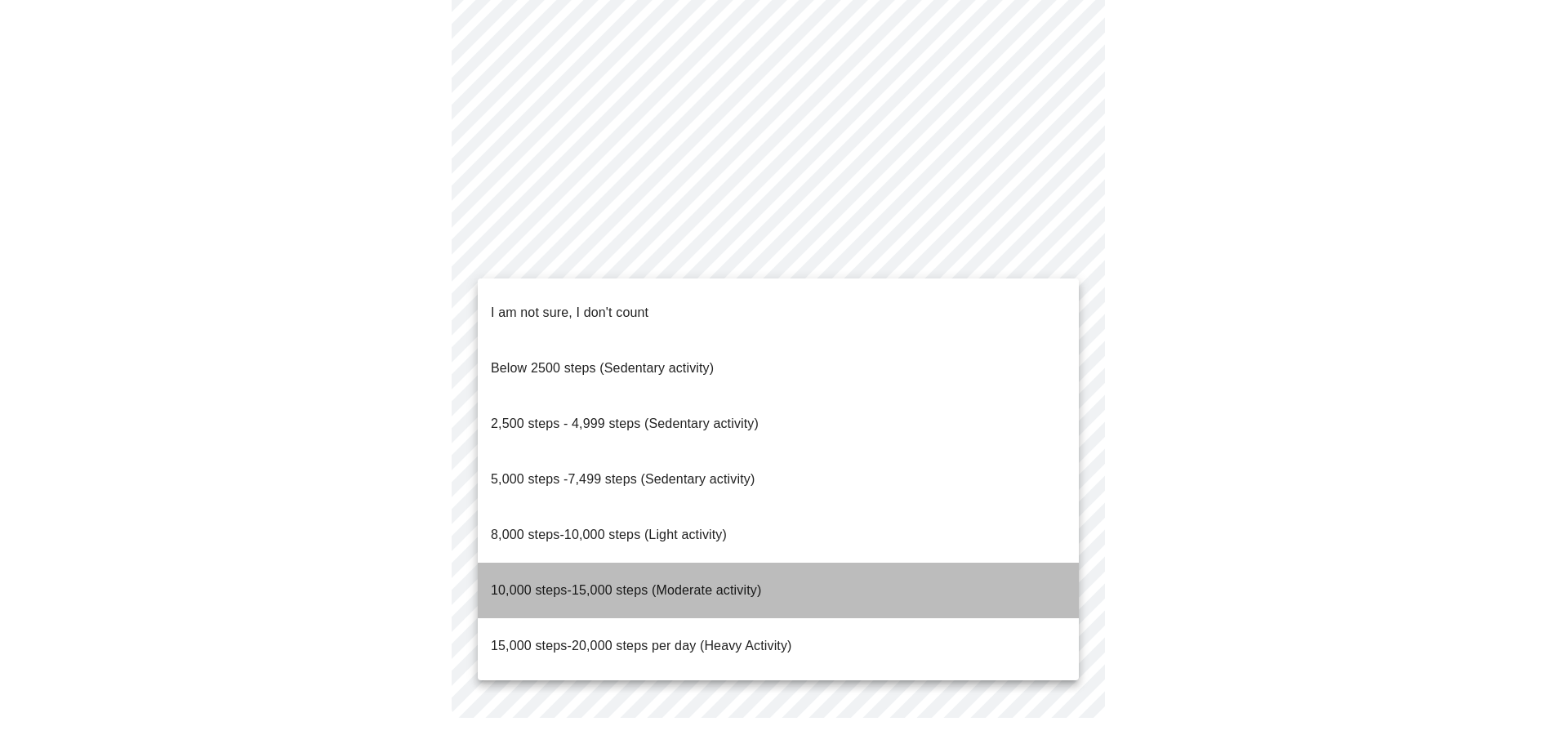
click at [569, 583] on span "10,000 steps-15,000 steps (Moderate activity)" at bounding box center [626, 590] width 271 height 14
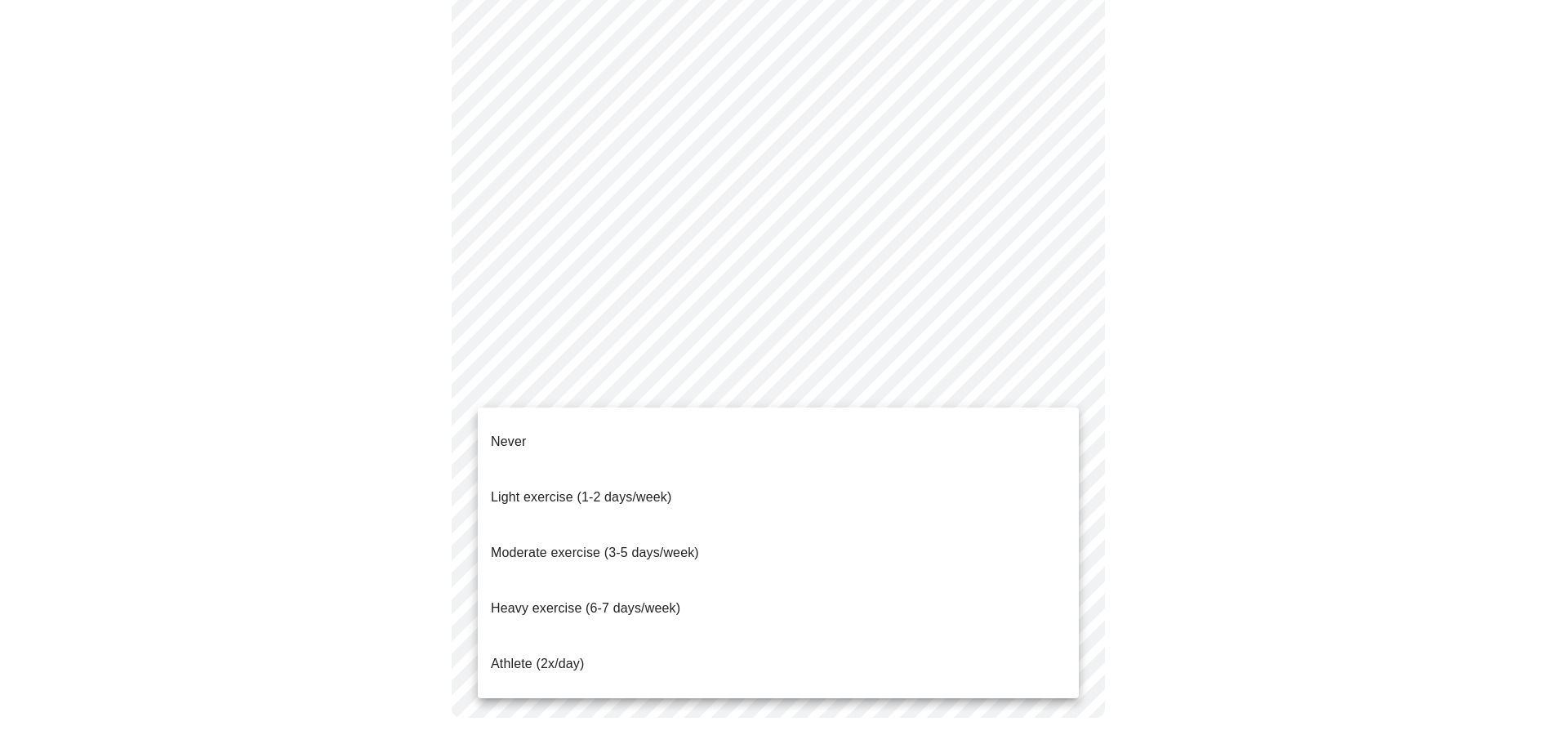
click at [502, 546] on span "Moderate exercise (3-5 days/week)" at bounding box center [594, 552] width 208 height 14
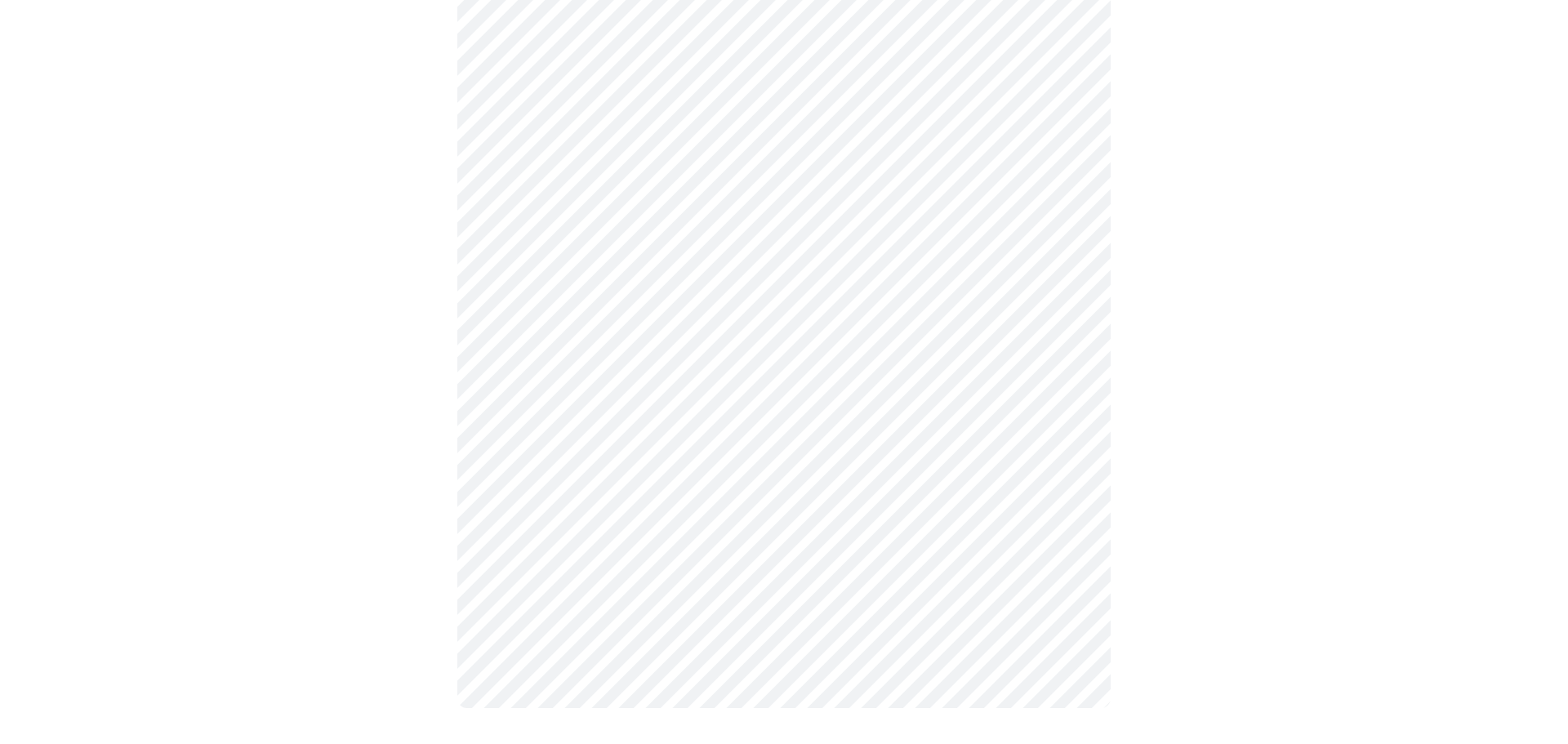
scroll to position [1376, 0]
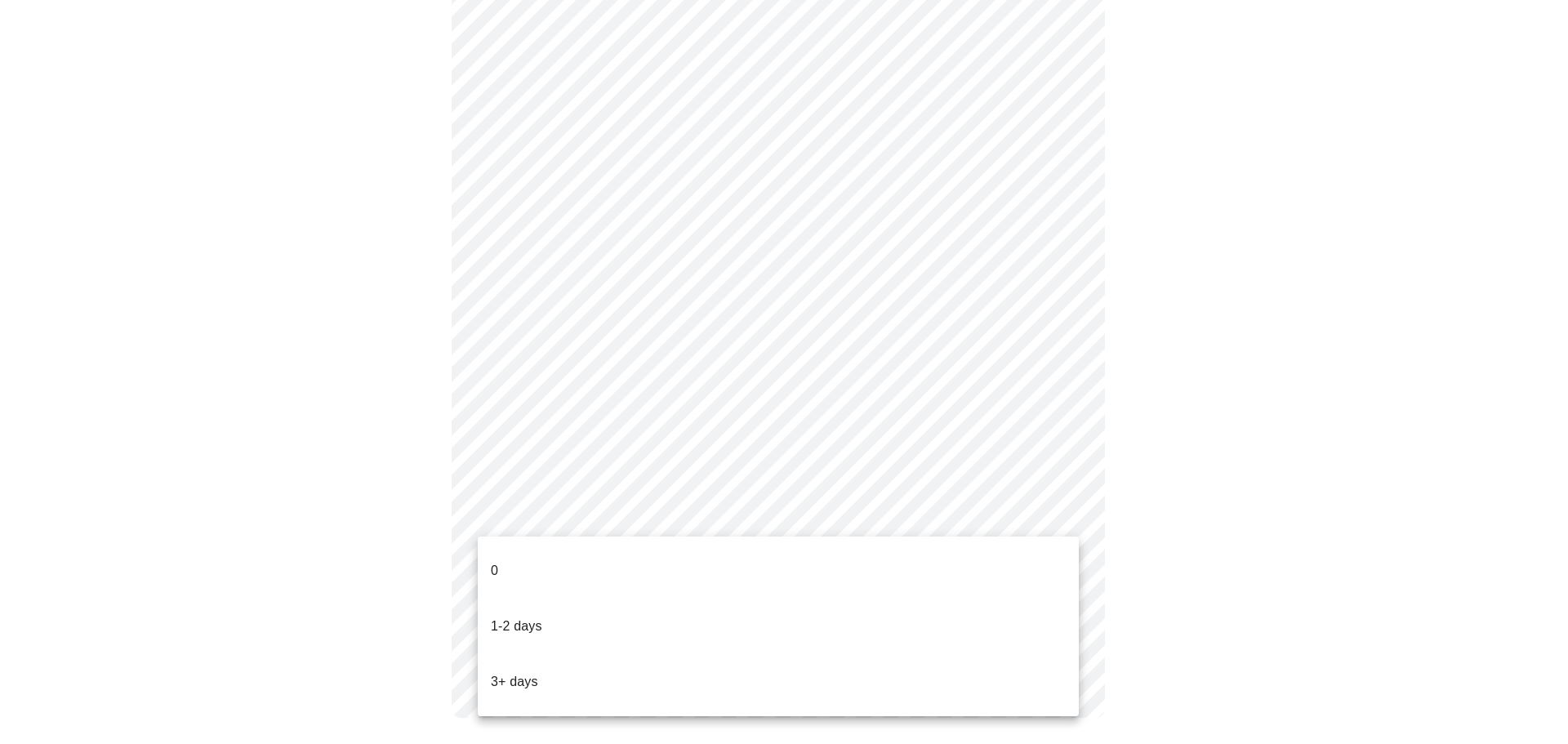
click at [522, 672] on p "3+ days" at bounding box center [514, 682] width 48 height 20
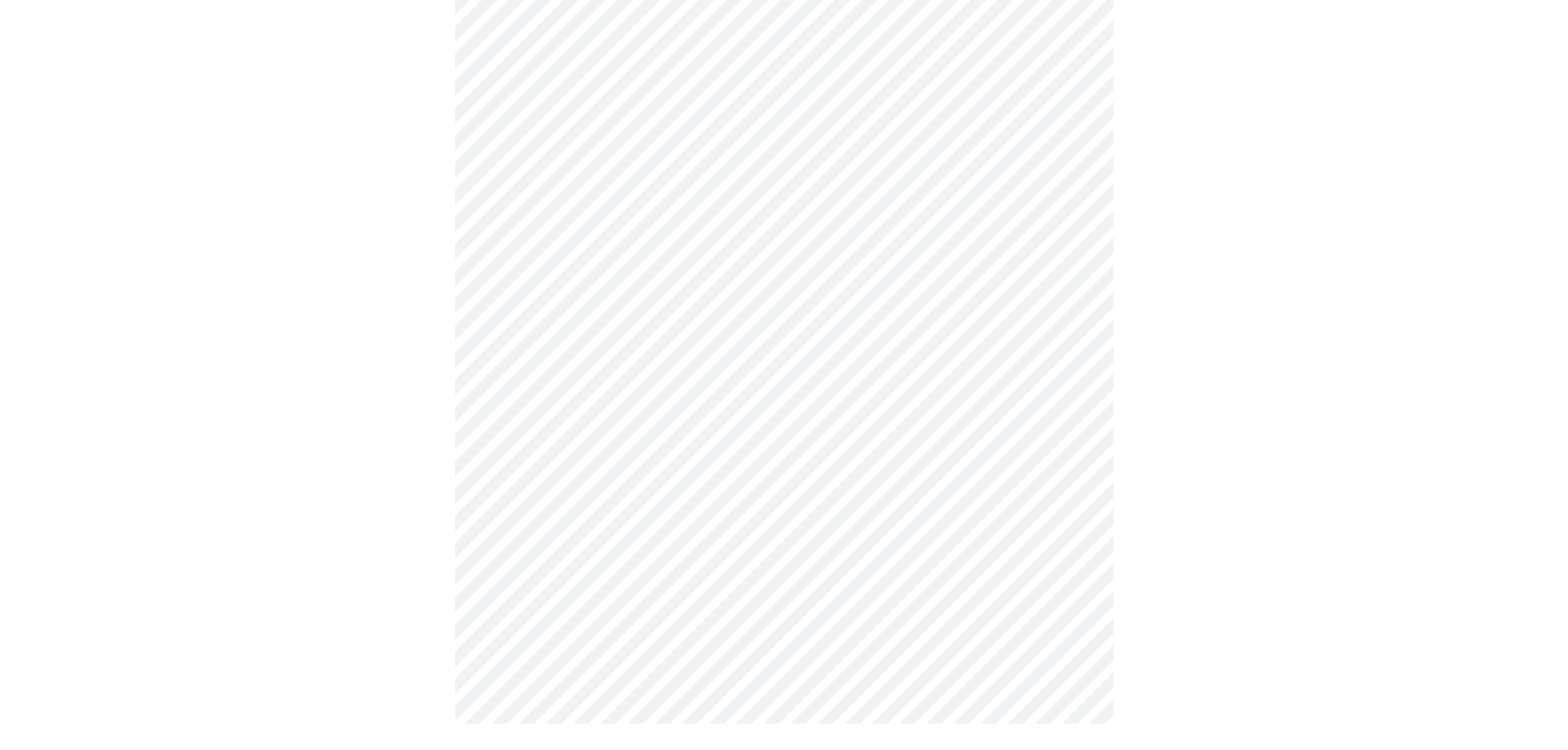
scroll to position [0, 0]
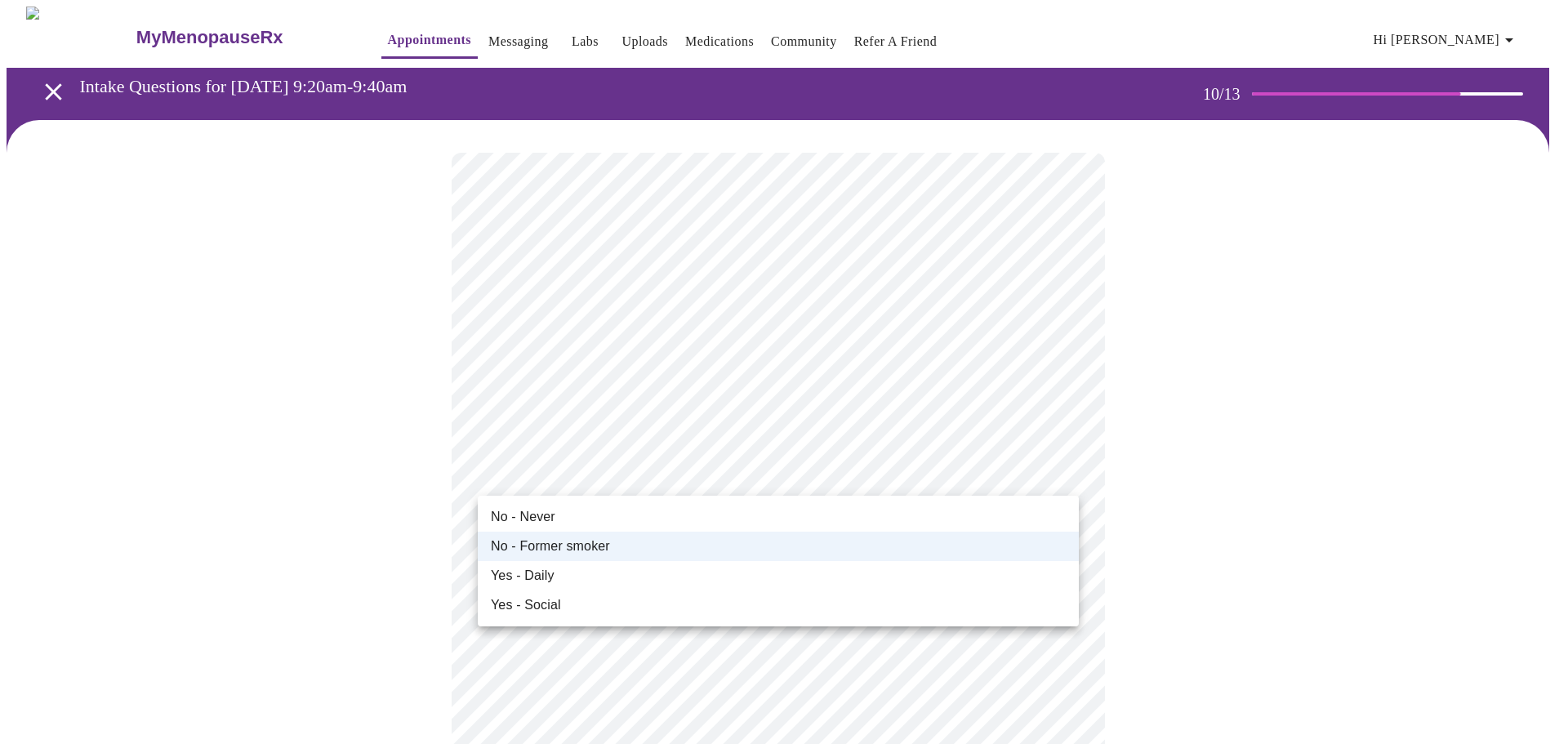
click at [1543, 459] on div at bounding box center [784, 372] width 1568 height 744
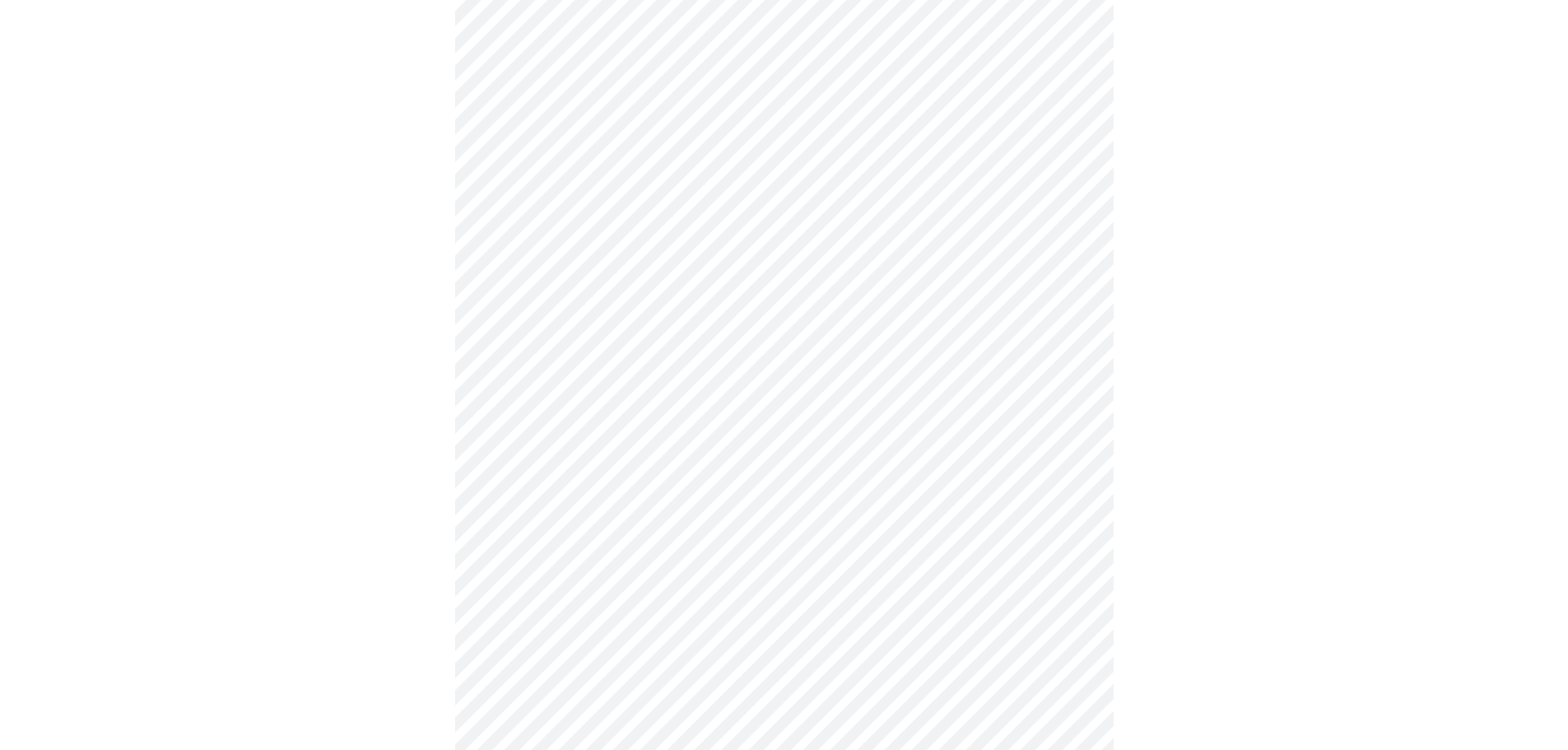
scroll to position [796, 0]
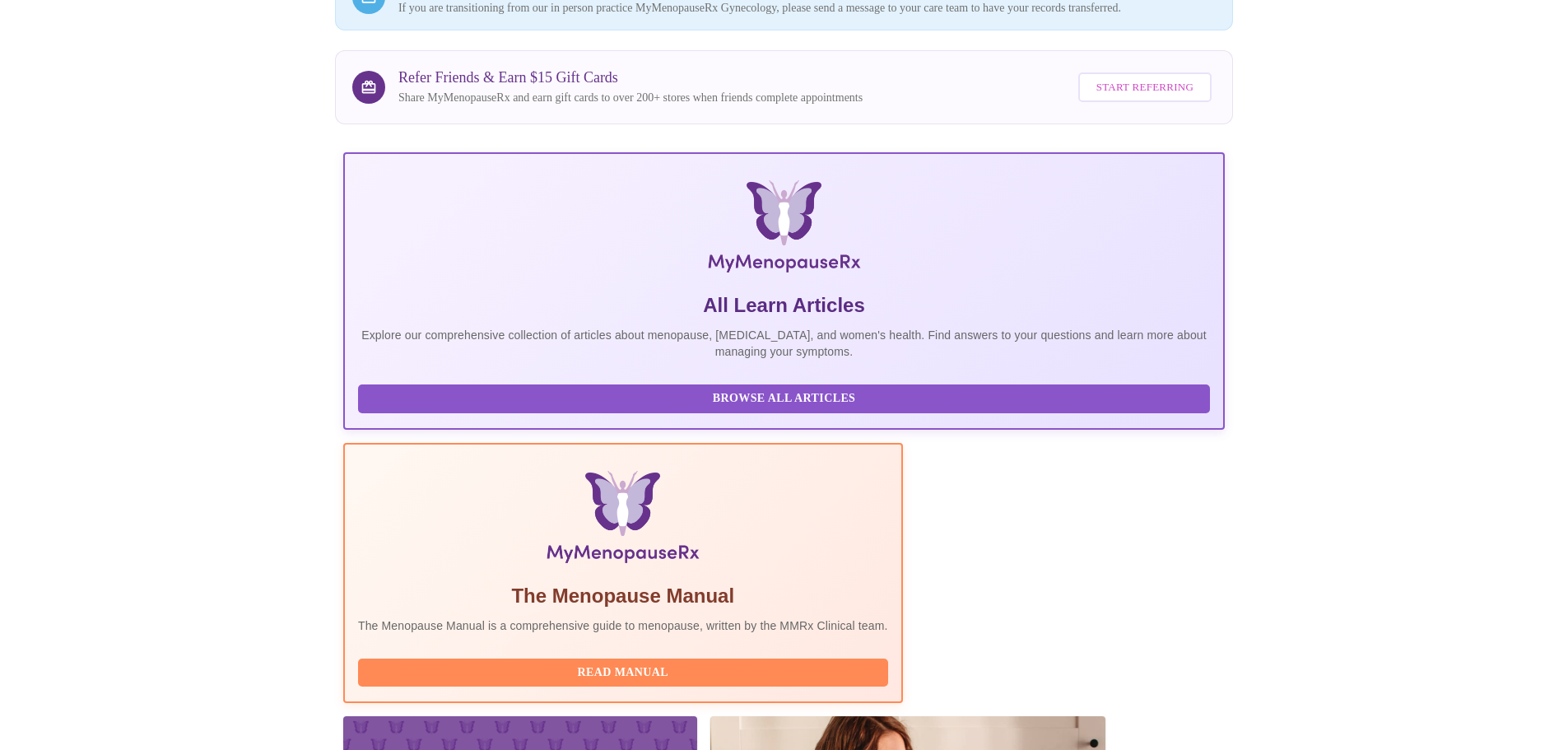
scroll to position [236, 0]
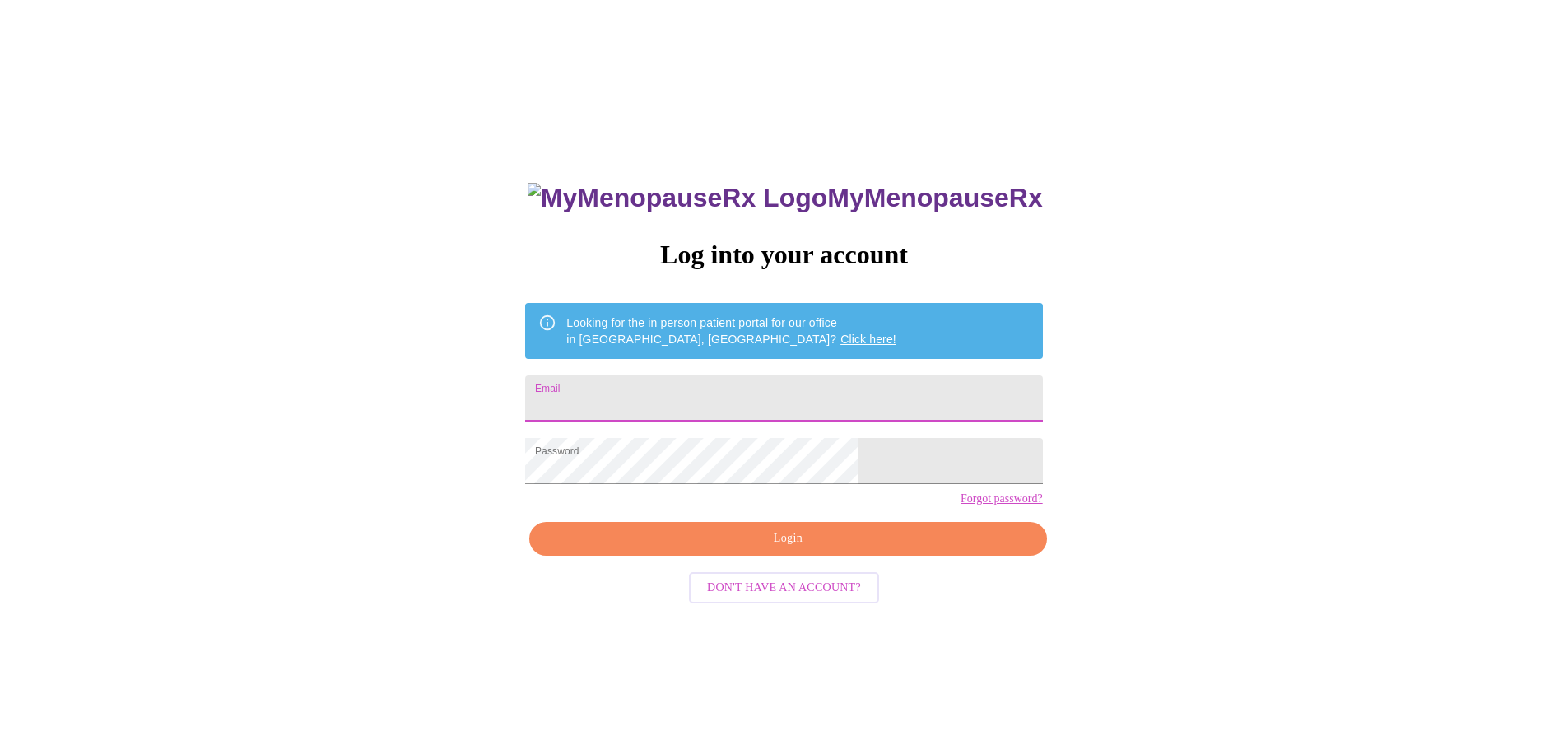
click at [667, 389] on input "Email" at bounding box center [784, 398] width 517 height 46
type input "[EMAIL_ADDRESS][DOMAIN_NAME]"
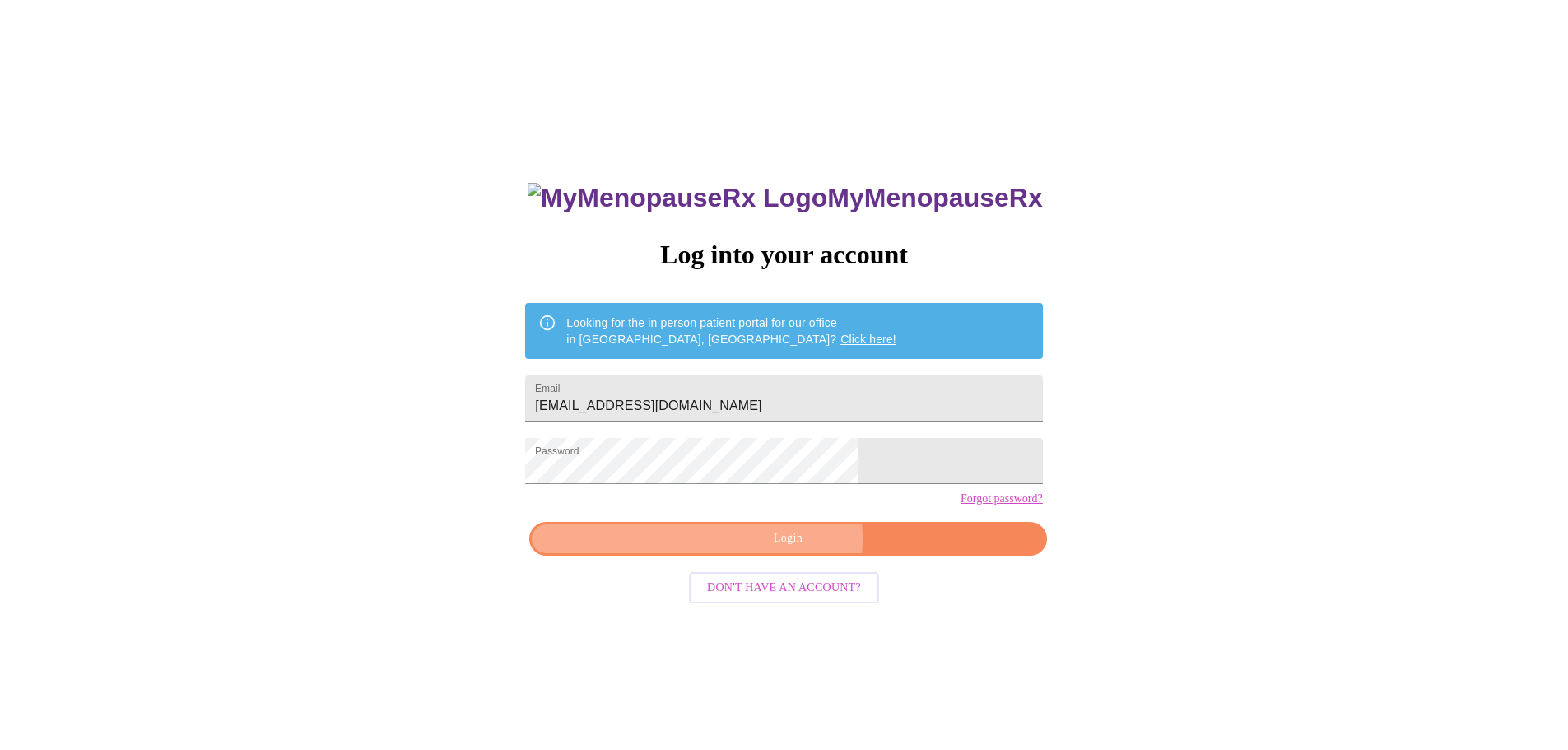
click at [790, 549] on span "Login" at bounding box center [787, 538] width 479 height 21
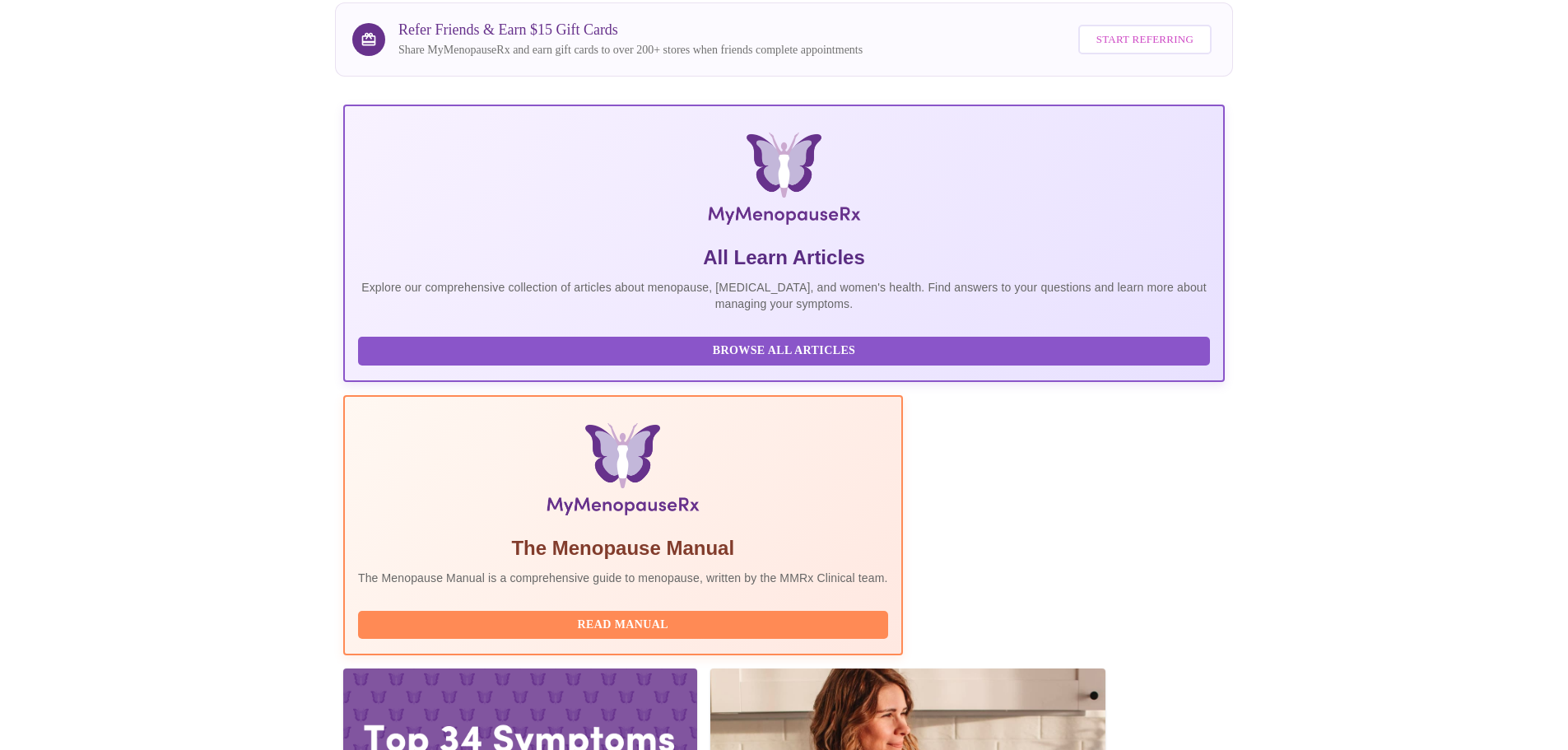
scroll to position [236, 0]
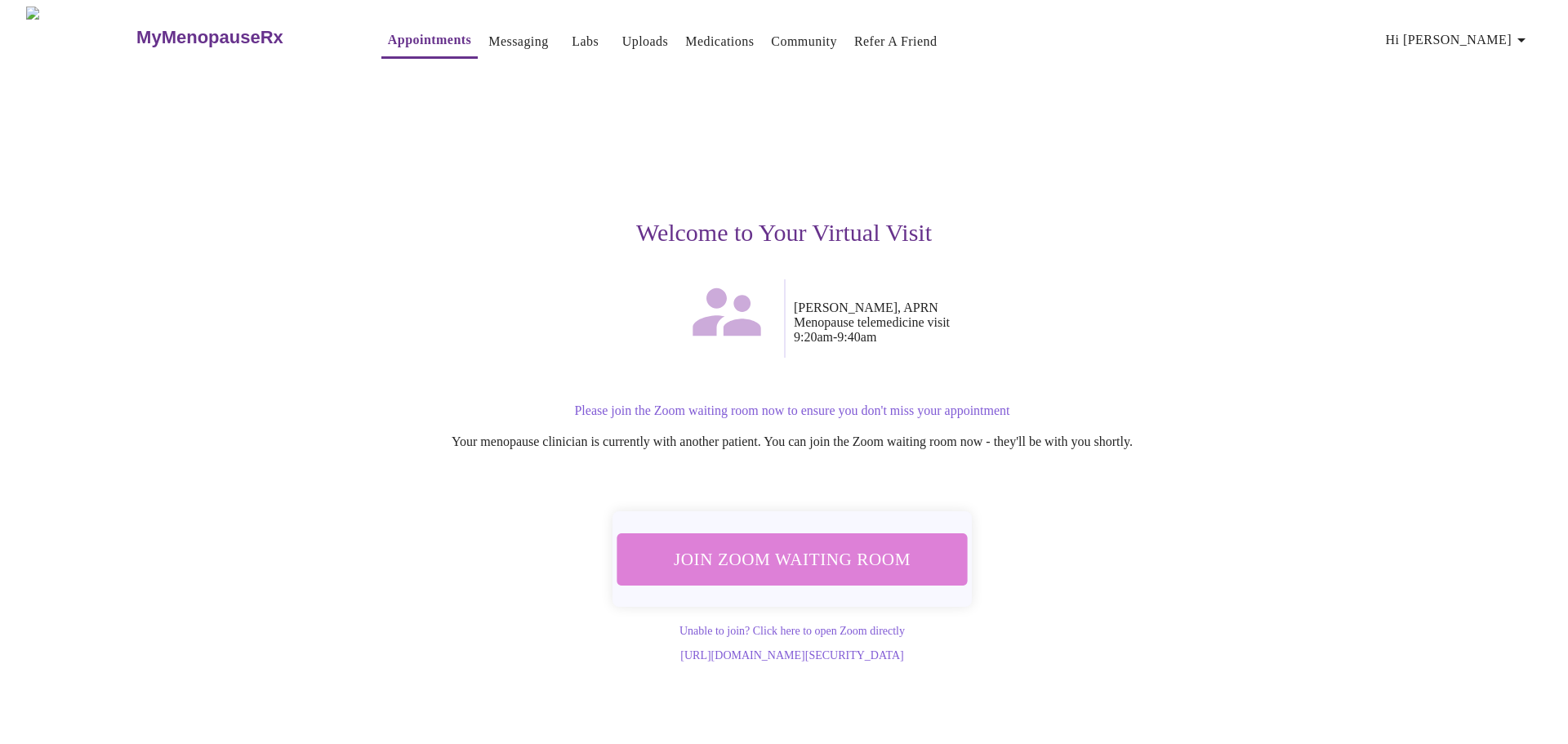
click at [914, 558] on span "Join Zoom Waiting Room" at bounding box center [792, 559] width 316 height 31
